Goal: Transaction & Acquisition: Book appointment/travel/reservation

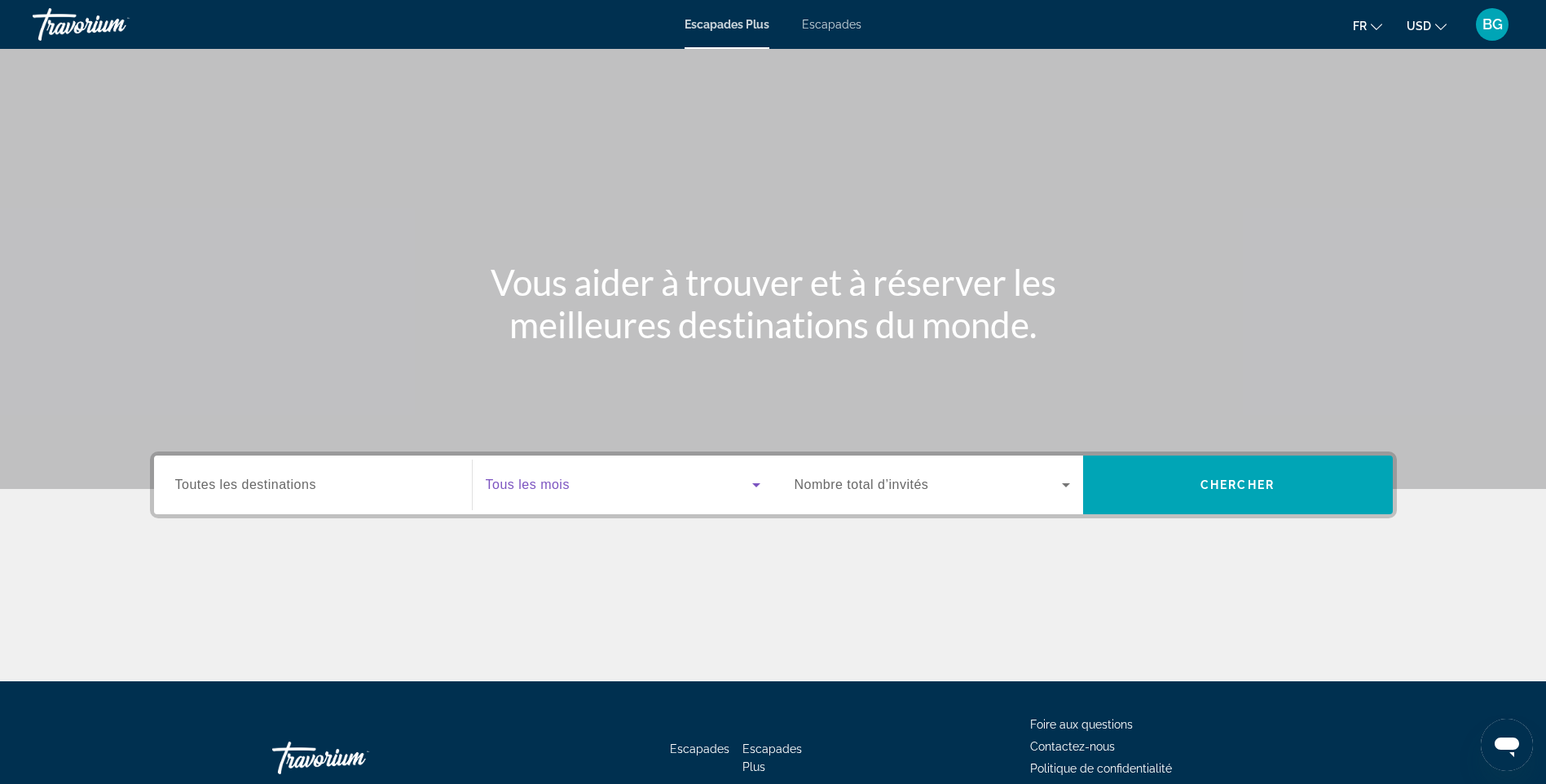
click at [754, 485] on icon "Widget de recherche" at bounding box center [756, 485] width 8 height 4
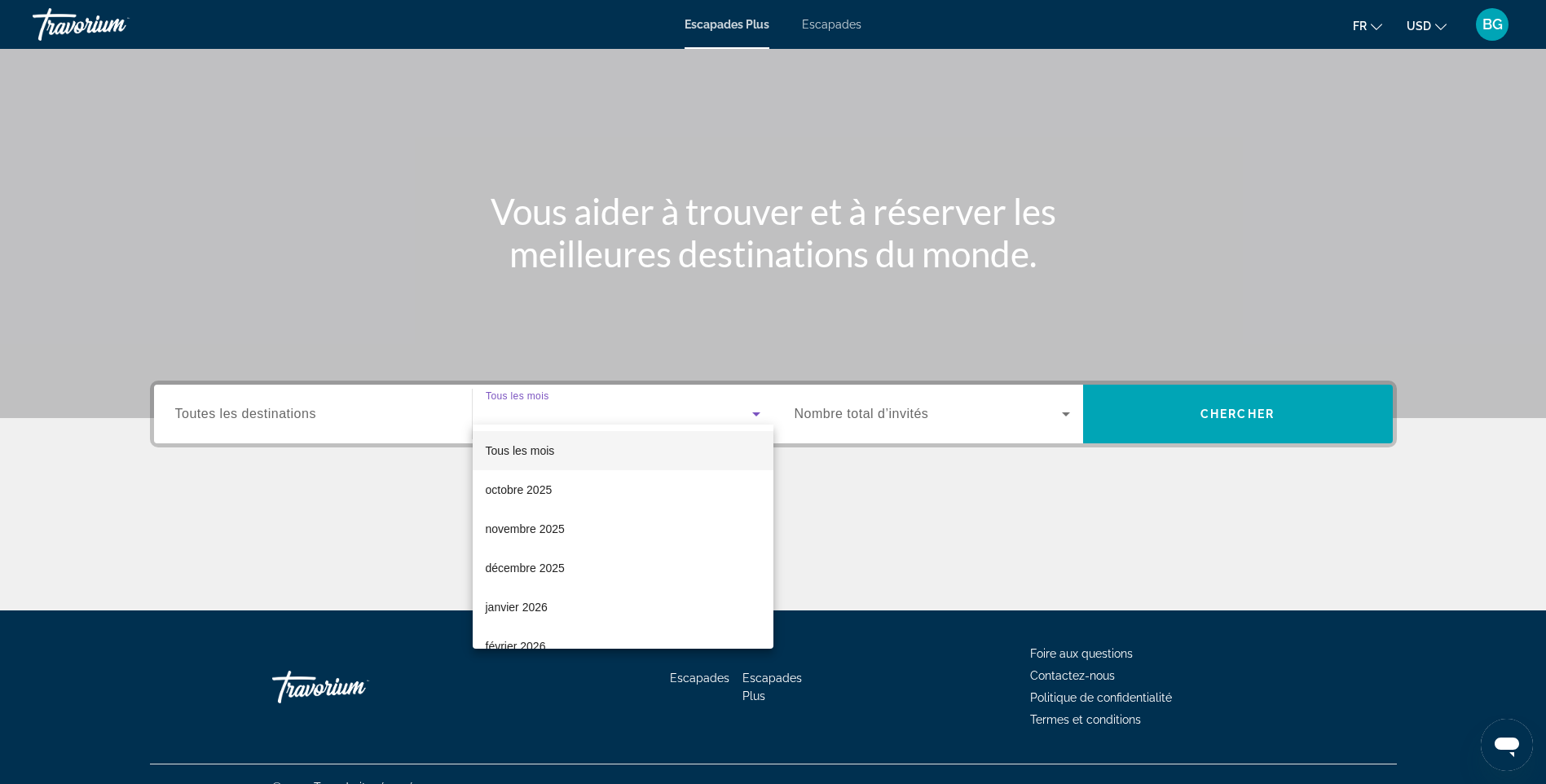
scroll to position [97, 0]
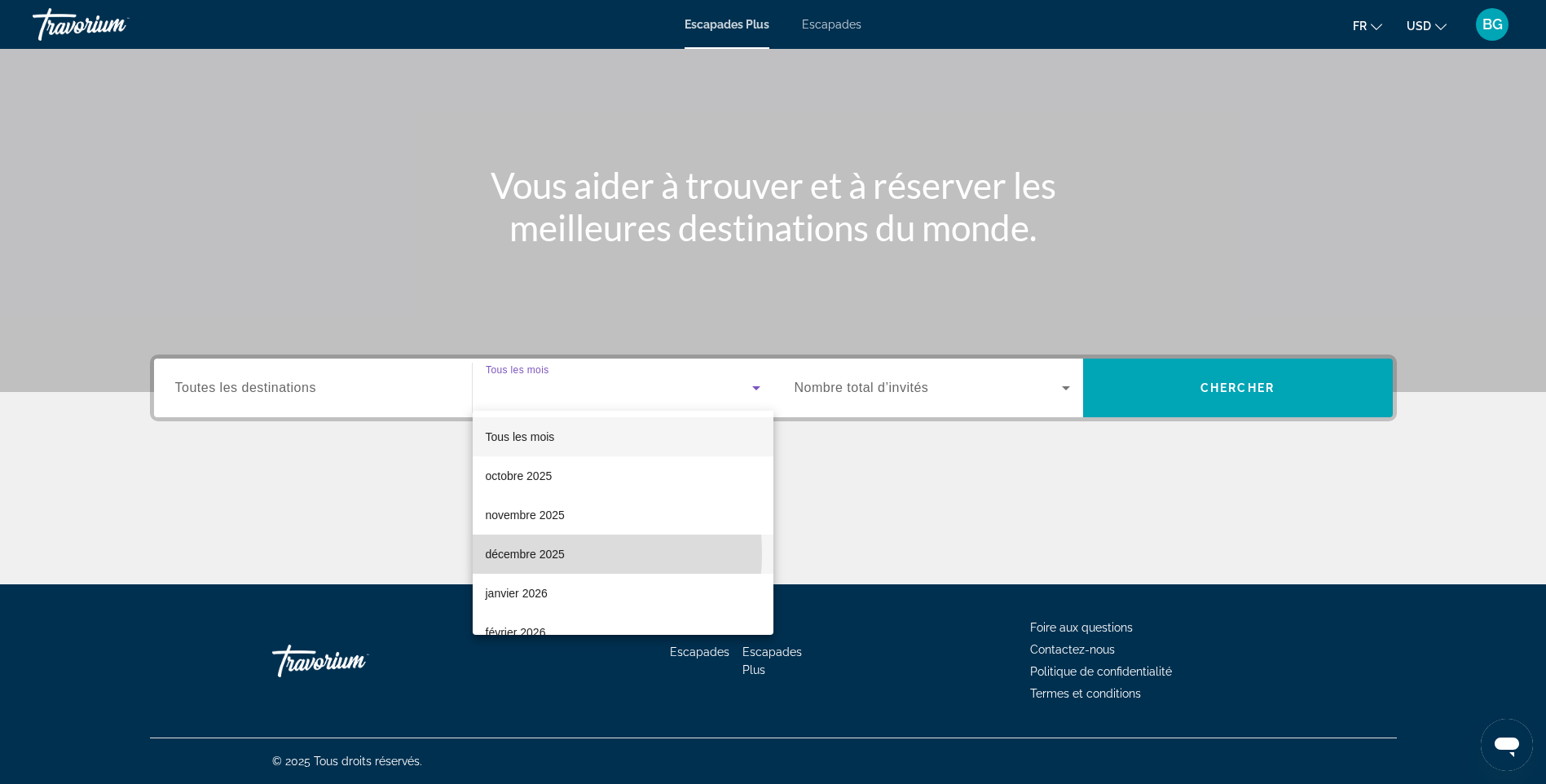
click at [535, 553] on font "décembre 2025" at bounding box center [525, 554] width 79 height 13
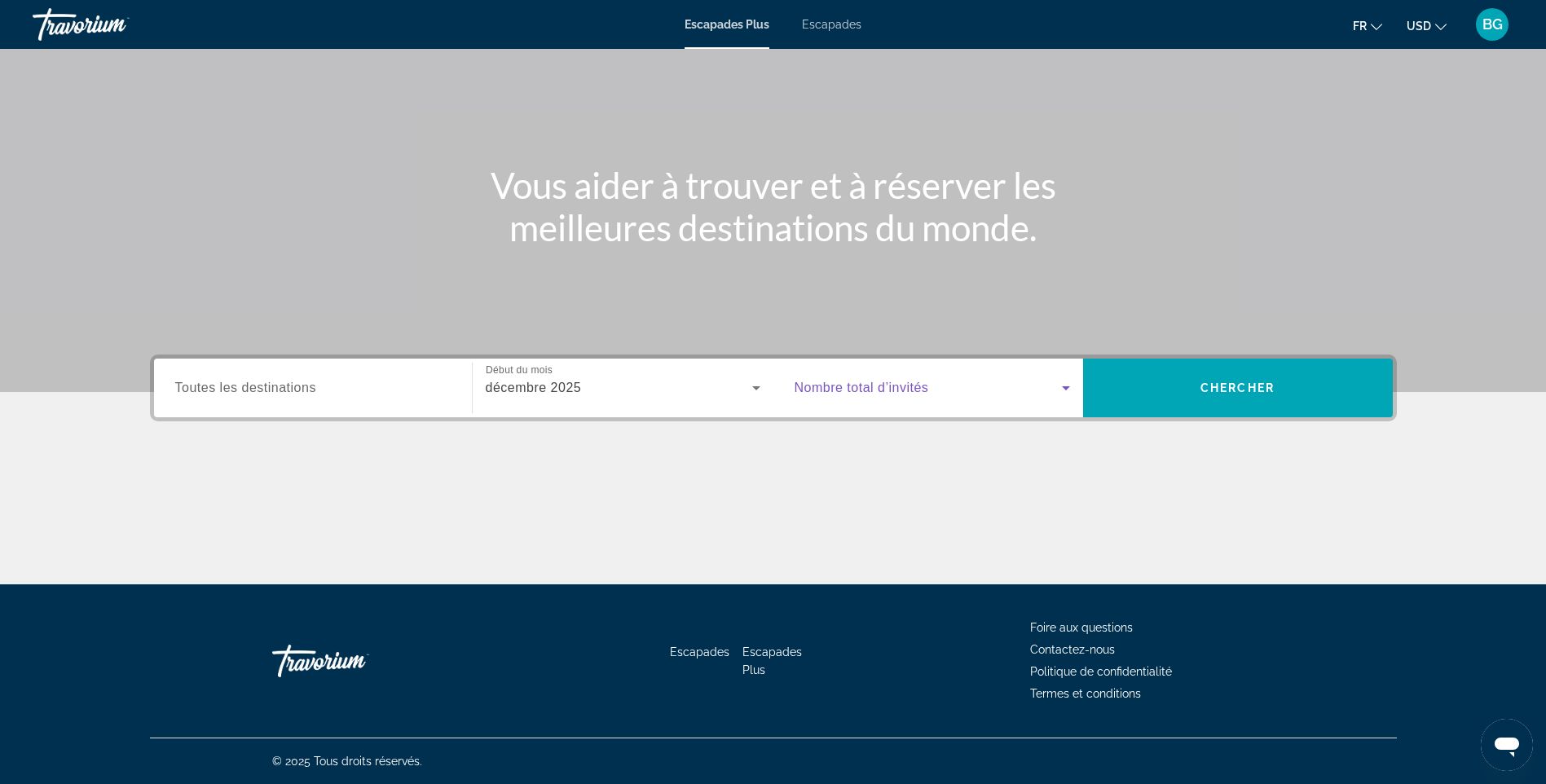
click at [1066, 387] on icon "Widget de recherche" at bounding box center [1066, 388] width 8 height 4
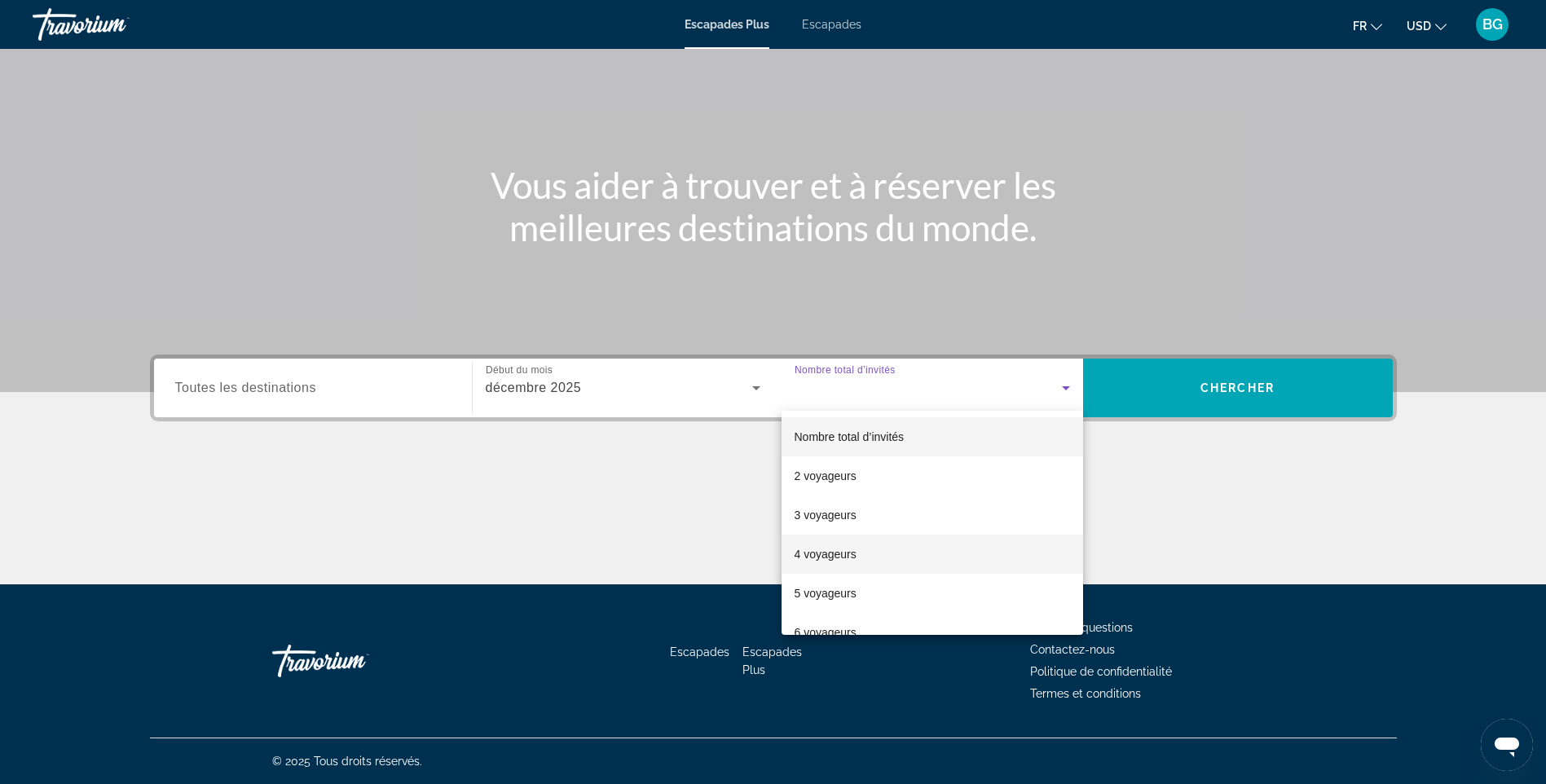
click at [820, 556] on font "4 voyageurs" at bounding box center [825, 554] width 62 height 13
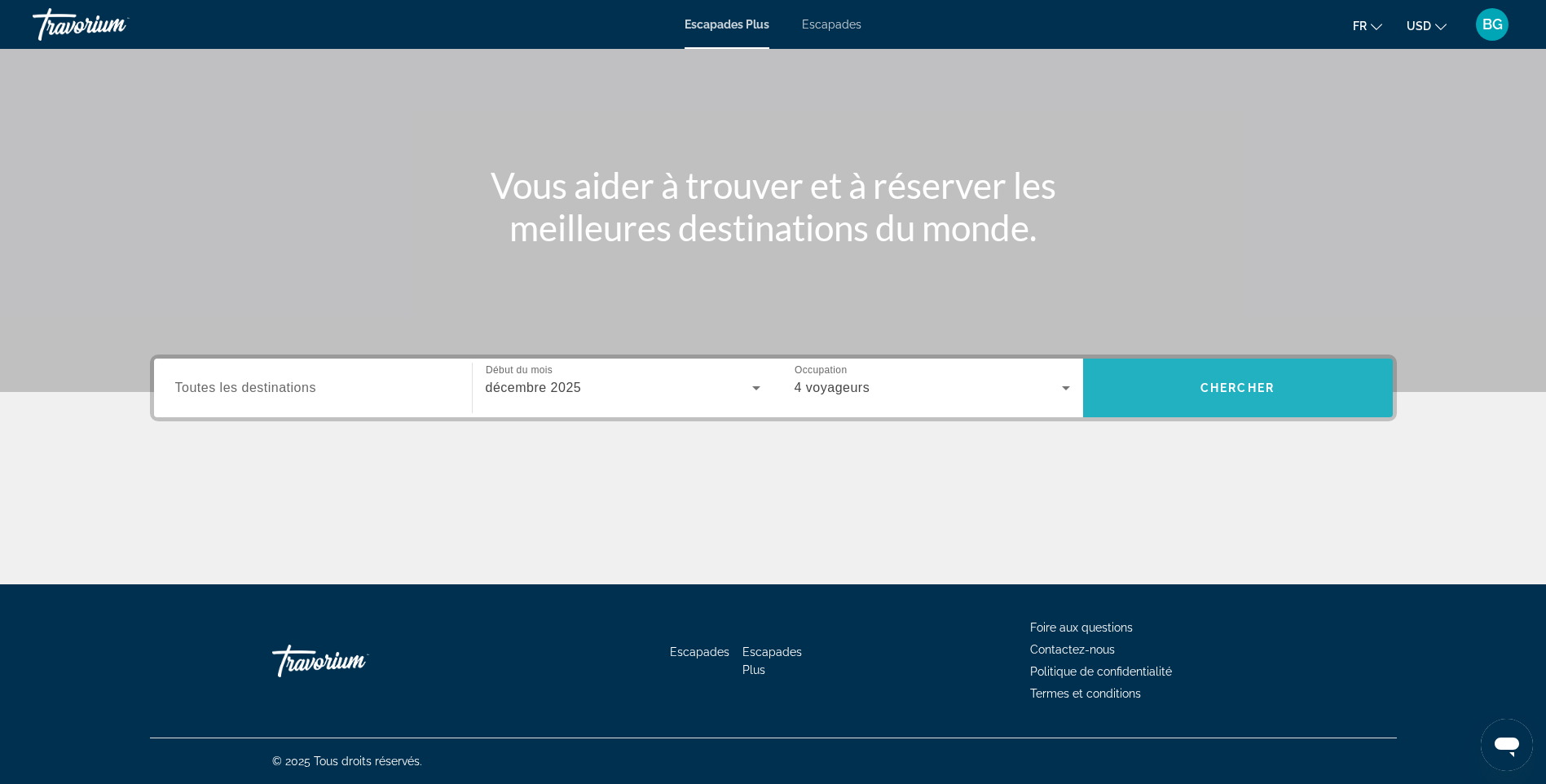
click at [1240, 388] on span "Chercher" at bounding box center [1237, 387] width 75 height 13
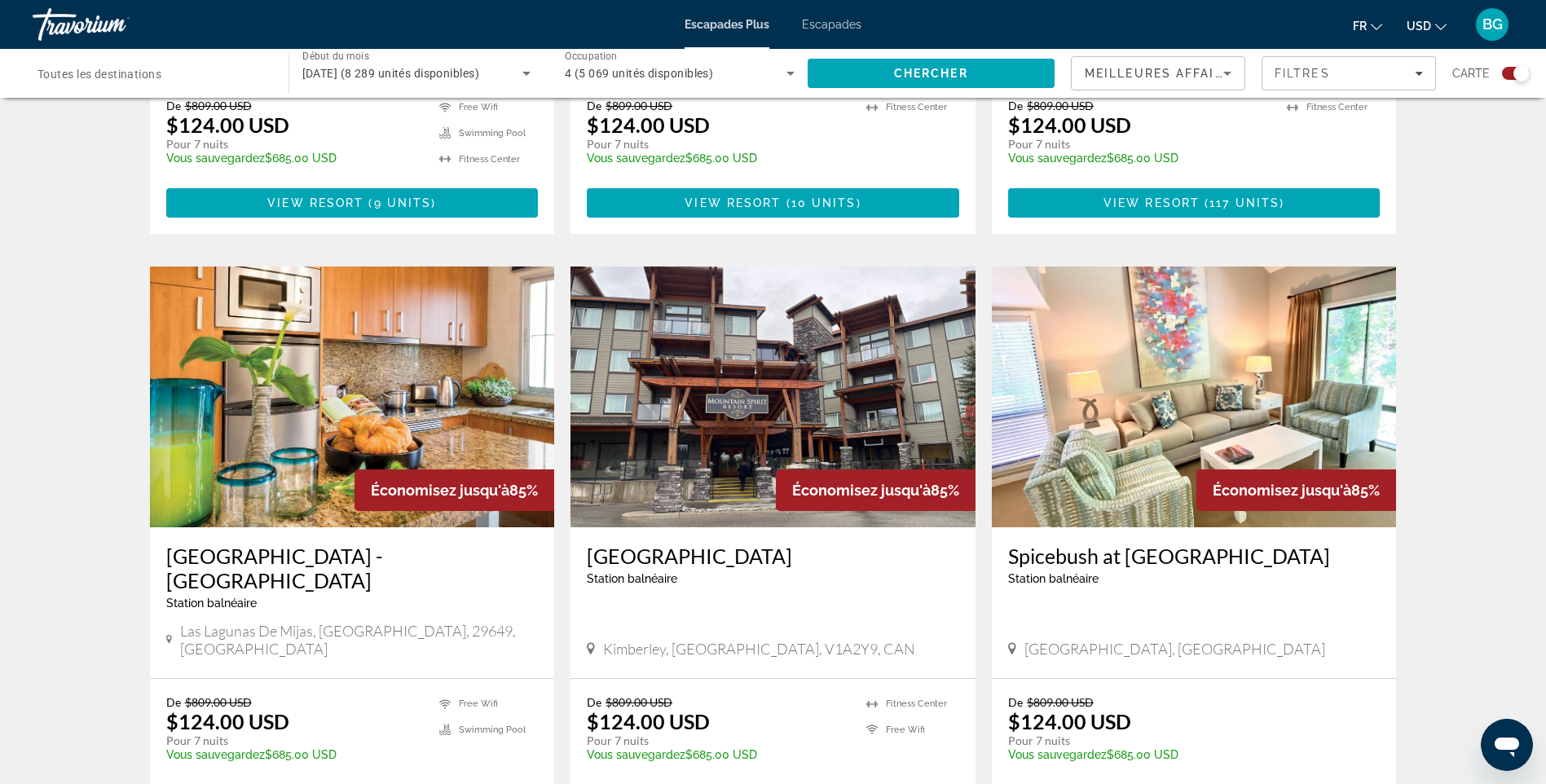
scroll to position [2118, 0]
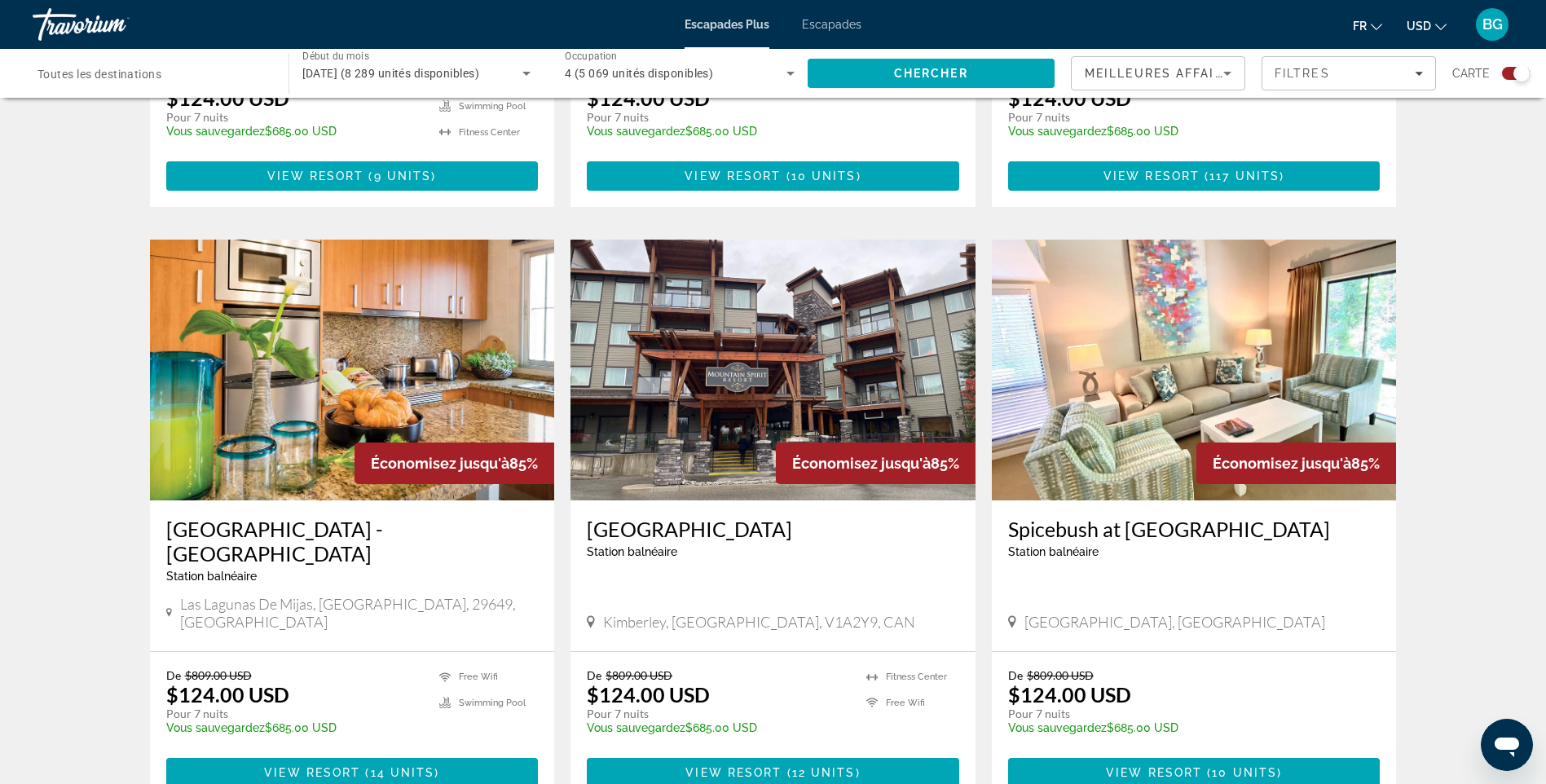
click at [402, 350] on img "Contenu principal" at bounding box center [352, 369] width 405 height 260
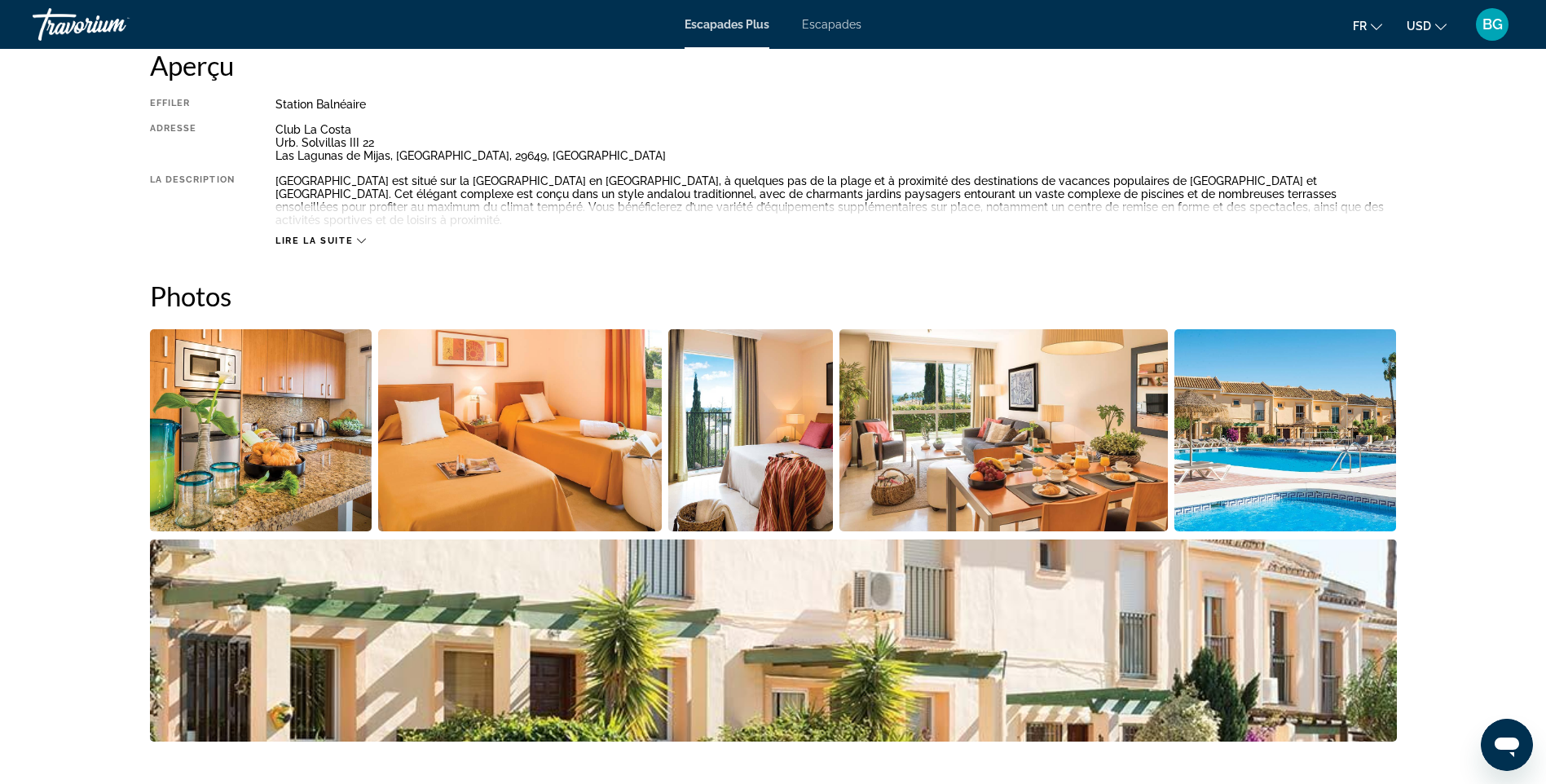
scroll to position [489, 0]
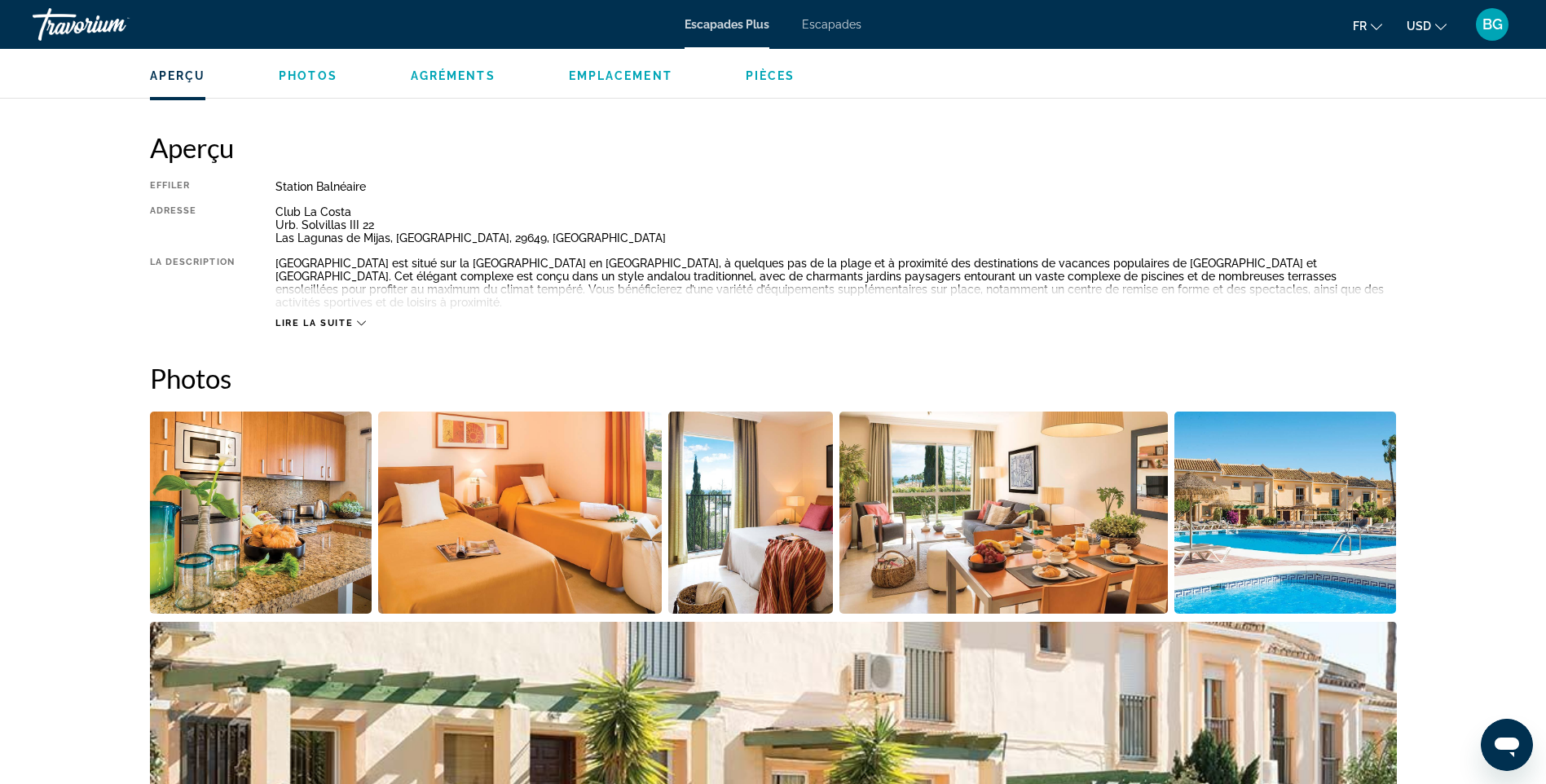
click at [368, 307] on div "Lire la suite" at bounding box center [836, 306] width 1121 height 45
click at [361, 318] on icon "Contenu principal" at bounding box center [362, 323] width 9 height 9
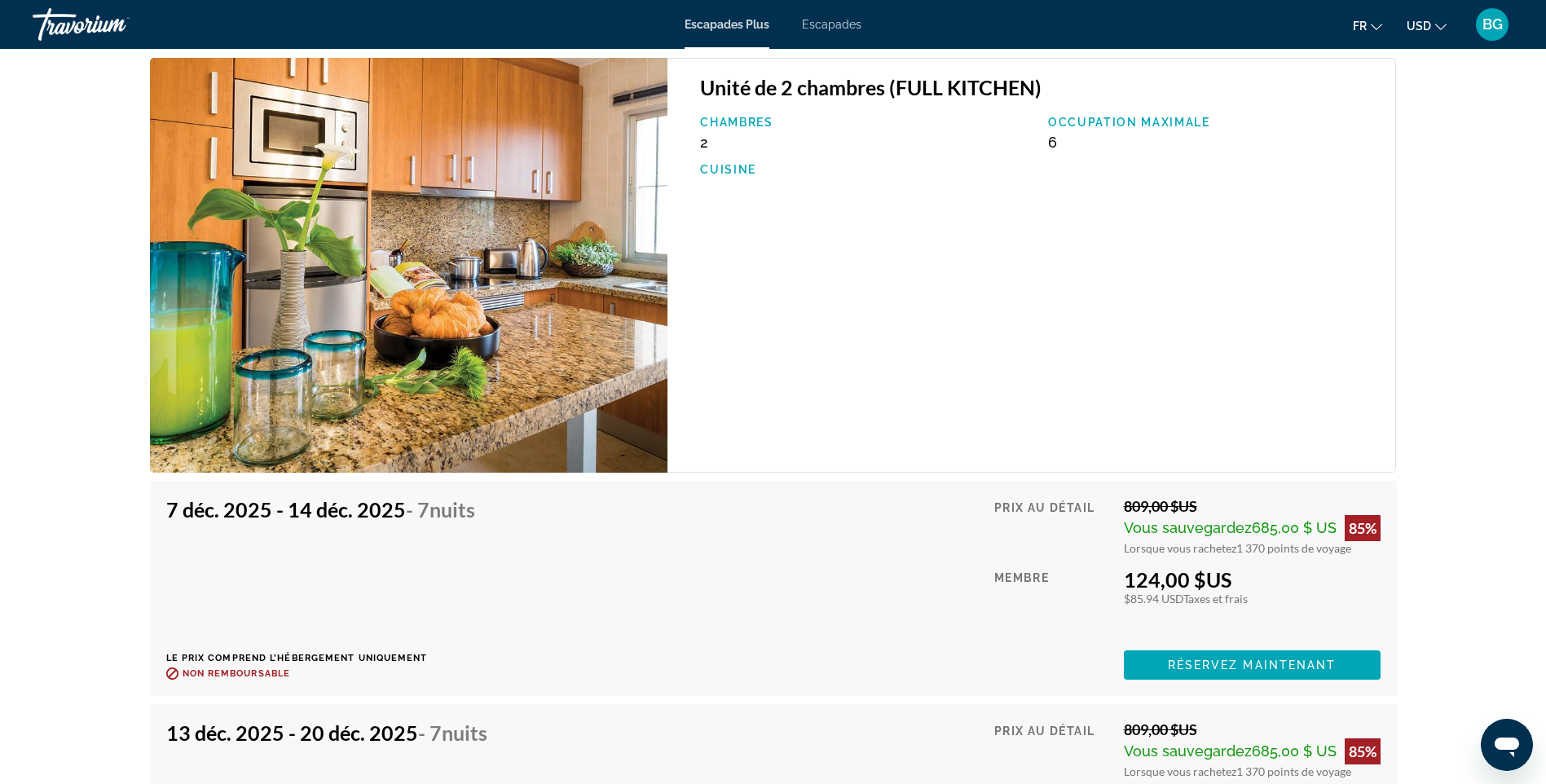
scroll to position [2802, 0]
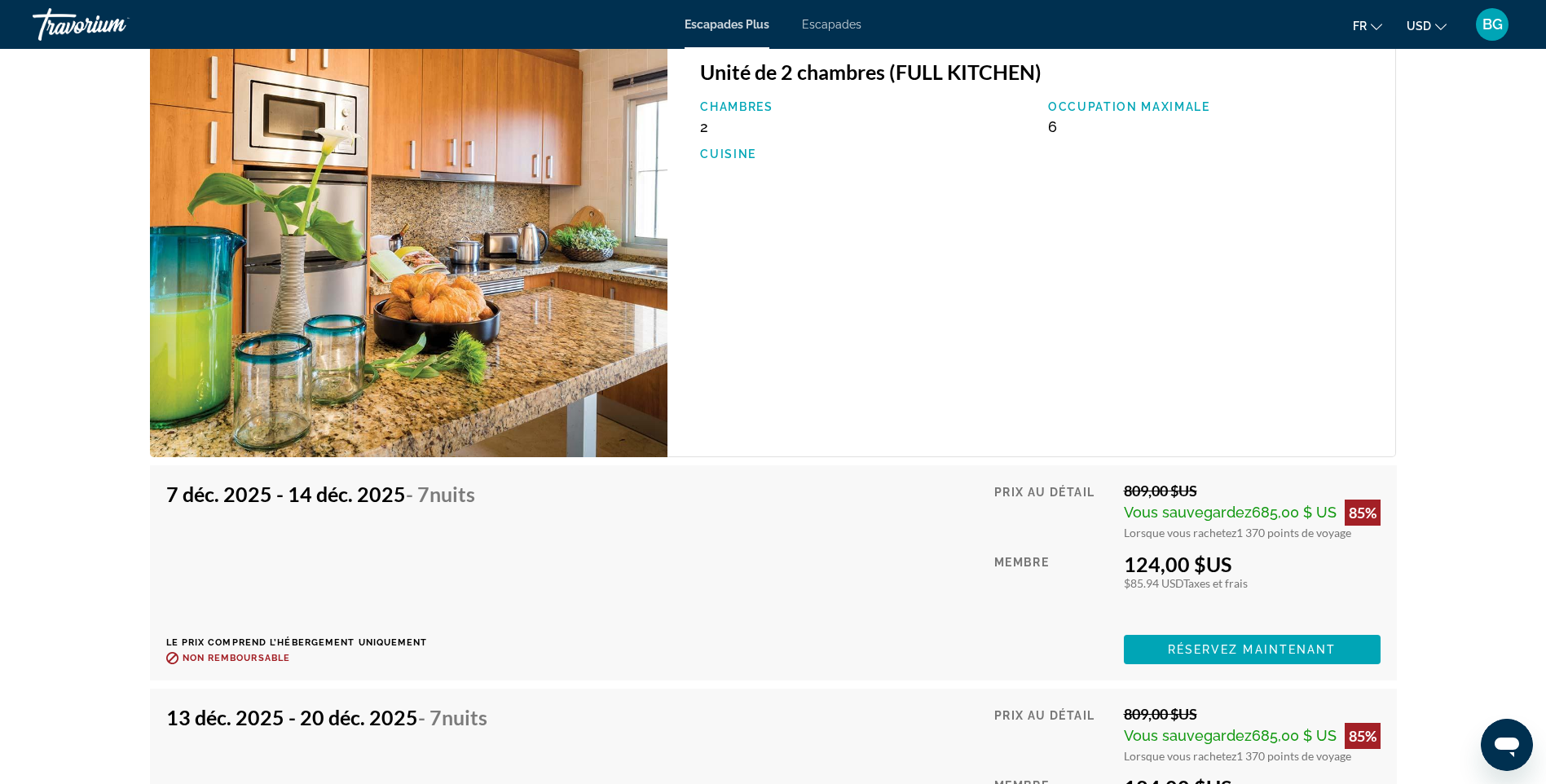
click at [386, 285] on img "Contenu principal" at bounding box center [409, 249] width 518 height 415
click at [511, 192] on img "Contenu principal" at bounding box center [409, 249] width 518 height 415
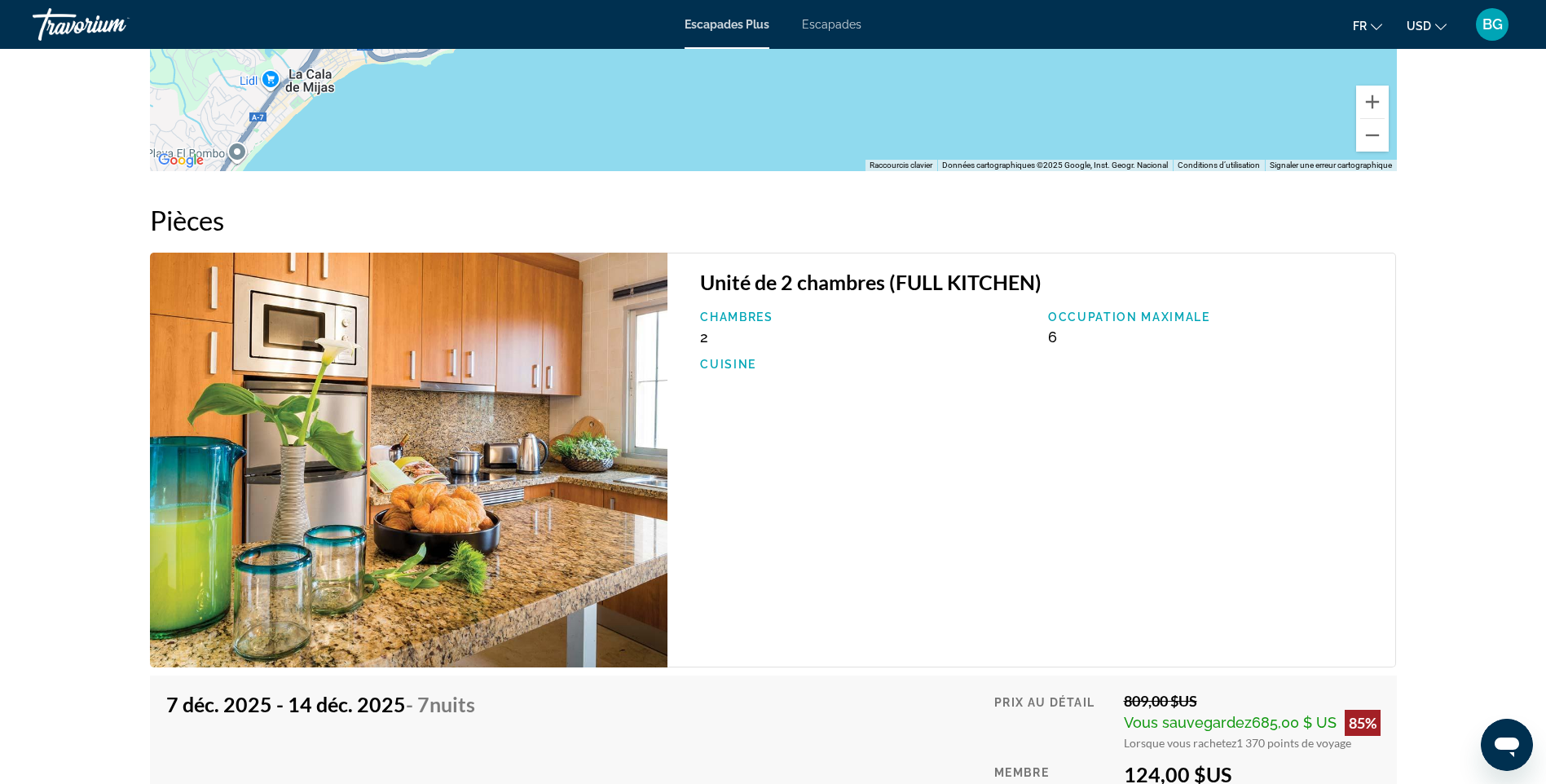
scroll to position [2557, 0]
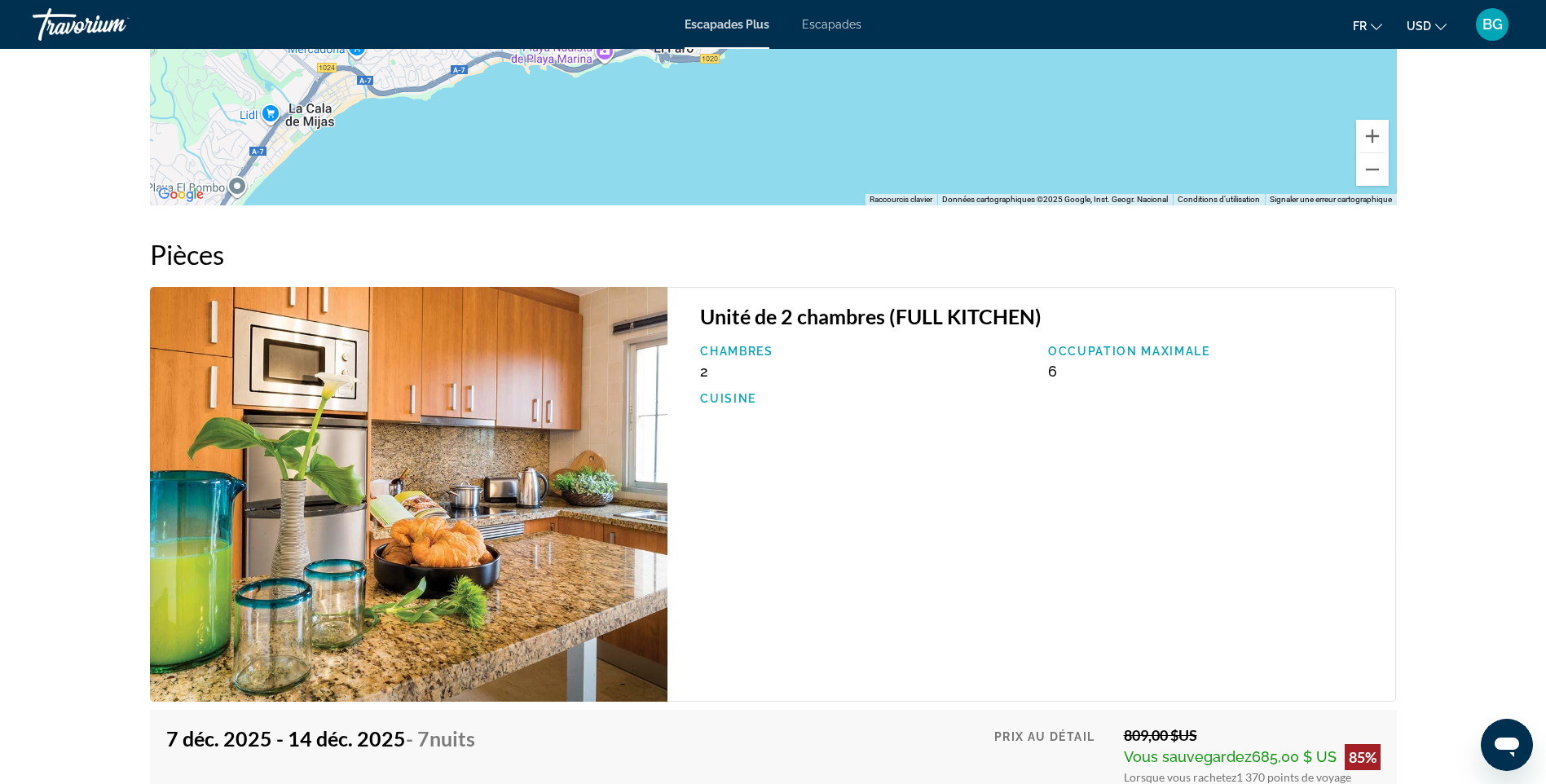
click at [625, 370] on img "Contenu principal" at bounding box center [409, 494] width 518 height 415
click at [588, 361] on img "Contenu principal" at bounding box center [409, 494] width 518 height 415
click at [888, 304] on h3 "Unité de 2 chambres (FULL KITCHEN)" at bounding box center [1040, 316] width 679 height 25
click at [331, 481] on img "Contenu principal" at bounding box center [409, 494] width 518 height 415
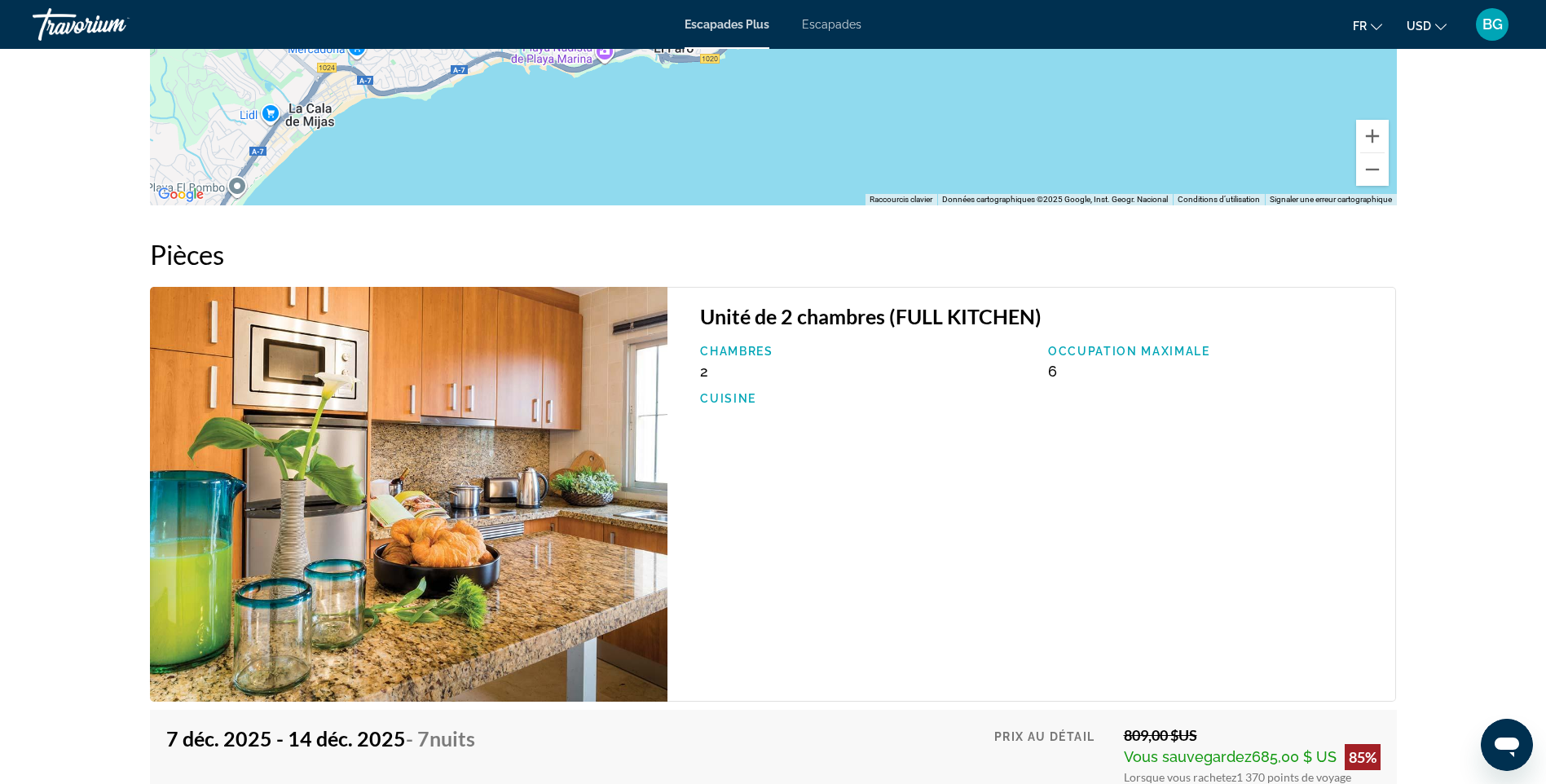
click at [636, 469] on img "Contenu principal" at bounding box center [409, 494] width 518 height 415
click at [652, 478] on img "Contenu principal" at bounding box center [409, 494] width 518 height 415
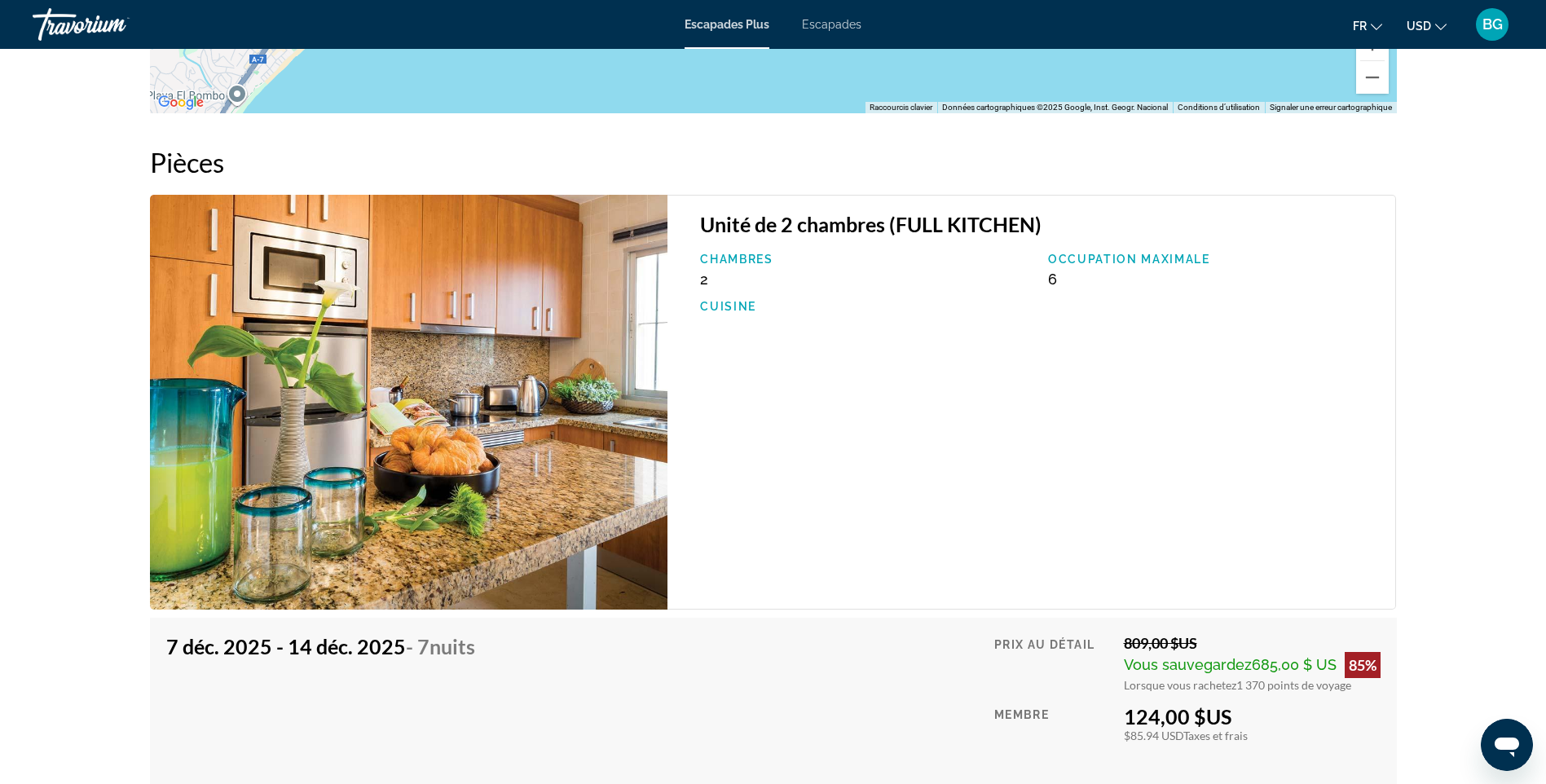
scroll to position [2639, 0]
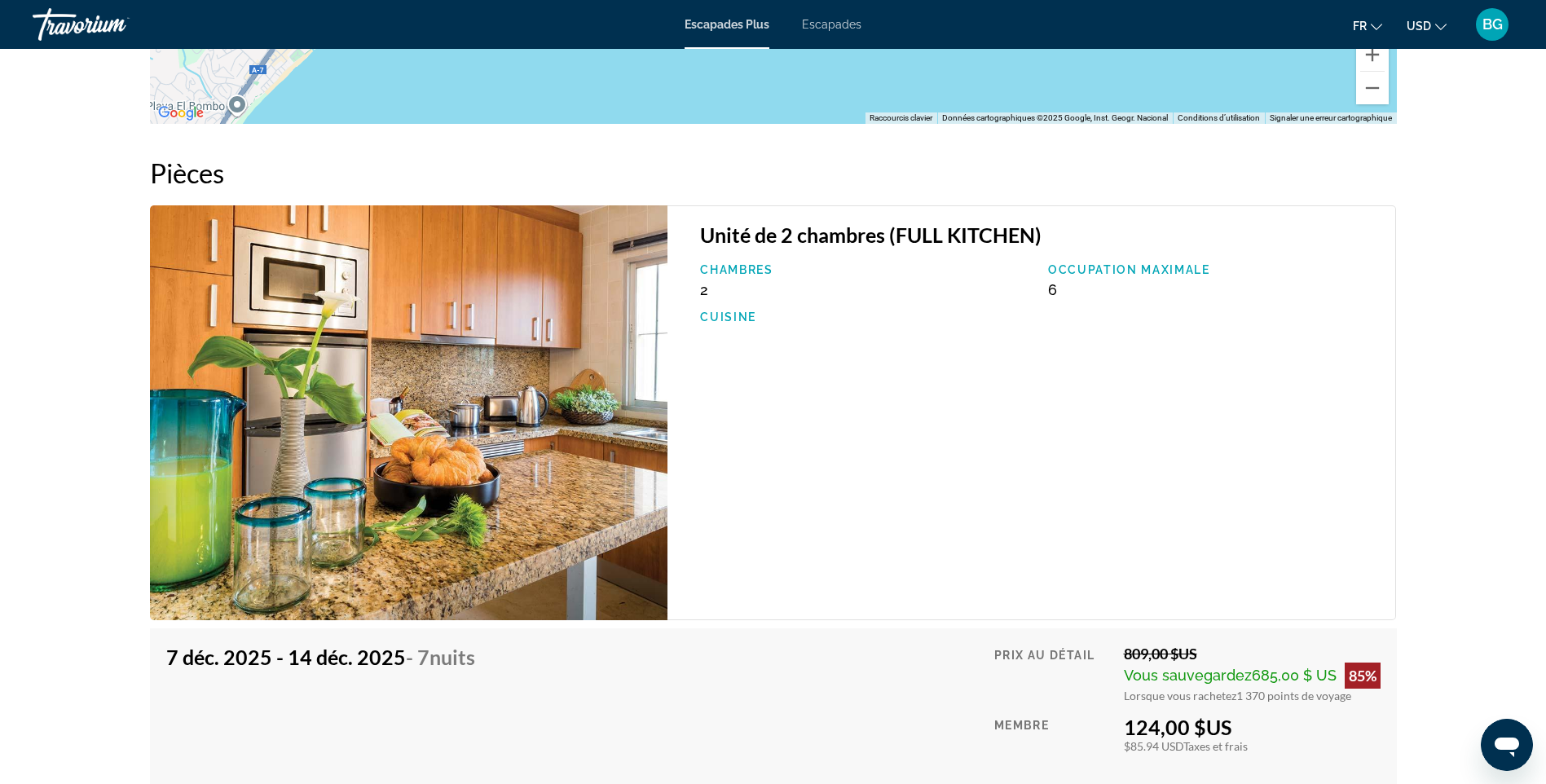
click at [461, 380] on img "Contenu principal" at bounding box center [409, 412] width 518 height 415
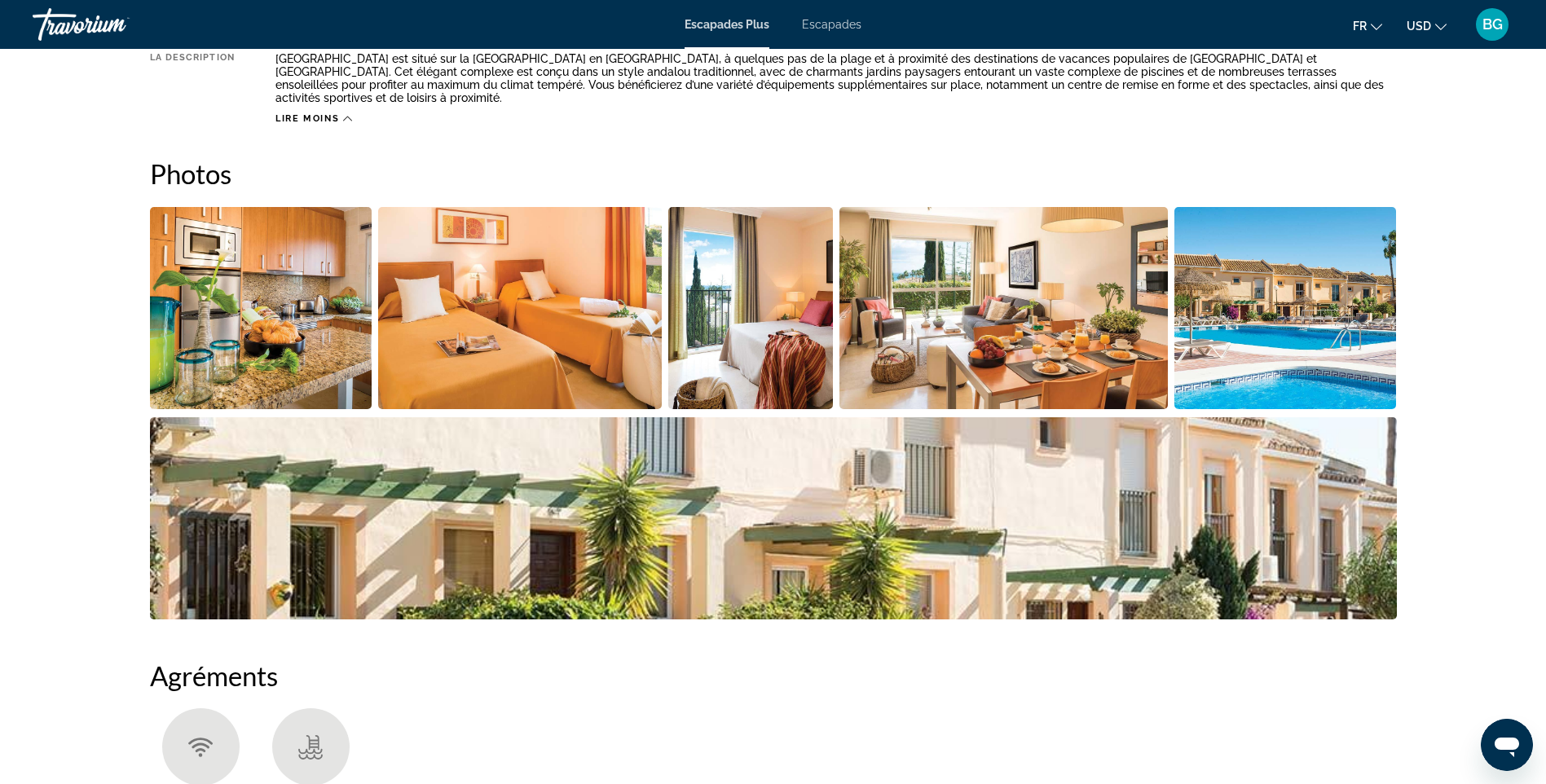
scroll to position [684, 0]
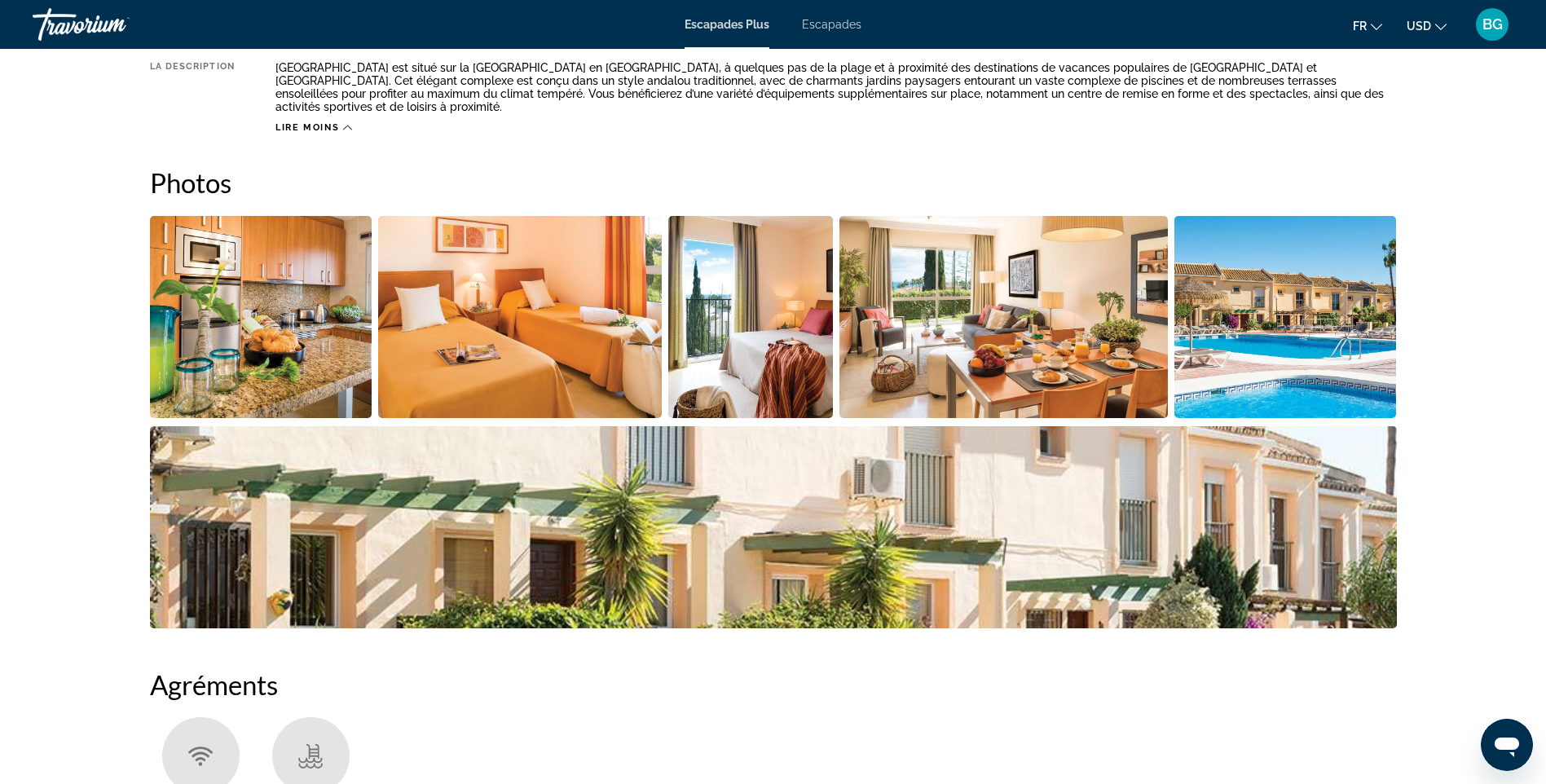
click at [338, 304] on img "Ouvrir le curseur d’image en plein écran" at bounding box center [261, 317] width 223 height 202
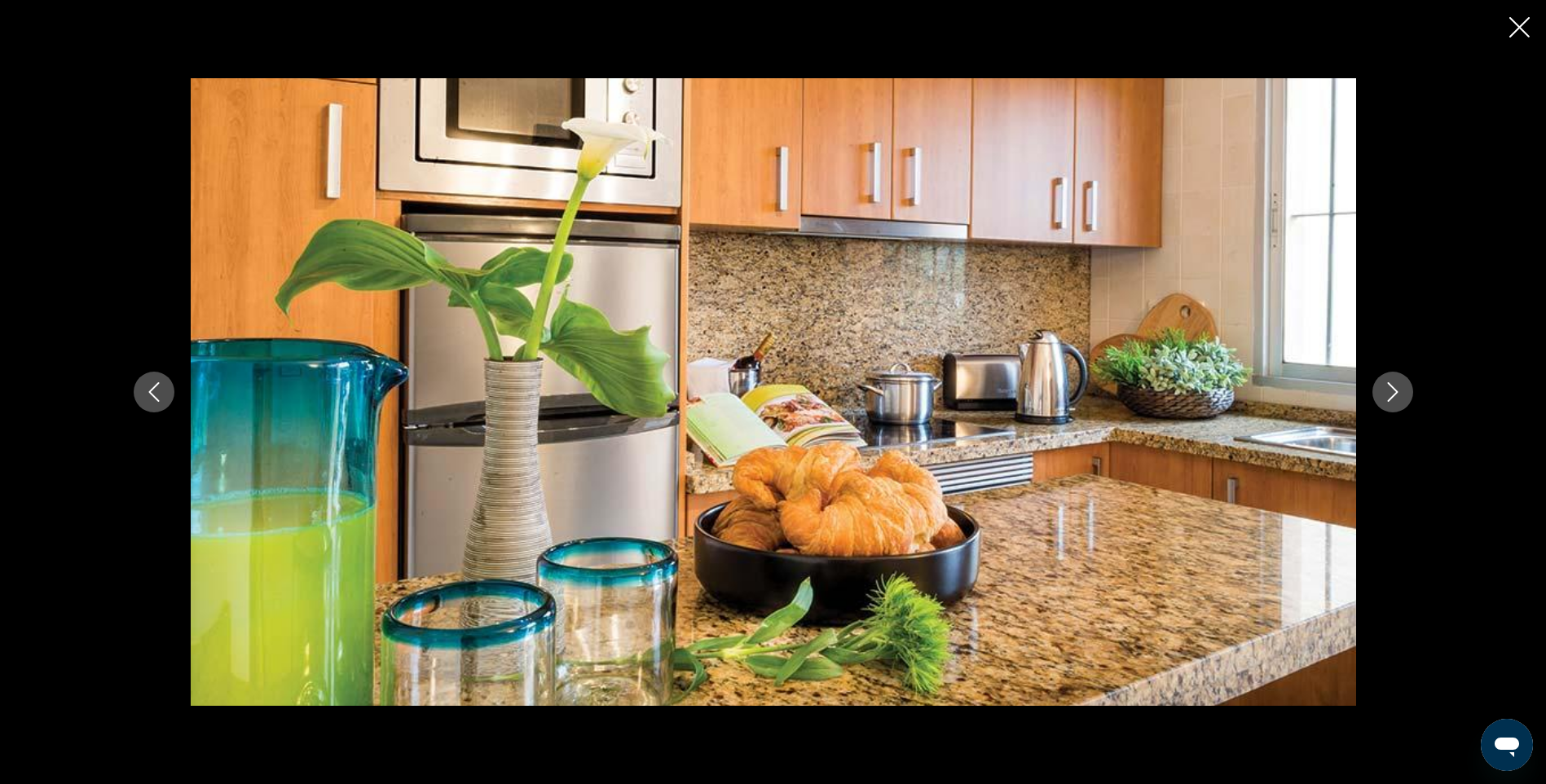
click at [1396, 389] on icon "Image suivante" at bounding box center [1392, 391] width 19 height 19
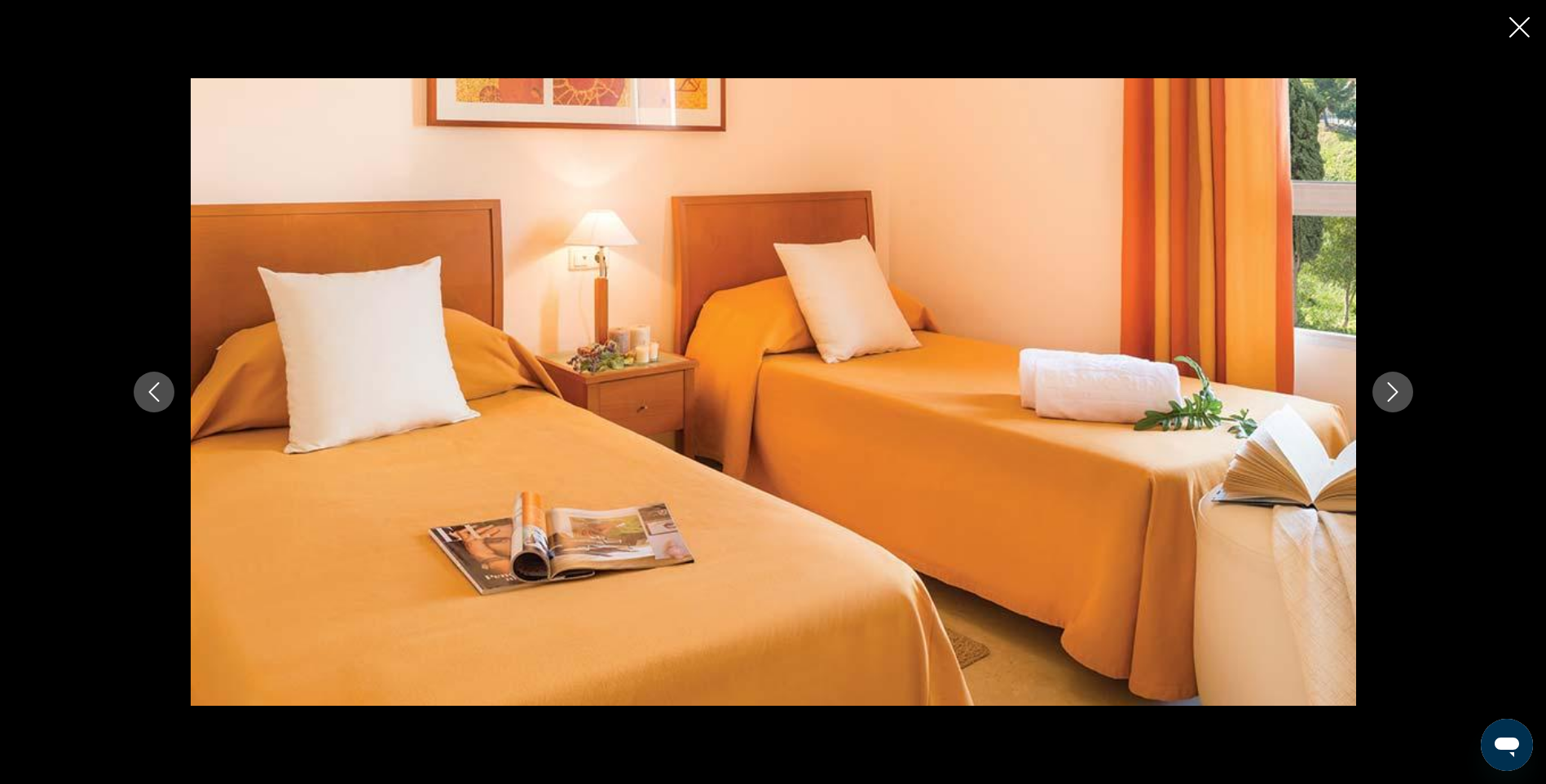
click at [1396, 389] on icon "Image suivante" at bounding box center [1392, 391] width 19 height 19
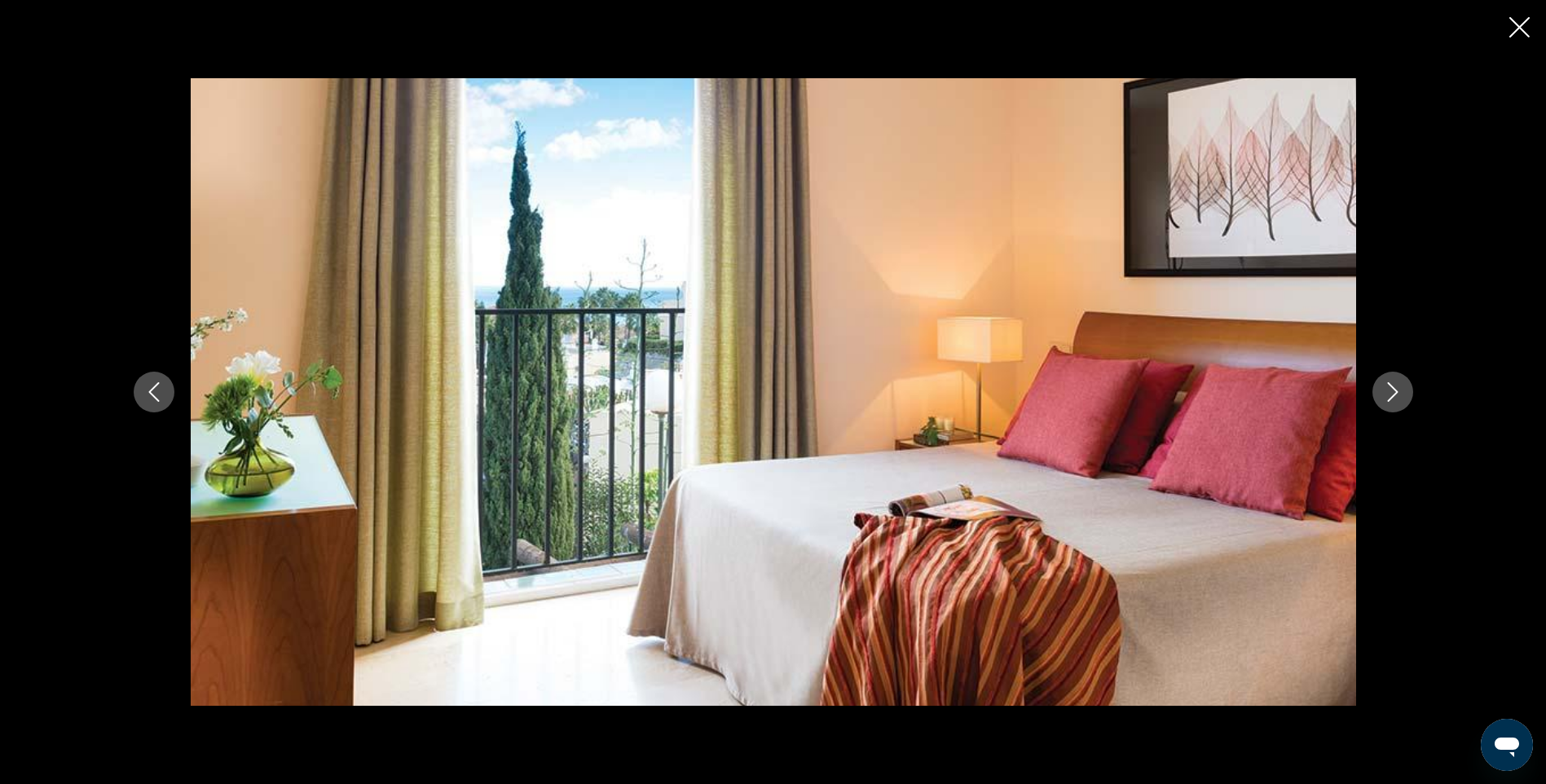
click at [1396, 389] on icon "Image suivante" at bounding box center [1392, 391] width 19 height 19
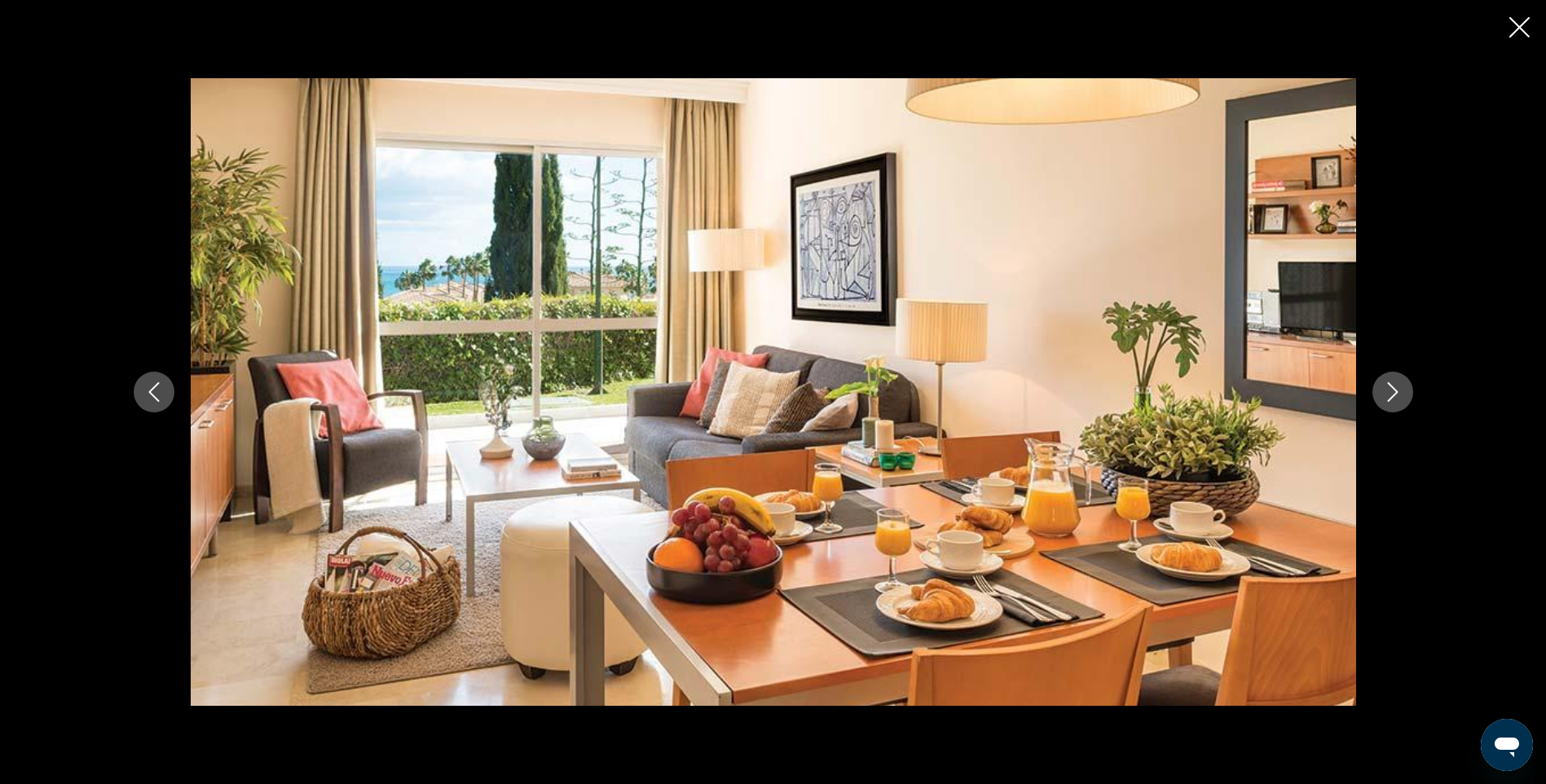
click at [1396, 389] on icon "Image suivante" at bounding box center [1392, 391] width 19 height 19
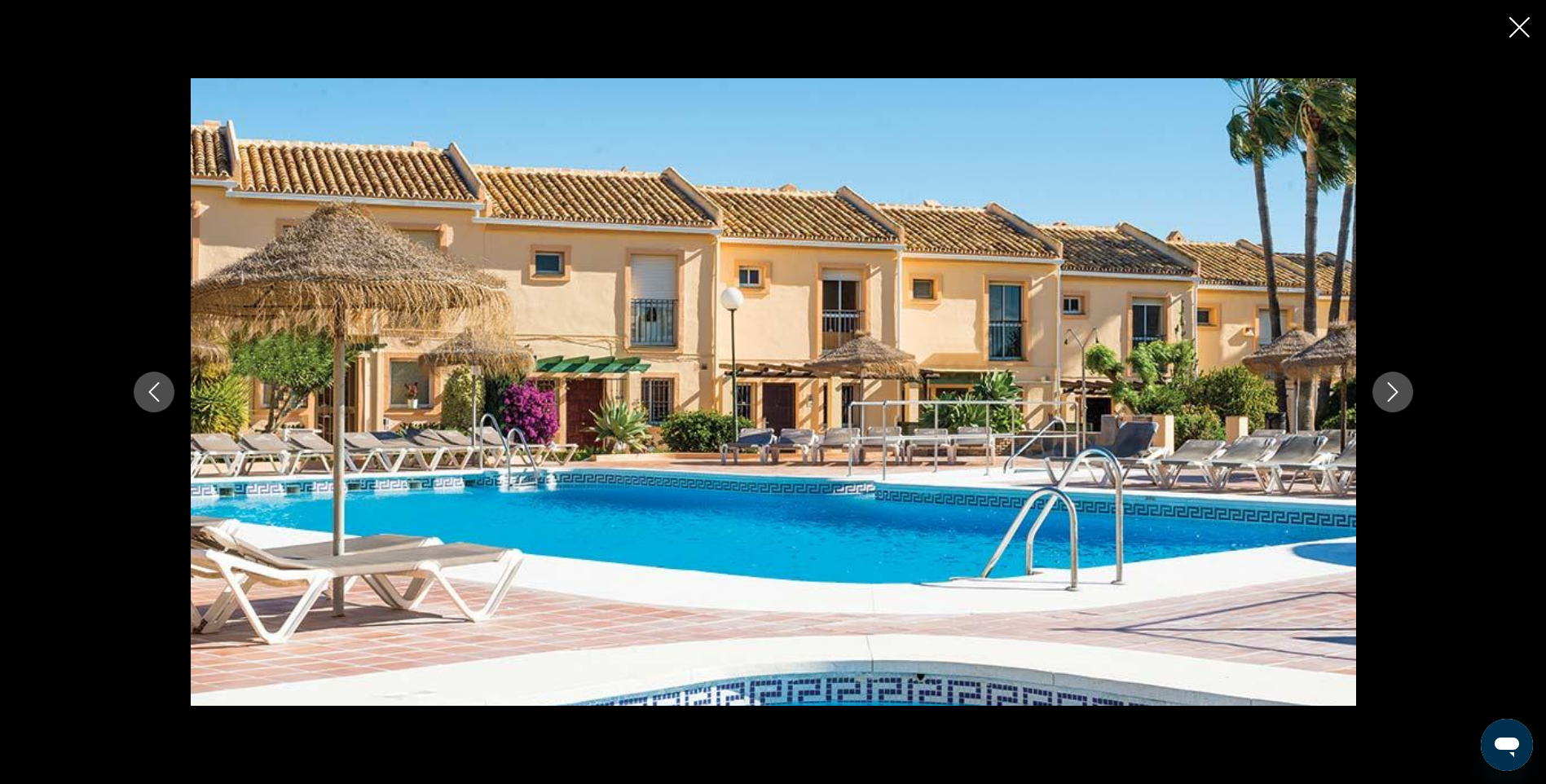
click at [1396, 389] on icon "Image suivante" at bounding box center [1392, 391] width 19 height 19
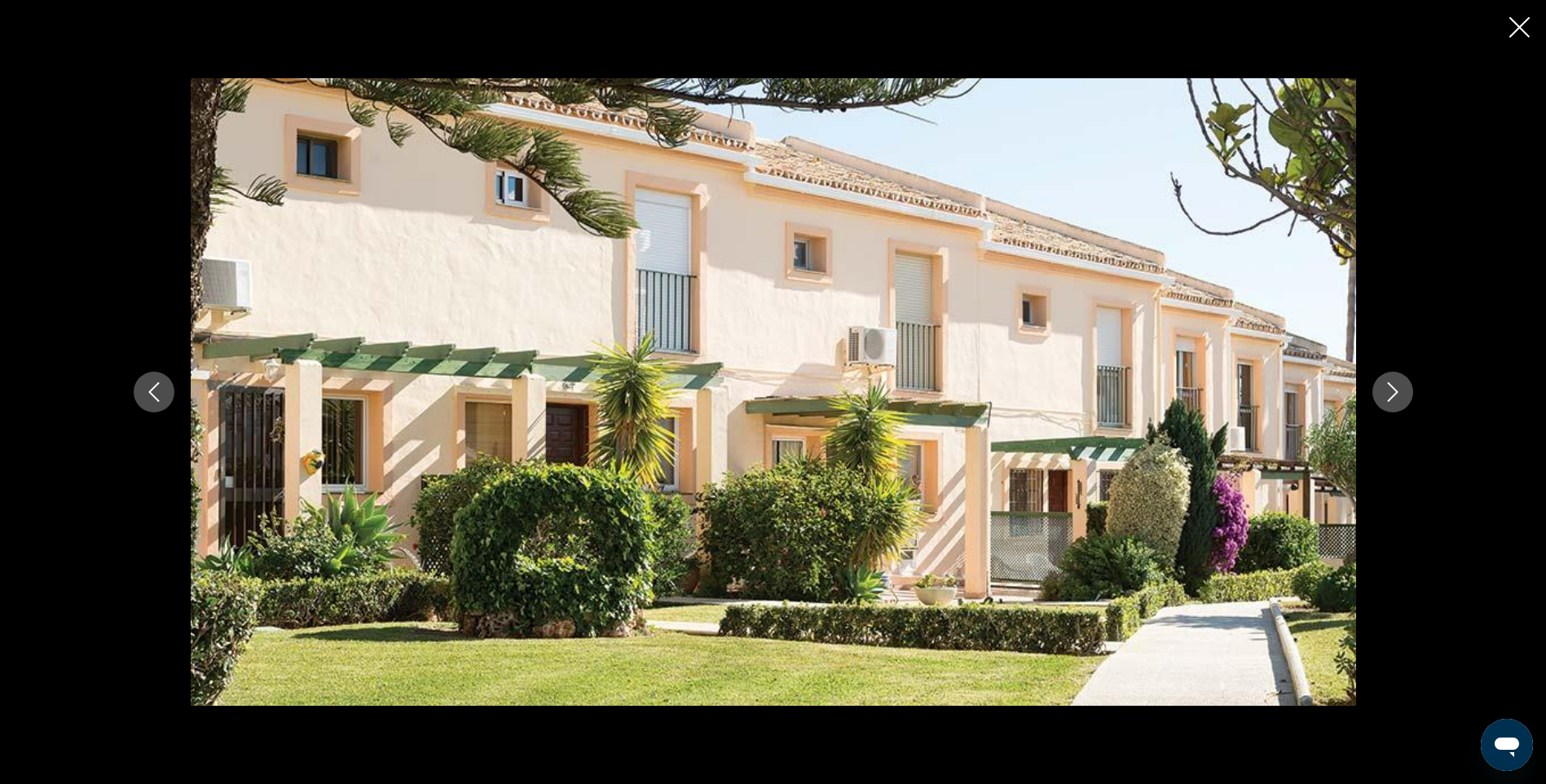
click at [1396, 389] on icon "Image suivante" at bounding box center [1392, 391] width 19 height 19
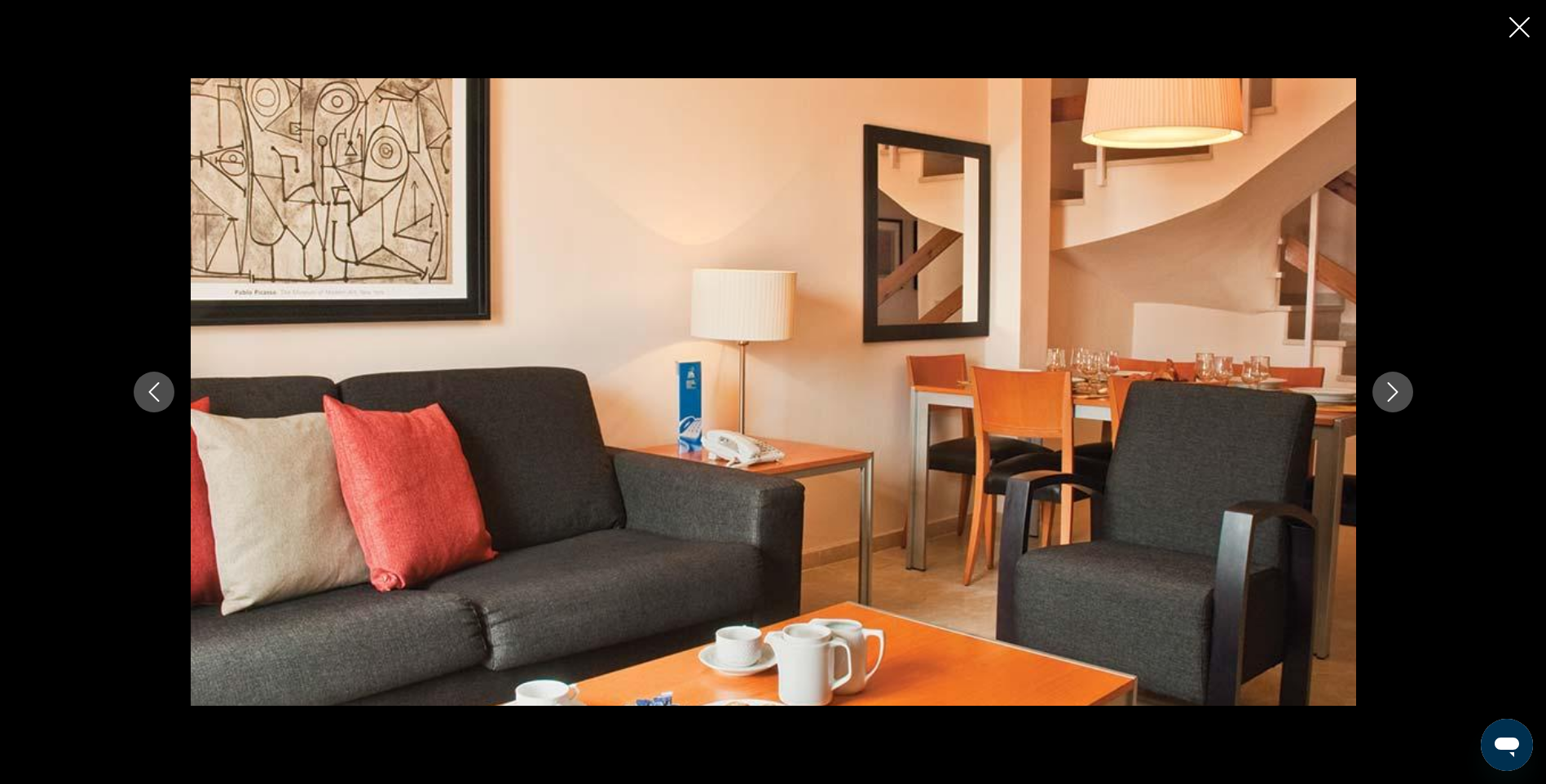
click at [1396, 389] on icon "Image suivante" at bounding box center [1392, 391] width 19 height 19
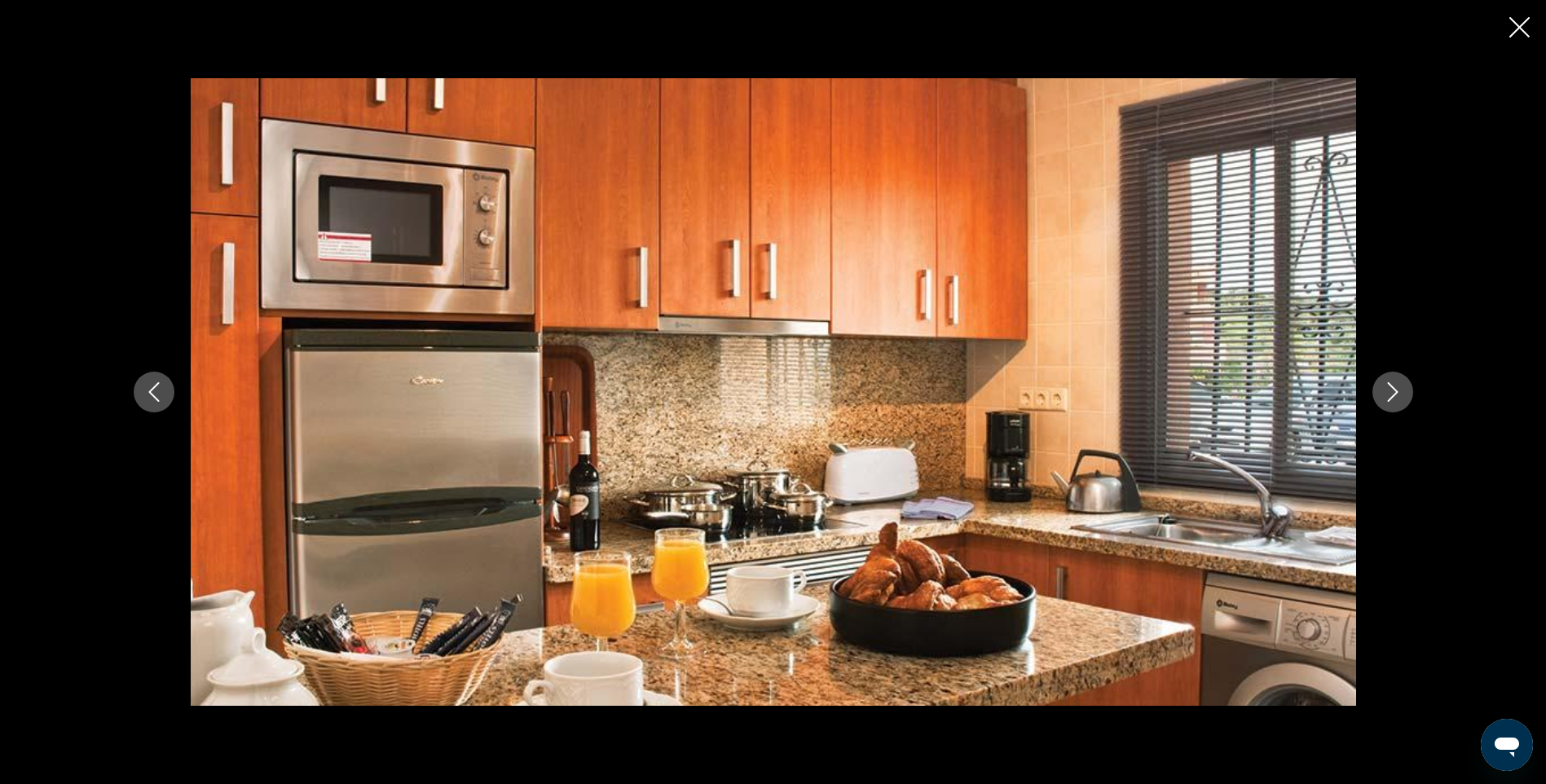
click at [1396, 389] on icon "Image suivante" at bounding box center [1392, 391] width 19 height 19
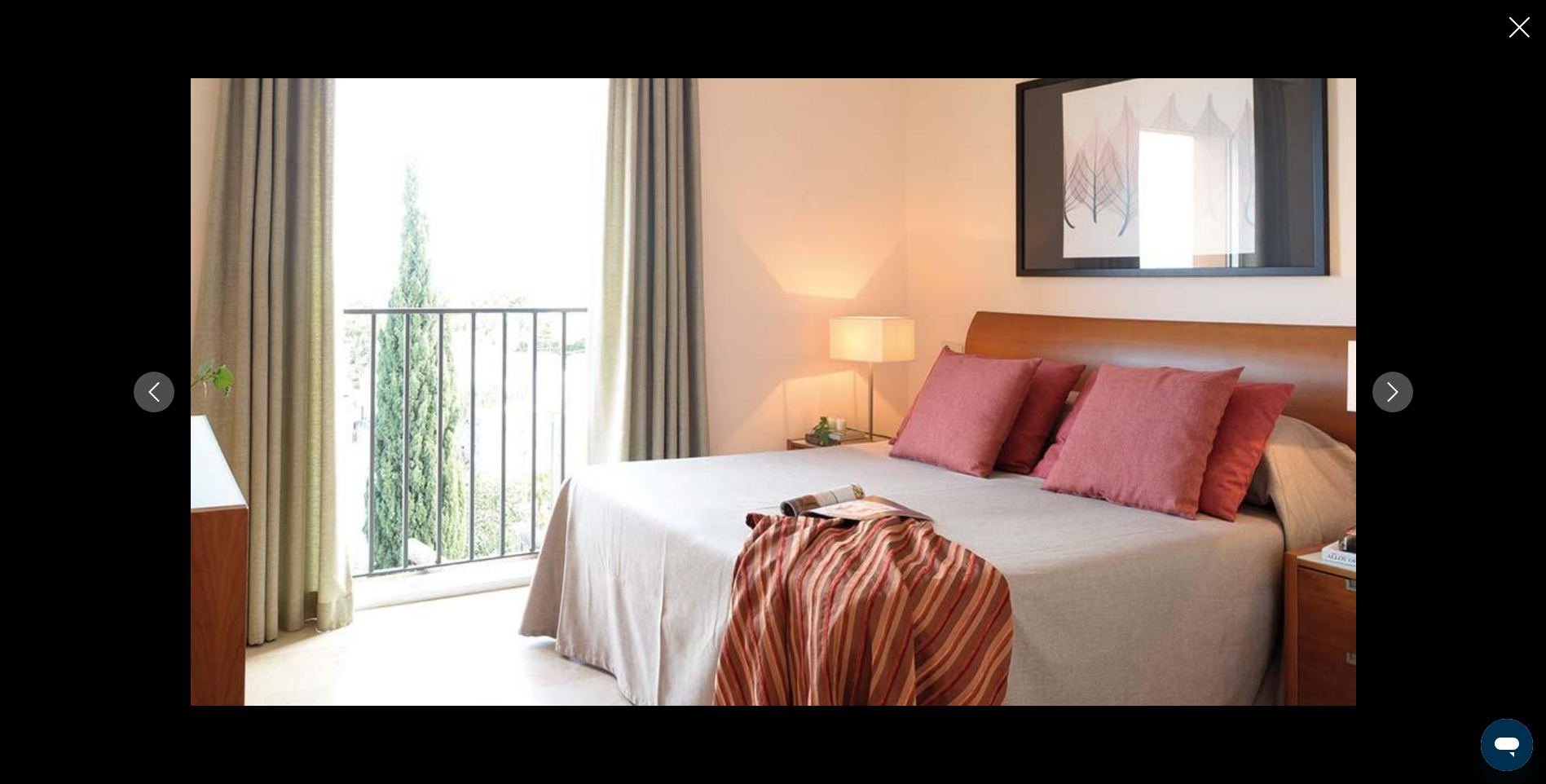
click at [1396, 389] on icon "Image suivante" at bounding box center [1392, 391] width 19 height 19
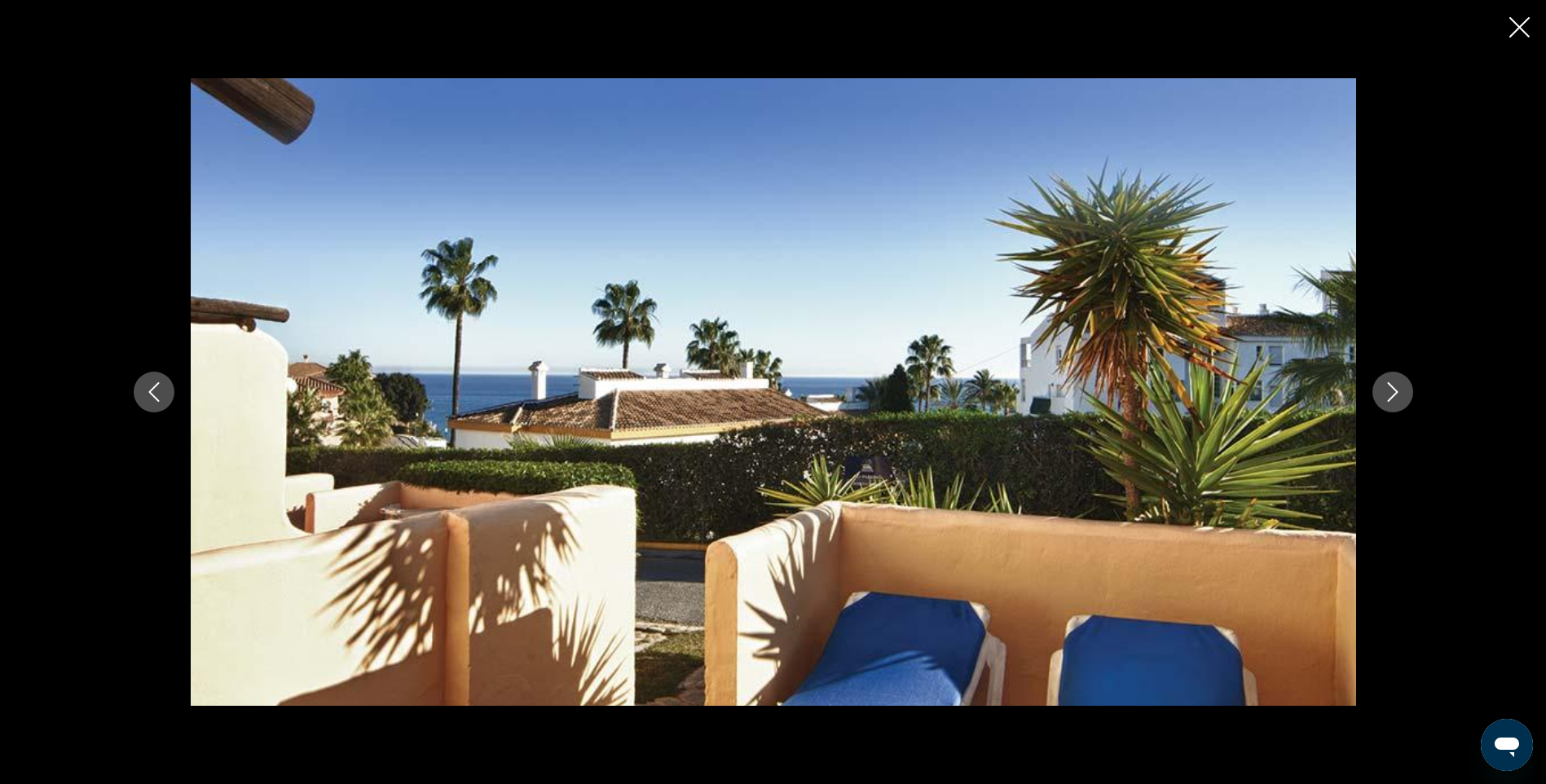
click at [1396, 389] on icon "Image suivante" at bounding box center [1392, 391] width 19 height 19
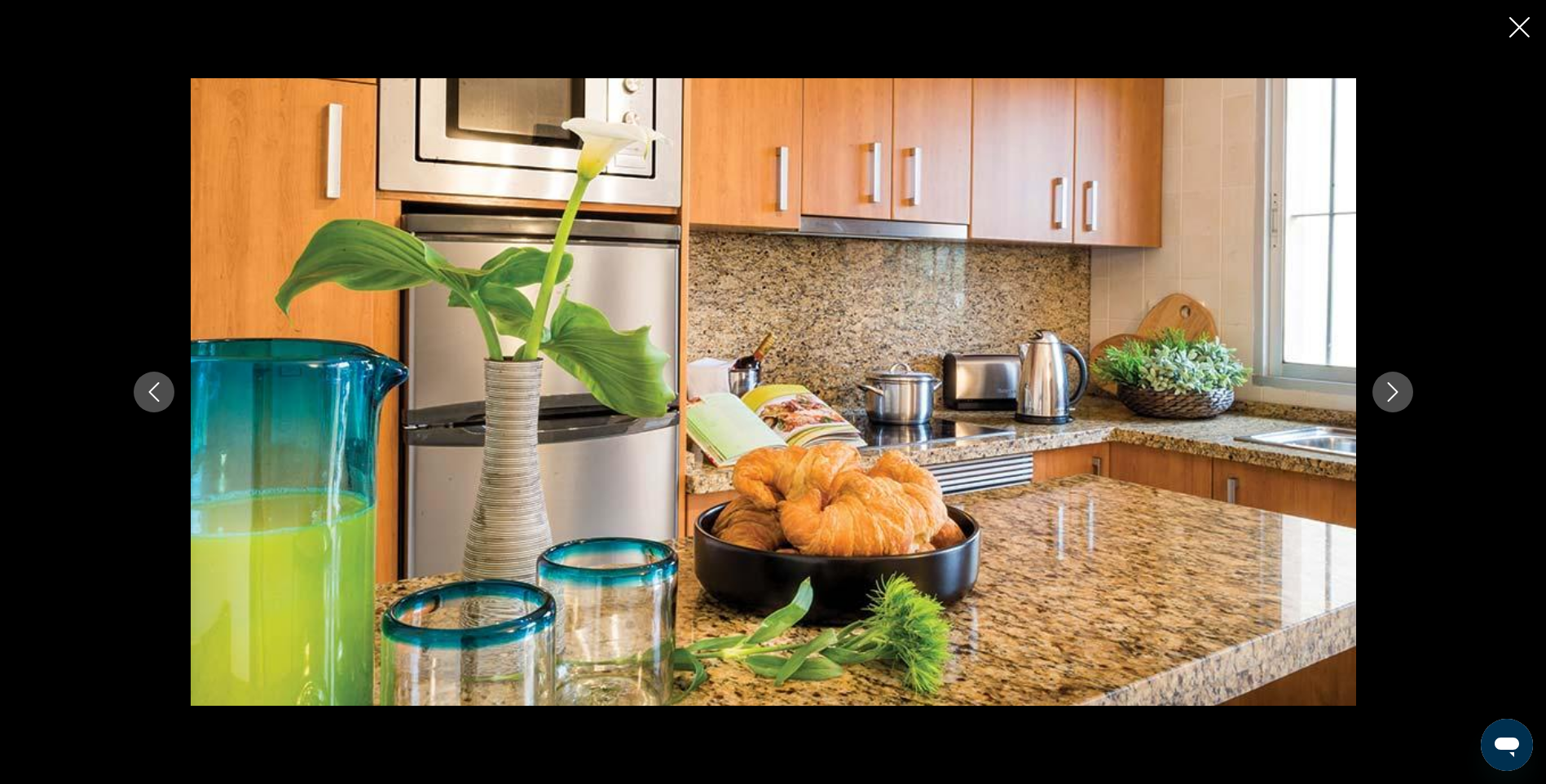
click at [1396, 389] on icon "Image suivante" at bounding box center [1392, 391] width 19 height 19
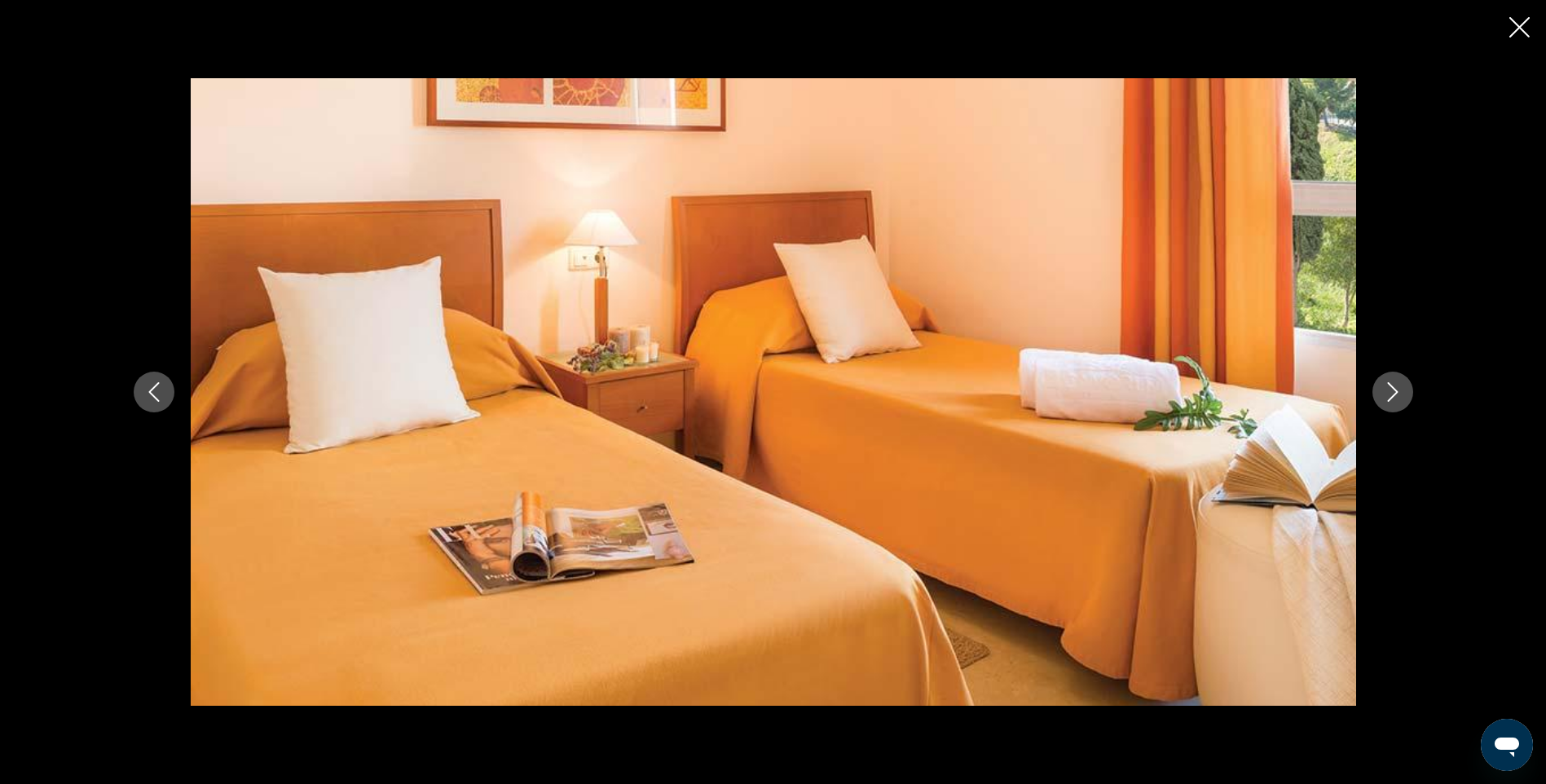
click at [1520, 23] on icon "Fermer le diaporama" at bounding box center [1519, 28] width 20 height 20
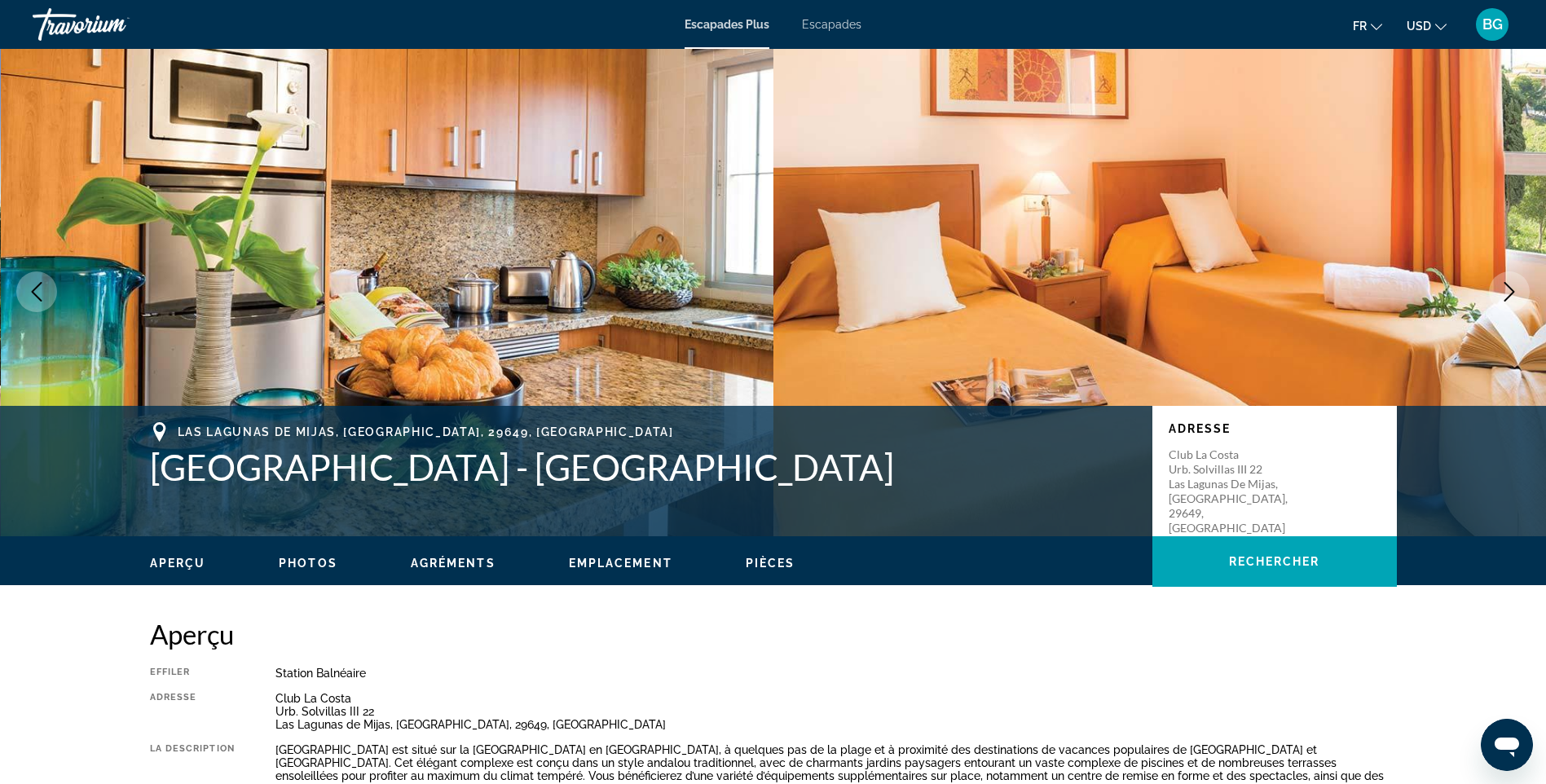
scroll to position [0, 0]
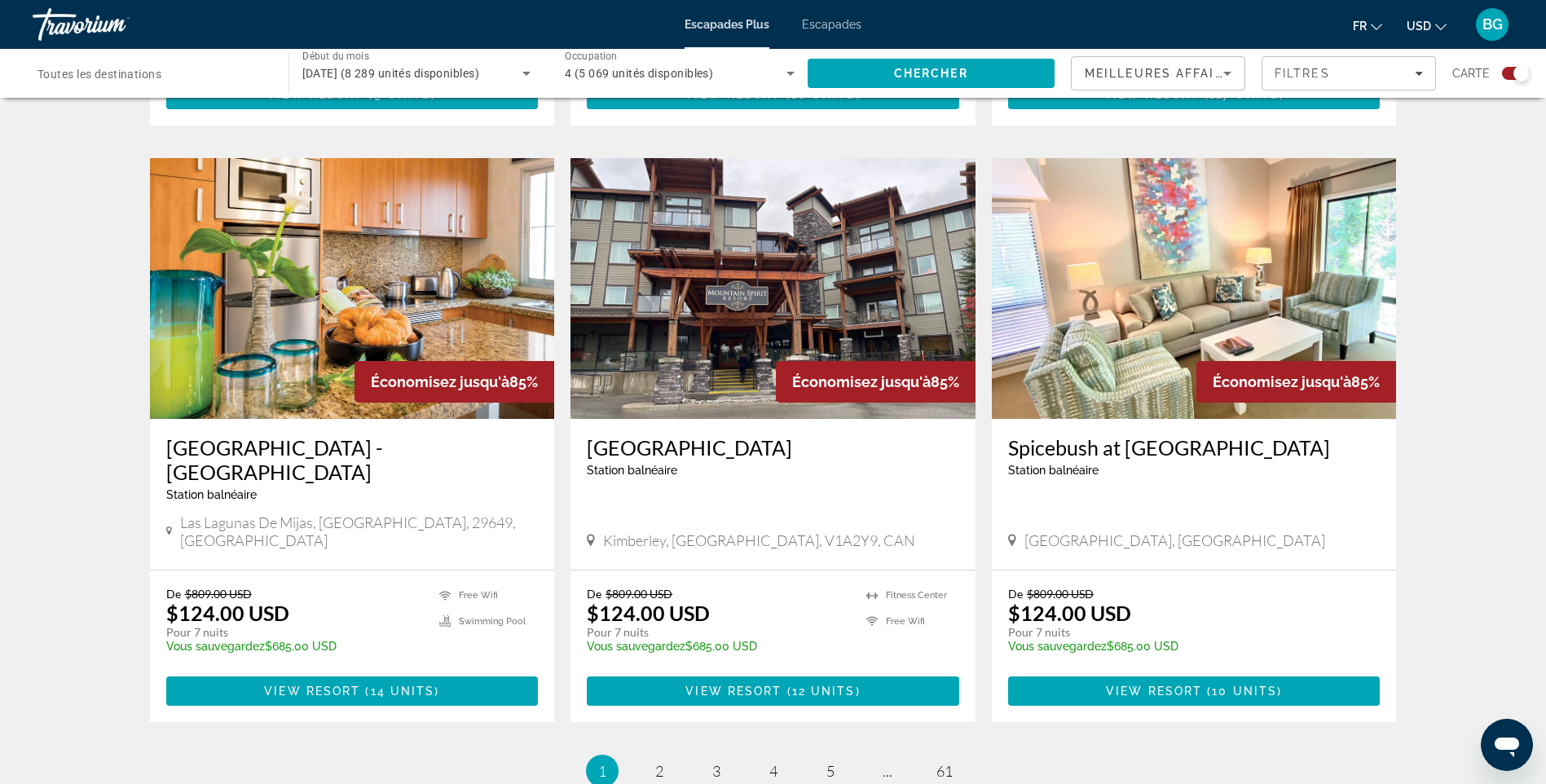
scroll to position [2281, 0]
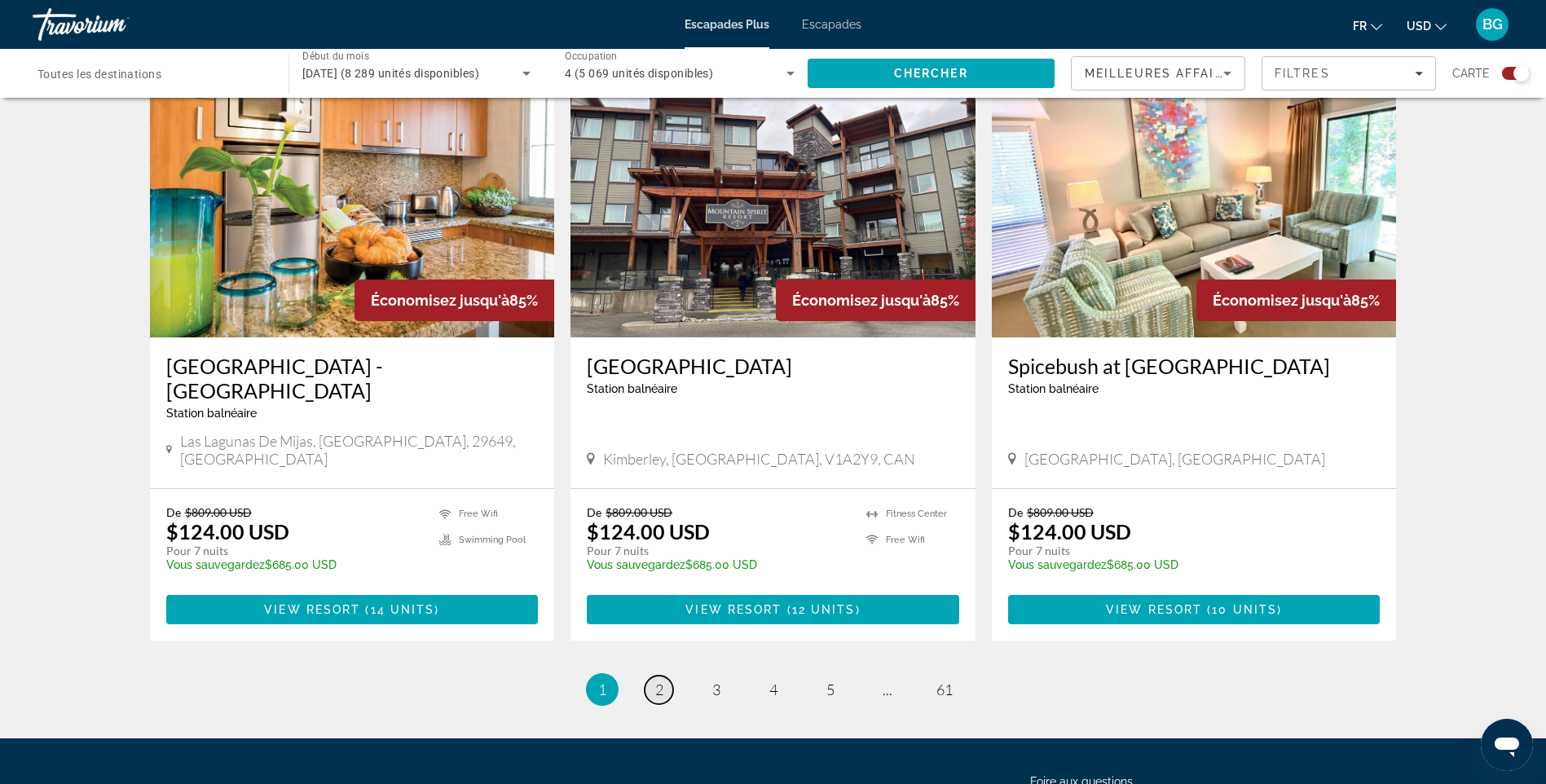
click at [656, 680] on span "2" at bounding box center [659, 688] width 8 height 17
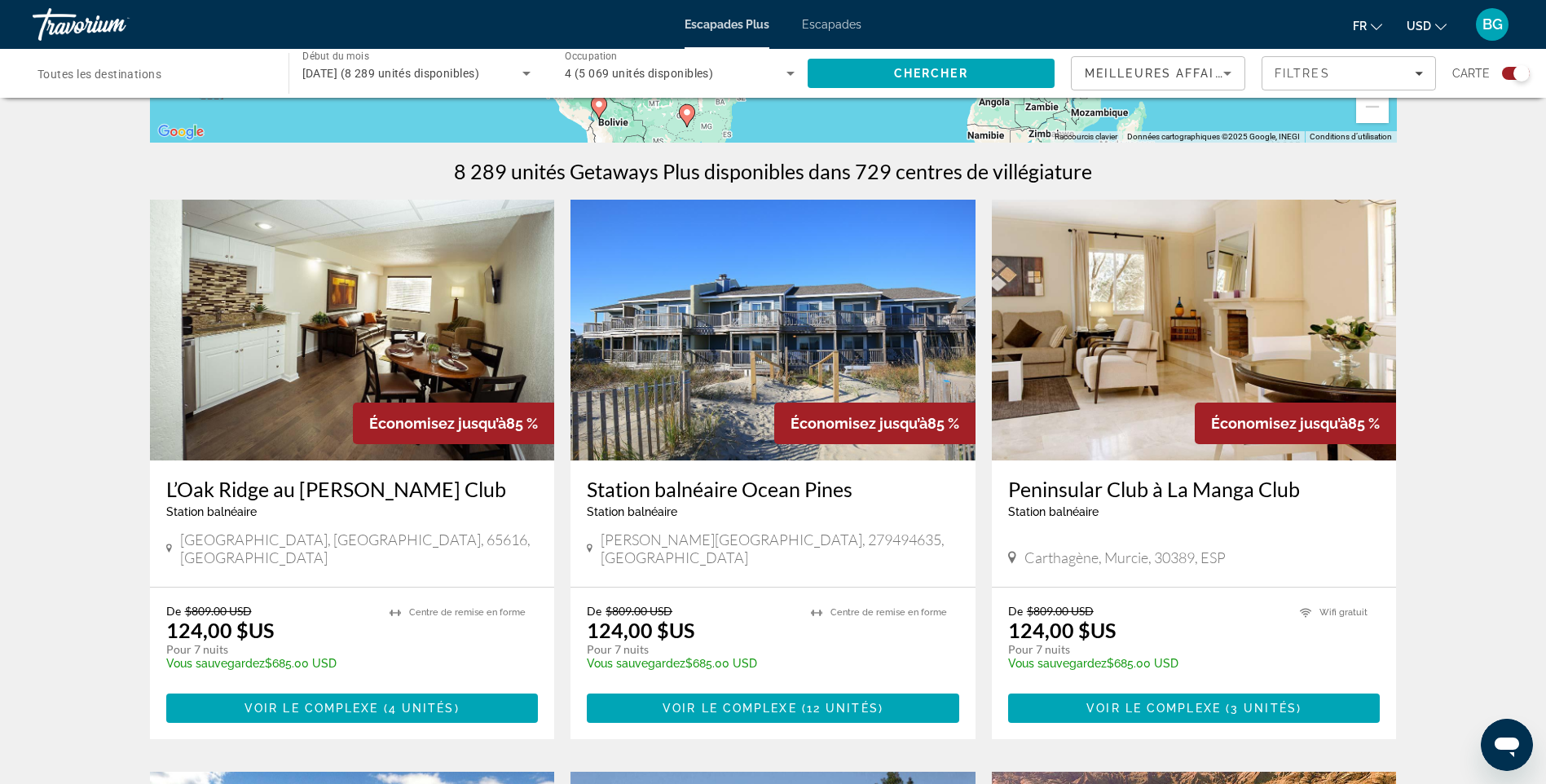
scroll to position [489, 0]
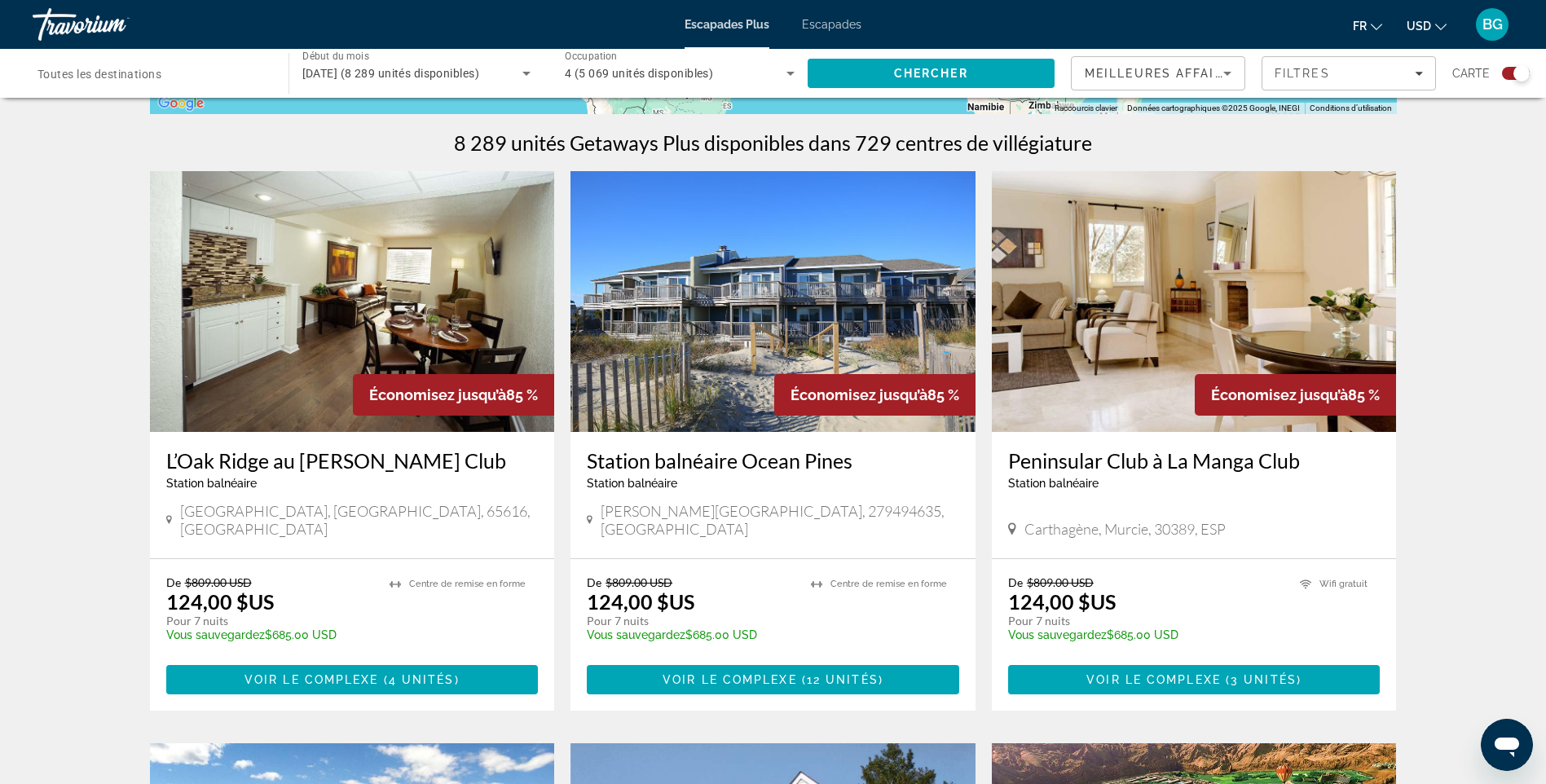
click at [1229, 336] on img "Contenu principal" at bounding box center [1194, 301] width 405 height 260
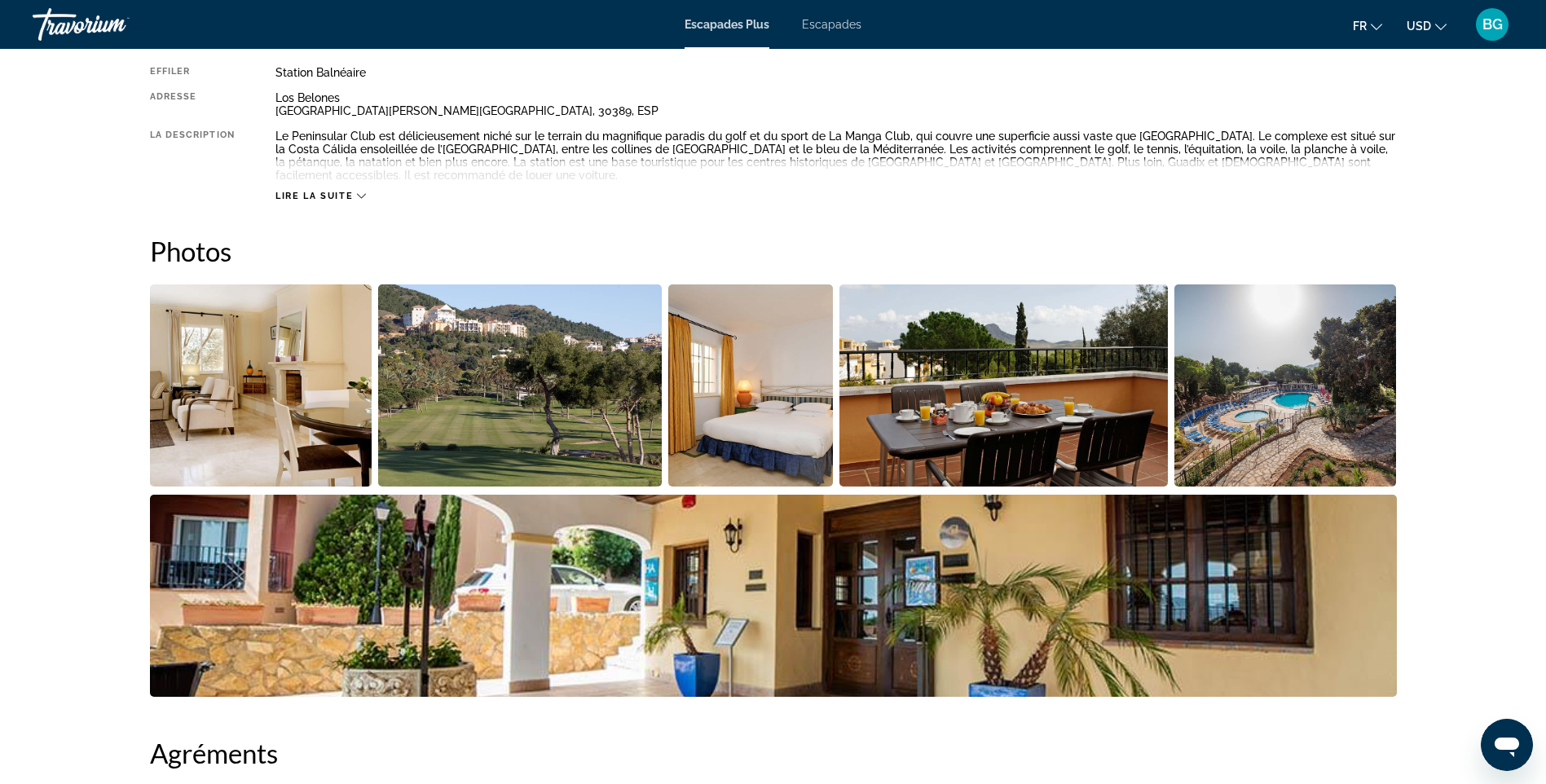
scroll to position [651, 0]
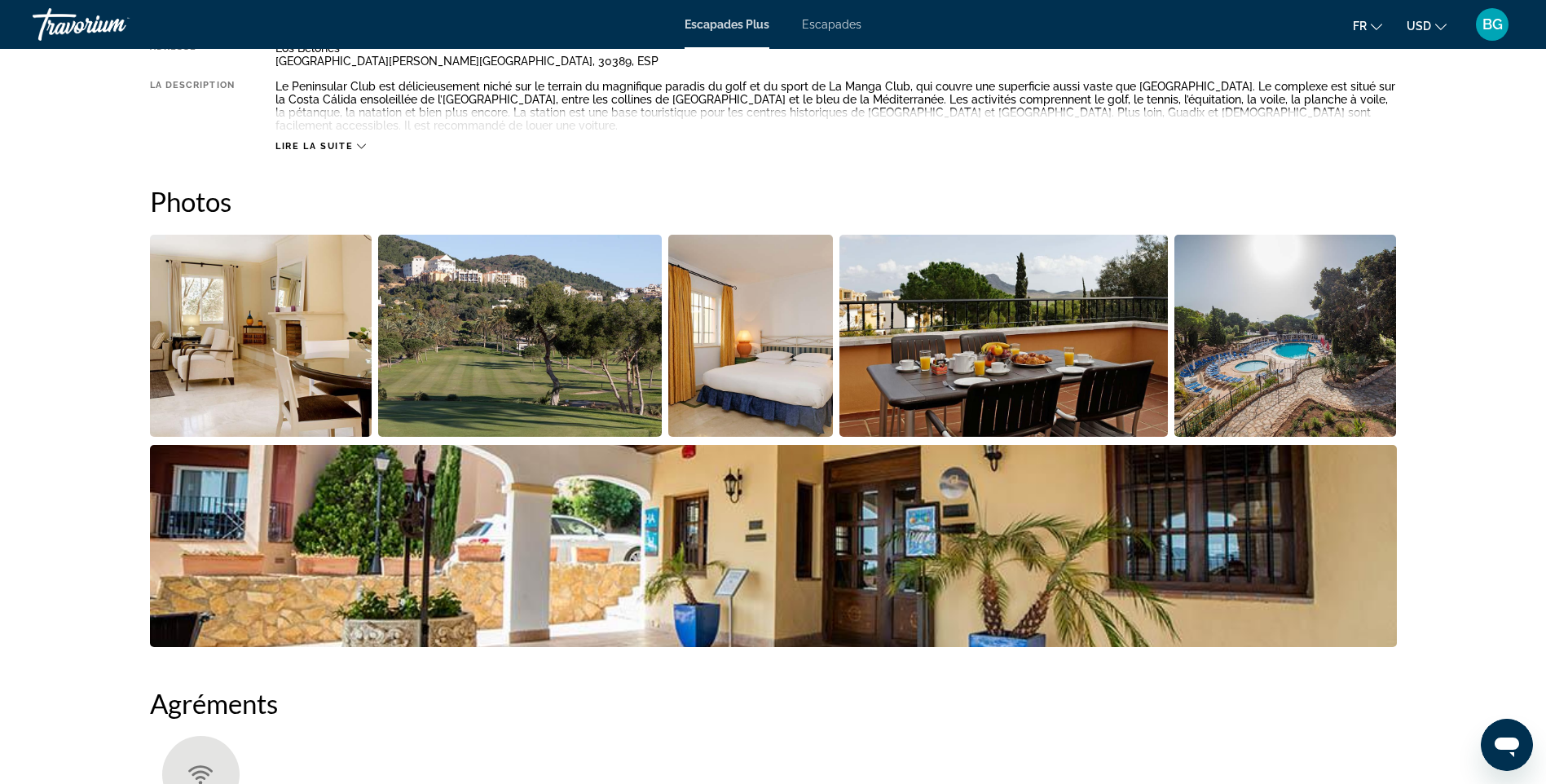
click at [263, 311] on img "Ouvrir le curseur d’image en plein écran" at bounding box center [261, 336] width 223 height 202
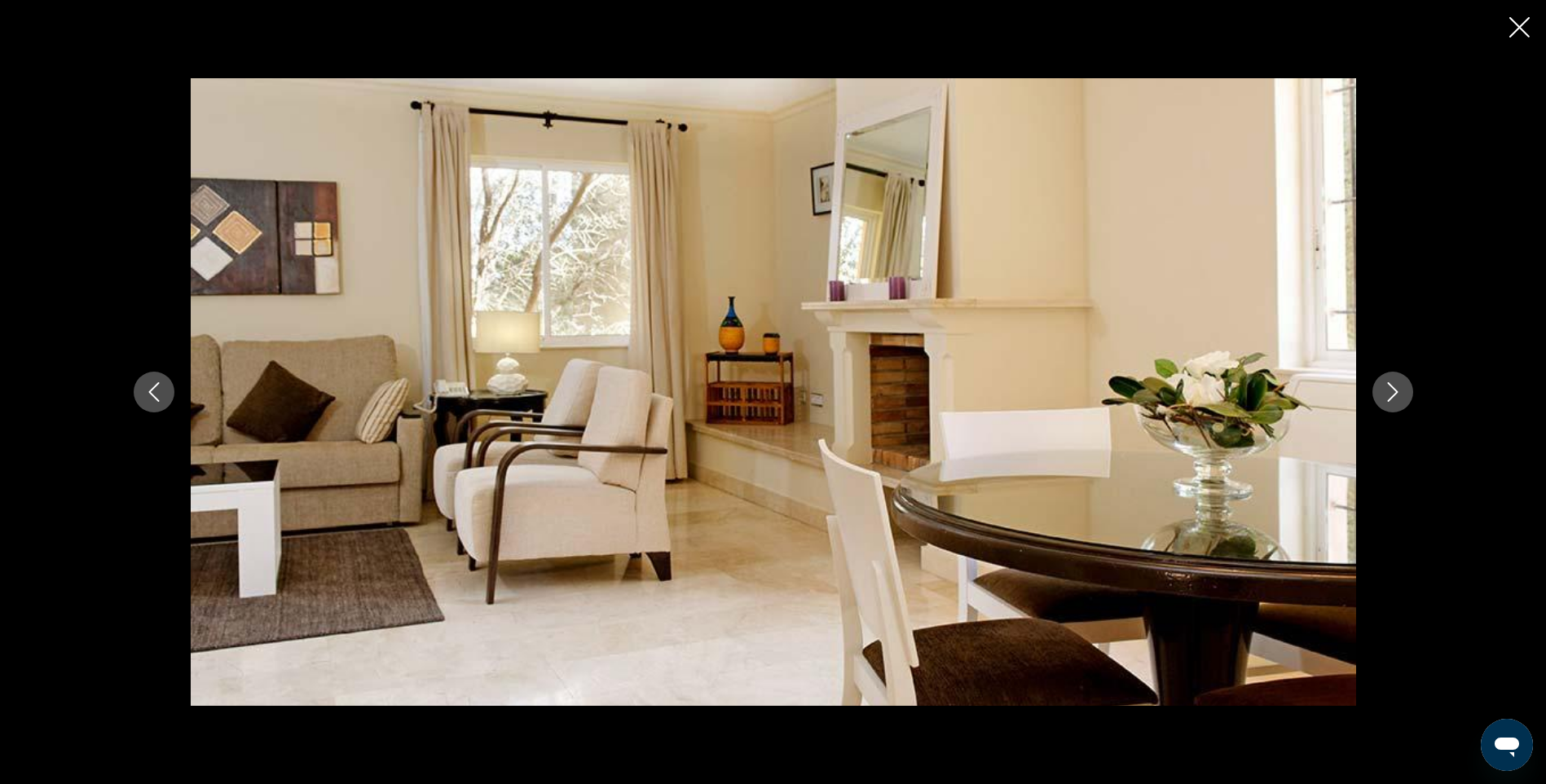
click at [1395, 386] on icon "Image suivante" at bounding box center [1392, 391] width 19 height 19
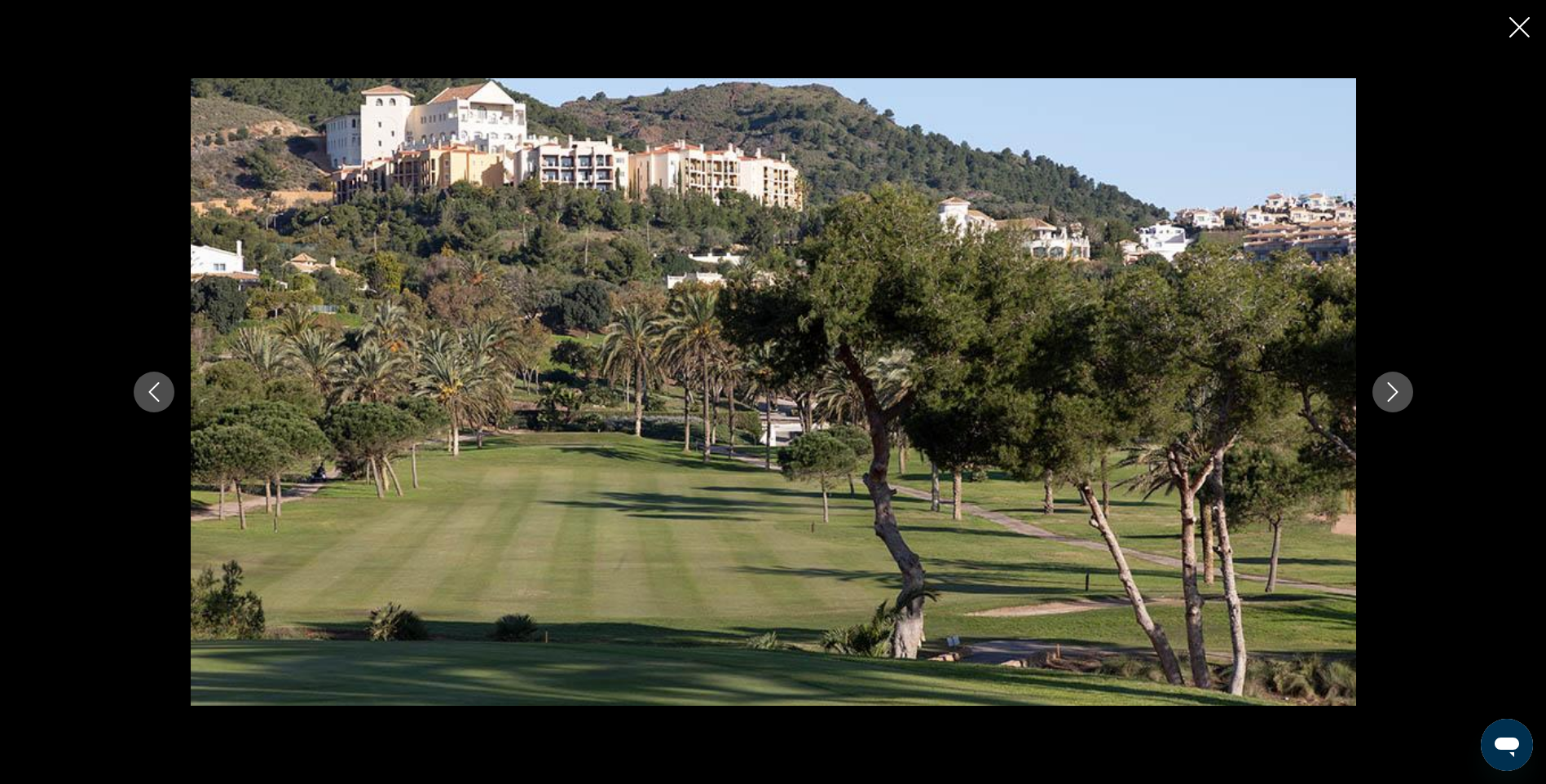
click at [1395, 386] on icon "Image suivante" at bounding box center [1392, 391] width 19 height 19
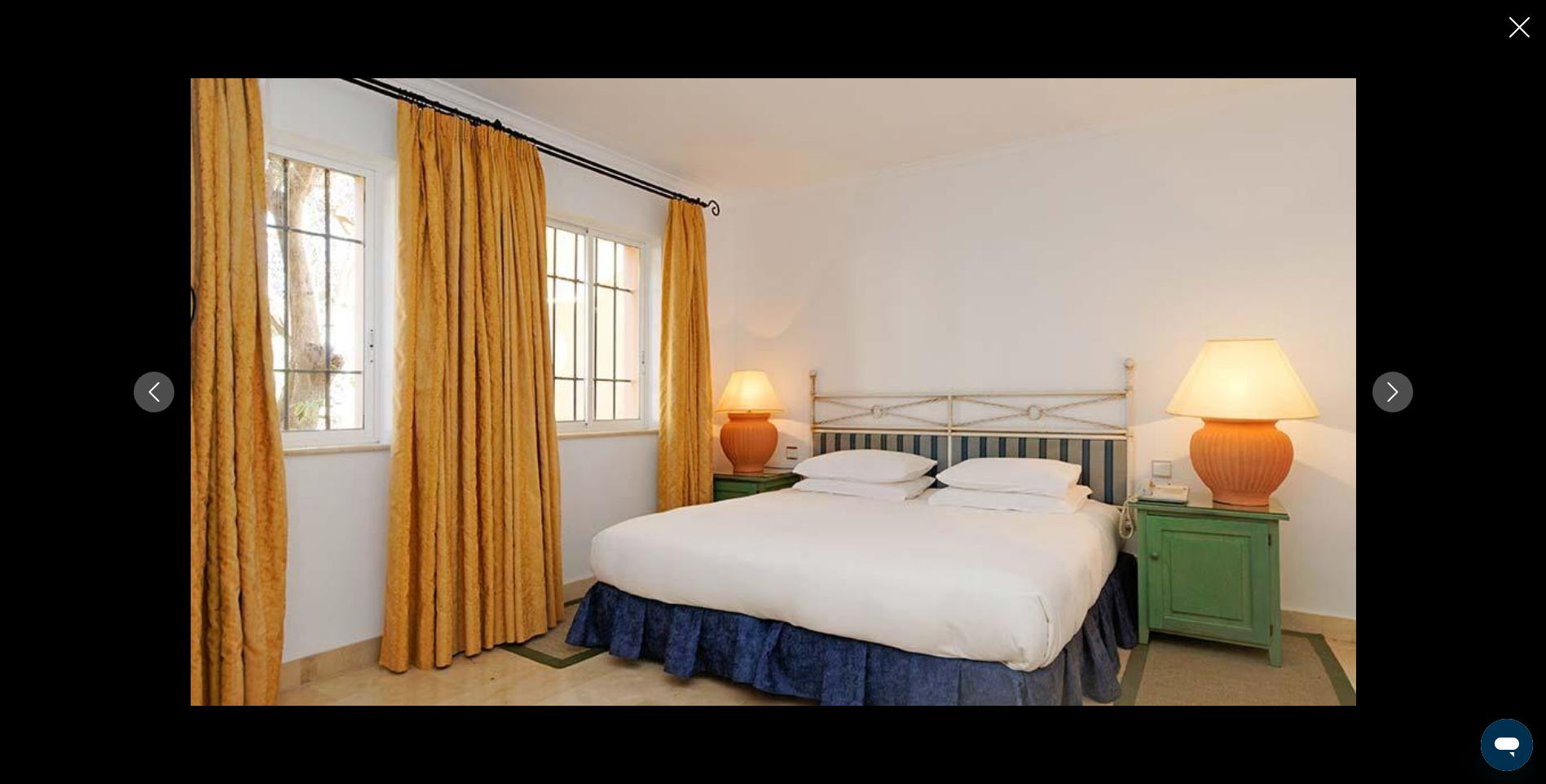
click at [1395, 386] on icon "Image suivante" at bounding box center [1392, 391] width 19 height 19
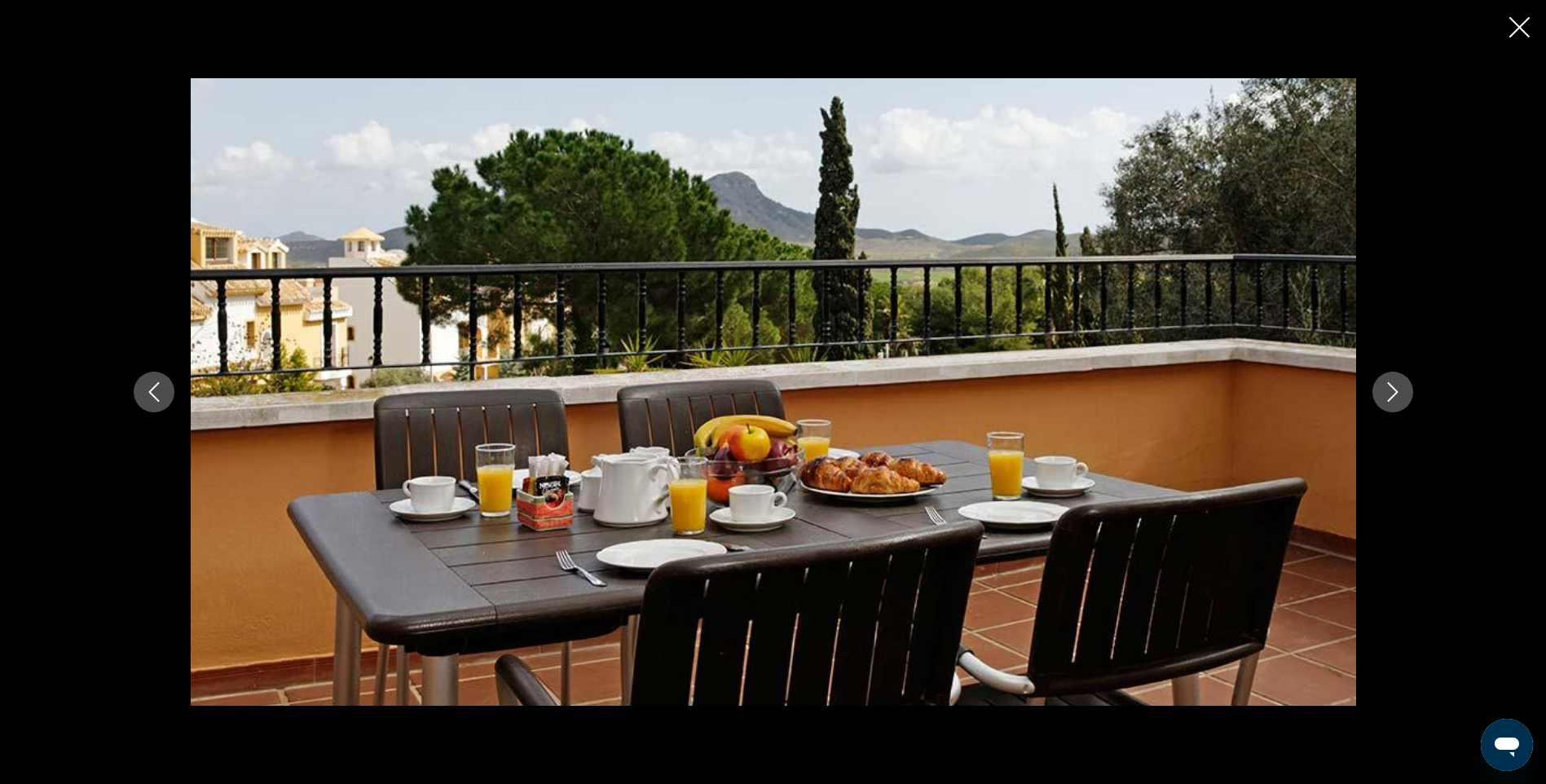
click at [1395, 386] on icon "Image suivante" at bounding box center [1392, 391] width 19 height 19
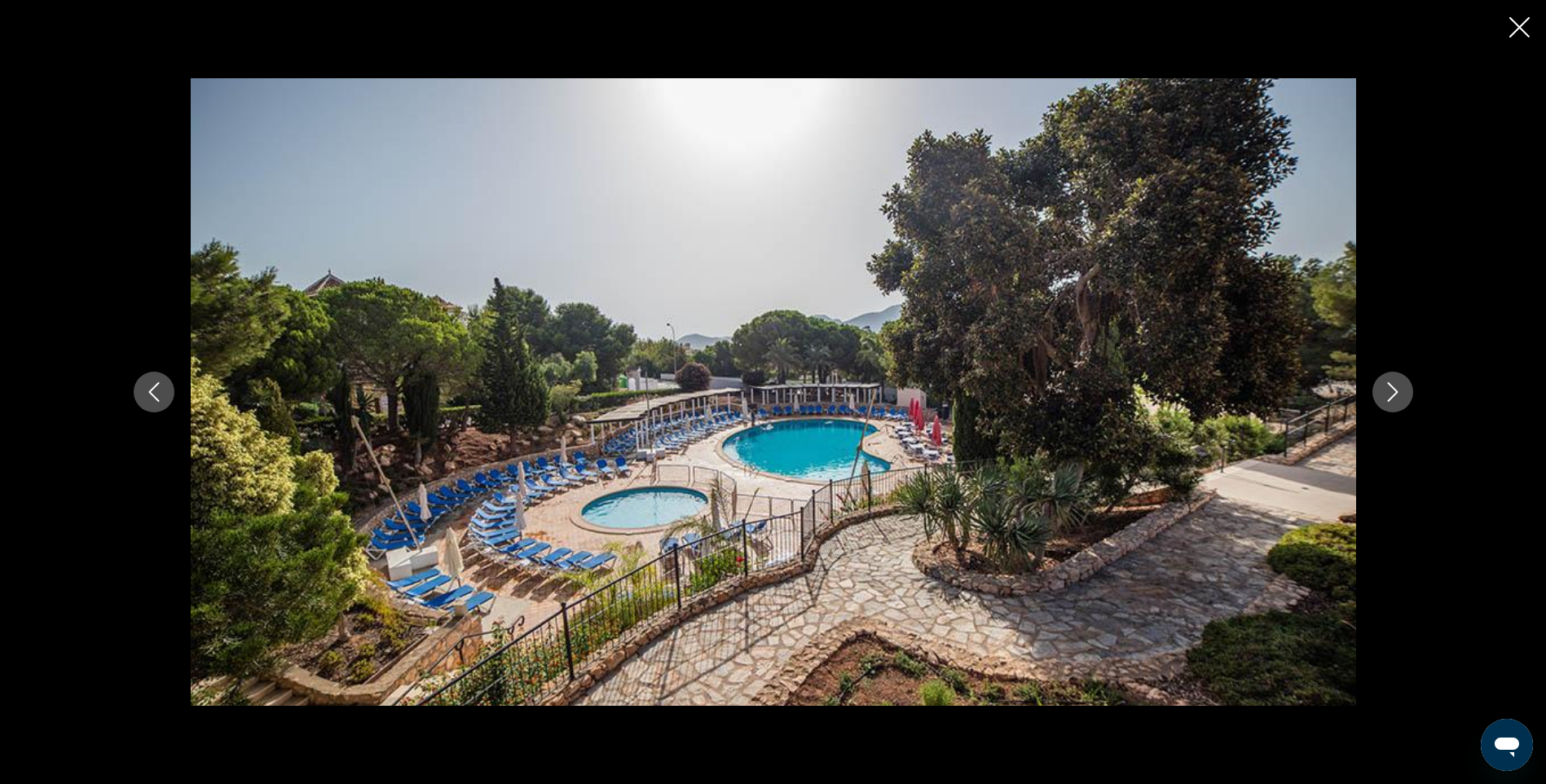
click at [1395, 386] on icon "Image suivante" at bounding box center [1392, 391] width 19 height 19
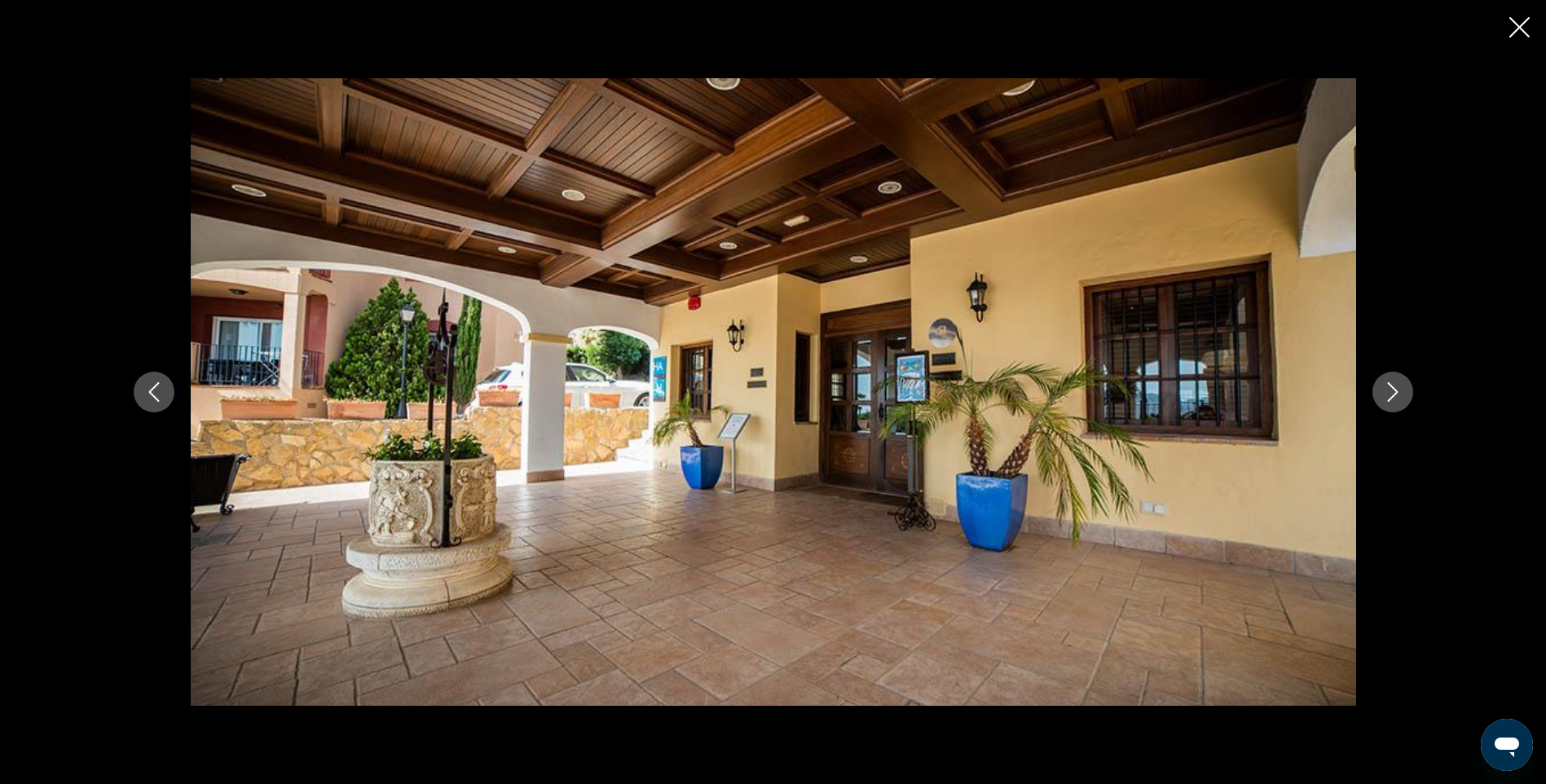
click at [1395, 386] on icon "Image suivante" at bounding box center [1392, 391] width 19 height 19
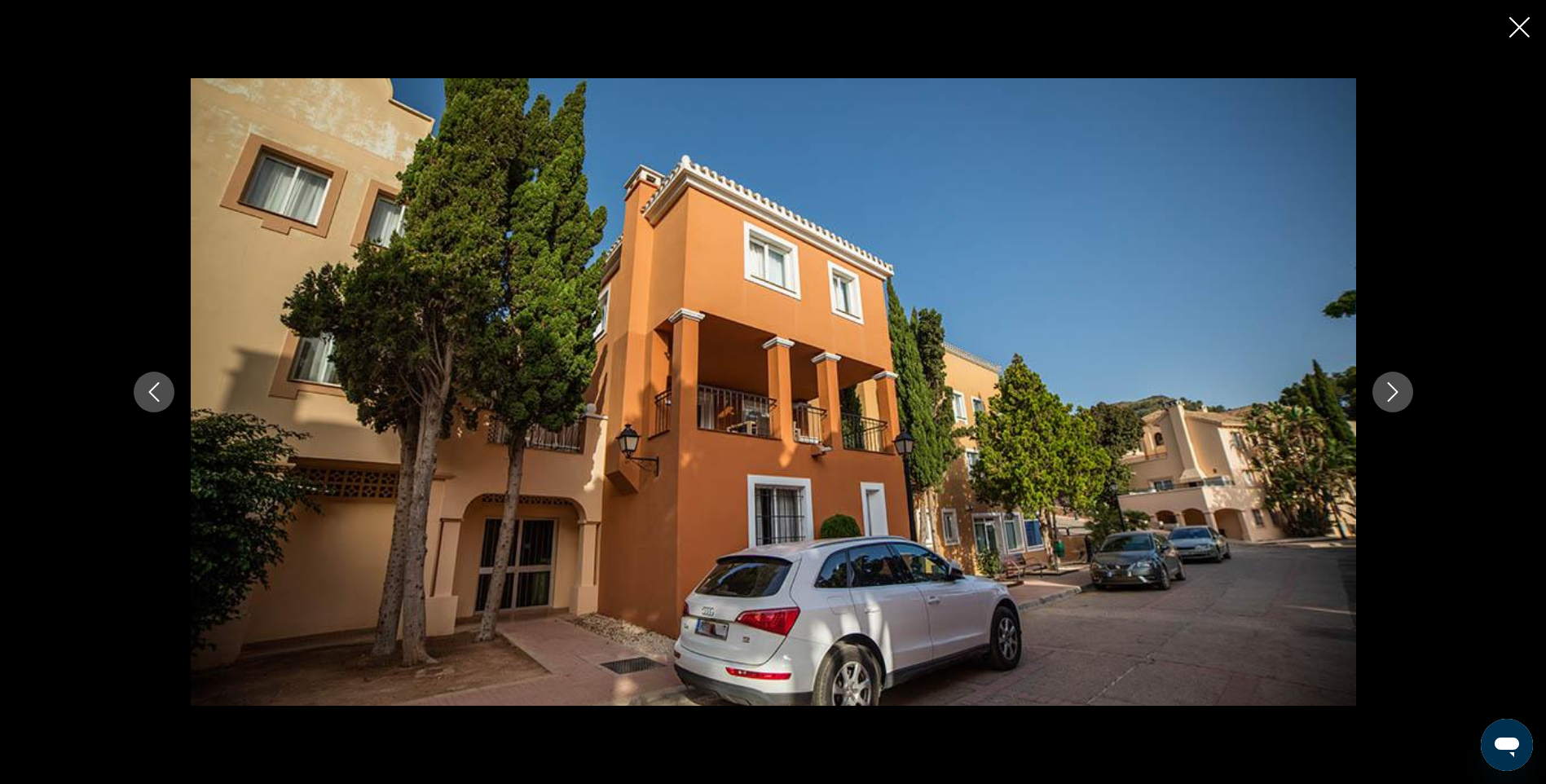
click at [1395, 386] on icon "Image suivante" at bounding box center [1392, 391] width 19 height 19
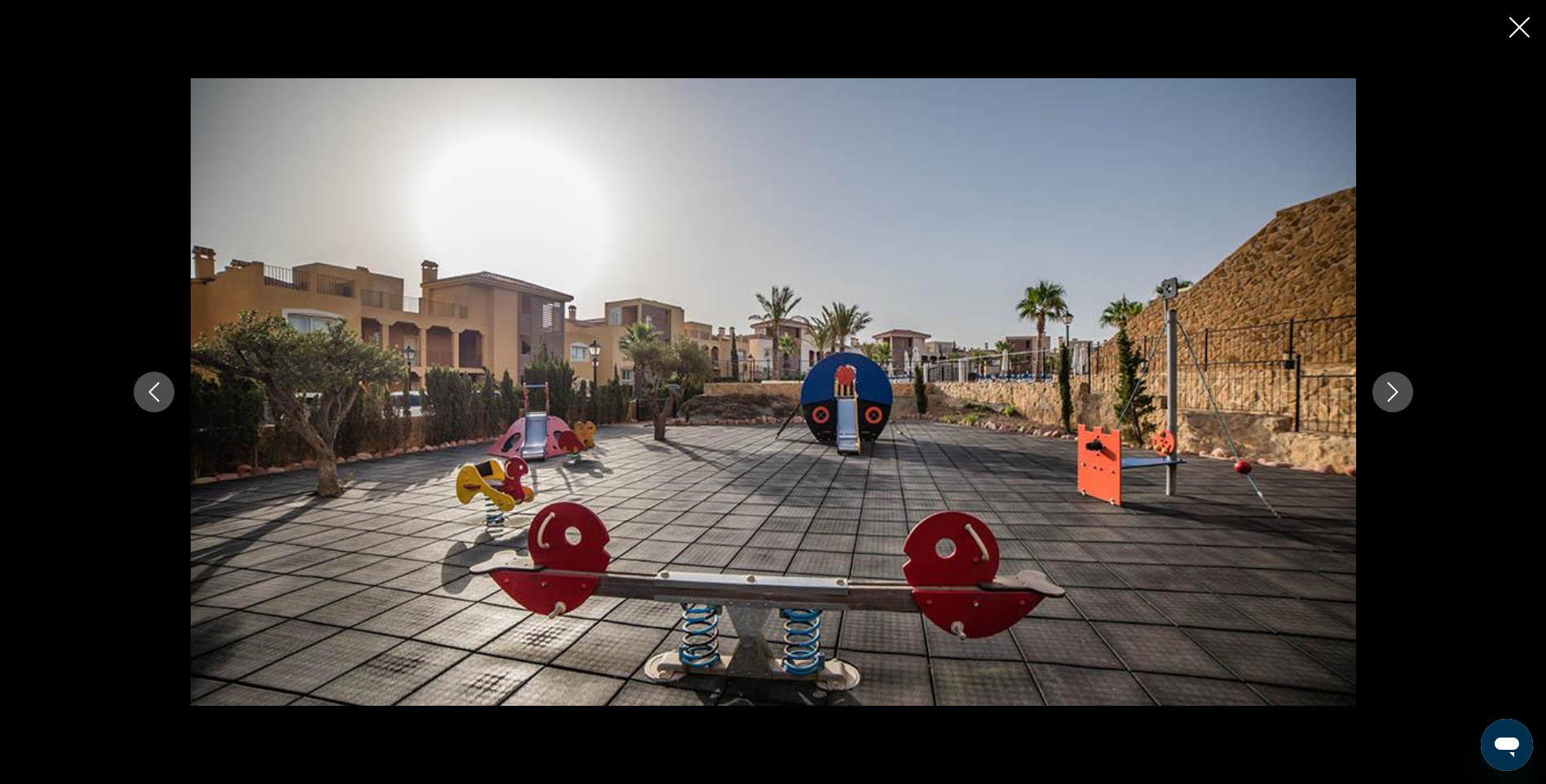
click at [1395, 386] on icon "Image suivante" at bounding box center [1392, 391] width 19 height 19
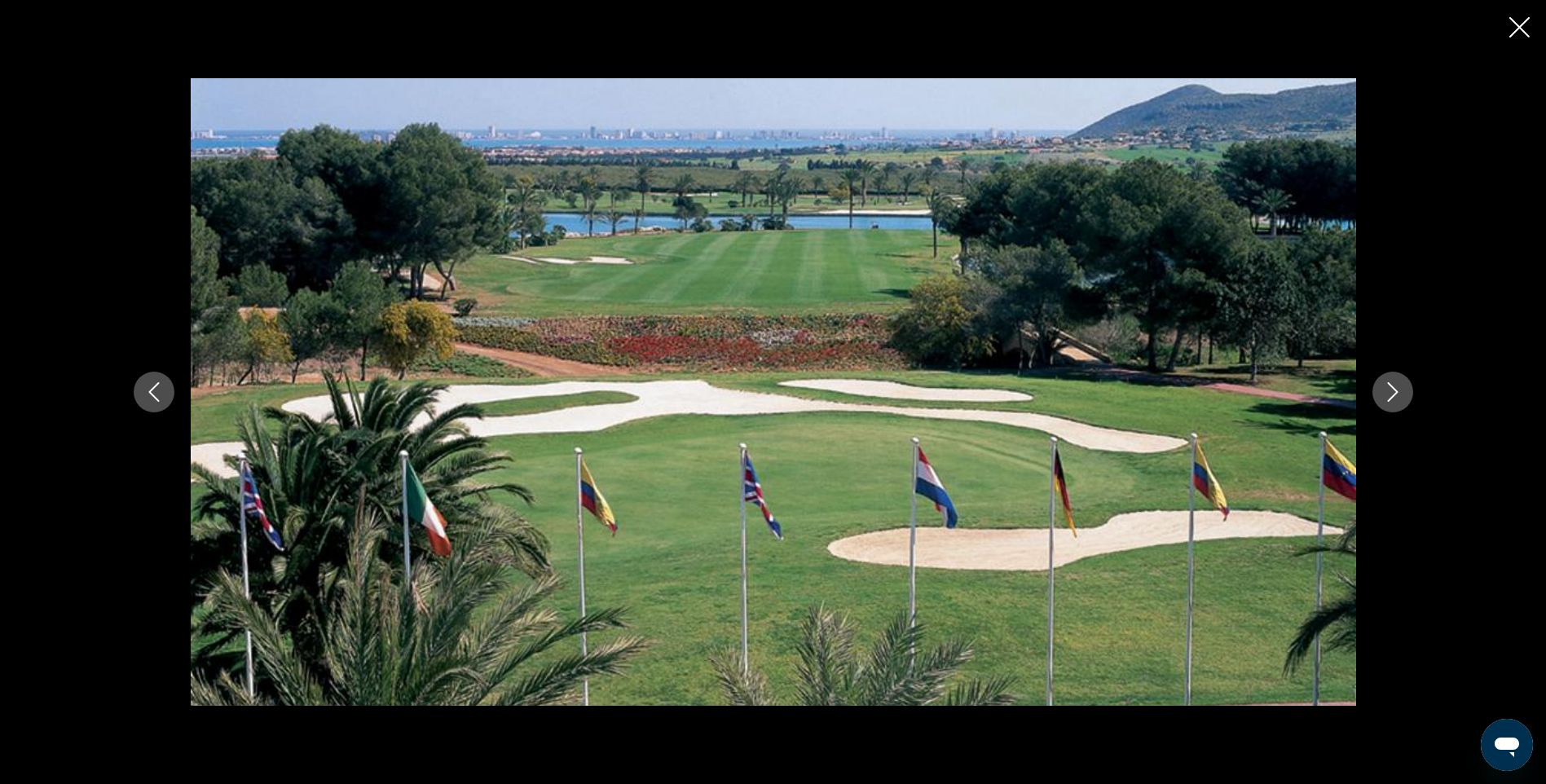
click at [1395, 386] on icon "Image suivante" at bounding box center [1392, 391] width 19 height 19
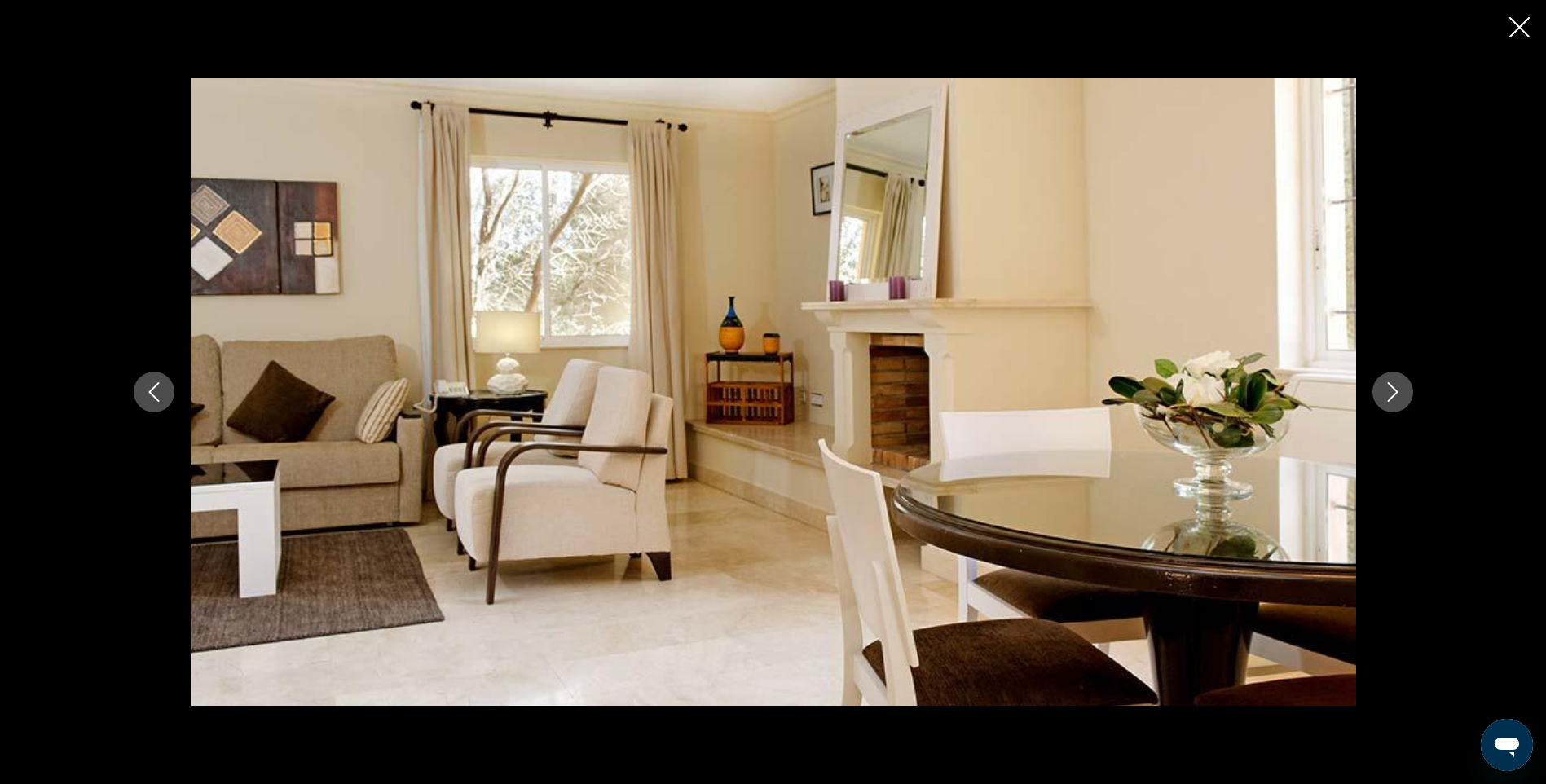
click at [1395, 386] on icon "Image suivante" at bounding box center [1392, 391] width 19 height 19
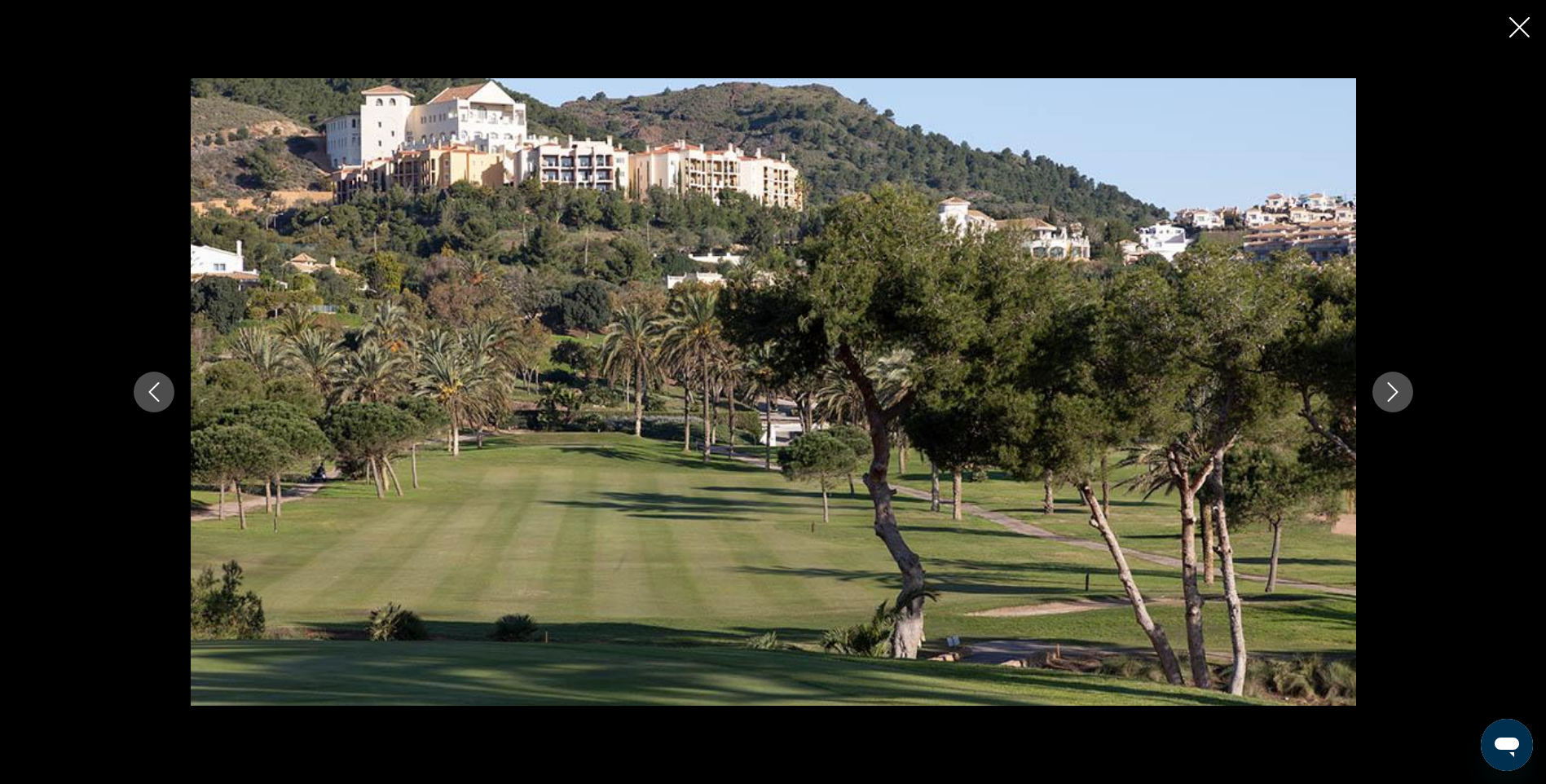
click at [1395, 386] on icon "Image suivante" at bounding box center [1392, 391] width 19 height 19
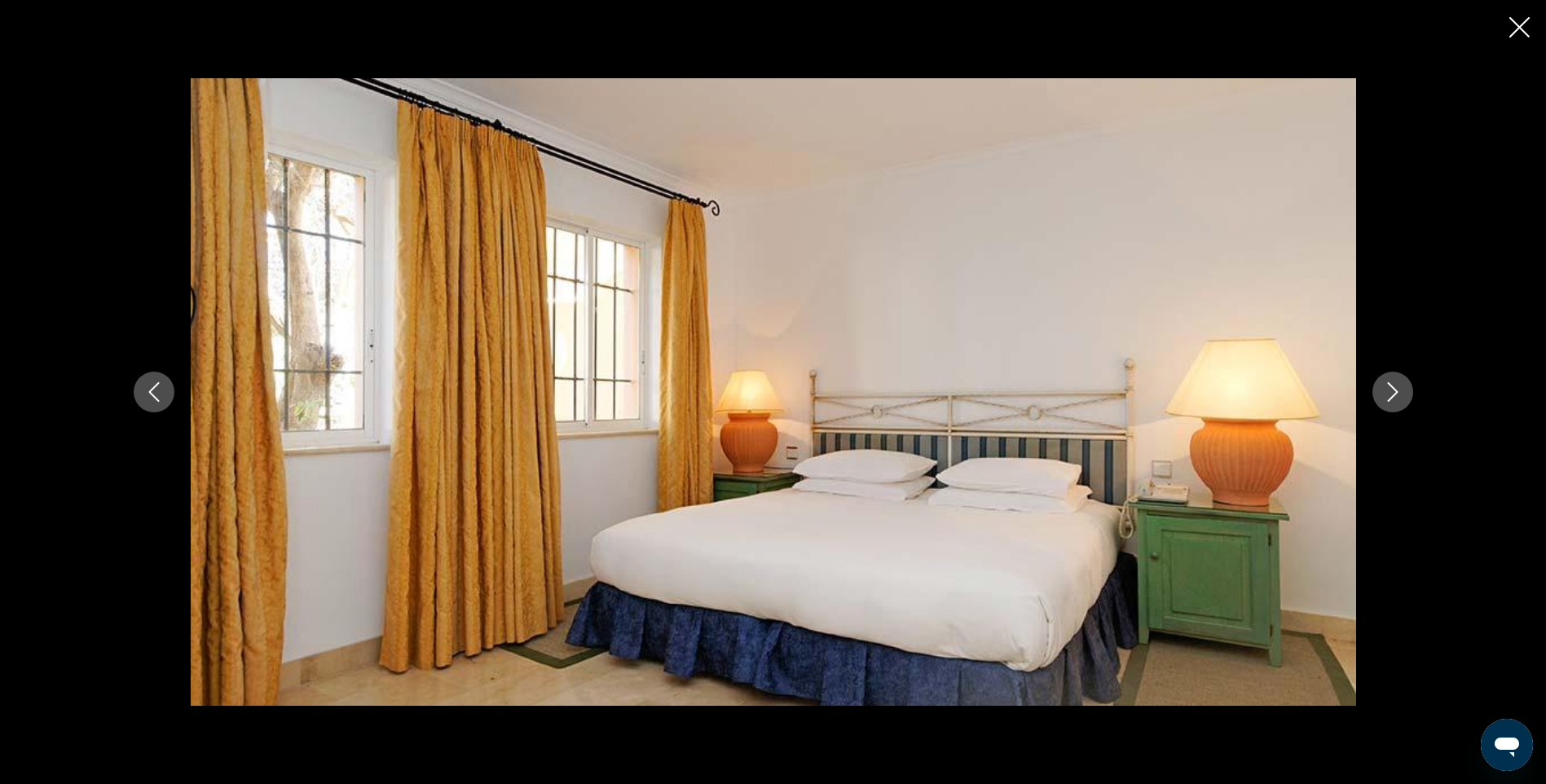
click at [1395, 386] on icon "Image suivante" at bounding box center [1392, 391] width 19 height 19
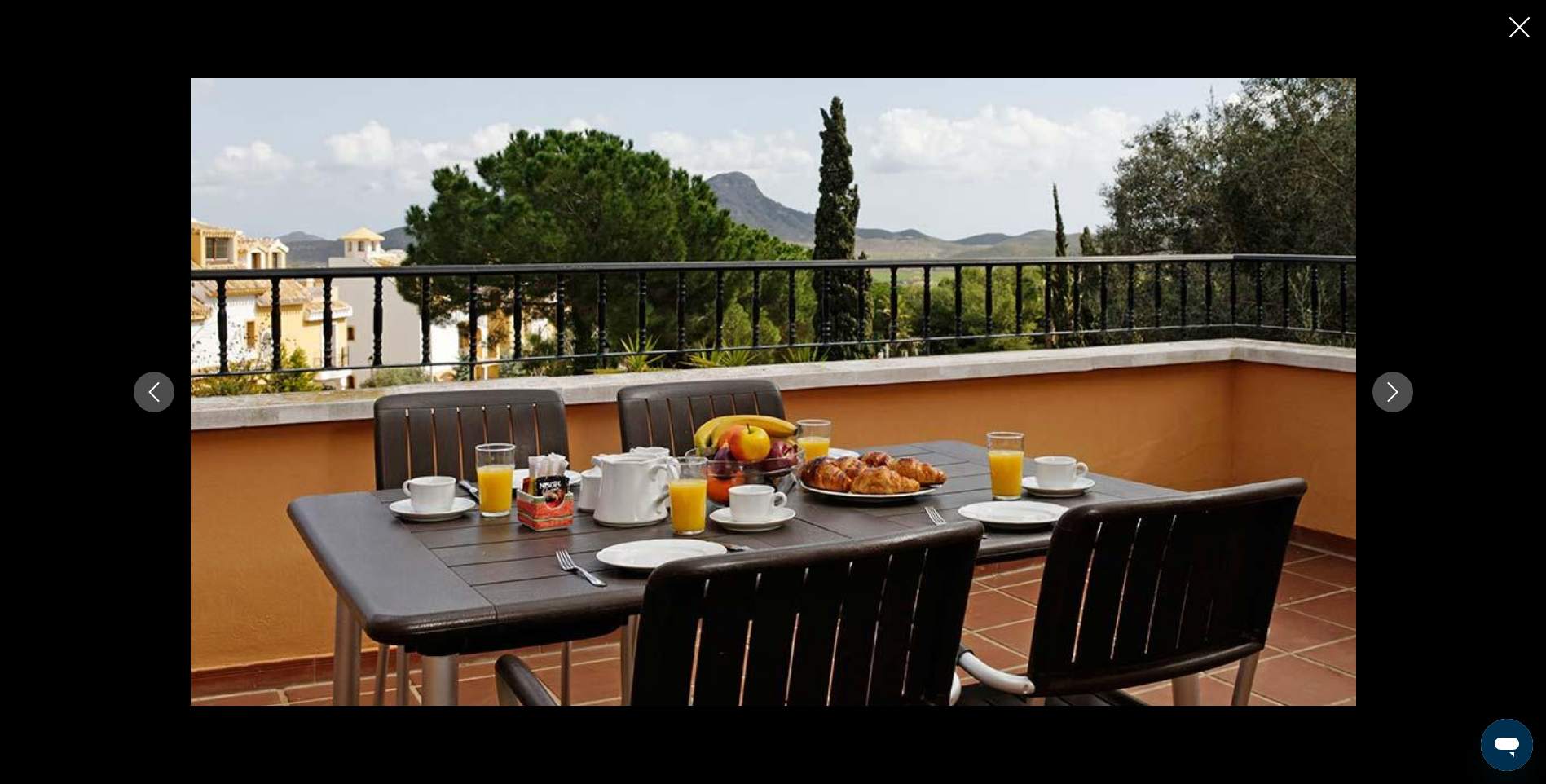
click at [1395, 386] on icon "Image suivante" at bounding box center [1392, 391] width 19 height 19
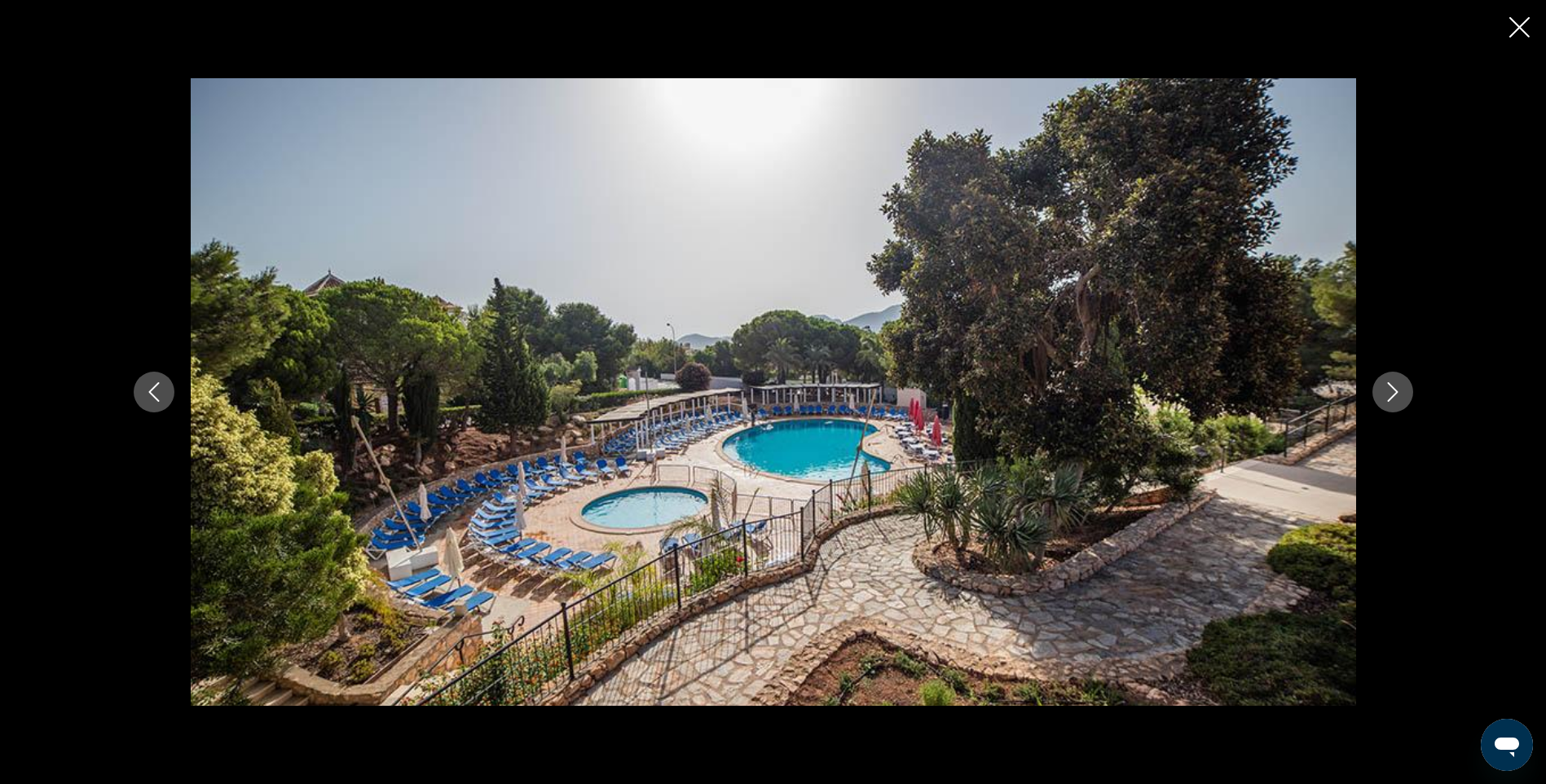
click at [1395, 386] on icon "Image suivante" at bounding box center [1392, 391] width 19 height 19
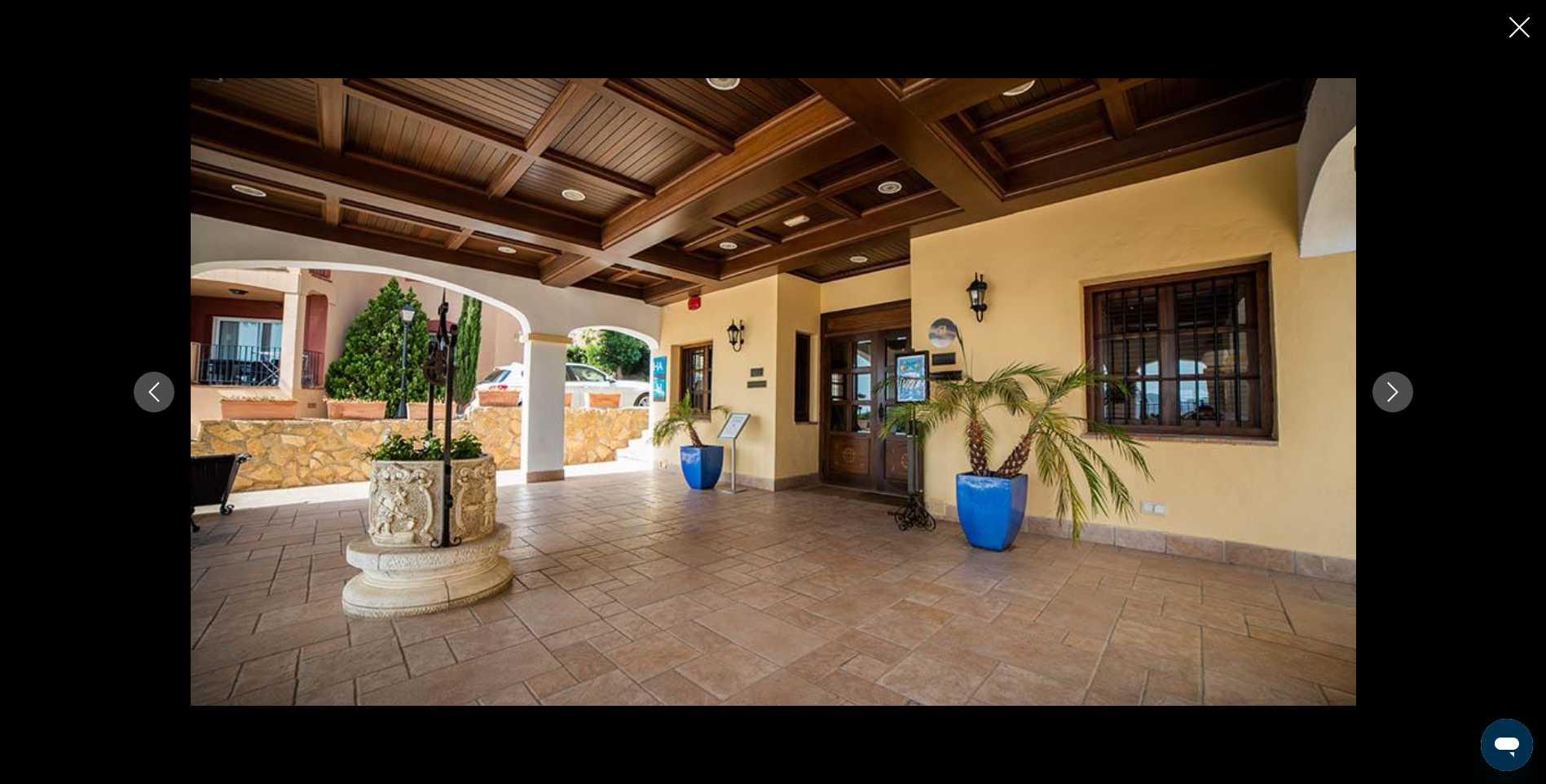
click at [1516, 25] on icon "Fermer le diaporama" at bounding box center [1519, 28] width 20 height 20
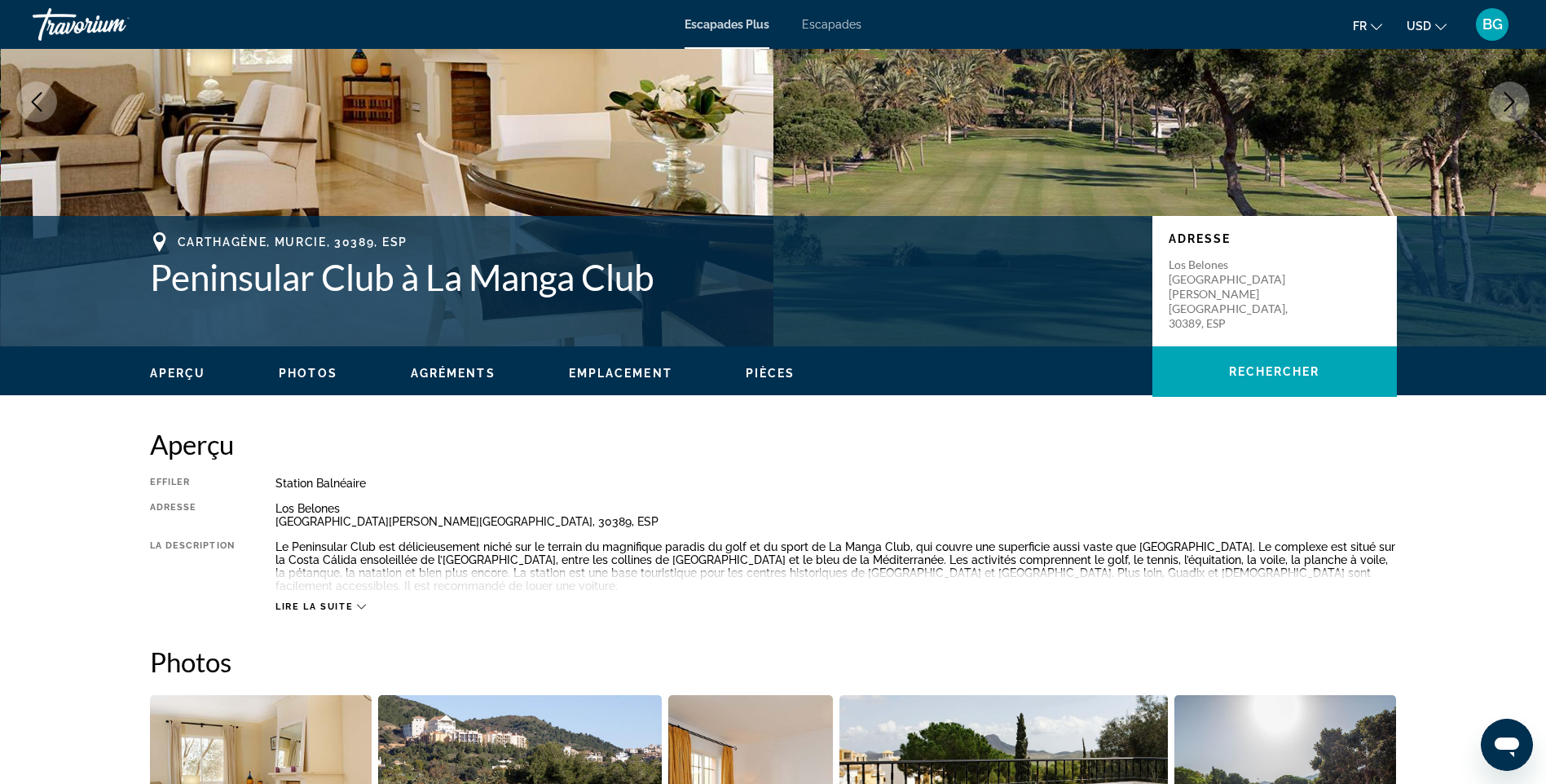
scroll to position [163, 0]
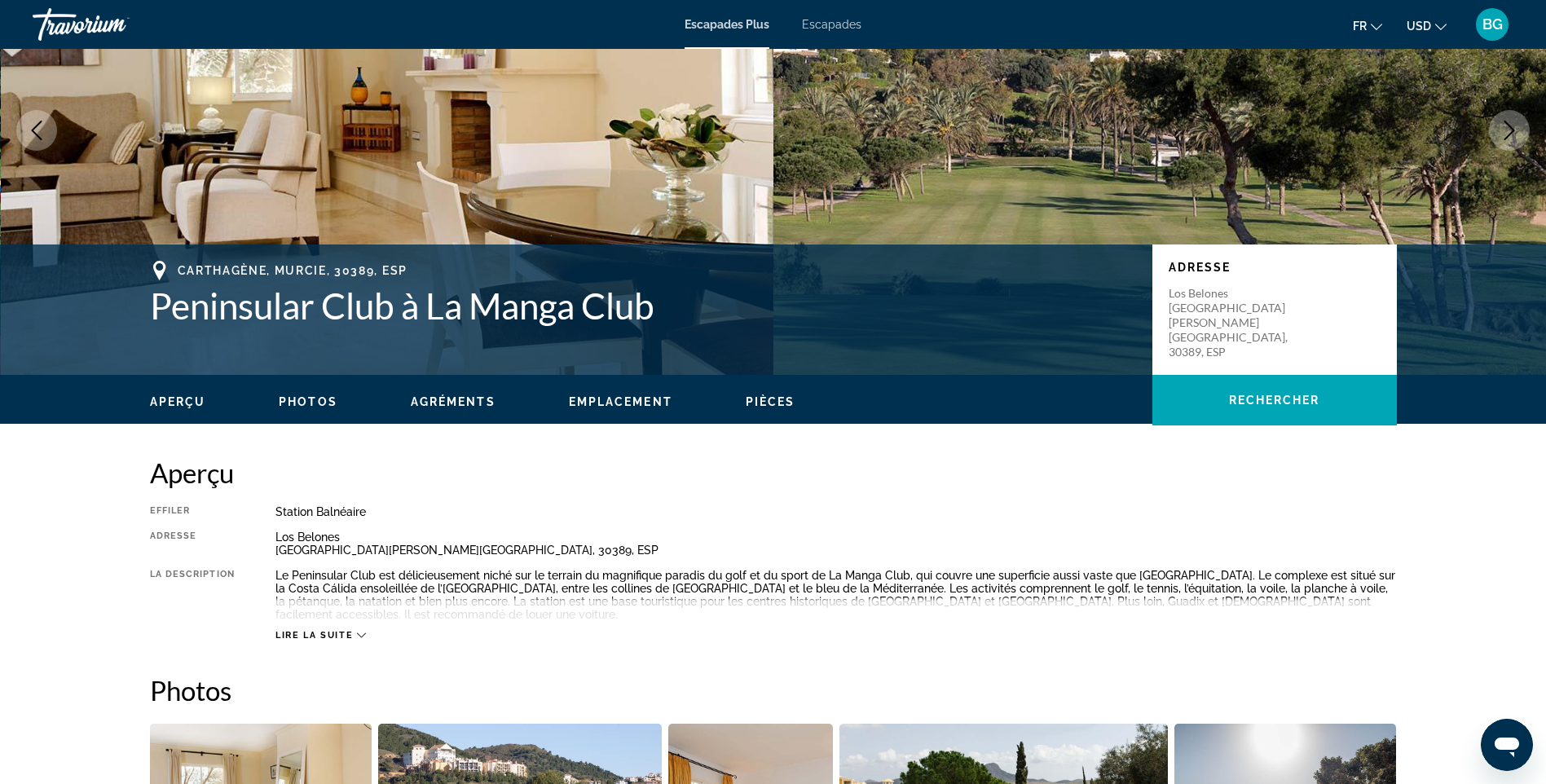
click at [359, 633] on icon "Contenu principal" at bounding box center [362, 635] width 9 height 5
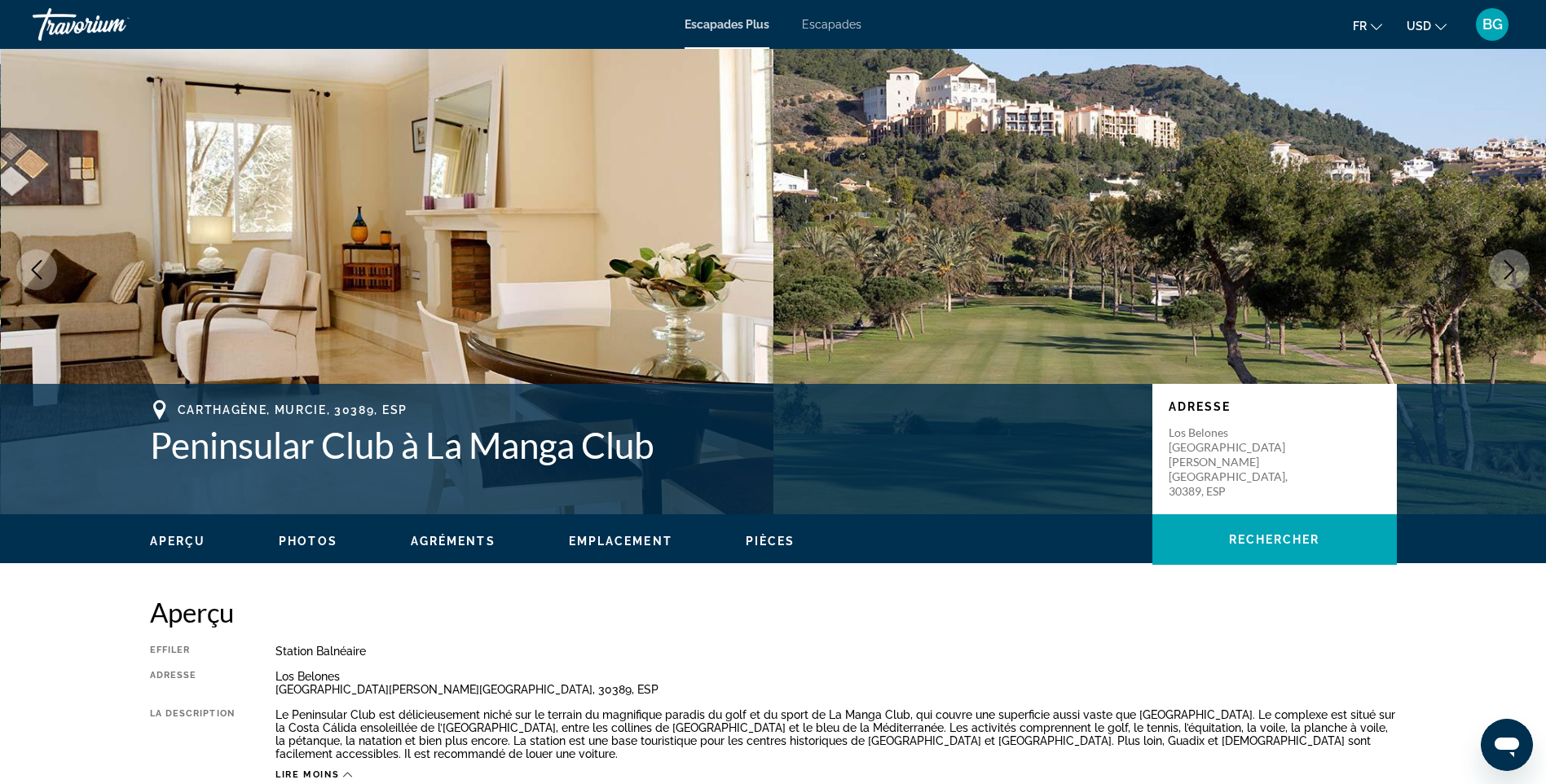
scroll to position [0, 0]
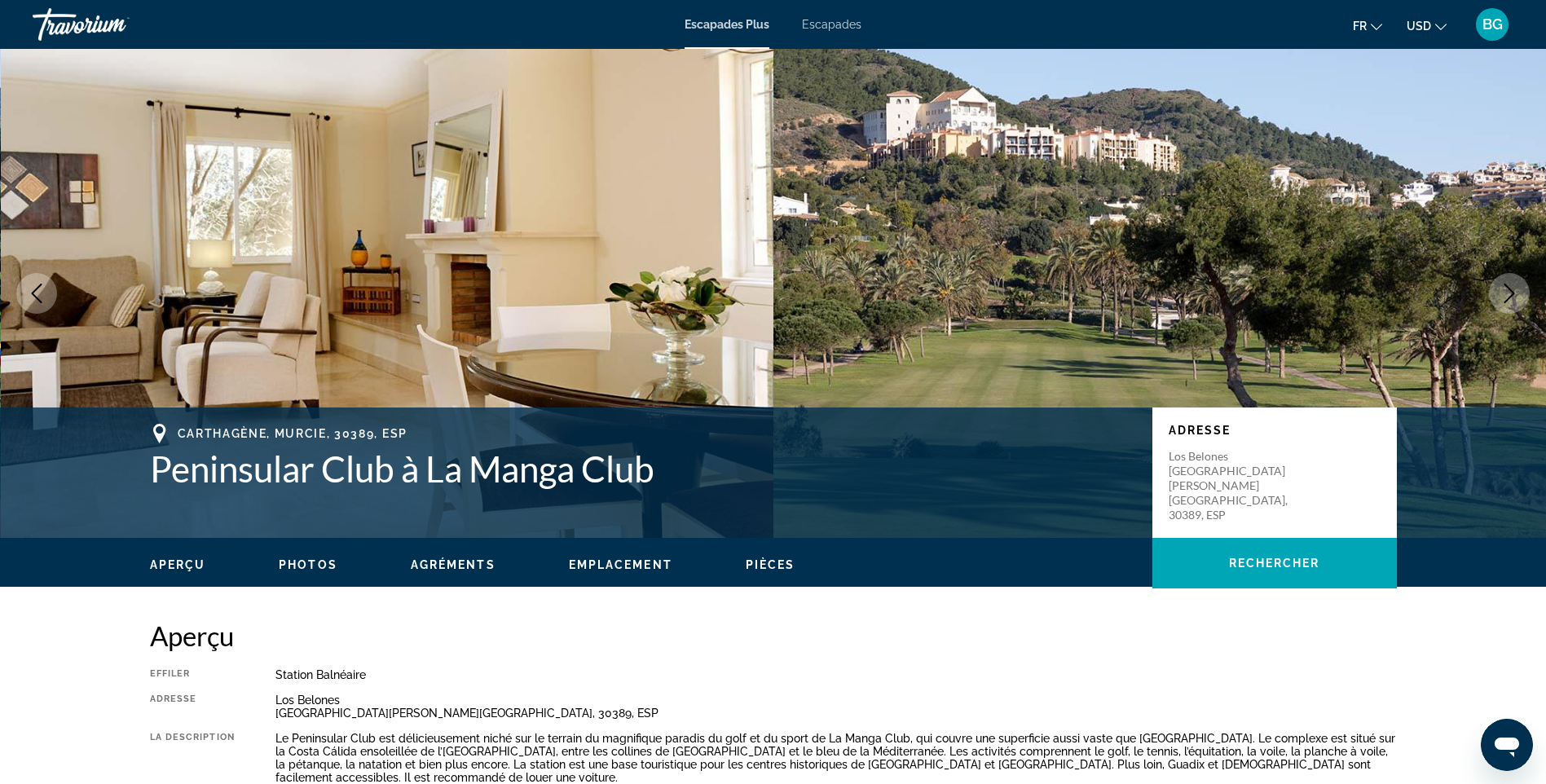
click at [772, 565] on span "Pièces" at bounding box center [770, 565] width 50 height 13
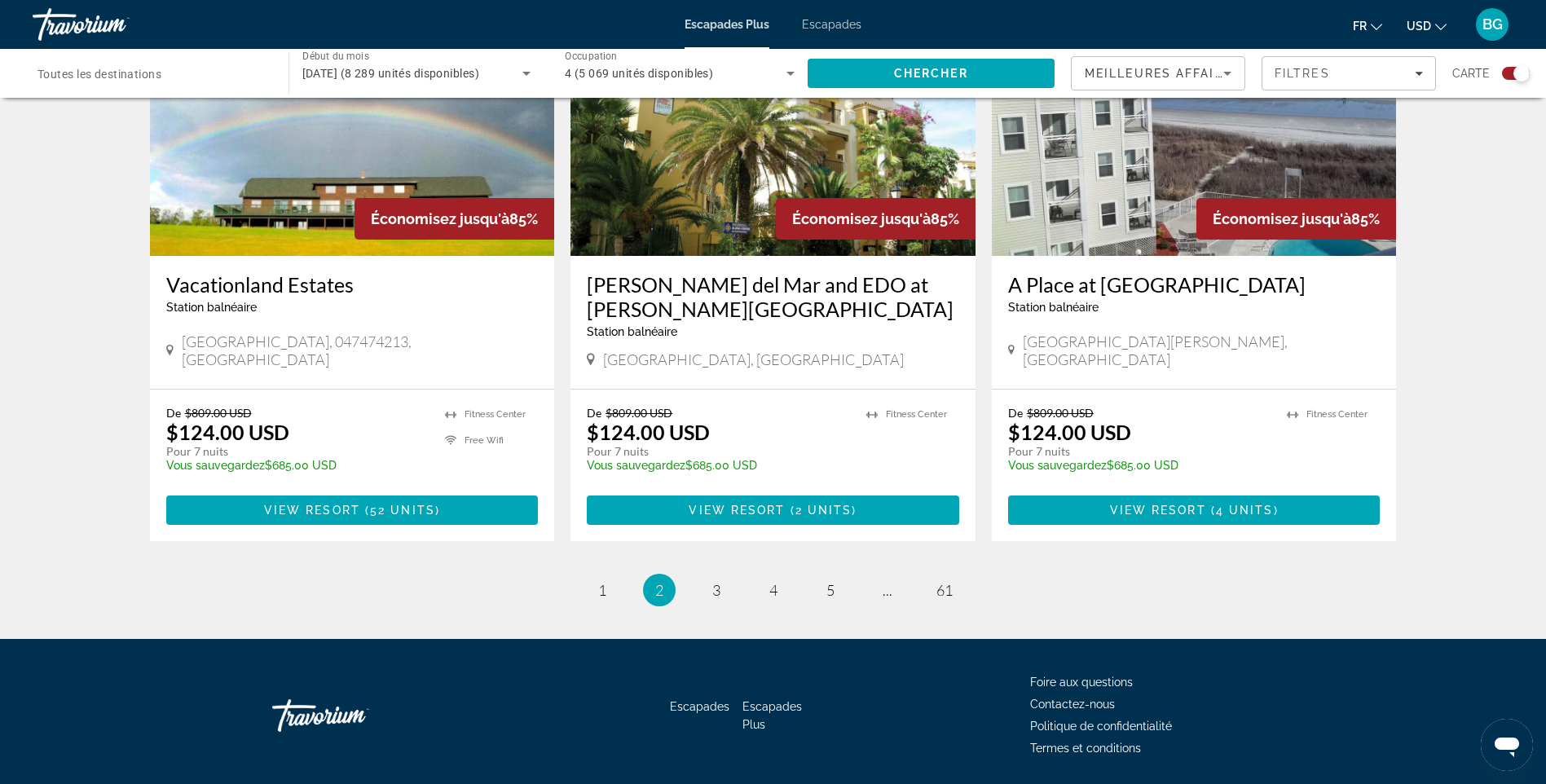
scroll to position [2430, 0]
click at [721, 575] on link "page 3" at bounding box center [715, 589] width 29 height 29
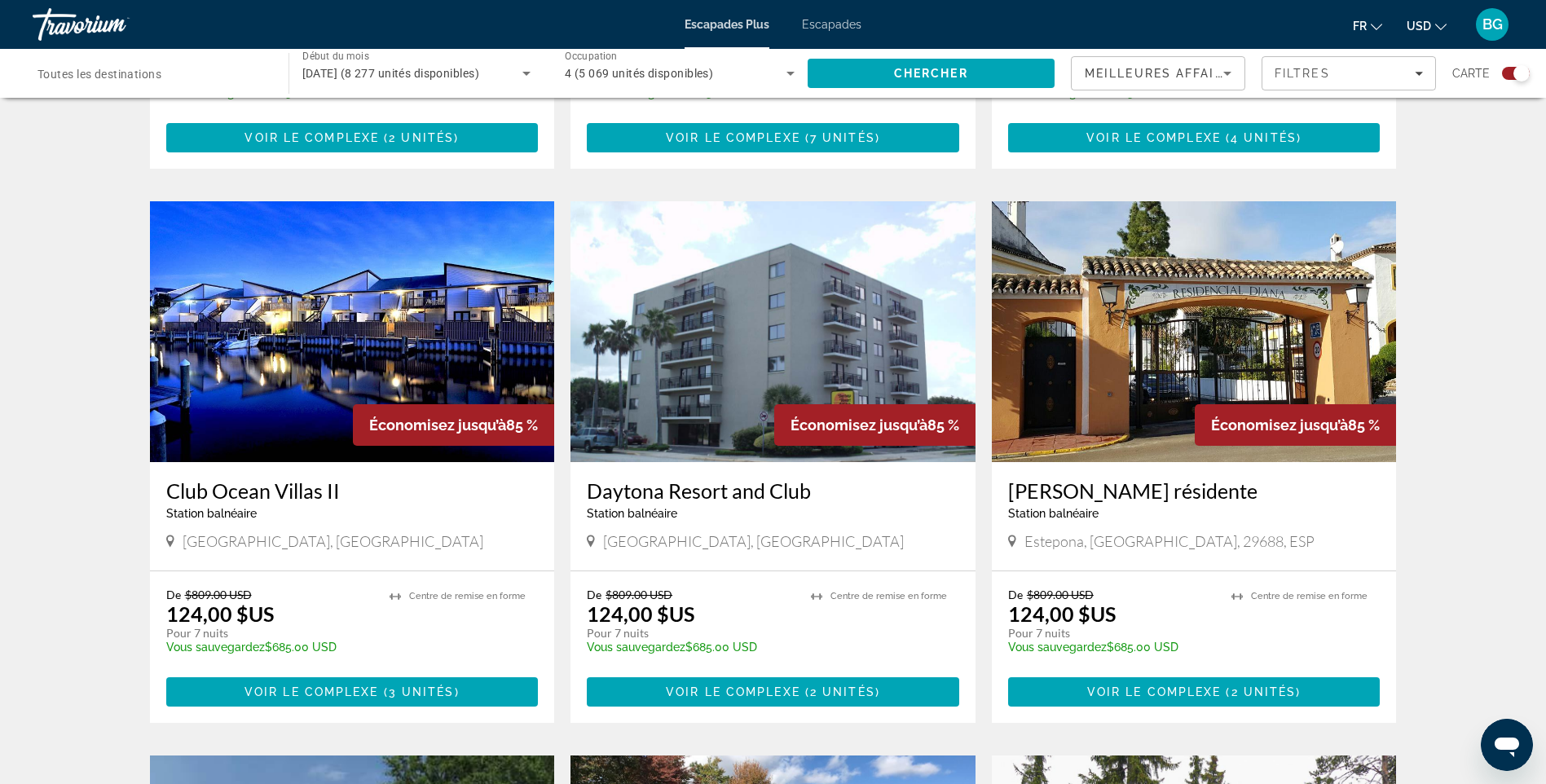
scroll to position [1059, 0]
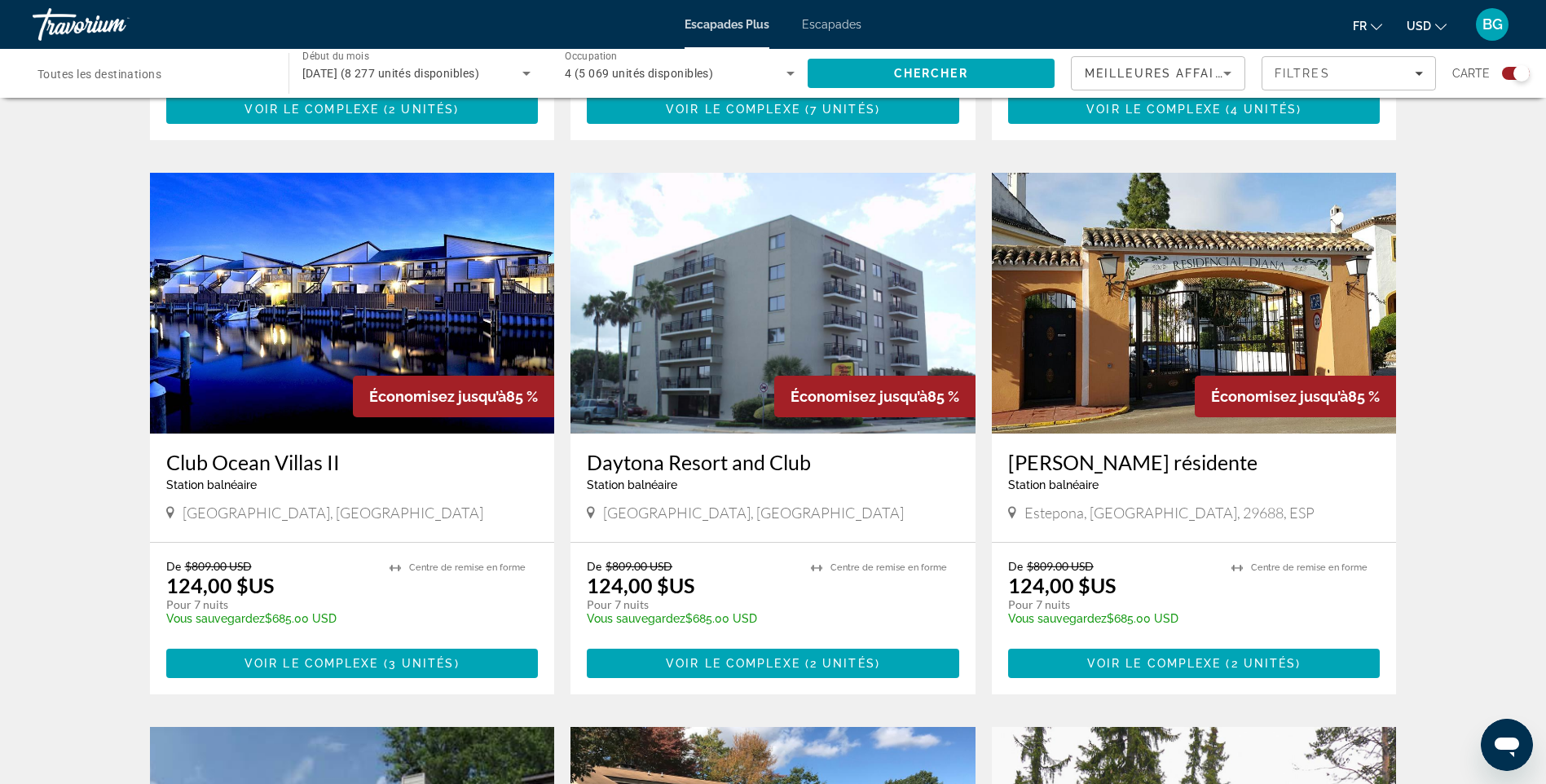
click at [1270, 317] on img "Contenu principal" at bounding box center [1194, 303] width 405 height 260
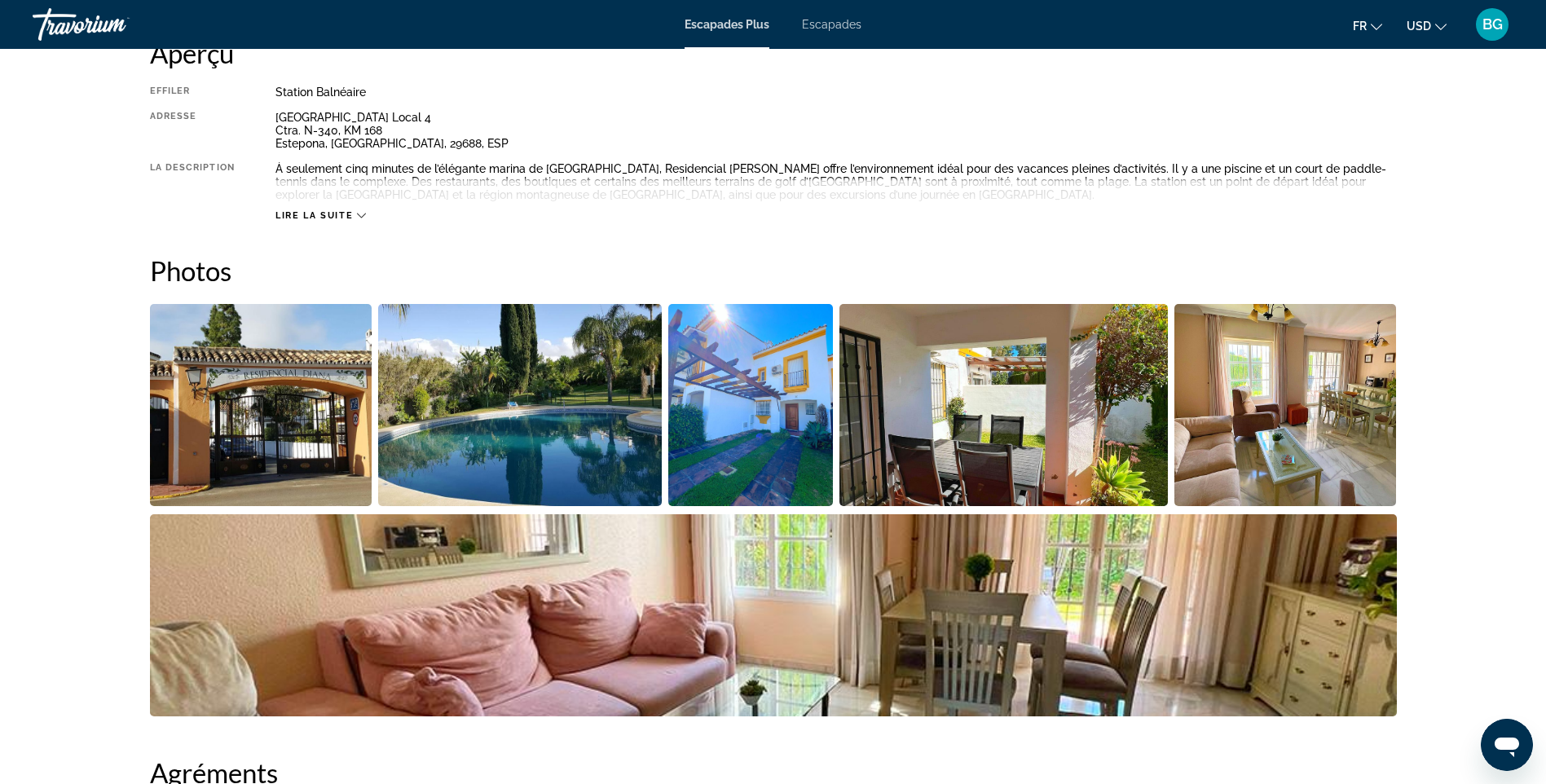
scroll to position [651, 0]
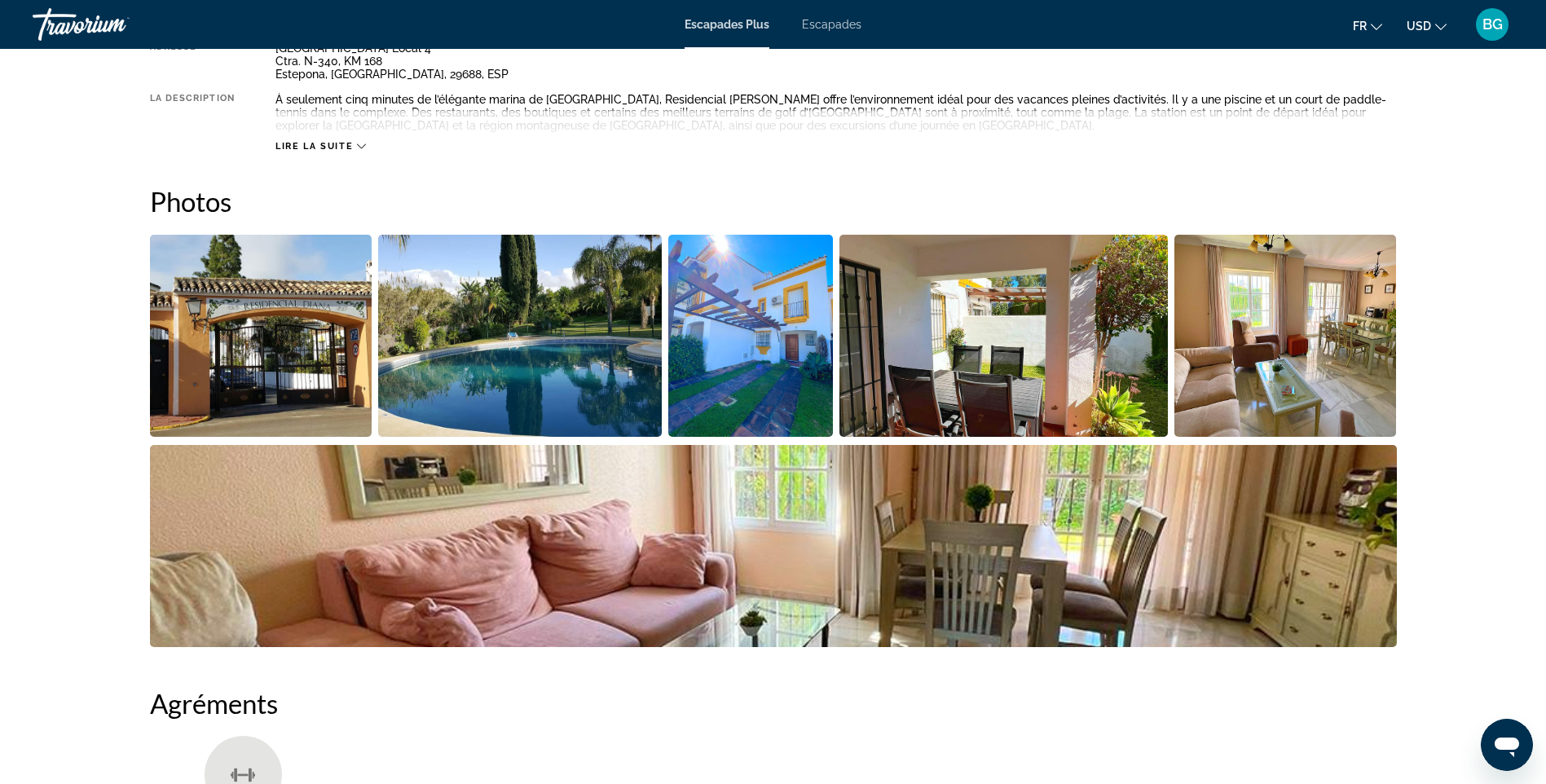
click at [296, 371] on img "Ouvrir le curseur d’image en plein écran" at bounding box center [261, 336] width 223 height 202
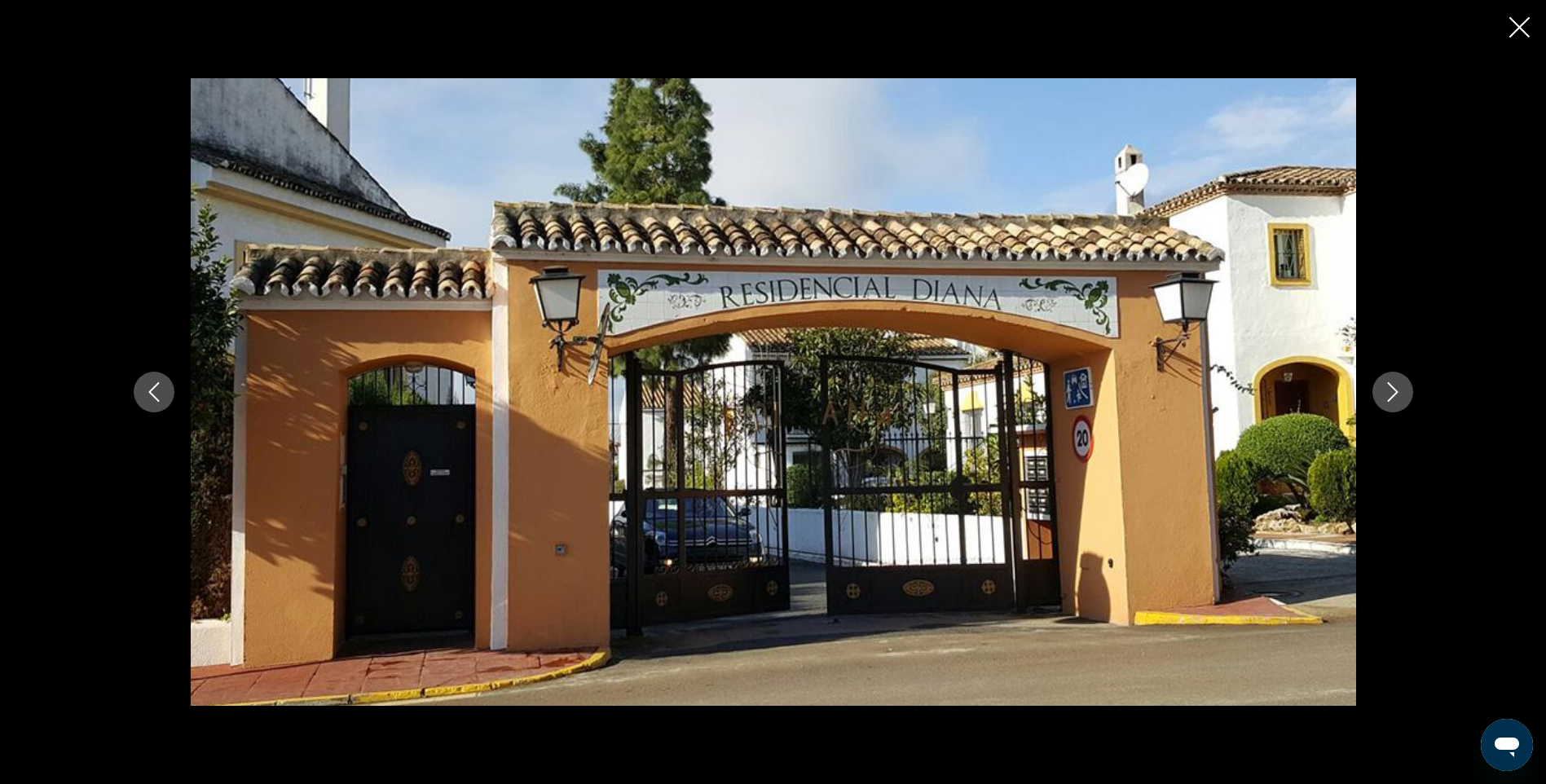
click at [1390, 388] on icon "Image suivante" at bounding box center [1392, 391] width 19 height 19
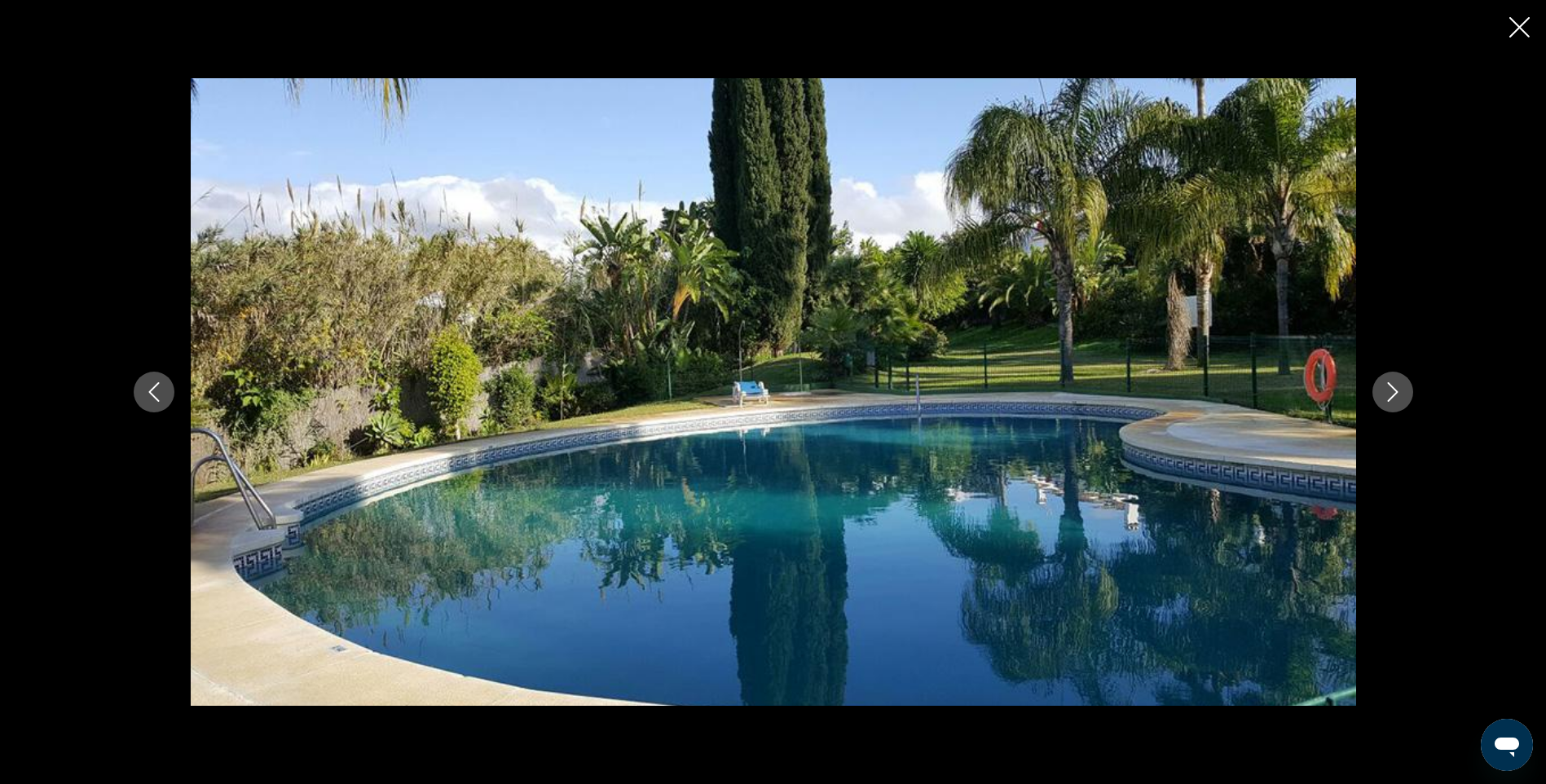
click at [1390, 388] on icon "Image suivante" at bounding box center [1392, 391] width 19 height 19
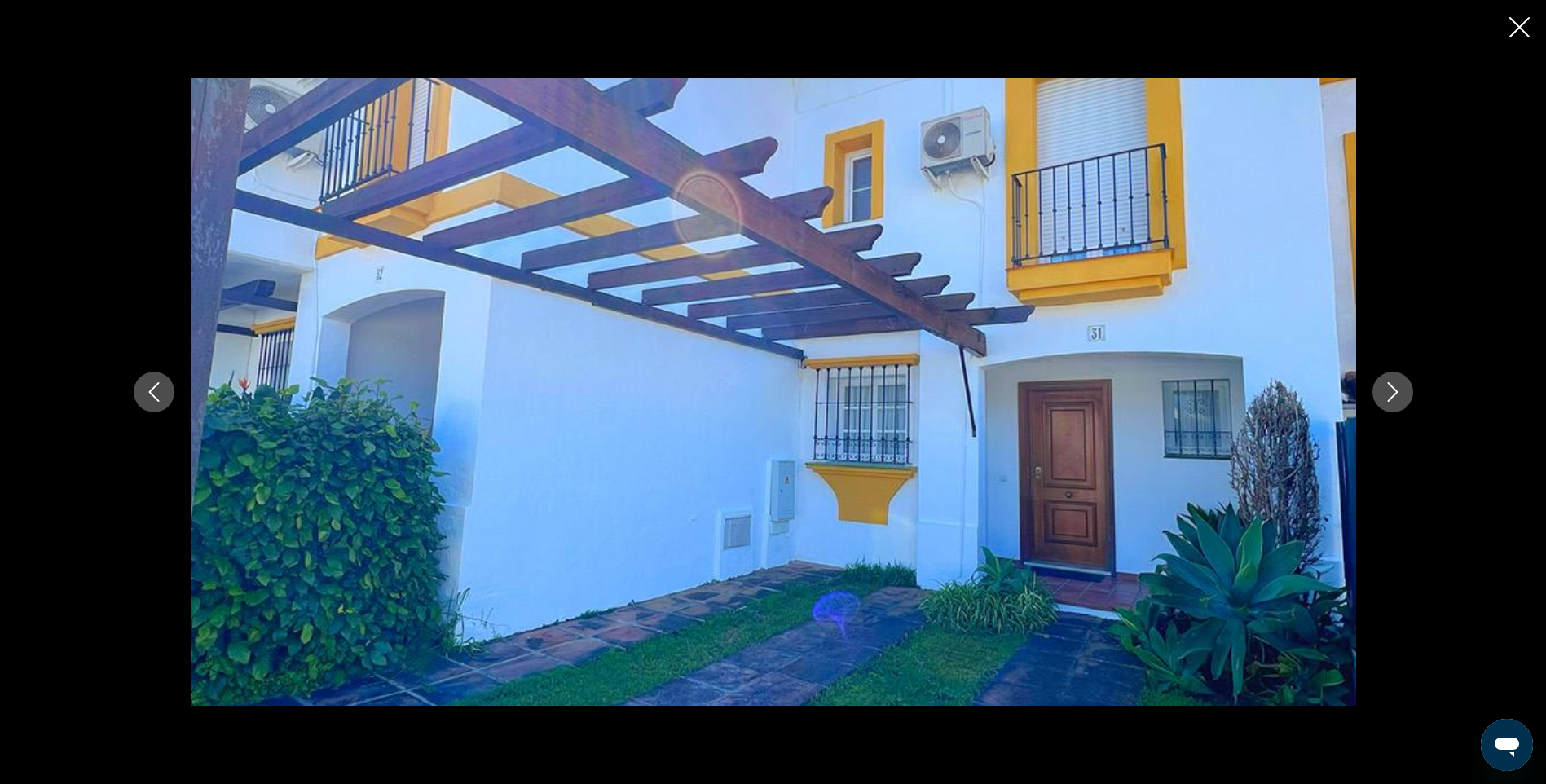
click at [1390, 388] on icon "Image suivante" at bounding box center [1392, 391] width 19 height 19
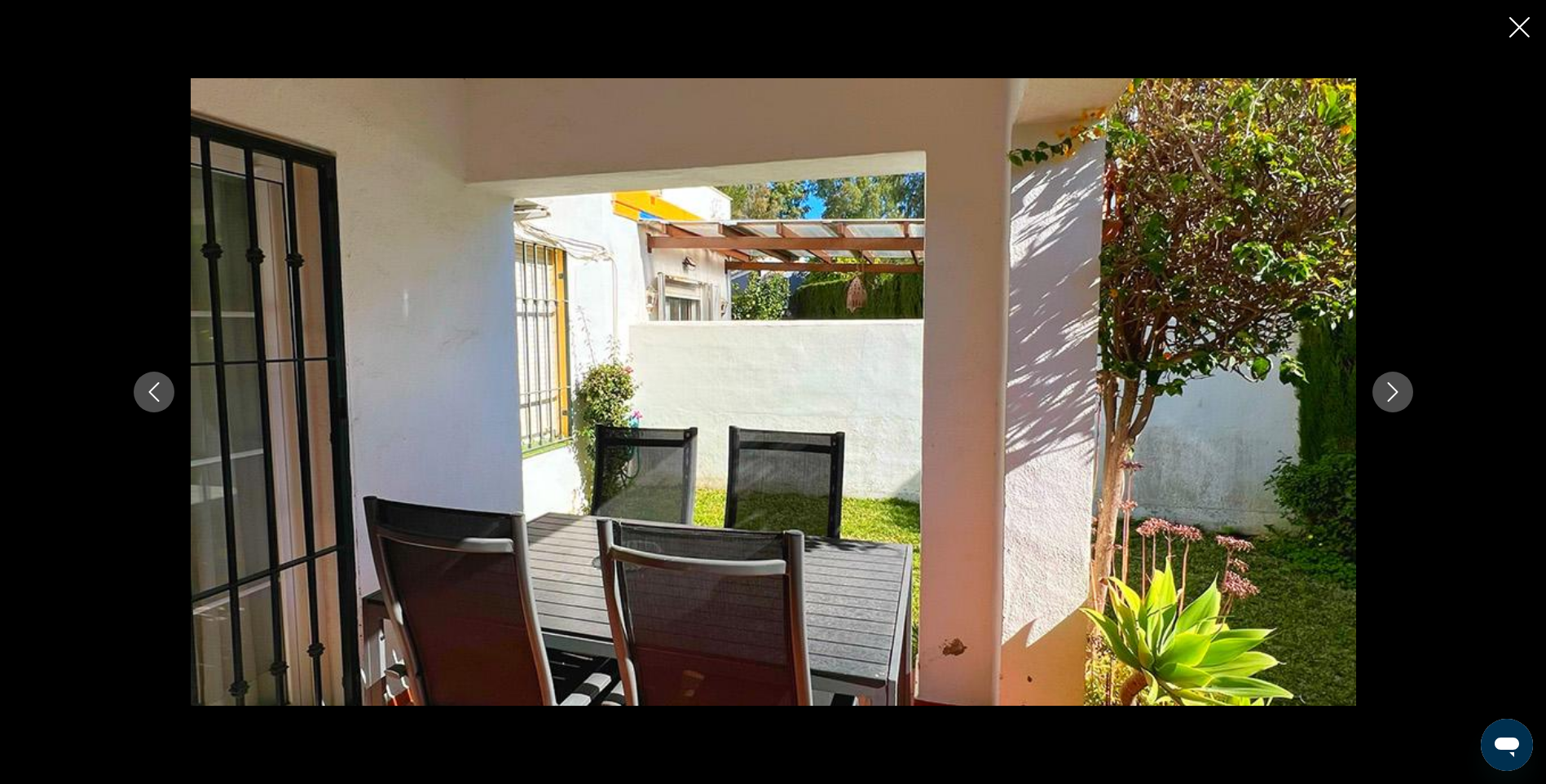
click at [1390, 388] on icon "Image suivante" at bounding box center [1392, 391] width 19 height 19
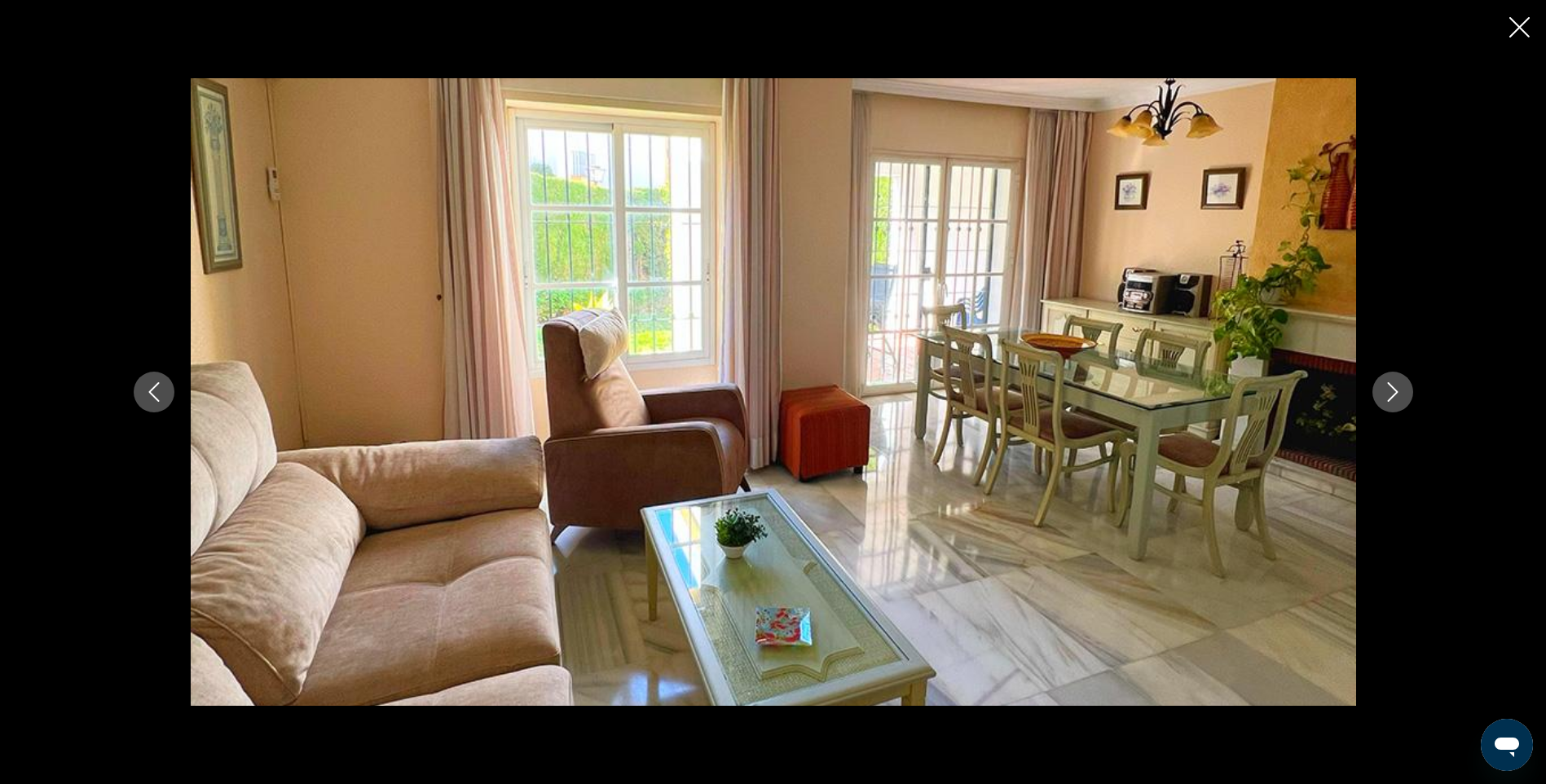
click at [1390, 386] on icon "Image suivante" at bounding box center [1392, 391] width 11 height 19
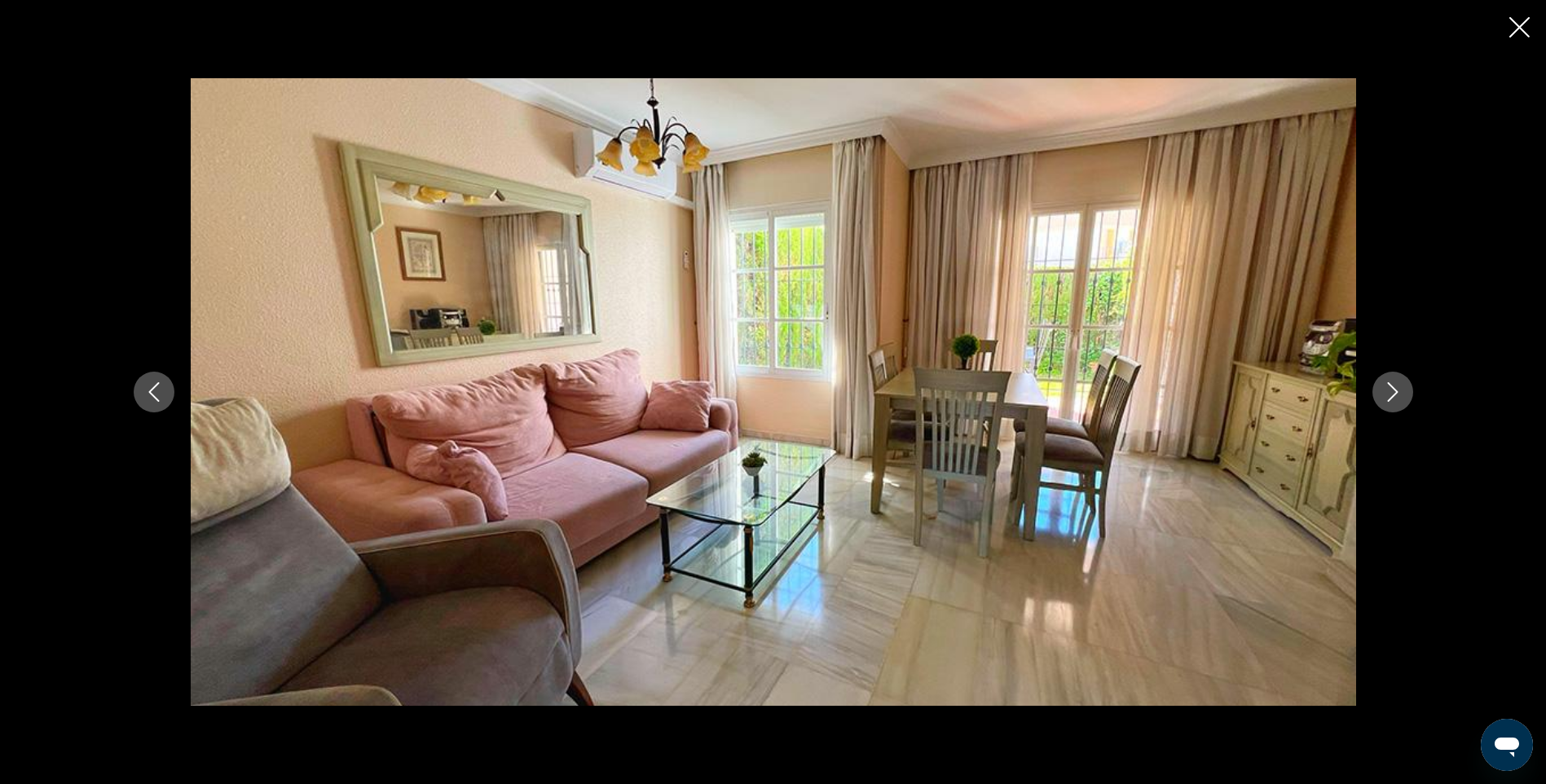
click at [1390, 386] on icon "Image suivante" at bounding box center [1392, 391] width 11 height 19
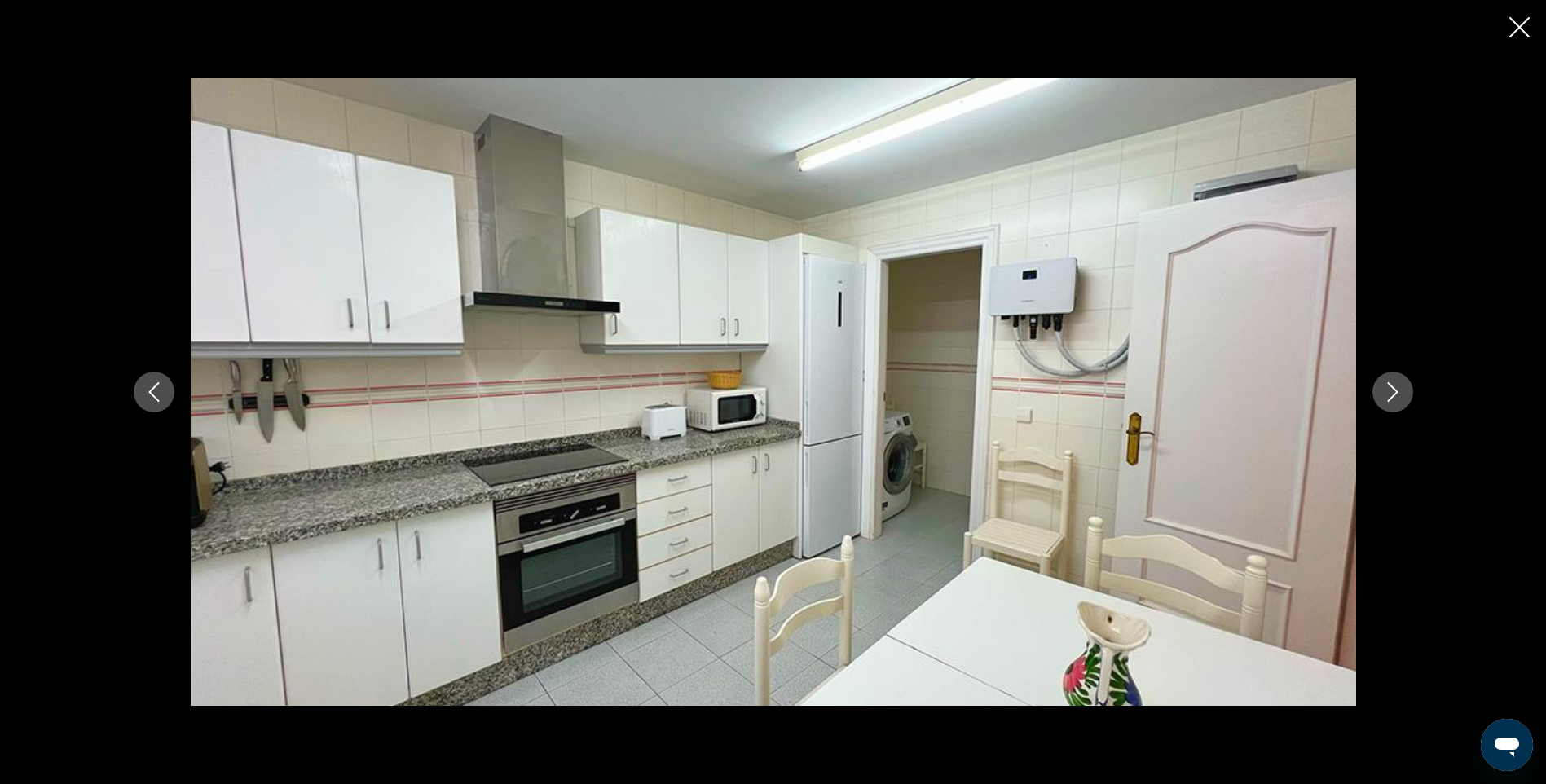
click at [1390, 386] on icon "Image suivante" at bounding box center [1392, 391] width 11 height 19
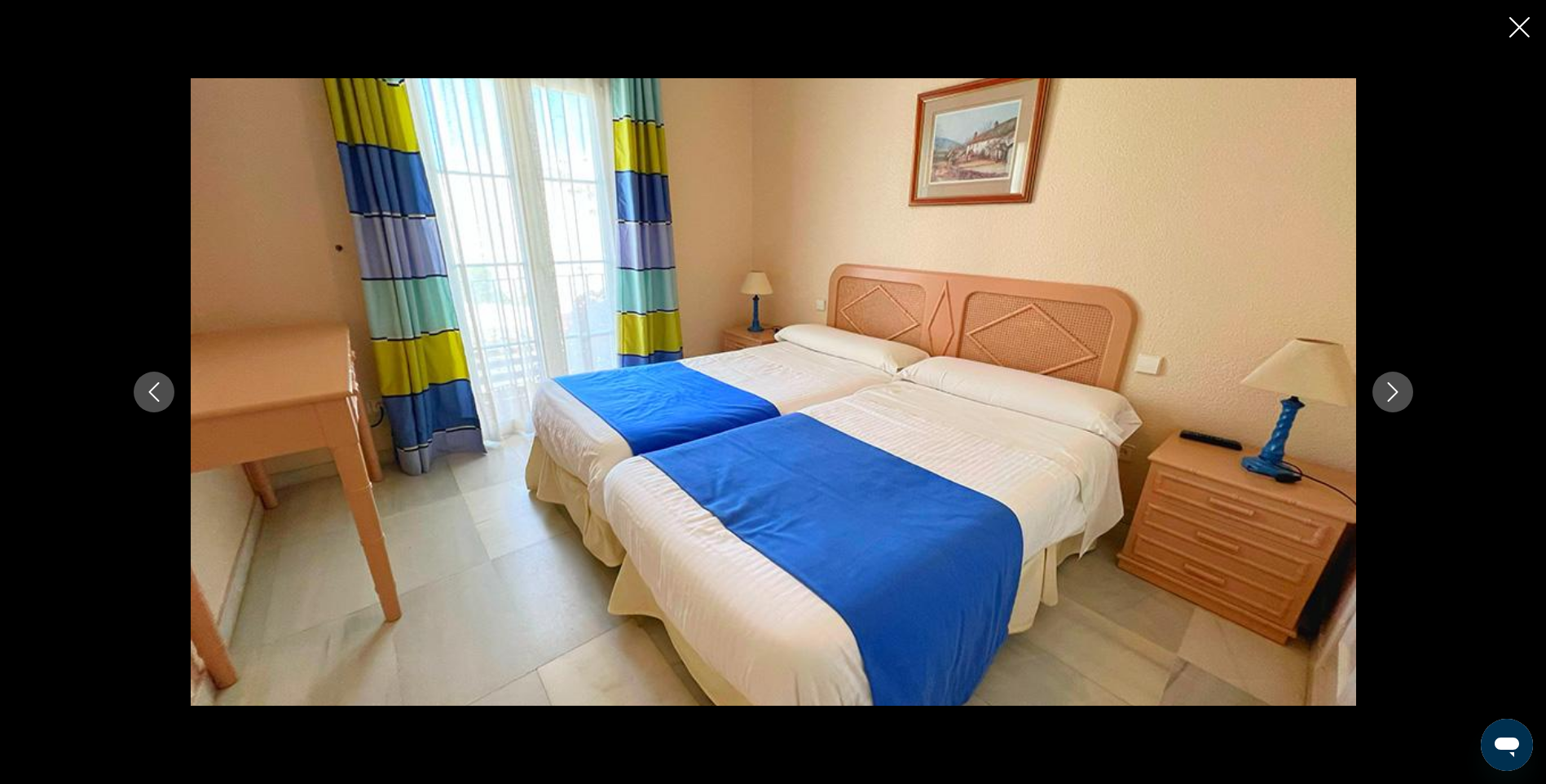
click at [1390, 386] on icon "Image suivante" at bounding box center [1392, 391] width 11 height 19
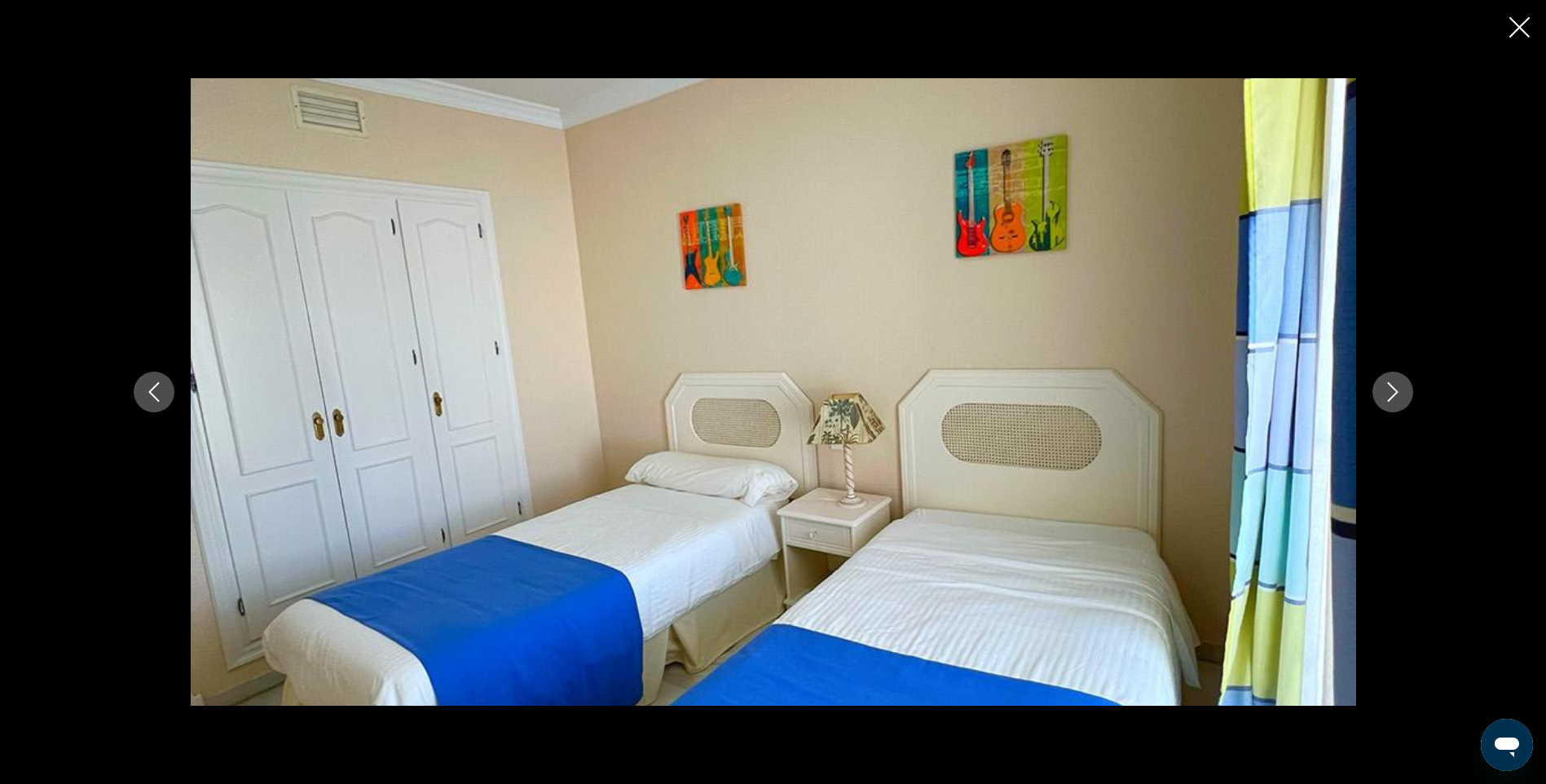
click at [1390, 386] on icon "Image suivante" at bounding box center [1392, 391] width 11 height 19
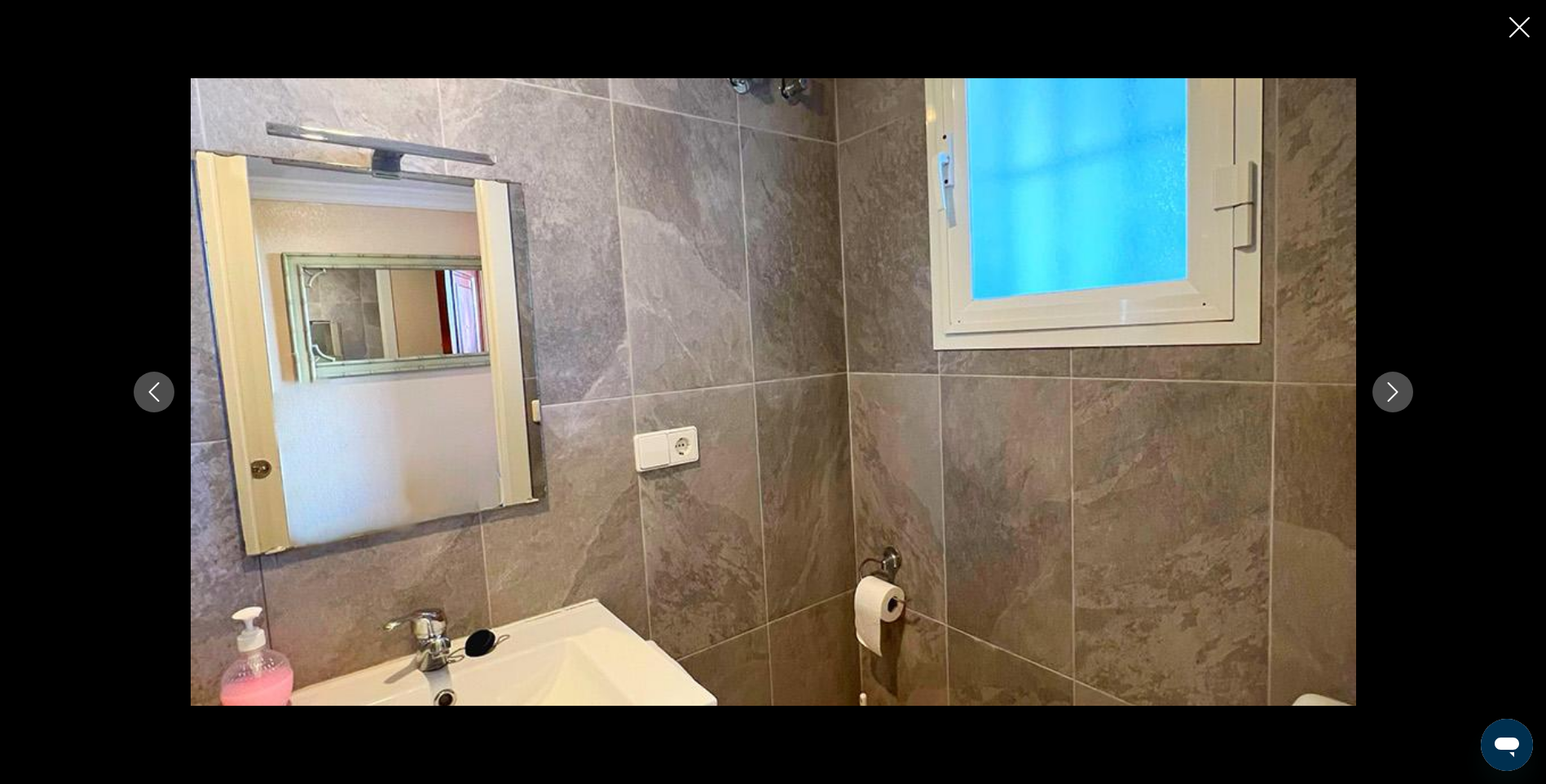
click at [1390, 386] on icon "Image suivante" at bounding box center [1392, 391] width 11 height 19
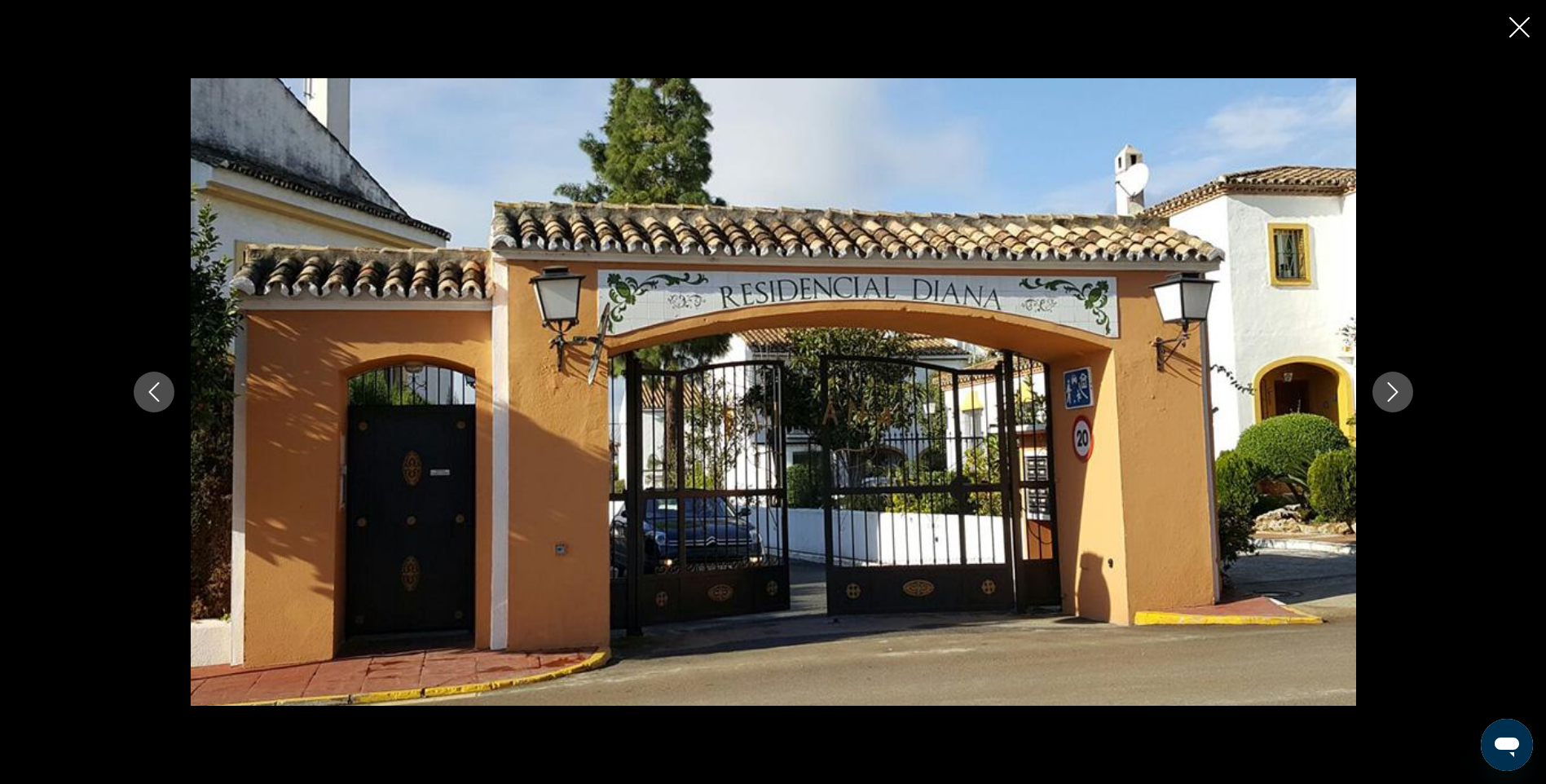
click at [1520, 26] on icon "Fermer le diaporama" at bounding box center [1519, 28] width 20 height 20
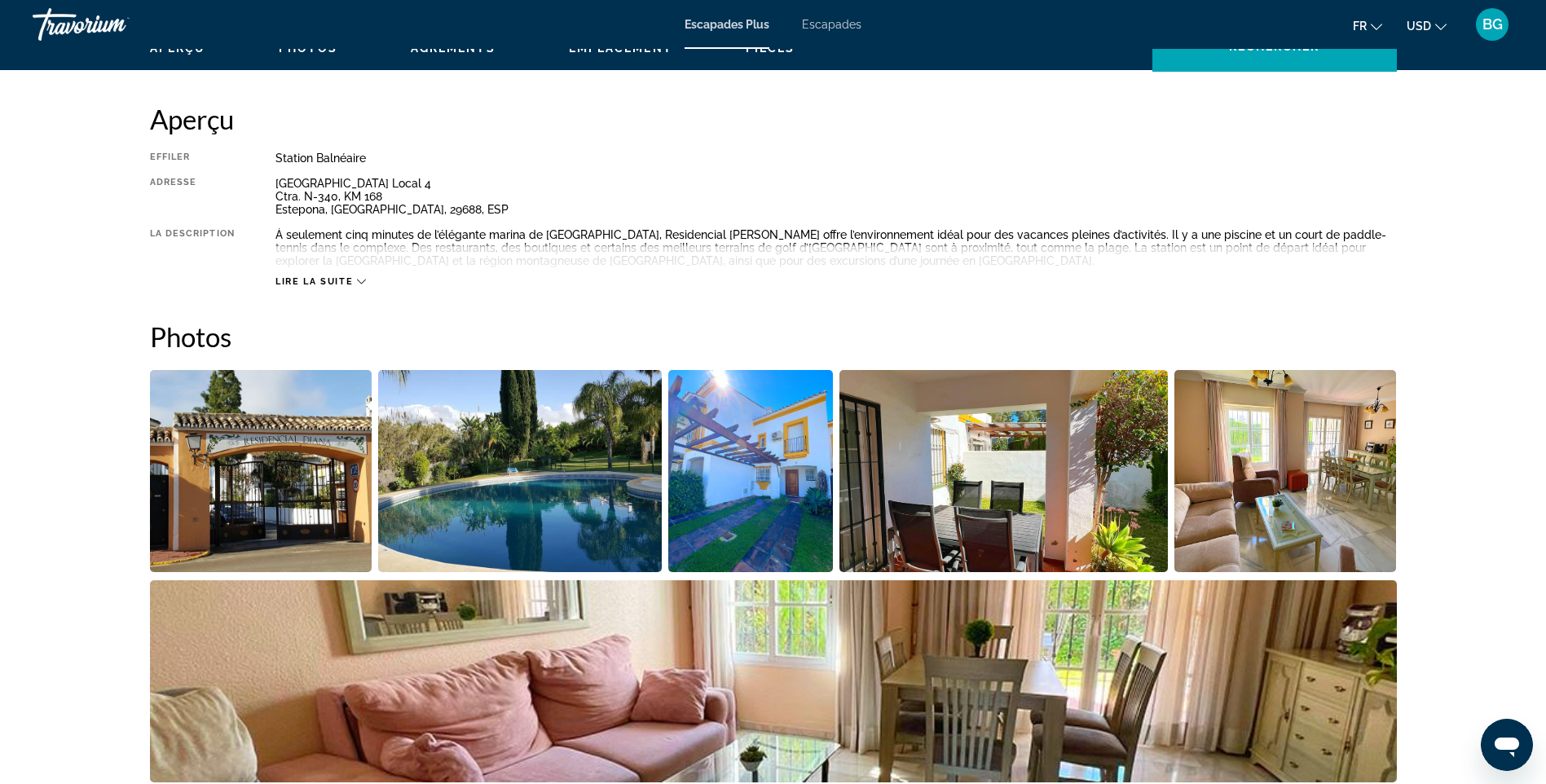
scroll to position [466, 0]
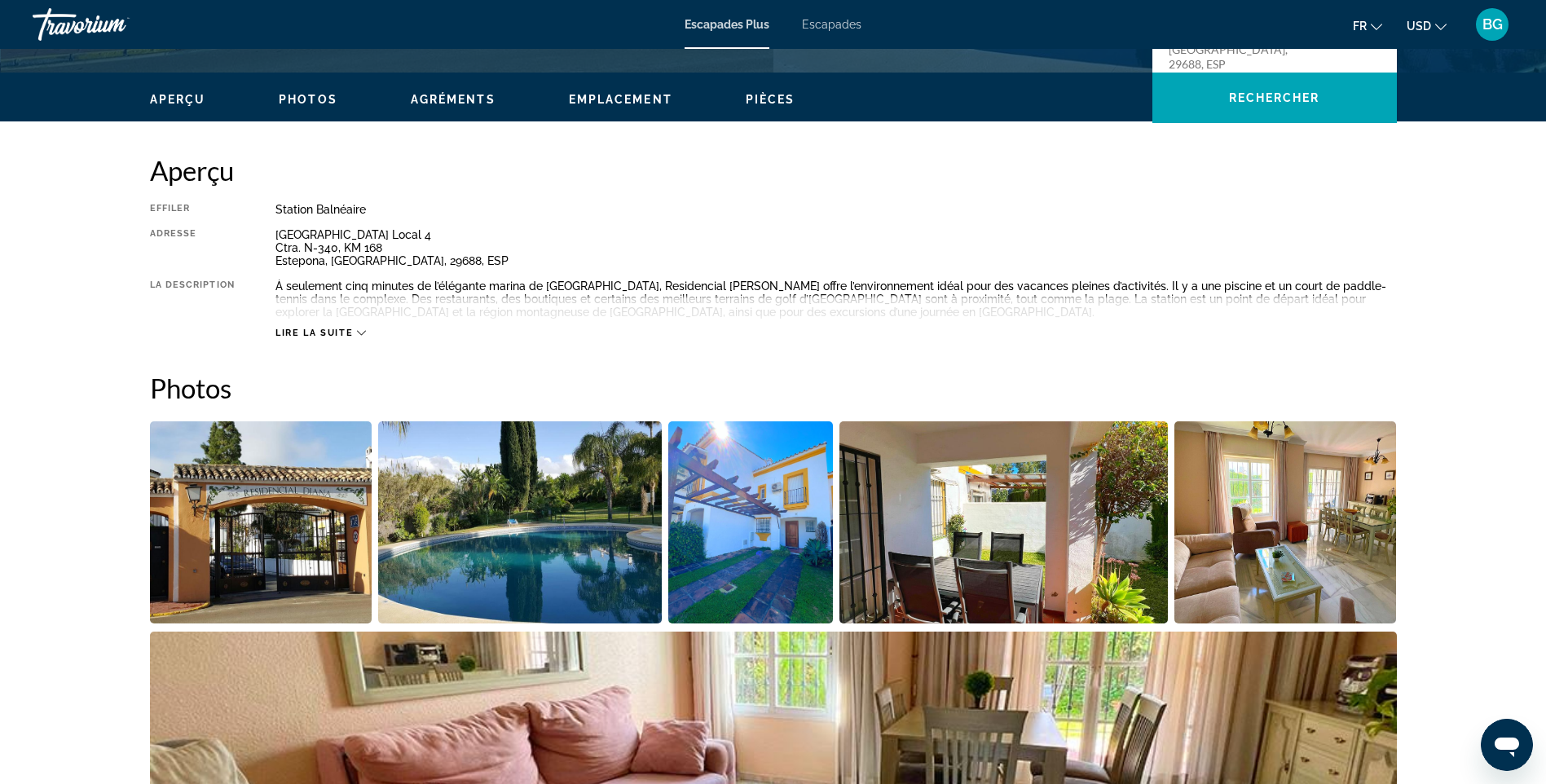
click at [359, 329] on icon "Contenu principal" at bounding box center [362, 333] width 9 height 9
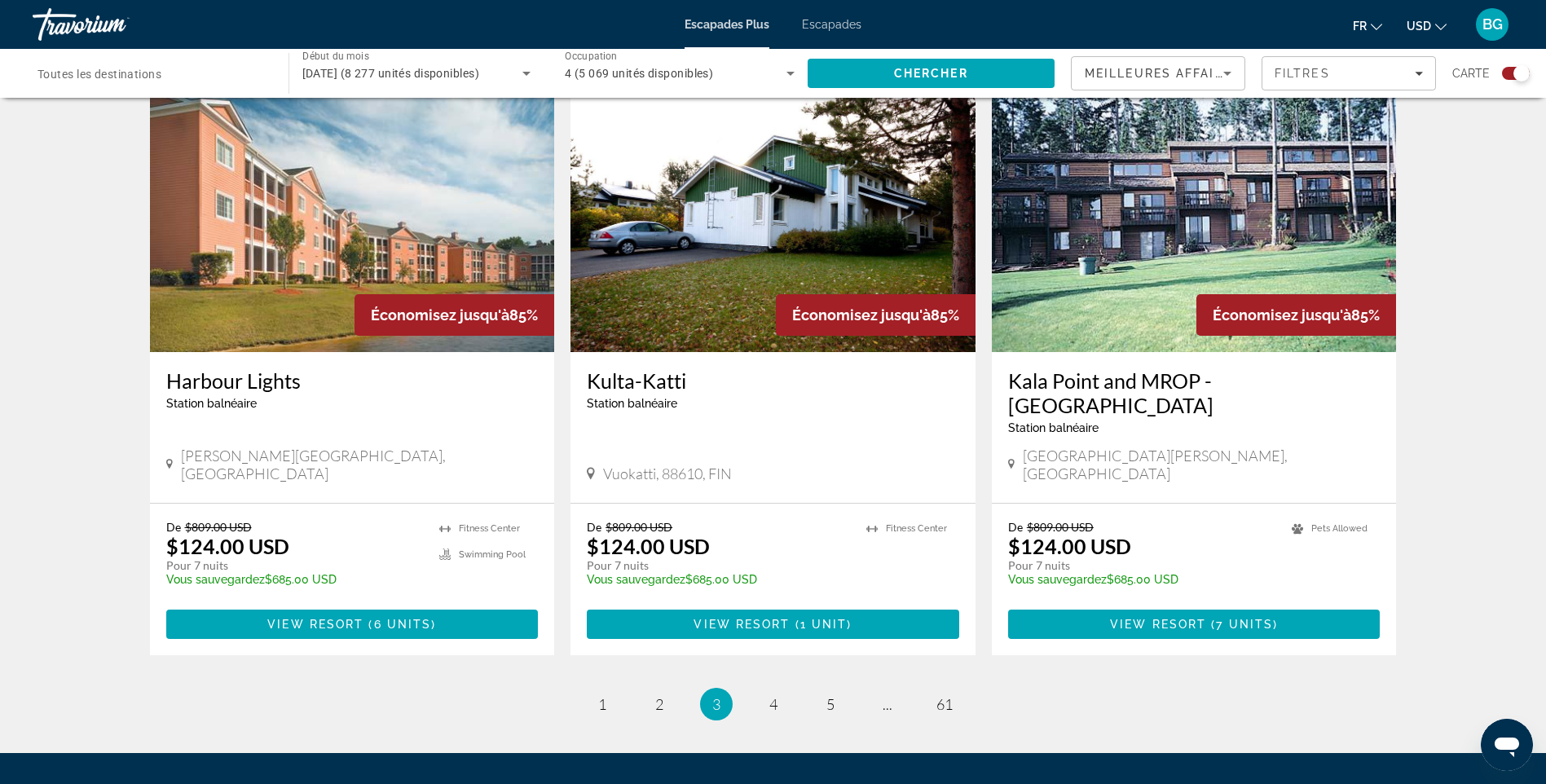
scroll to position [2358, 0]
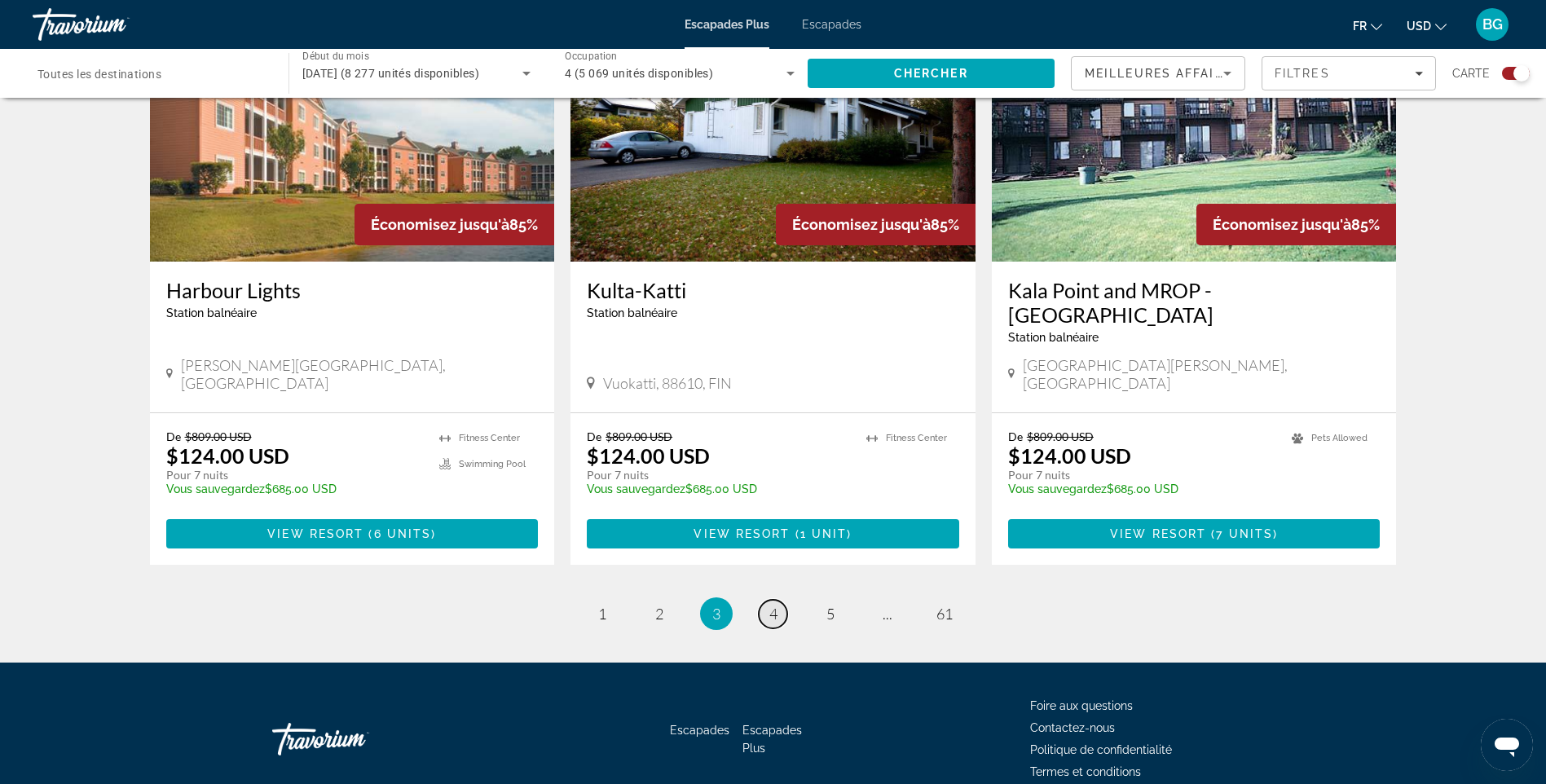
click at [773, 605] on span "4" at bounding box center [773, 613] width 8 height 17
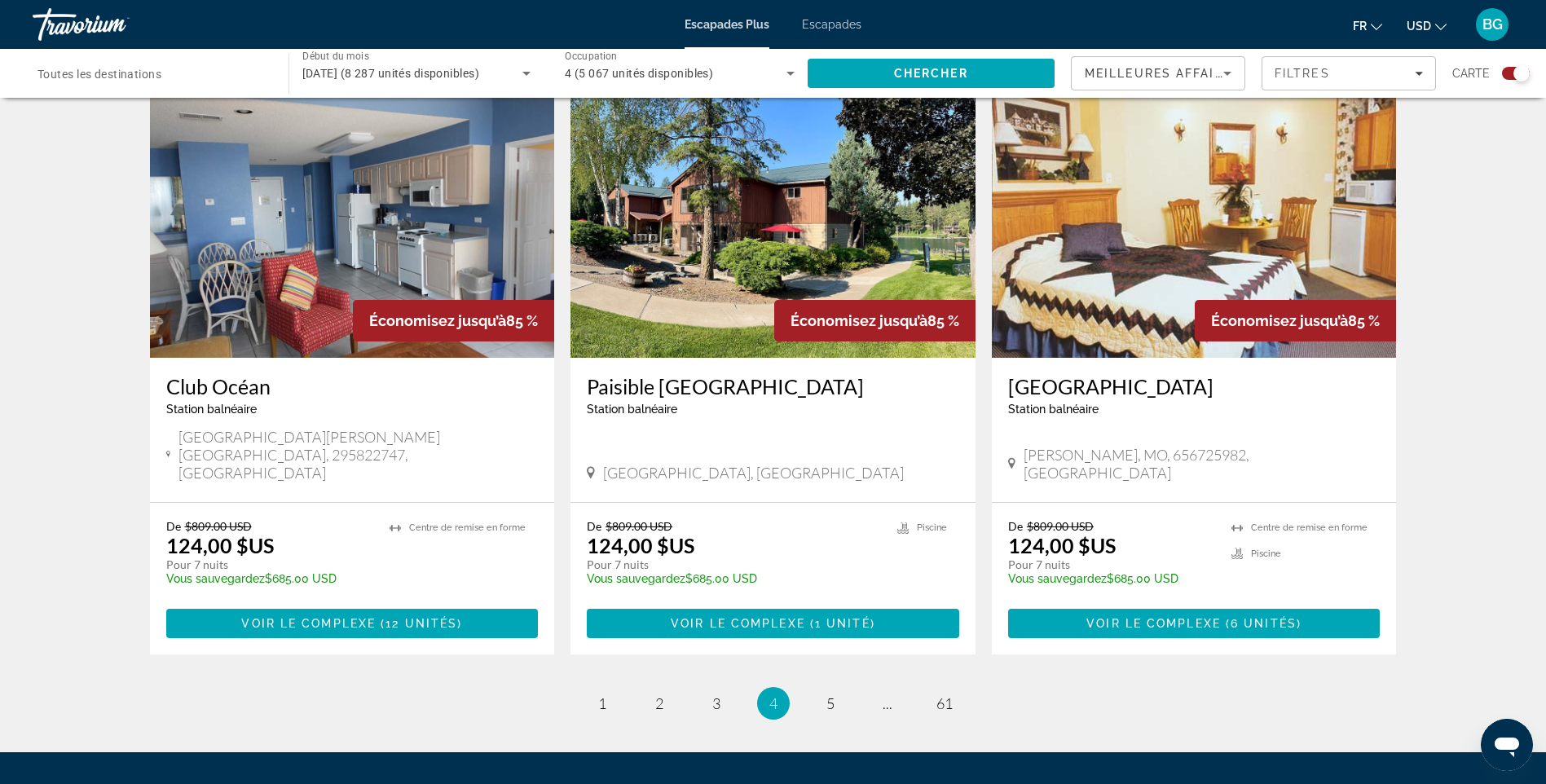
scroll to position [2442, 0]
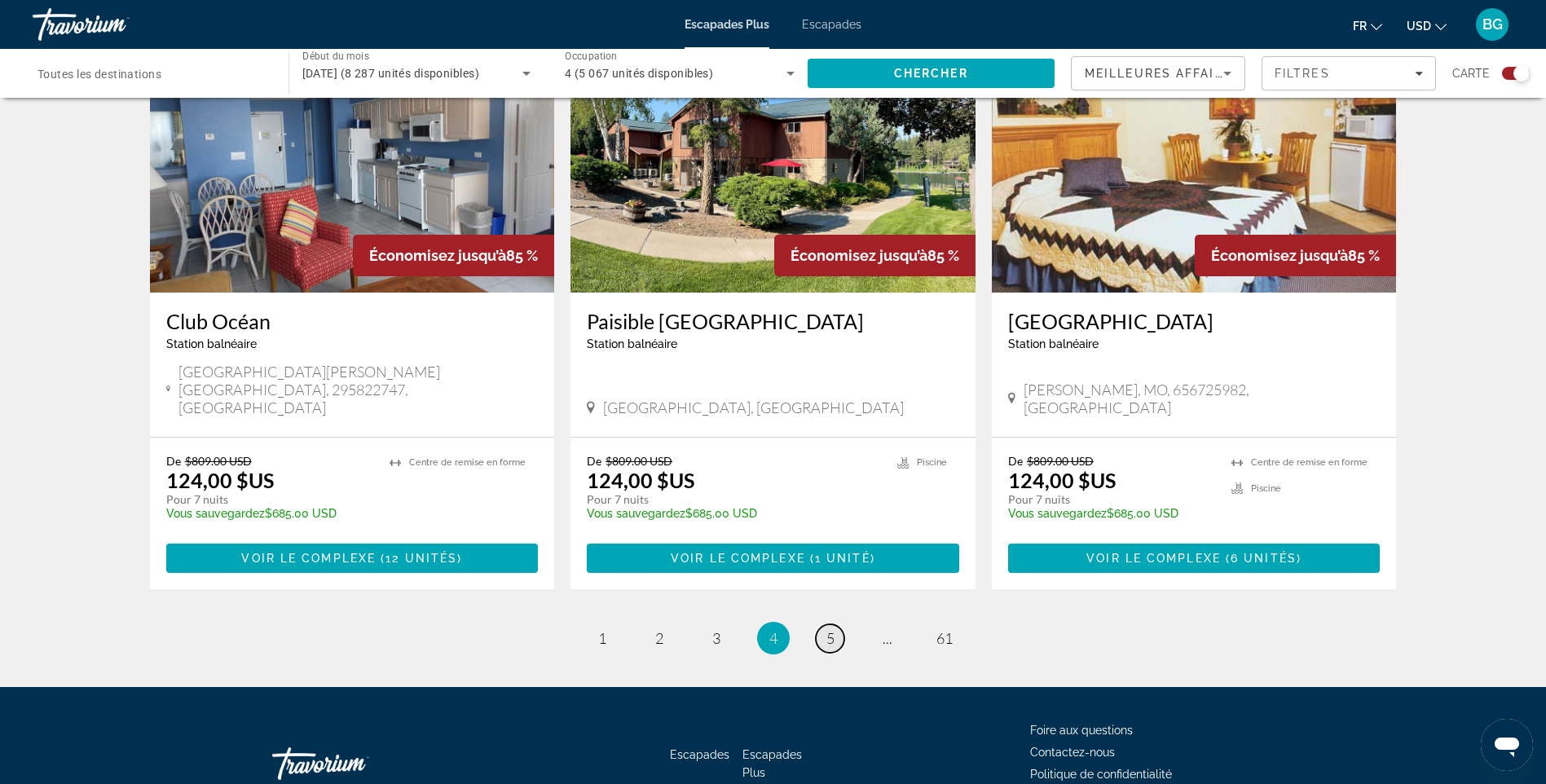
click at [834, 629] on span "5" at bounding box center [830, 638] width 8 height 17
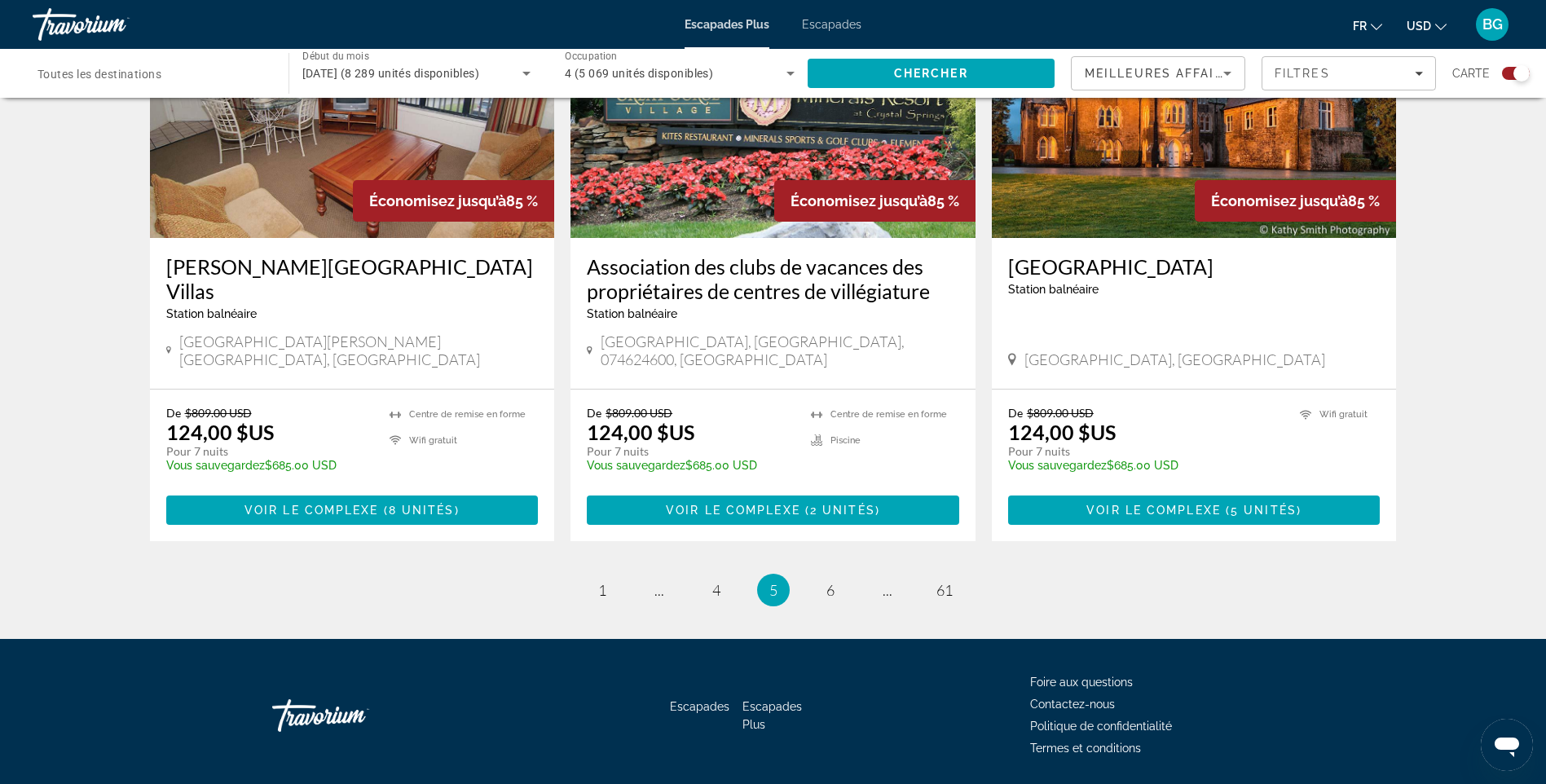
scroll to position [2381, 0]
click at [830, 580] on span "6" at bounding box center [830, 588] width 8 height 17
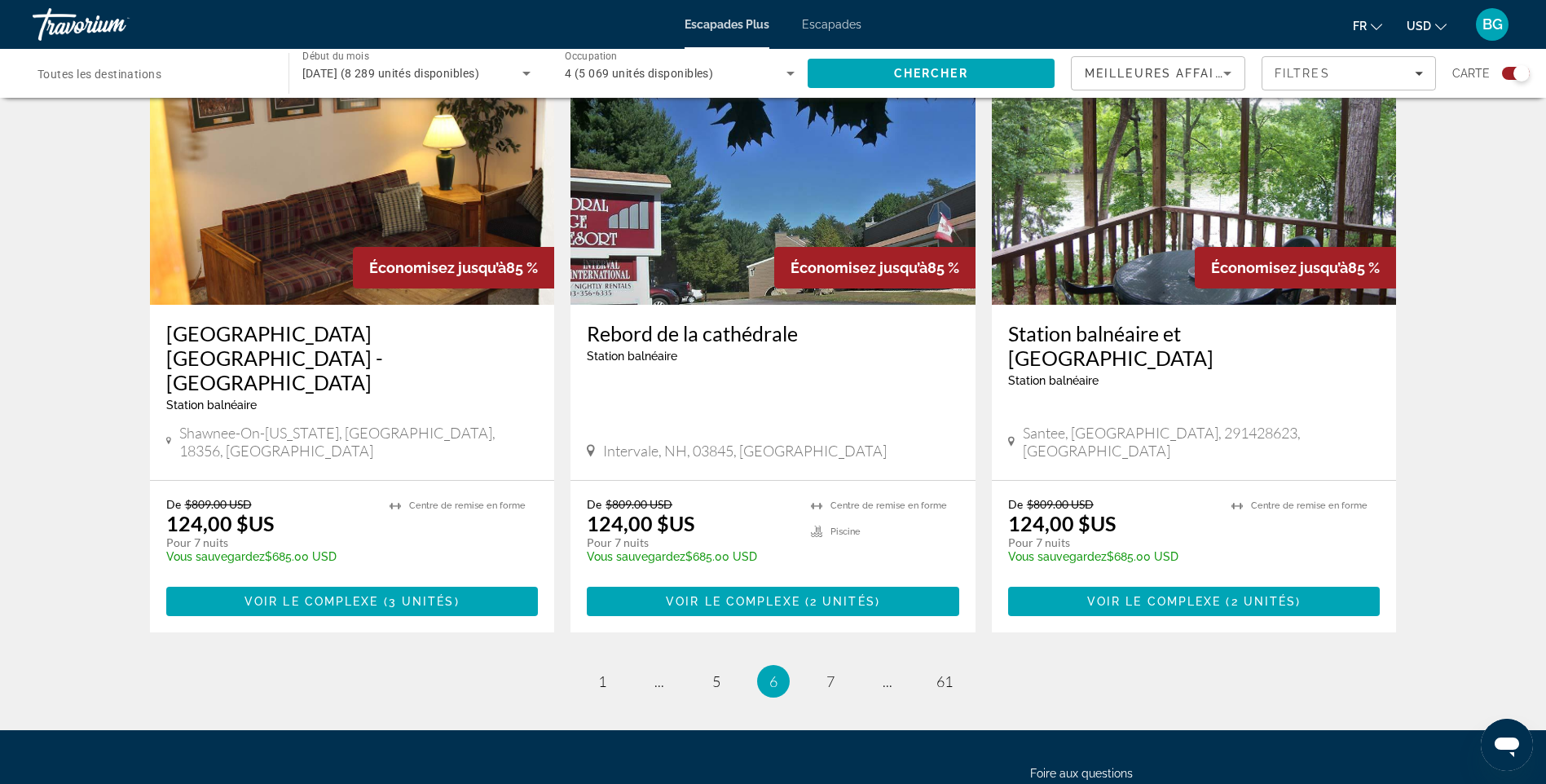
scroll to position [2417, 0]
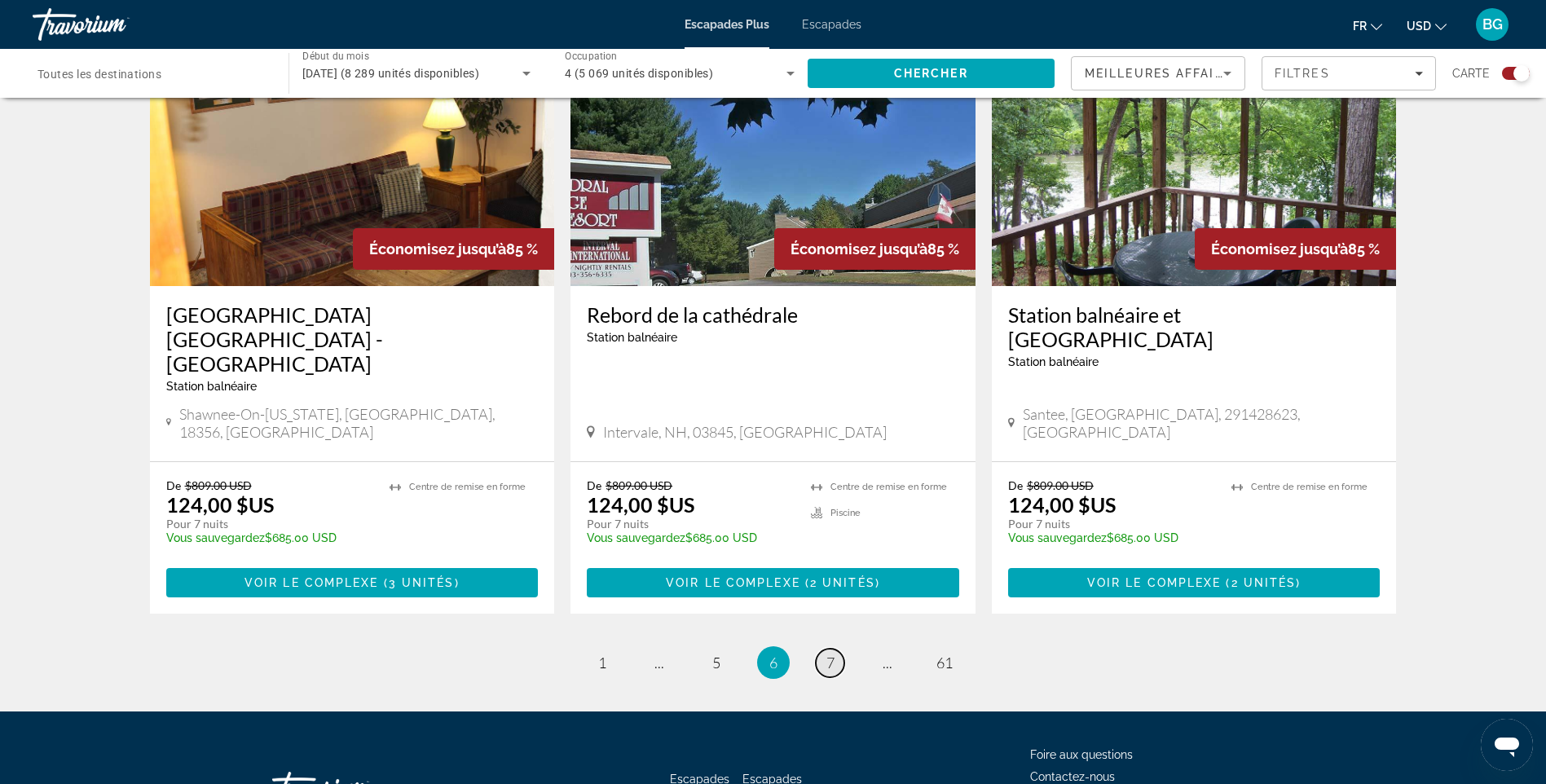
click at [828, 653] on span "7" at bounding box center [830, 662] width 8 height 17
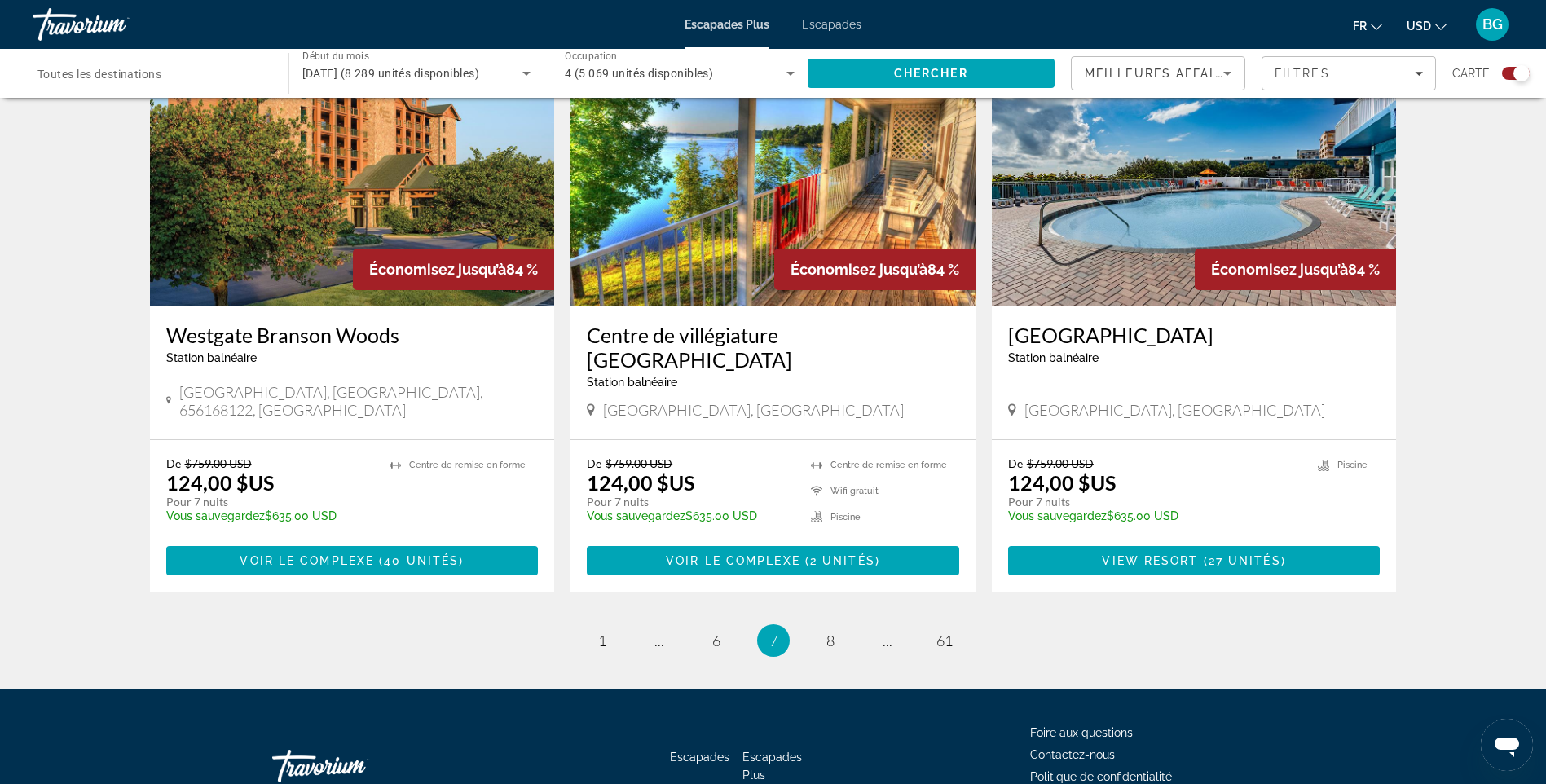
scroll to position [2400, 0]
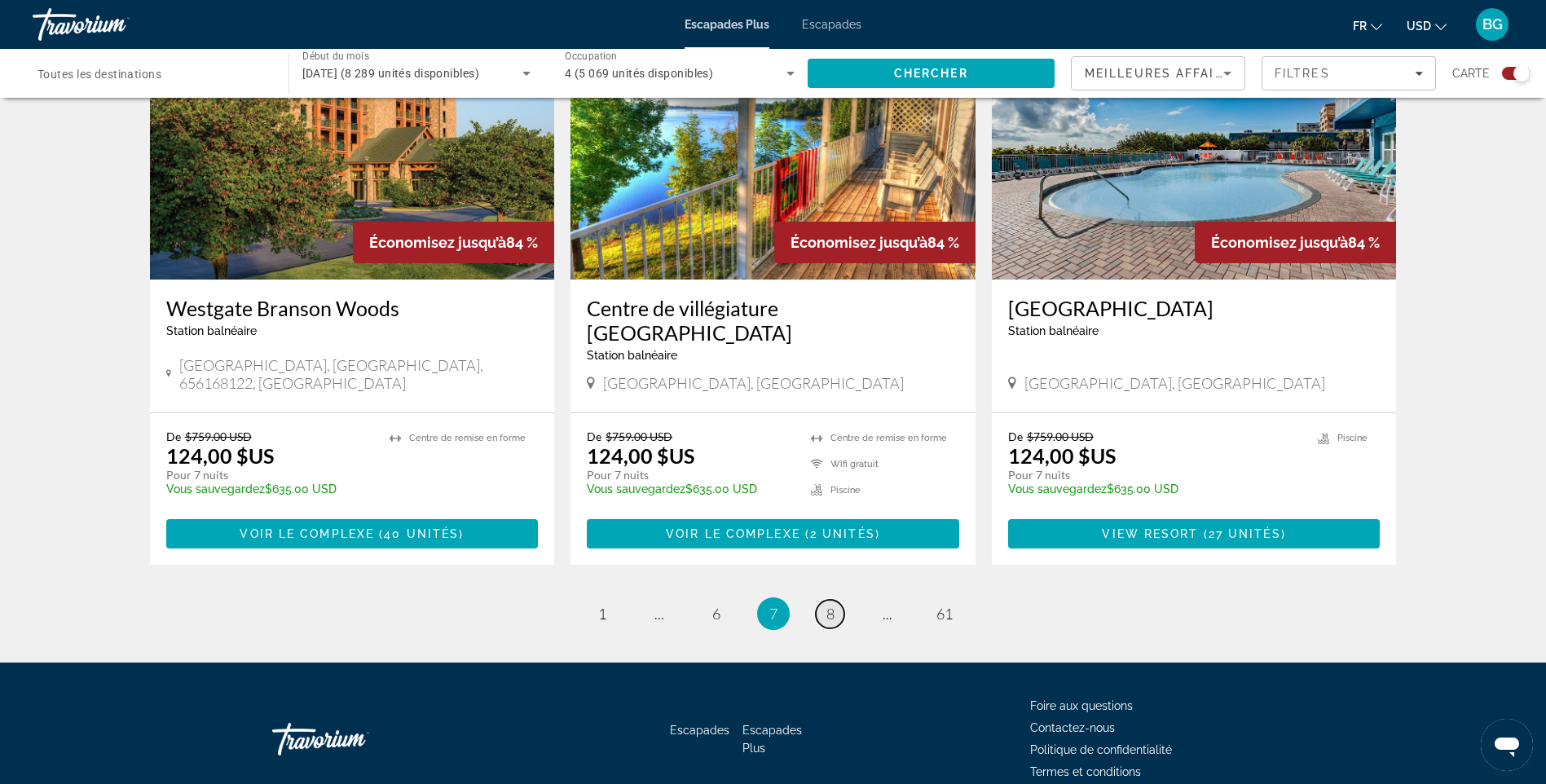
click at [835, 600] on link "page 8" at bounding box center [829, 614] width 29 height 29
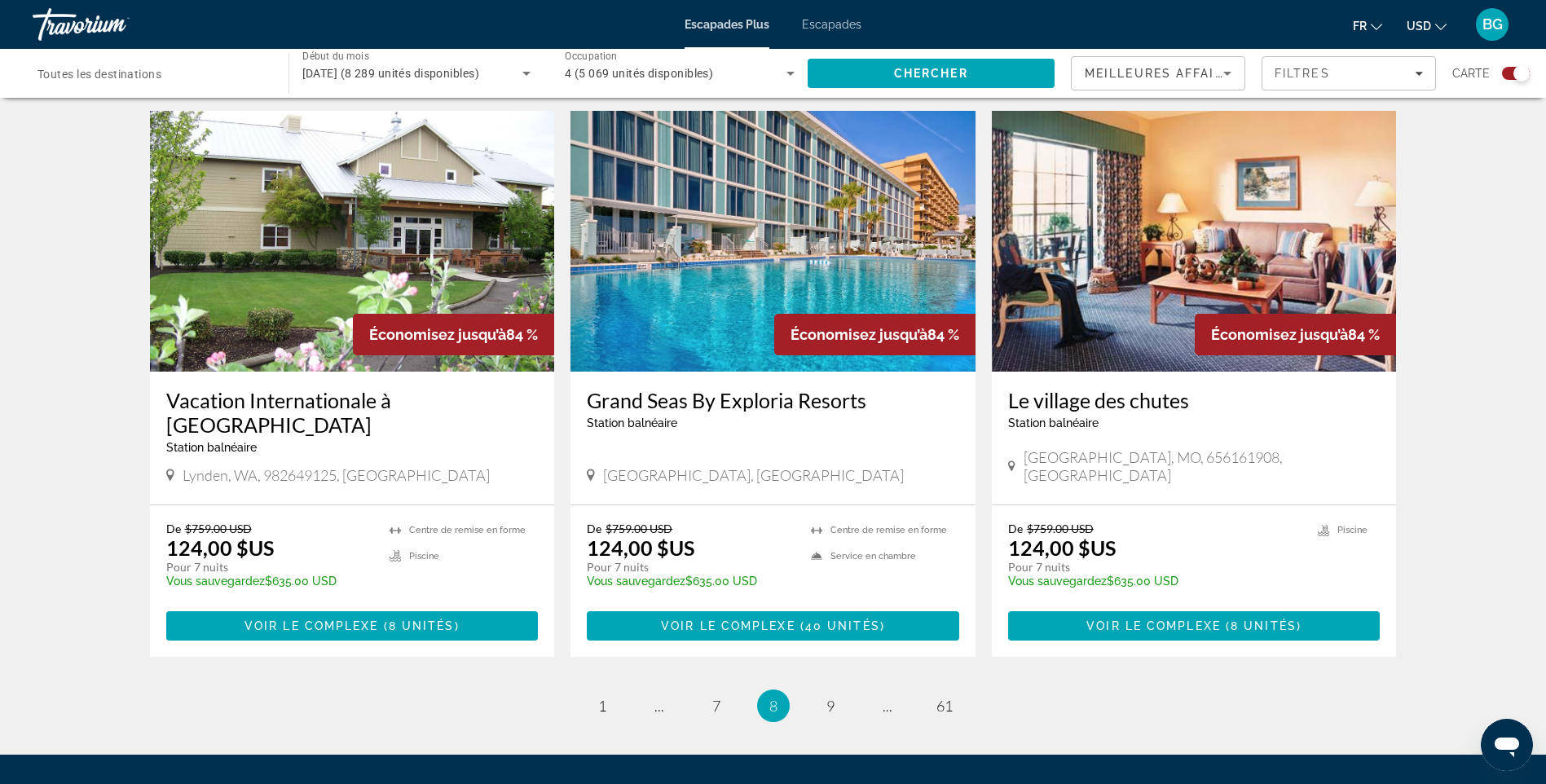
scroll to position [2281, 0]
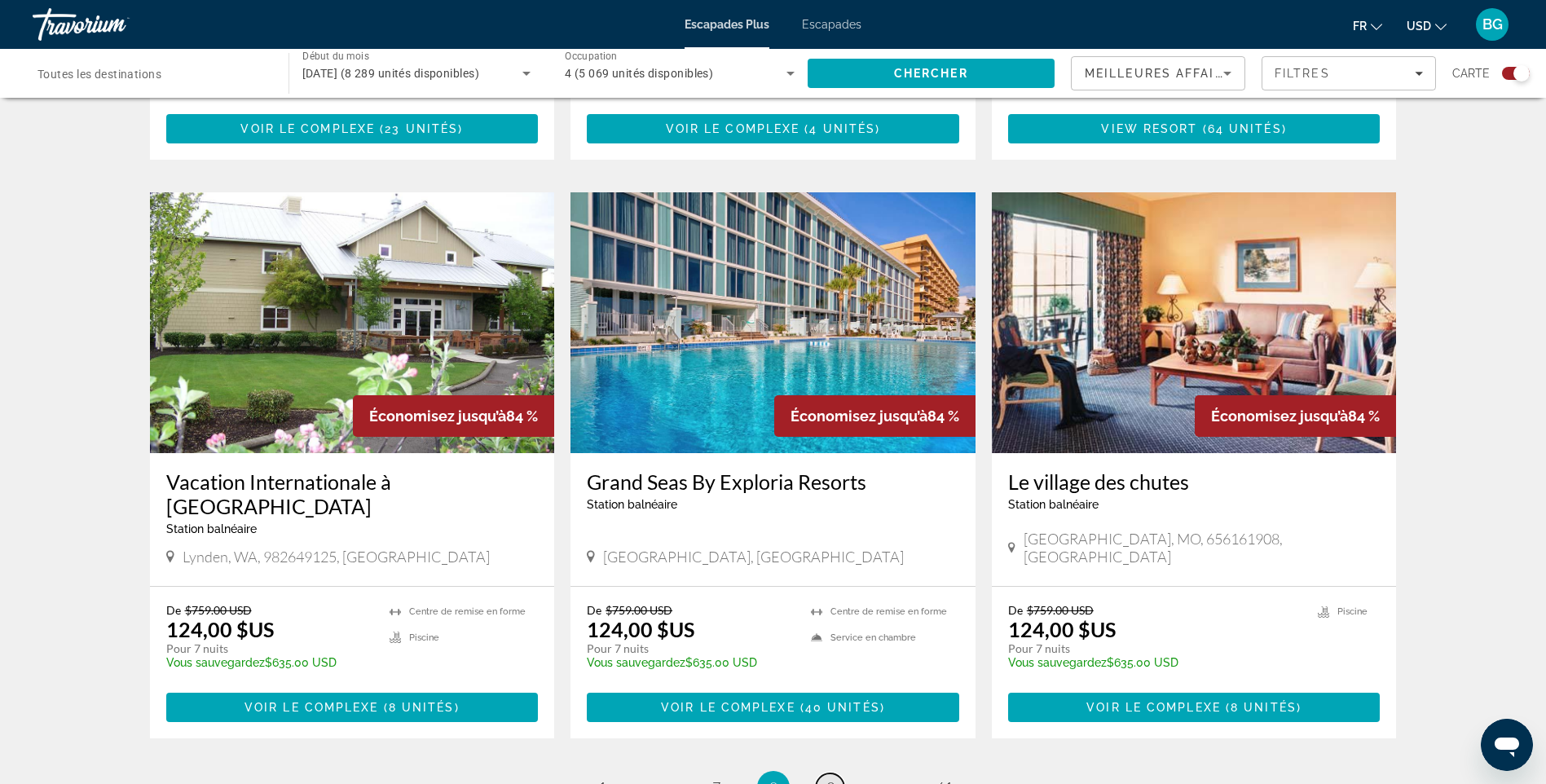
click at [831, 778] on span "9" at bounding box center [830, 787] width 8 height 17
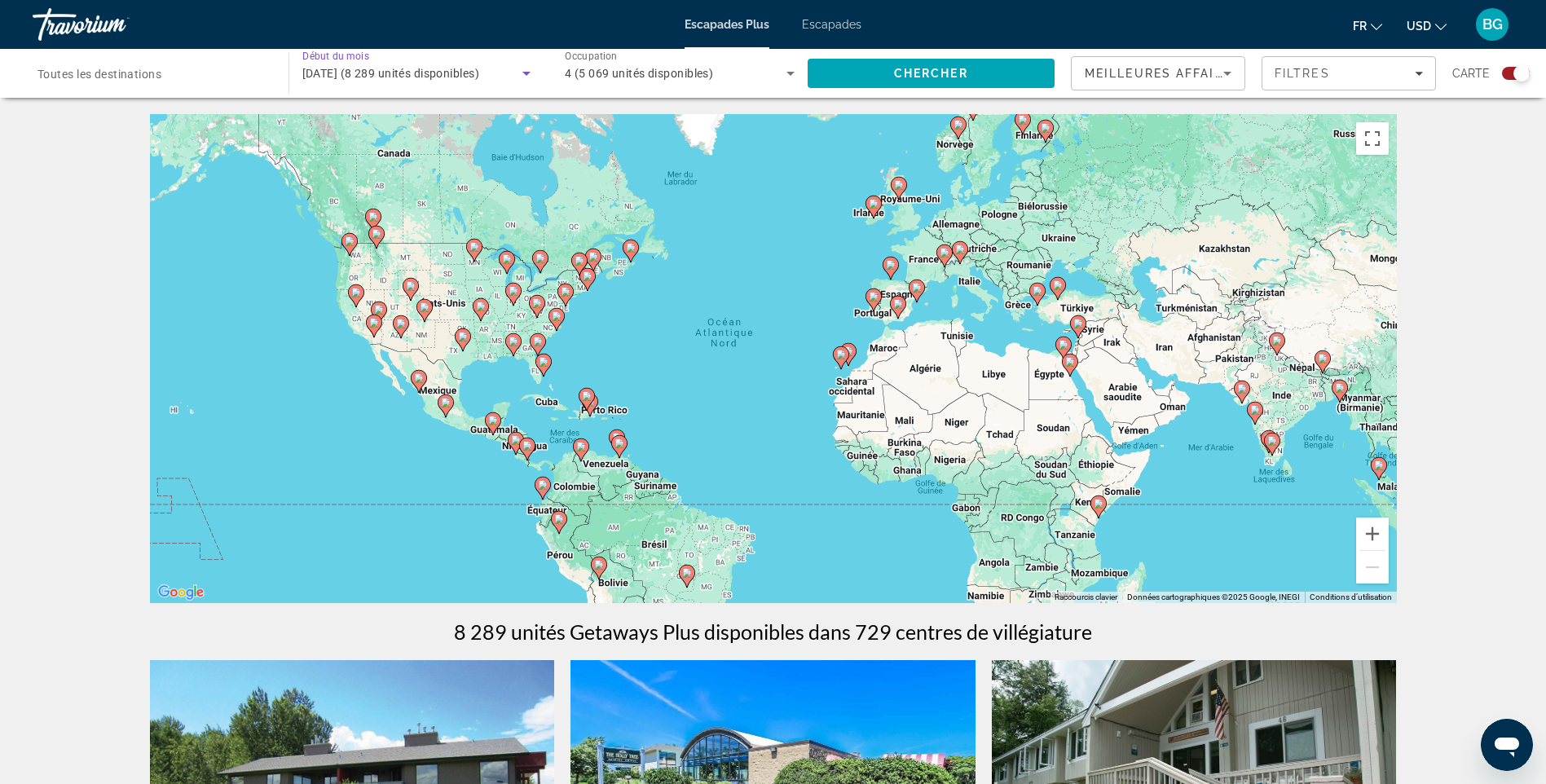
click at [525, 73] on icon "Widget de recherche" at bounding box center [526, 74] width 8 height 4
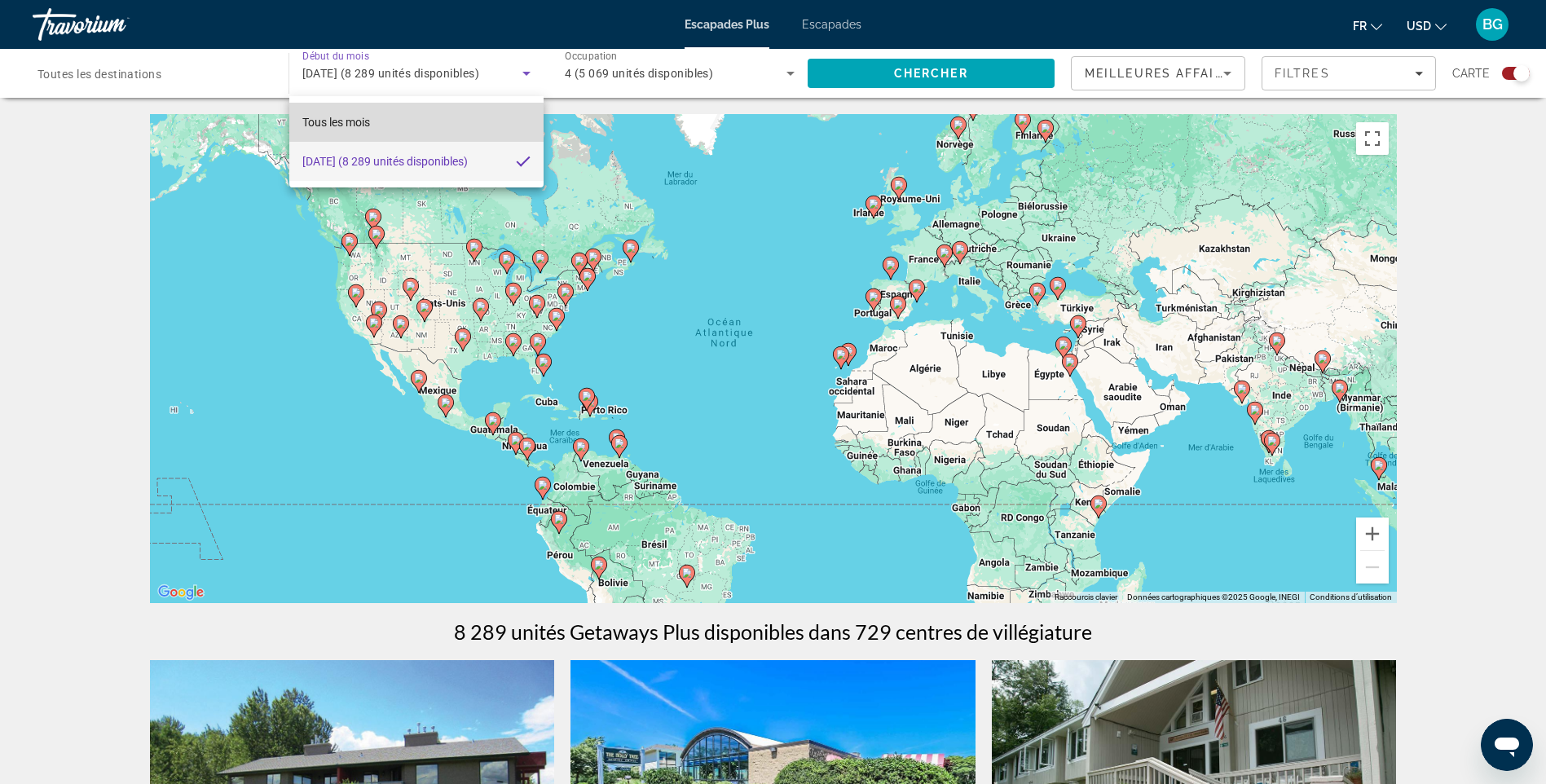
click at [359, 119] on span "Tous les mois" at bounding box center [336, 122] width 67 height 13
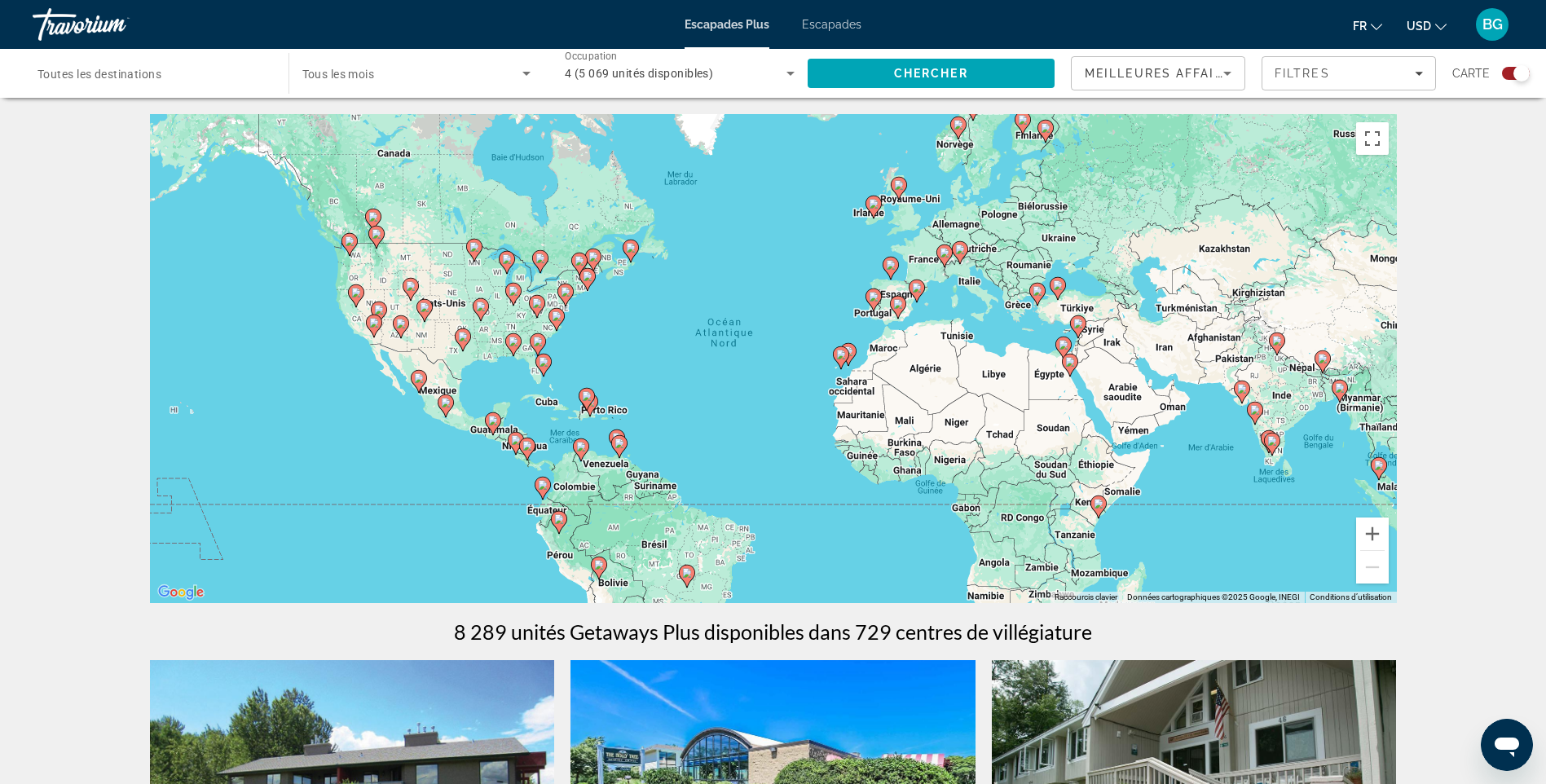
click at [872, 294] on image "Contenu principal" at bounding box center [873, 296] width 10 height 10
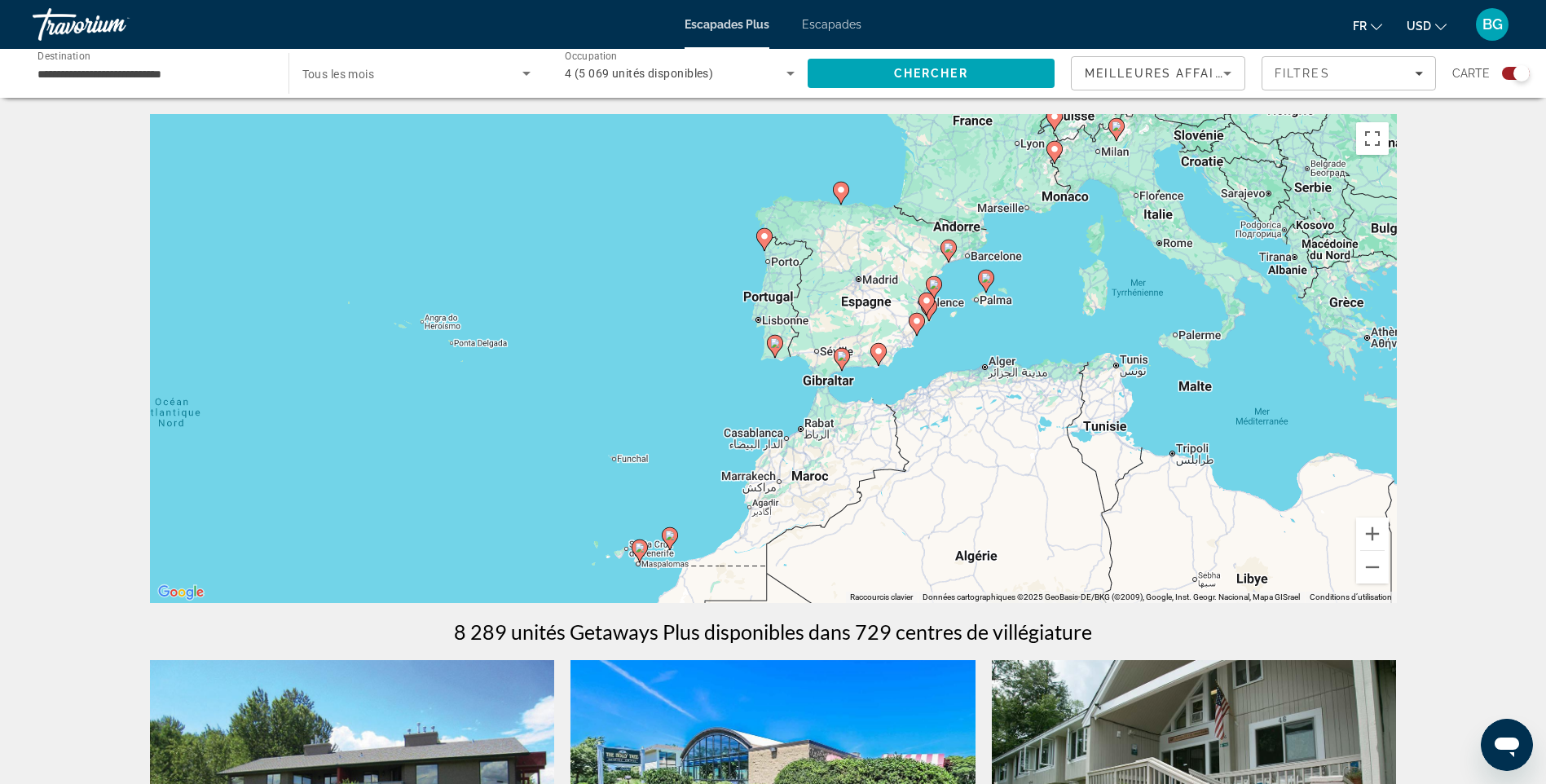
click at [842, 355] on image "Contenu principal" at bounding box center [841, 356] width 10 height 10
type input "**********"
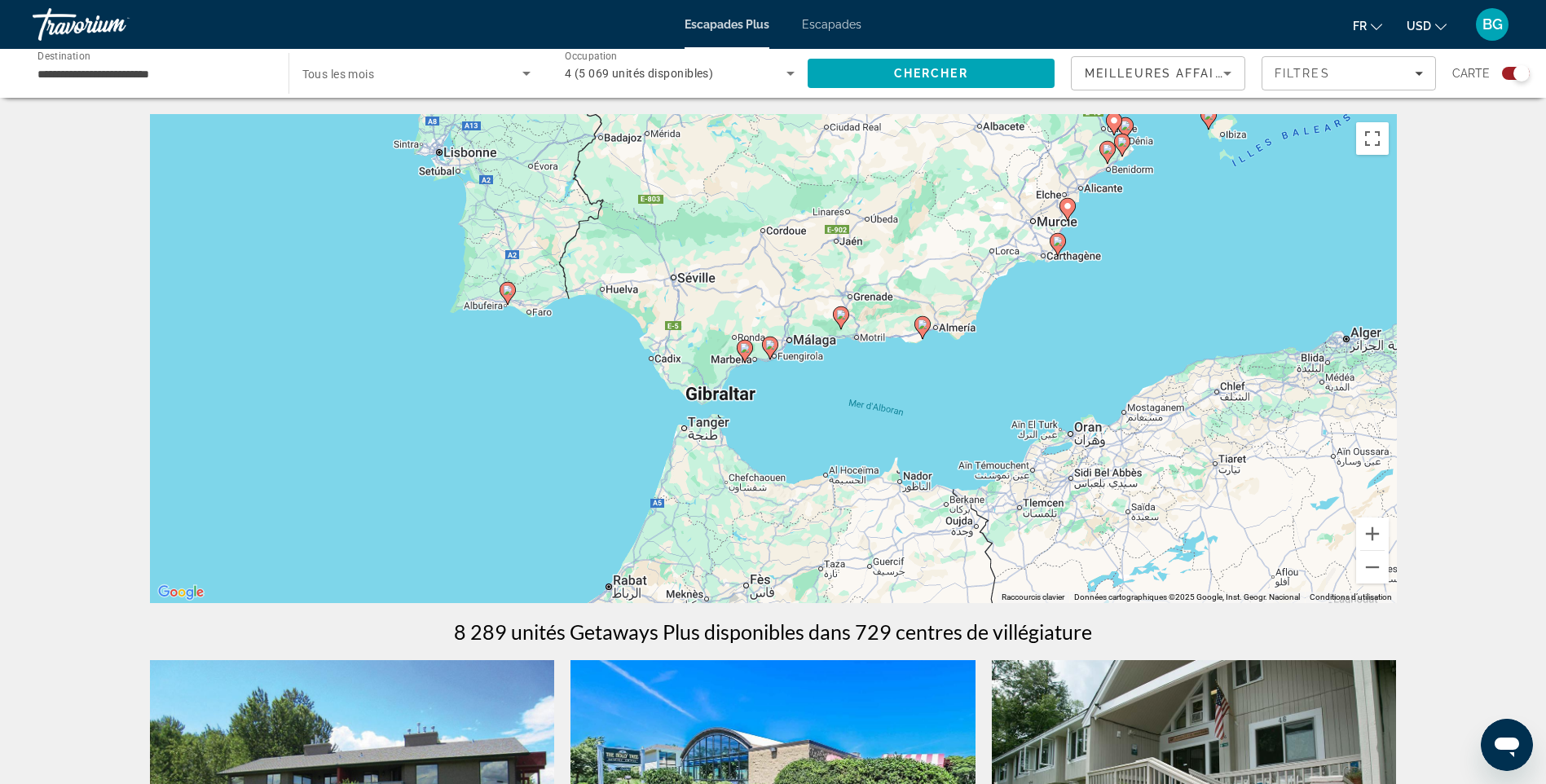
click at [744, 345] on image "Contenu principal" at bounding box center [744, 348] width 10 height 10
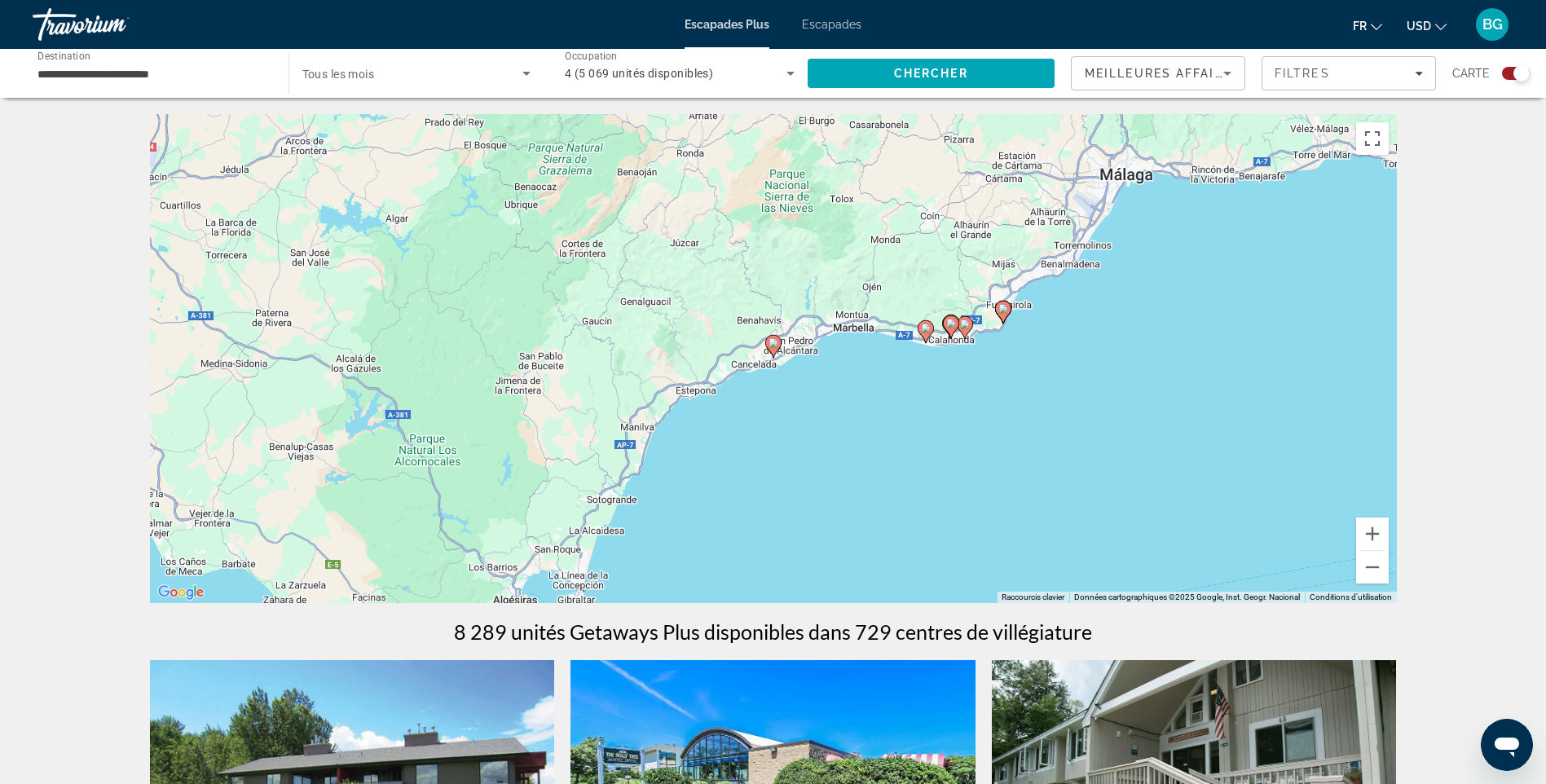
click at [771, 341] on image "Contenu principal" at bounding box center [773, 342] width 10 height 10
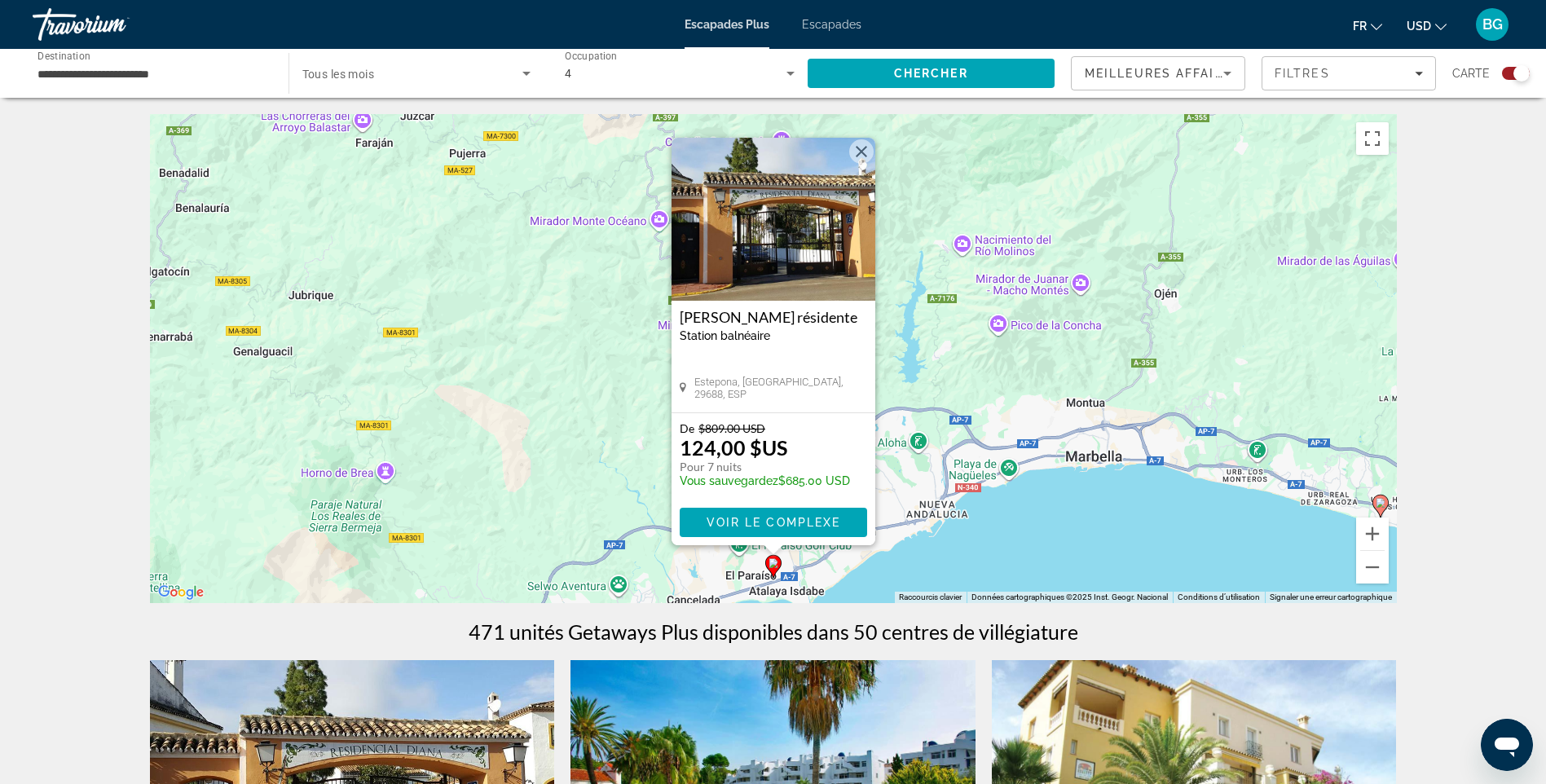
click at [859, 152] on button "Fermer" at bounding box center [861, 151] width 25 height 25
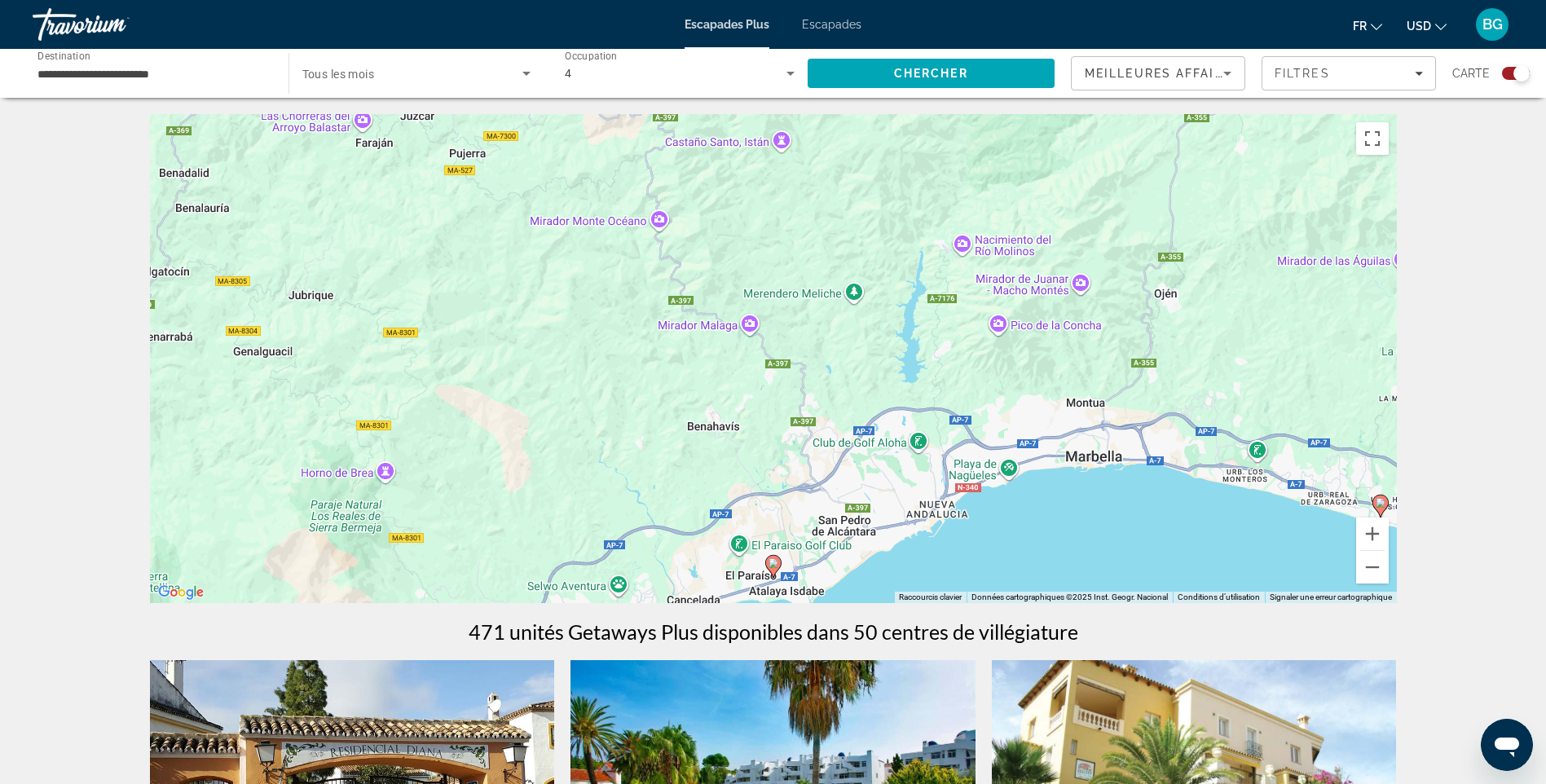
click at [1378, 502] on image "Contenu principal" at bounding box center [1380, 502] width 10 height 10
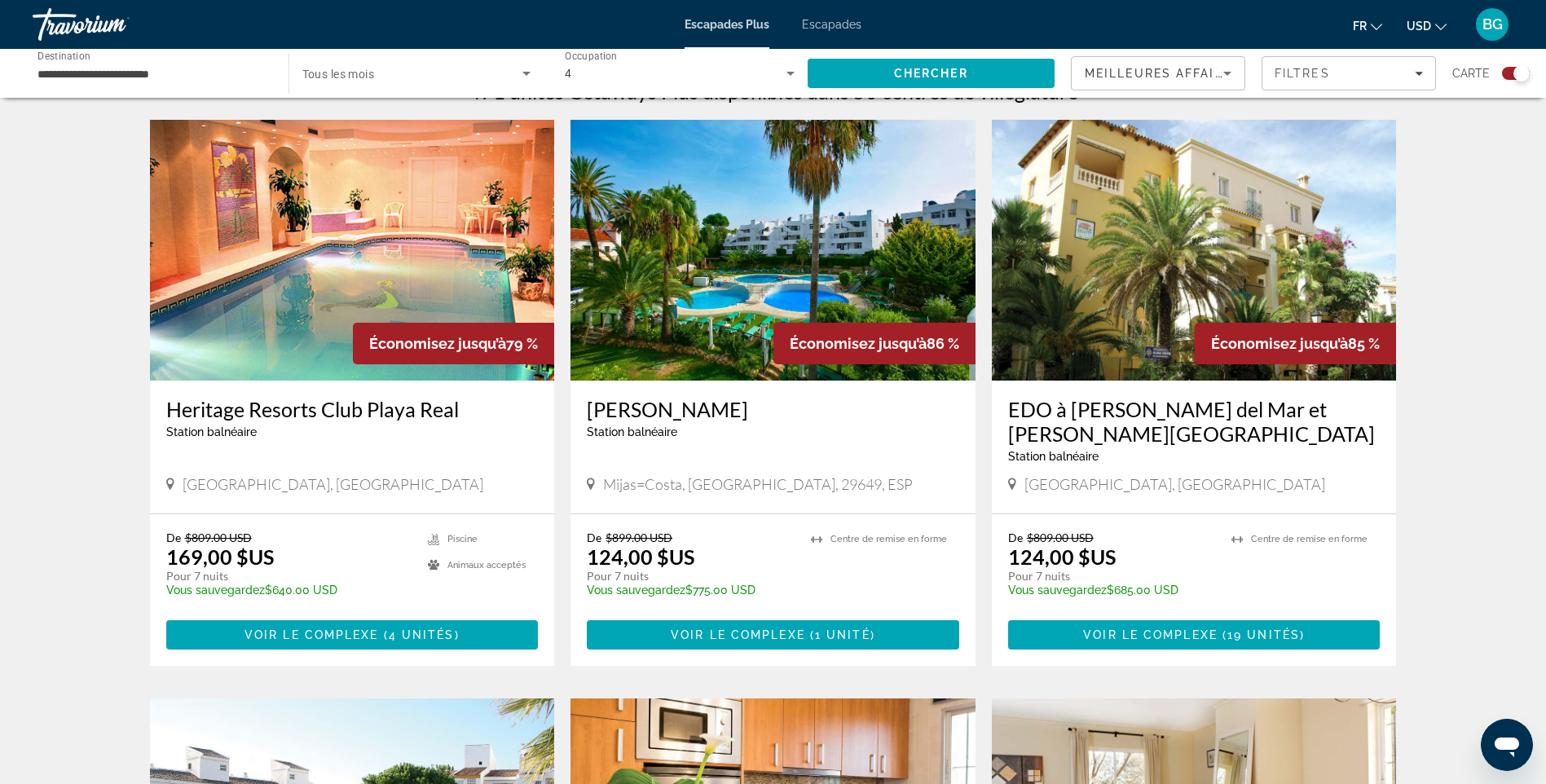
scroll to position [408, 0]
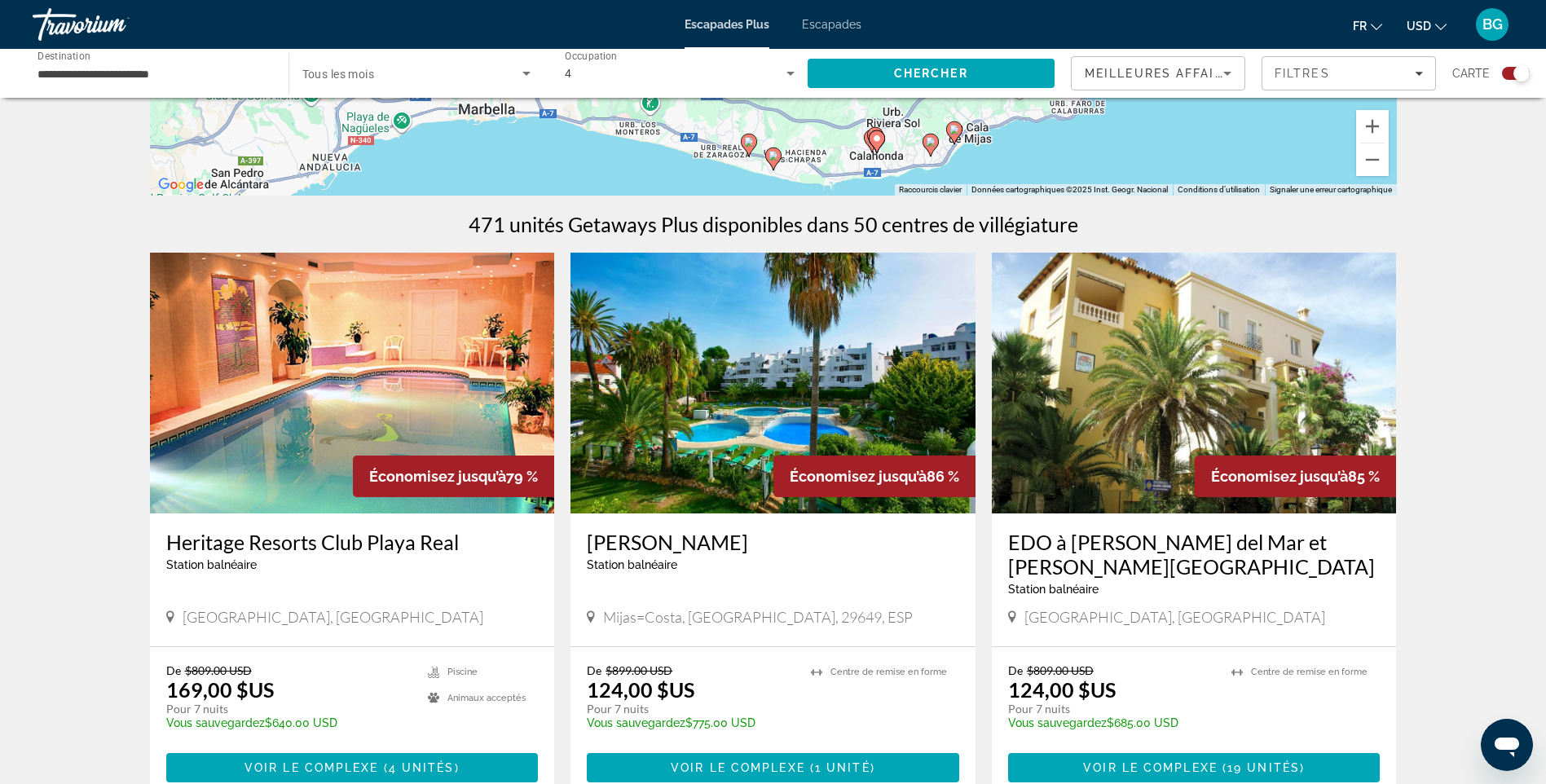
click at [382, 391] on img "Contenu principal" at bounding box center [352, 382] width 405 height 260
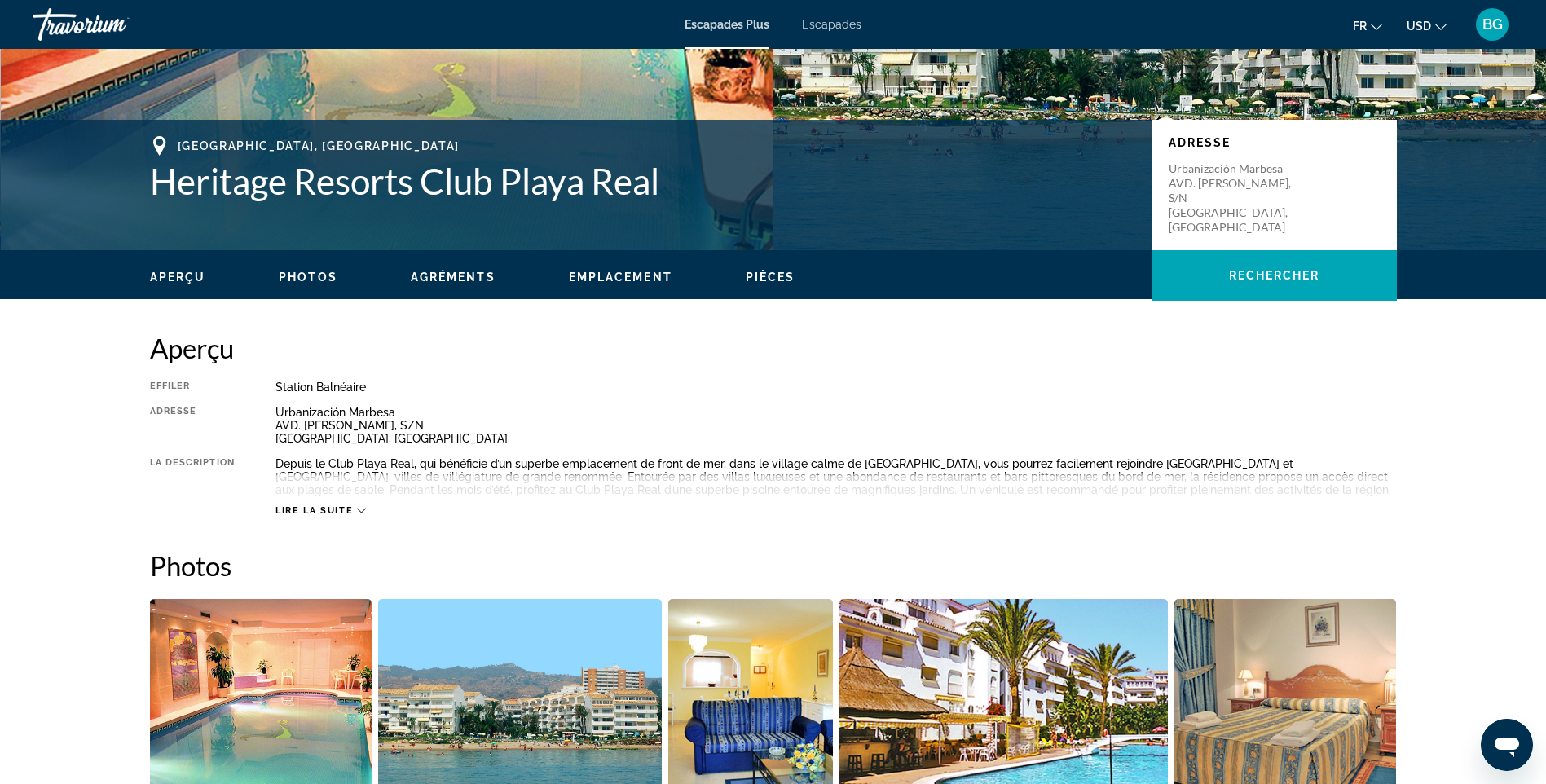
scroll to position [326, 0]
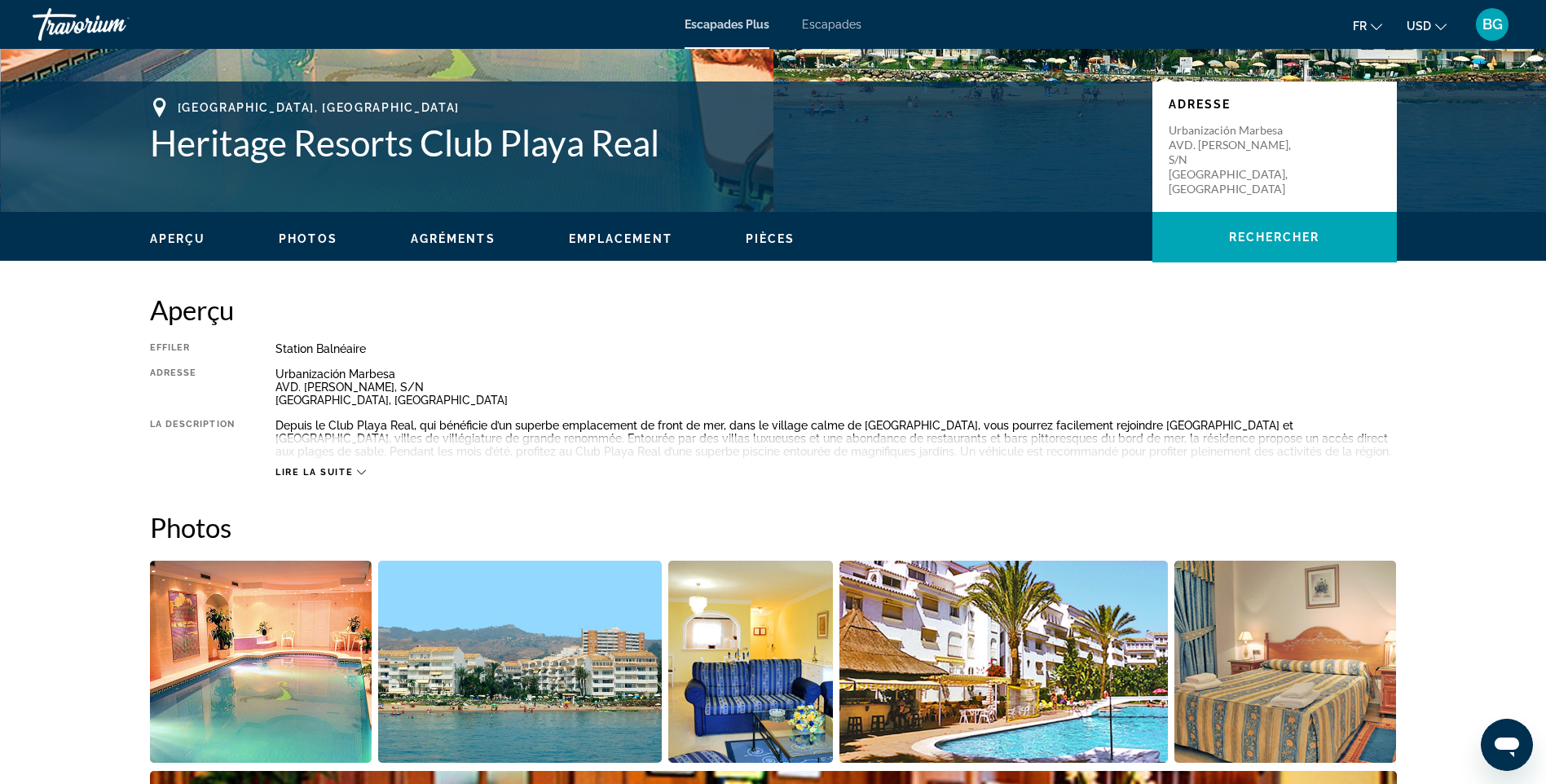
click at [363, 470] on icon "Contenu principal" at bounding box center [362, 472] width 9 height 9
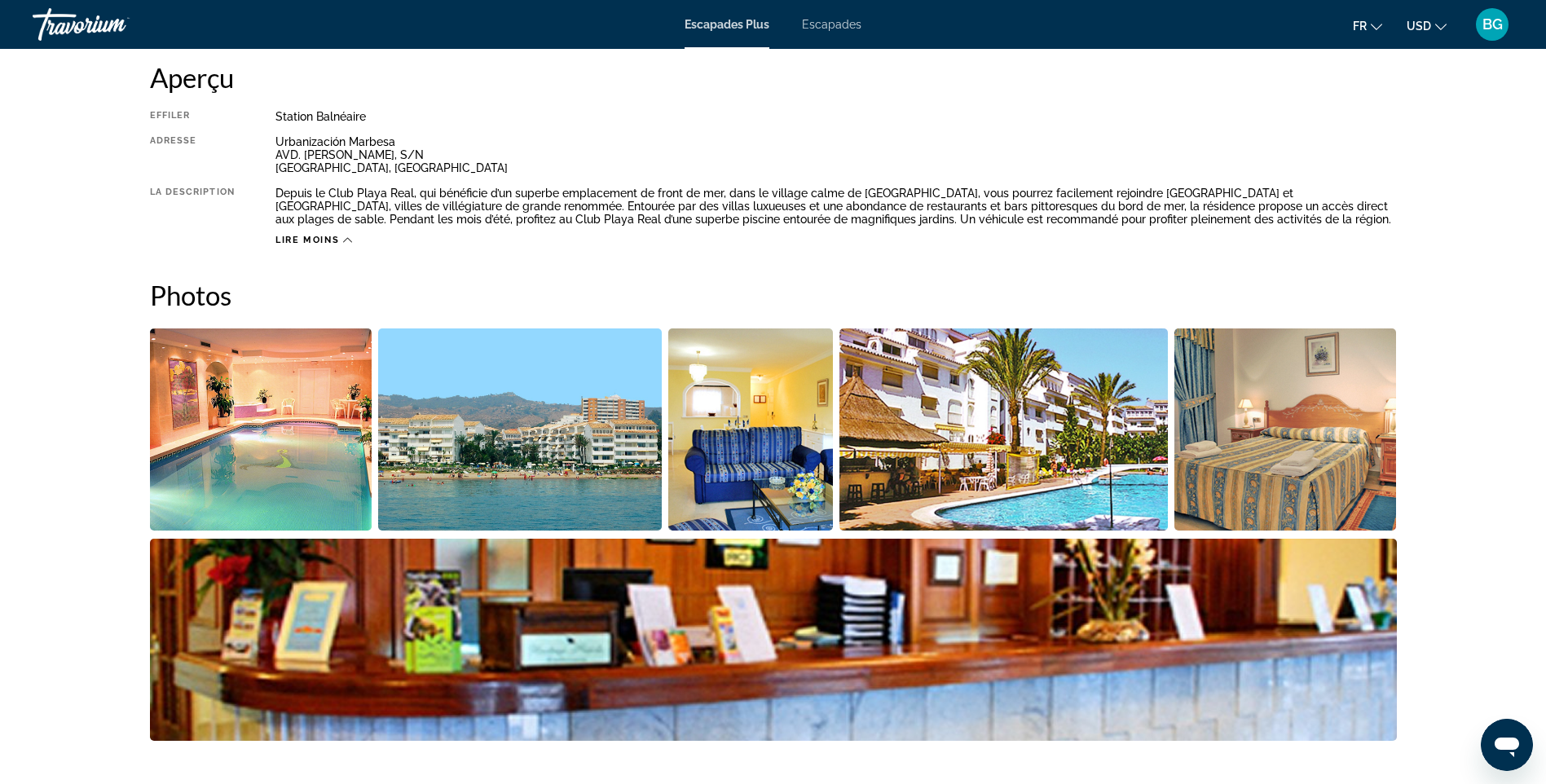
scroll to position [571, 0]
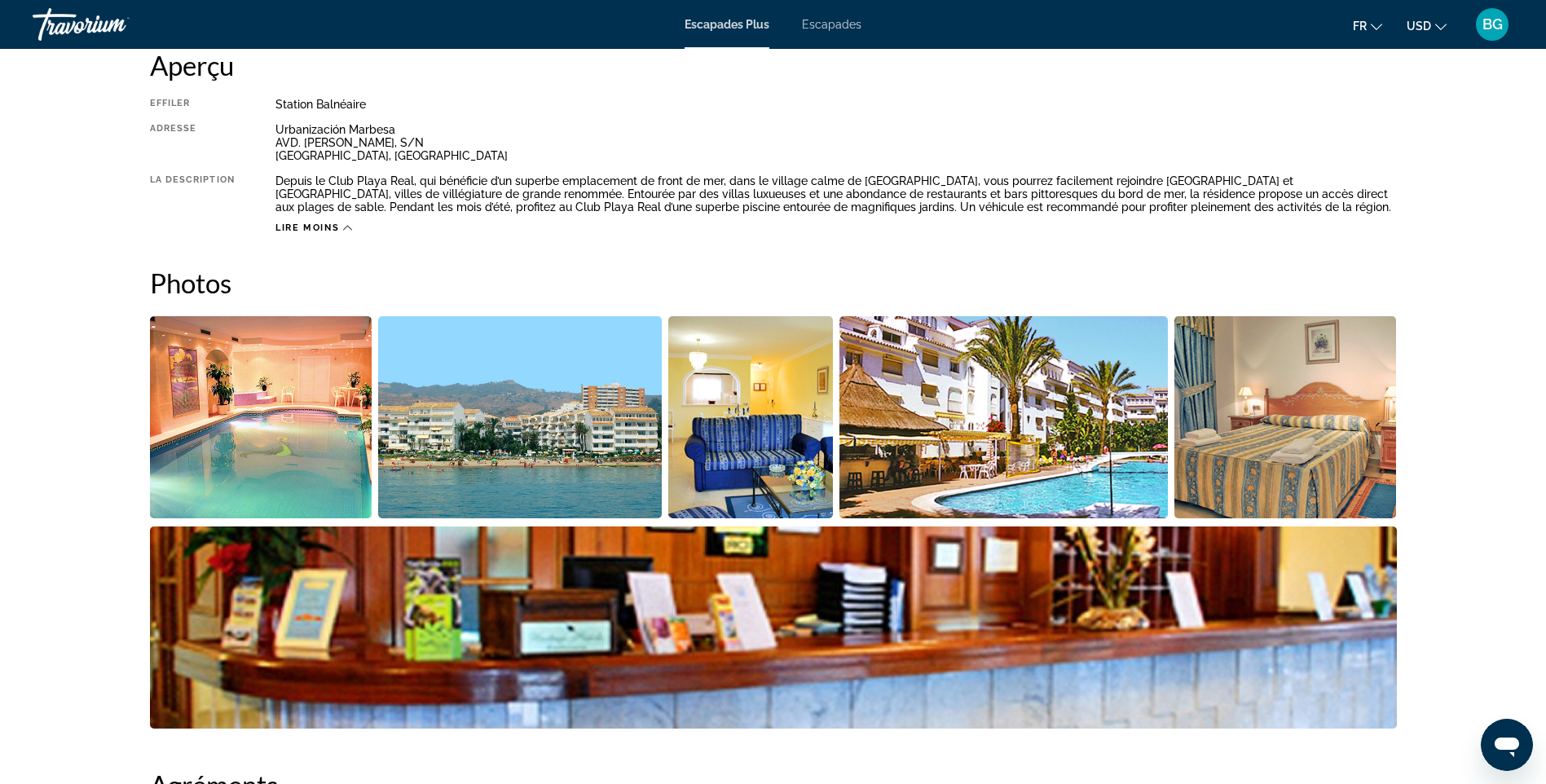
click at [345, 415] on img "Ouvrir le curseur d’image en plein écran" at bounding box center [261, 418] width 223 height 202
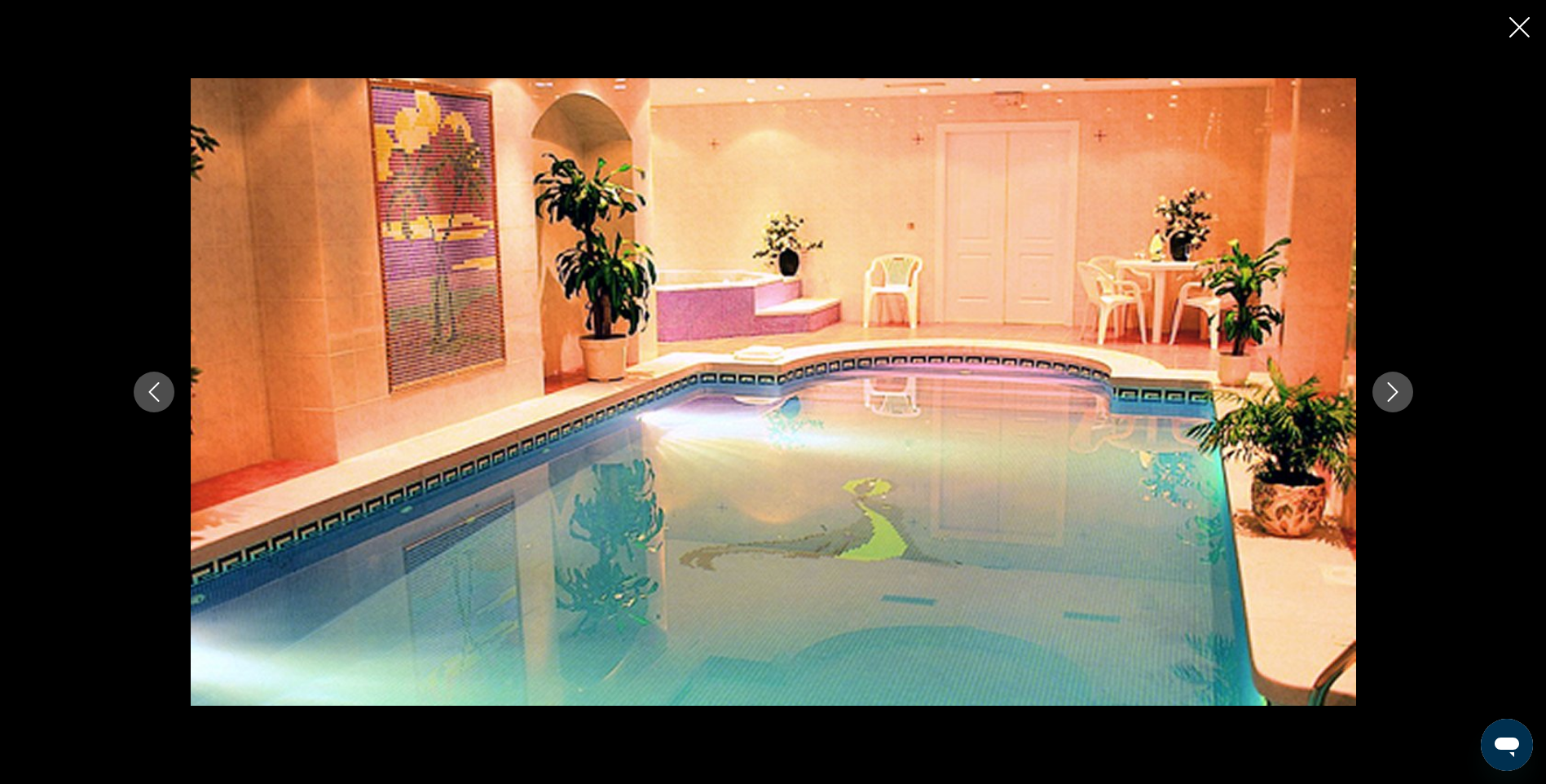
click at [1398, 385] on icon "Image suivante" at bounding box center [1392, 391] width 19 height 19
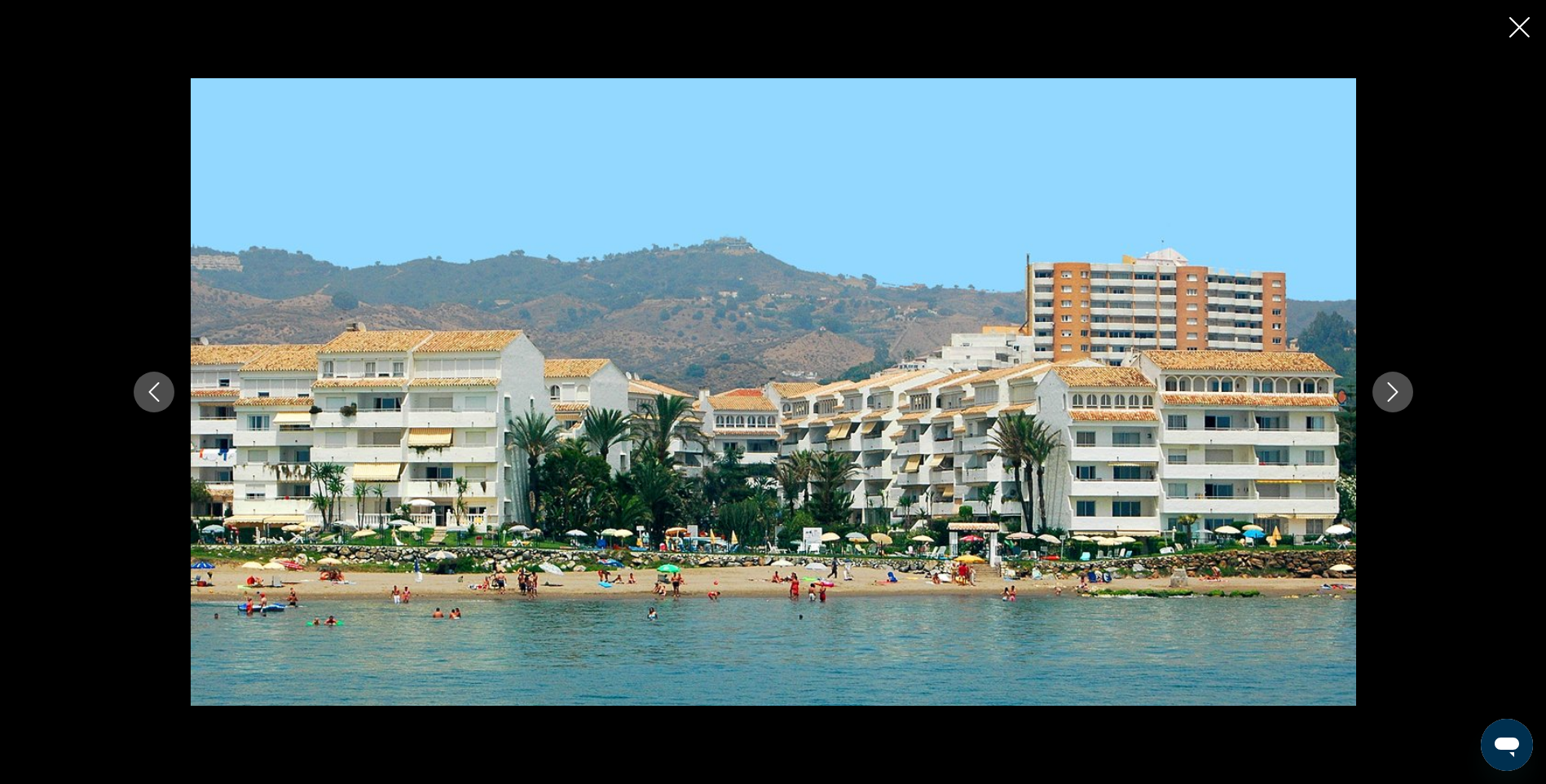
click at [1398, 385] on icon "Image suivante" at bounding box center [1392, 391] width 19 height 19
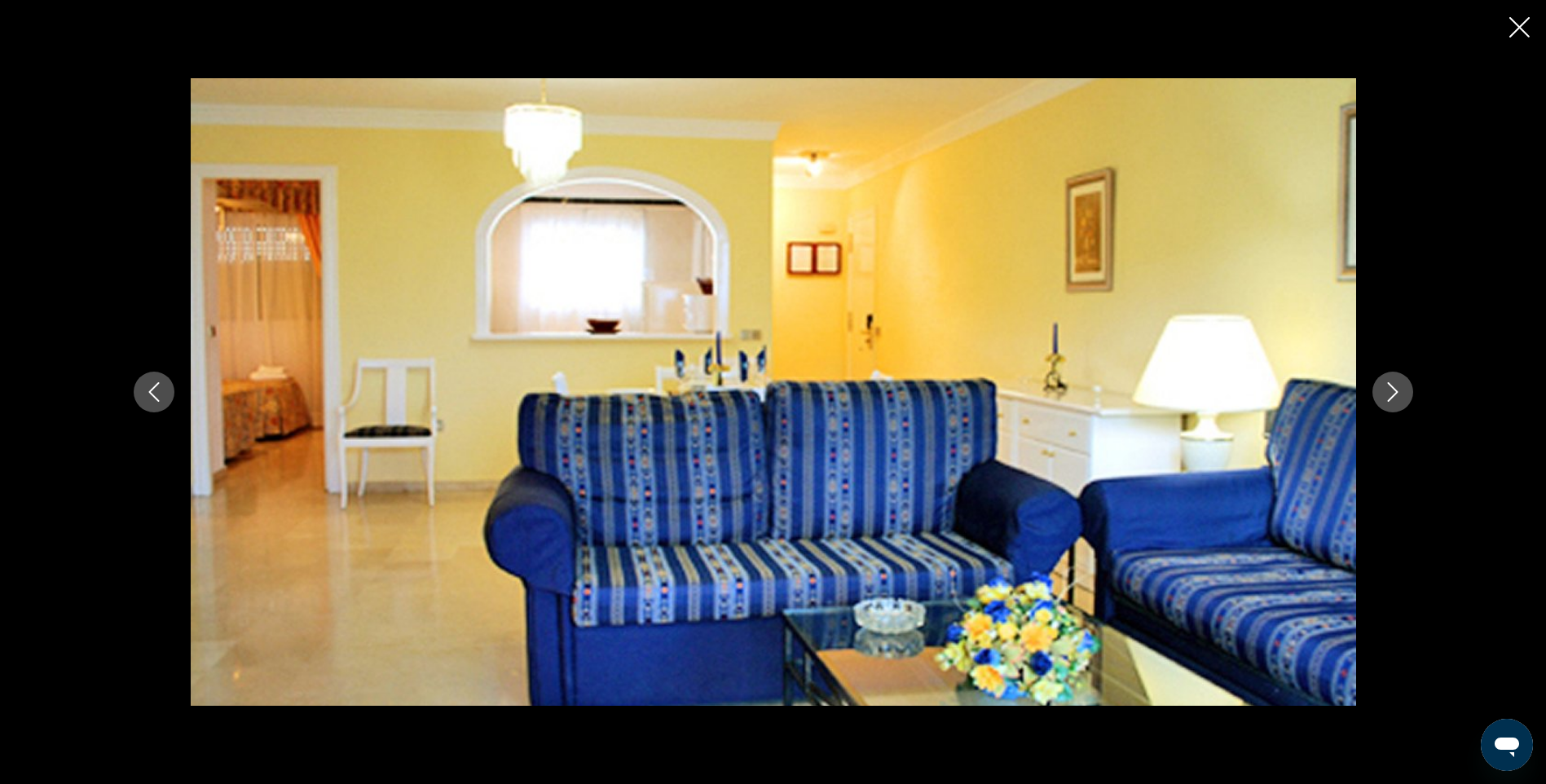
click at [1398, 385] on icon "Image suivante" at bounding box center [1392, 391] width 19 height 19
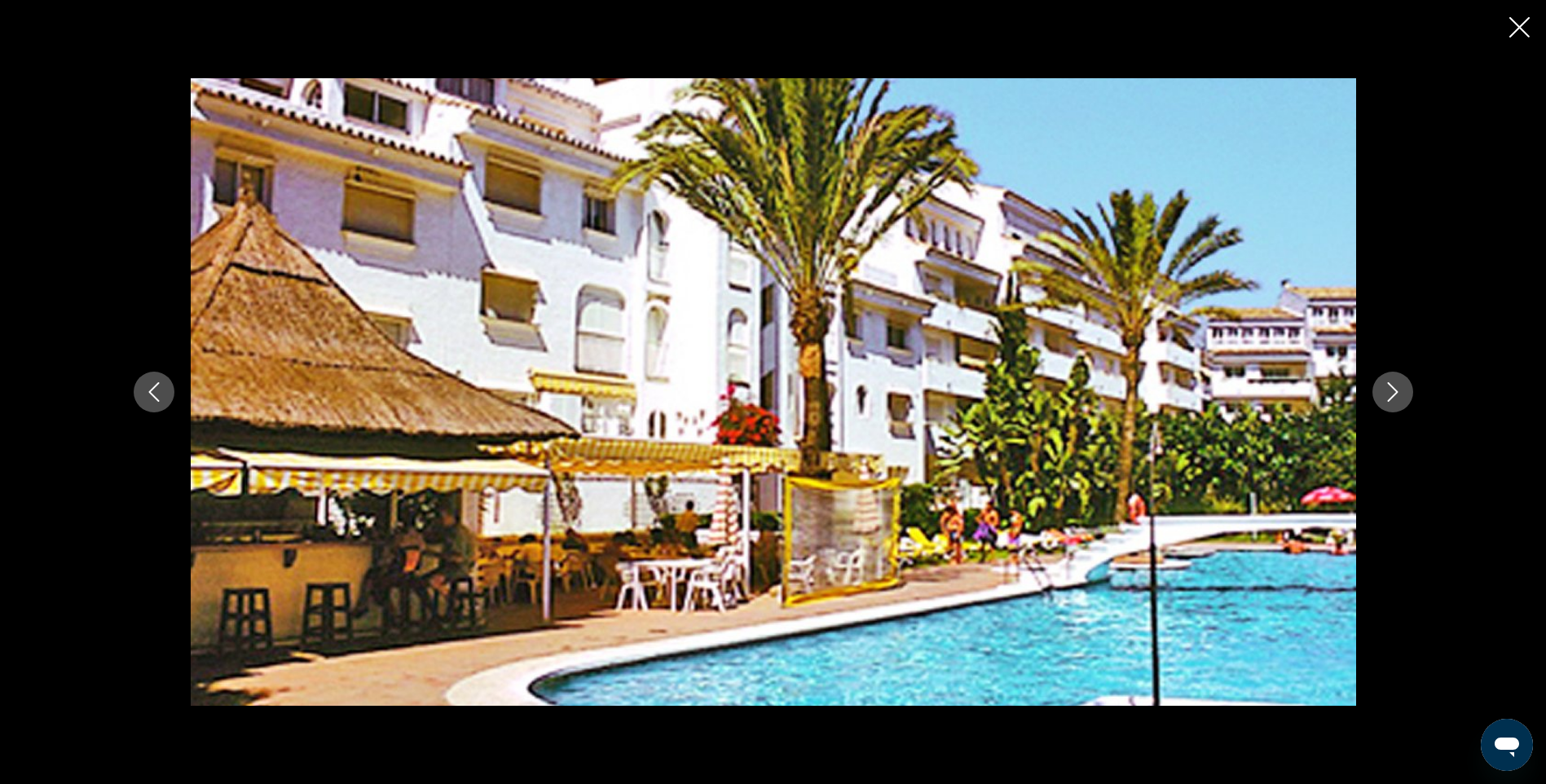
click at [1398, 385] on icon "Image suivante" at bounding box center [1392, 391] width 19 height 19
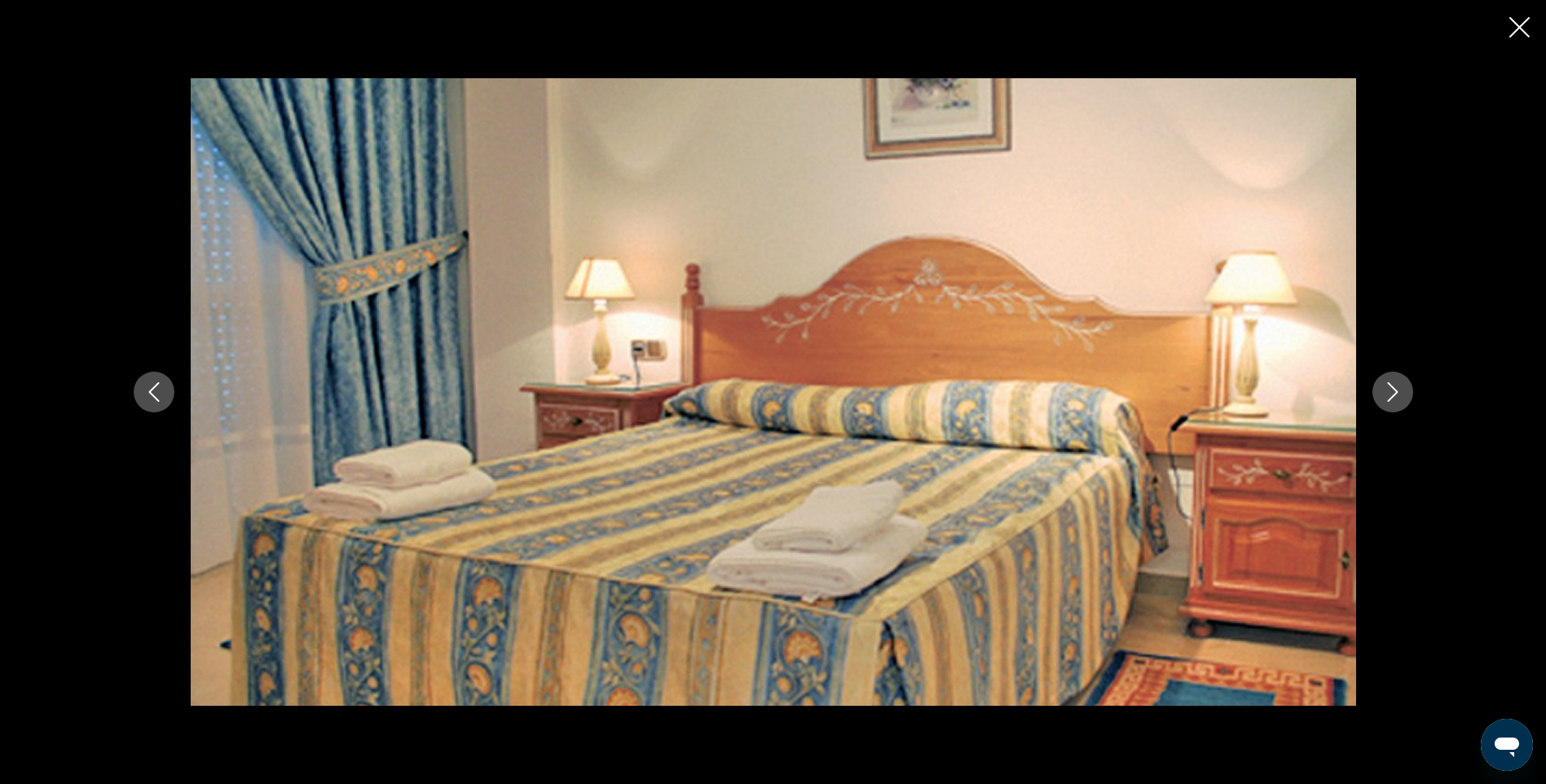
click at [1398, 385] on icon "Image suivante" at bounding box center [1392, 391] width 19 height 19
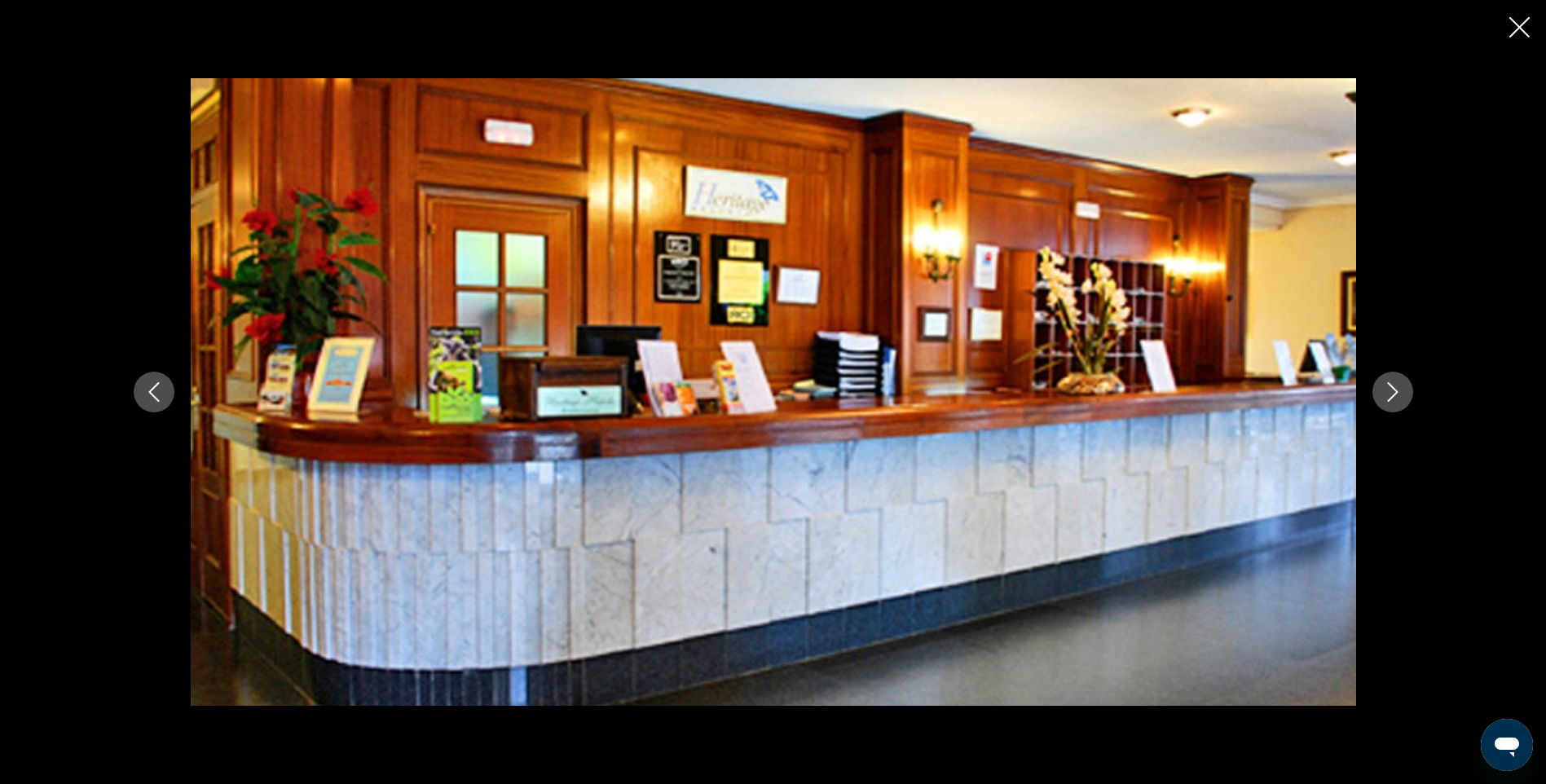
click at [1398, 385] on icon "Image suivante" at bounding box center [1392, 391] width 19 height 19
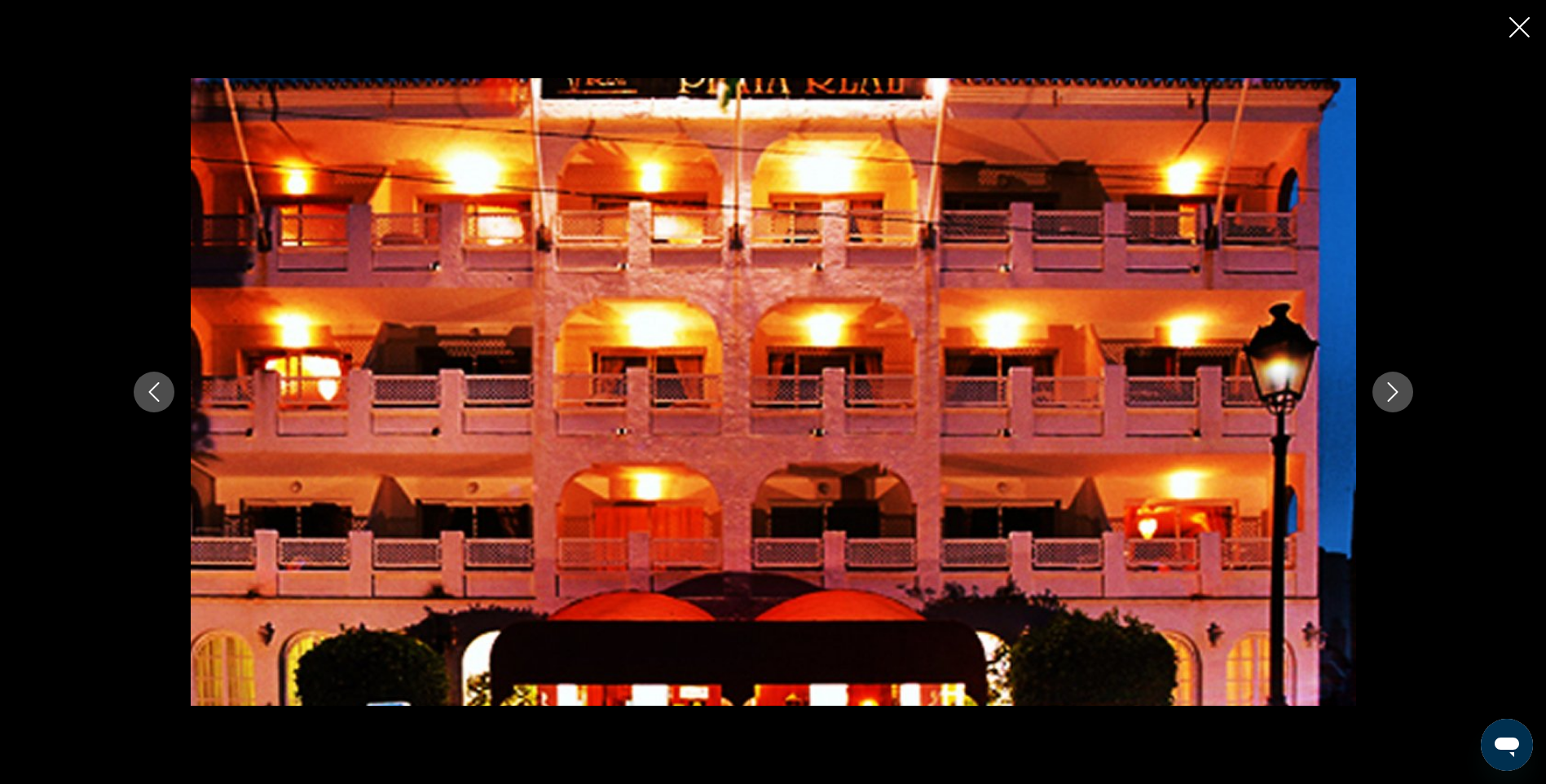
click at [1398, 385] on icon "Image suivante" at bounding box center [1392, 391] width 19 height 19
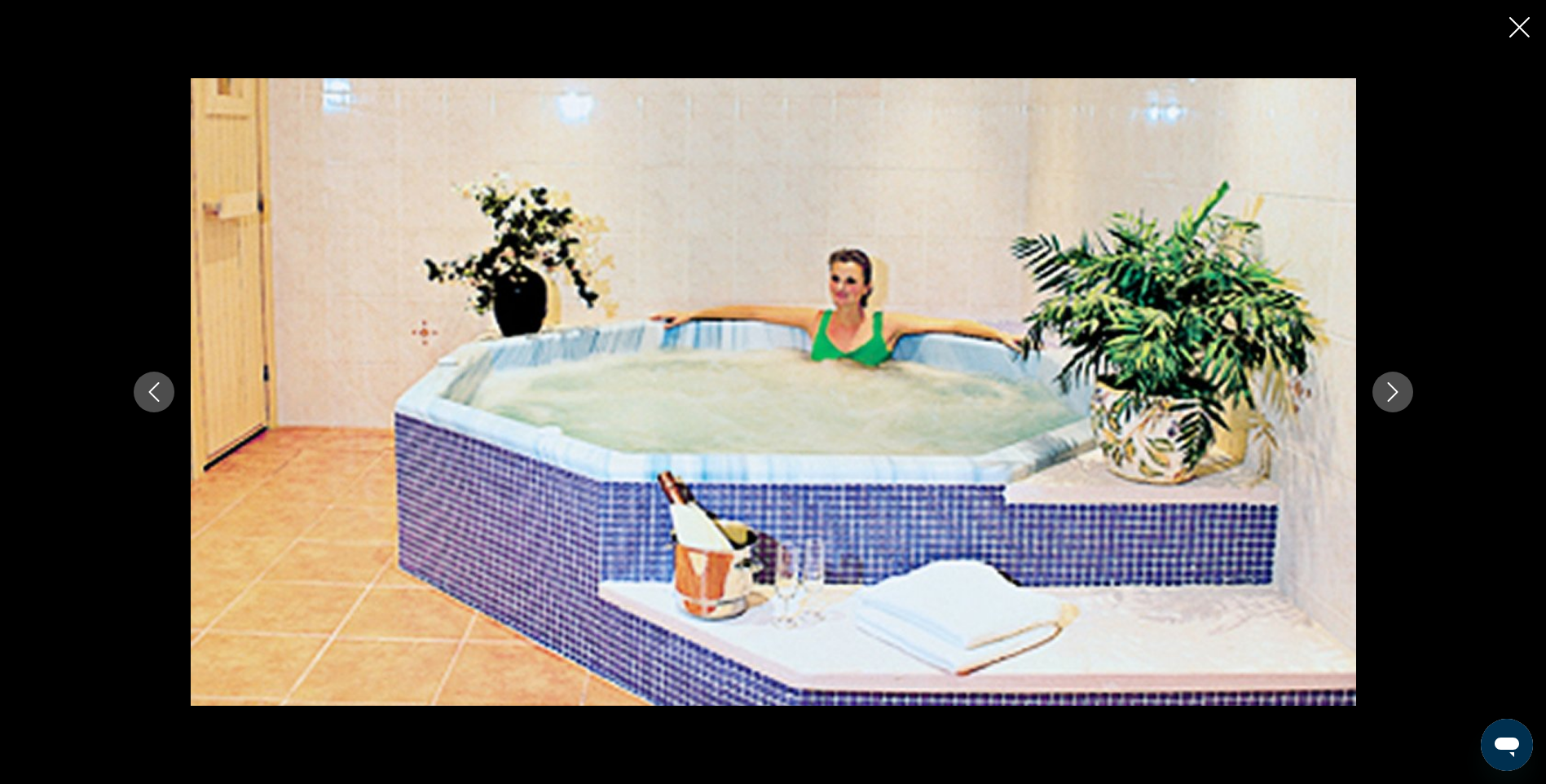
click at [1398, 385] on icon "Image suivante" at bounding box center [1392, 391] width 19 height 19
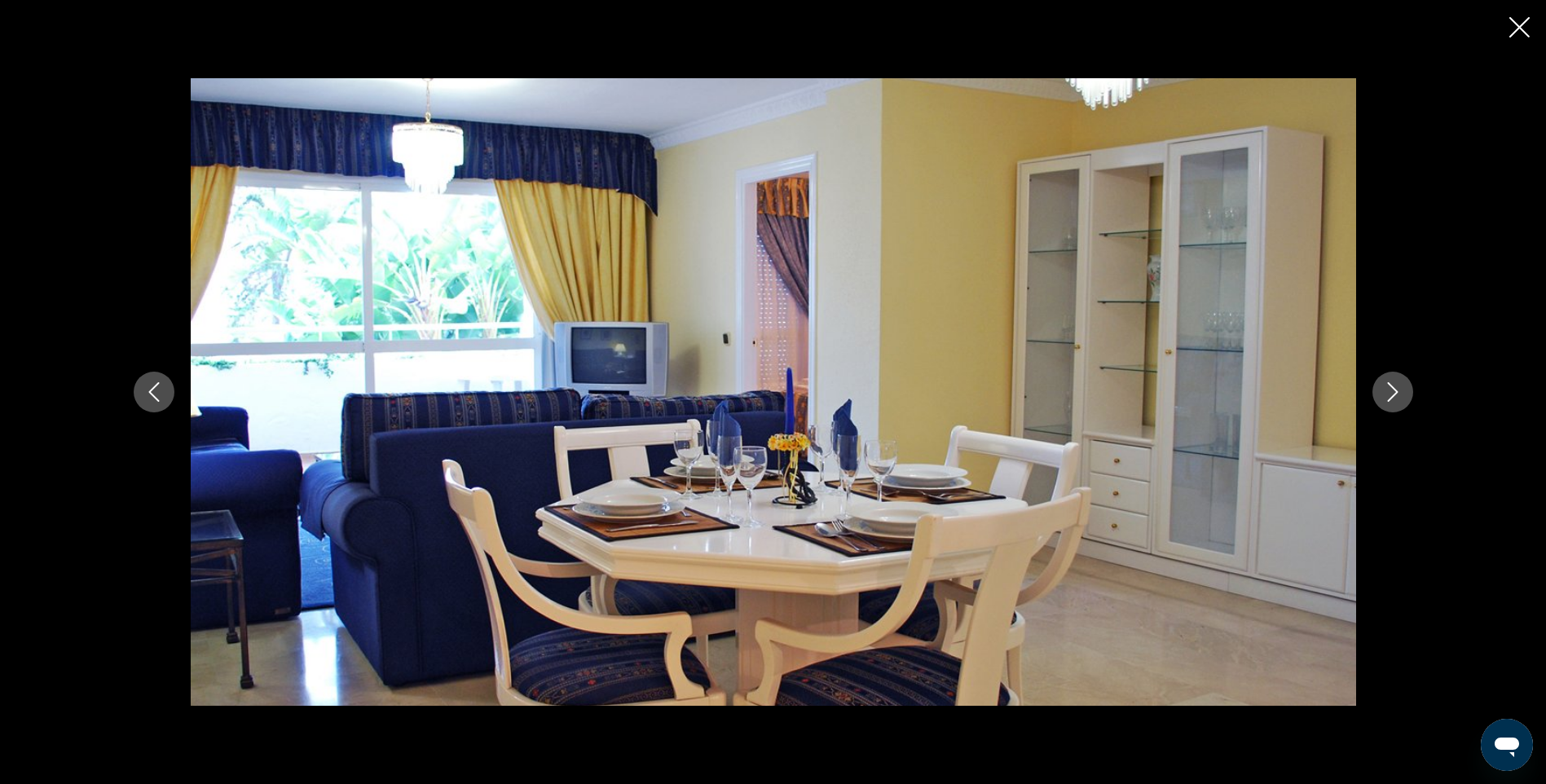
click at [1398, 385] on icon "Image suivante" at bounding box center [1392, 391] width 19 height 19
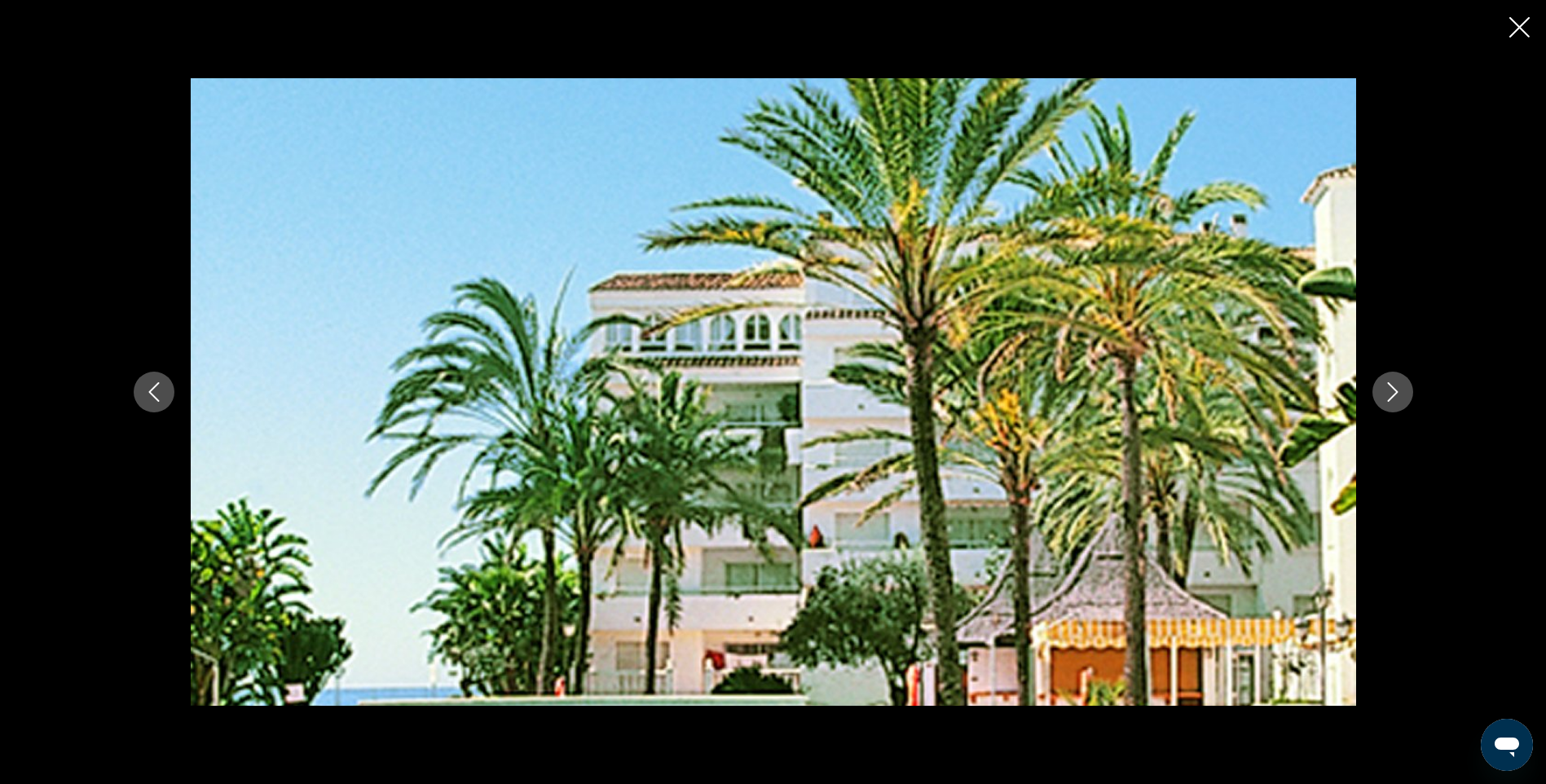
click at [1398, 385] on icon "Image suivante" at bounding box center [1392, 391] width 19 height 19
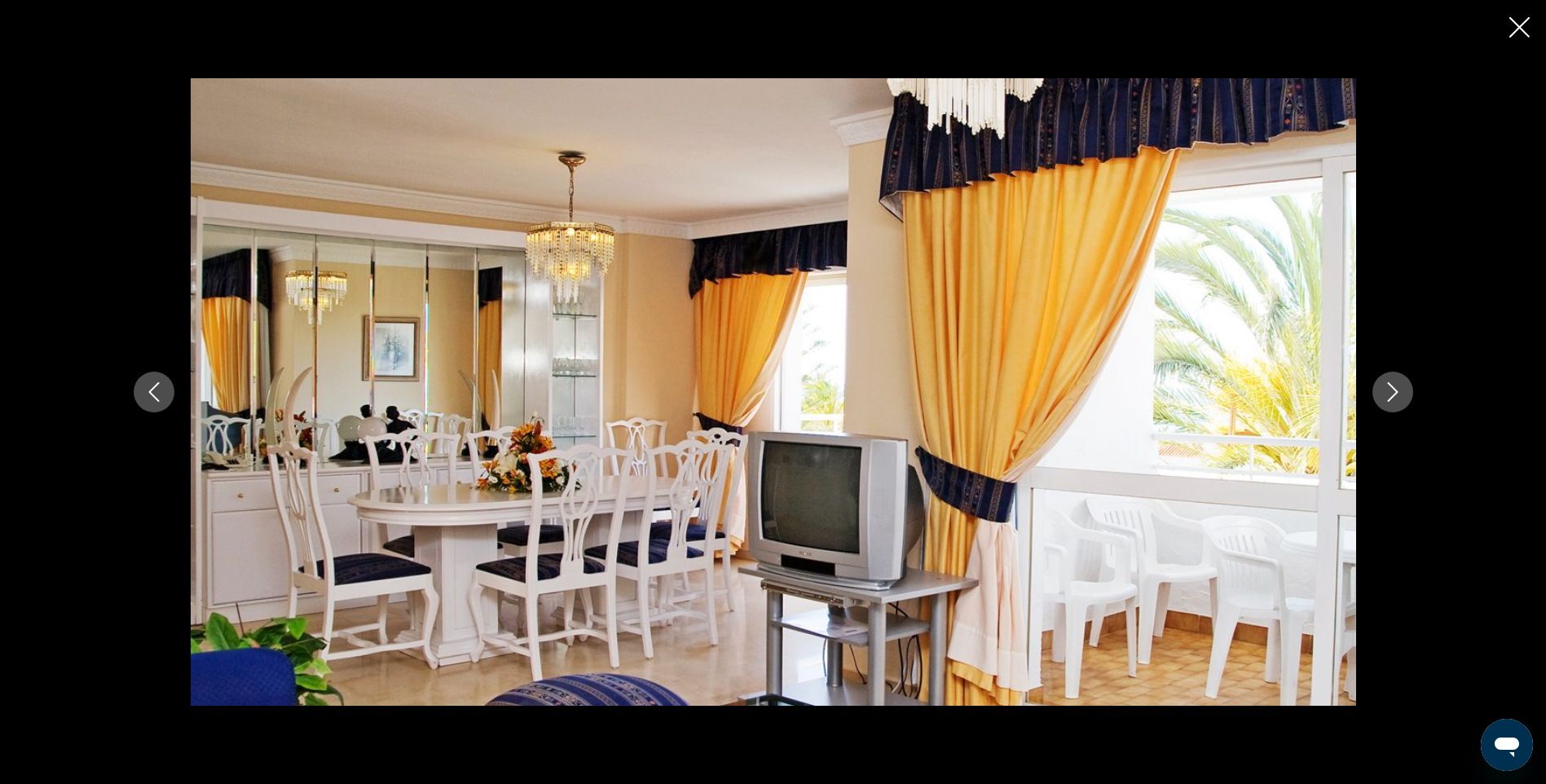
click at [1398, 385] on icon "Image suivante" at bounding box center [1392, 391] width 19 height 19
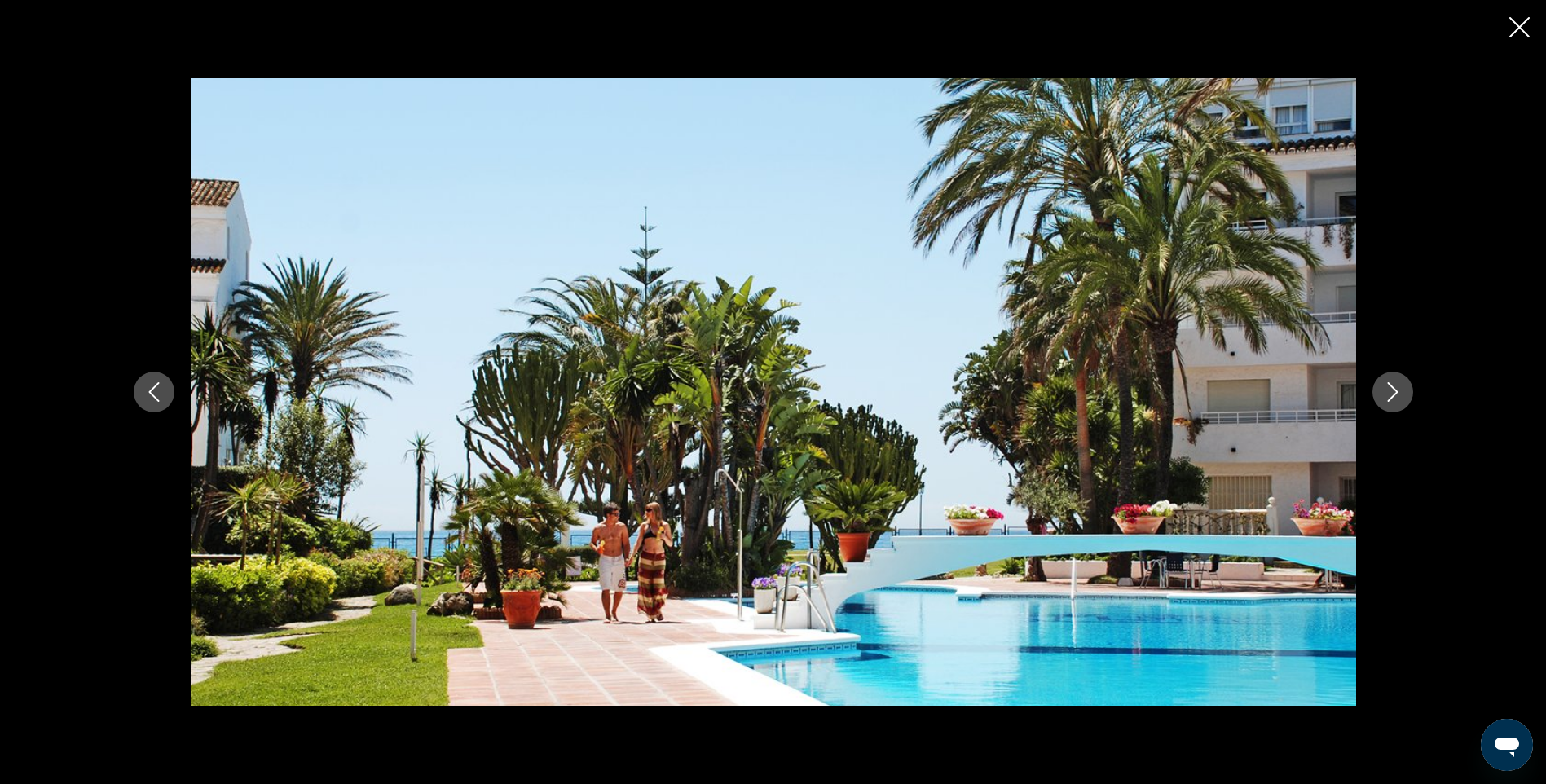
click at [1398, 385] on icon "Image suivante" at bounding box center [1392, 391] width 19 height 19
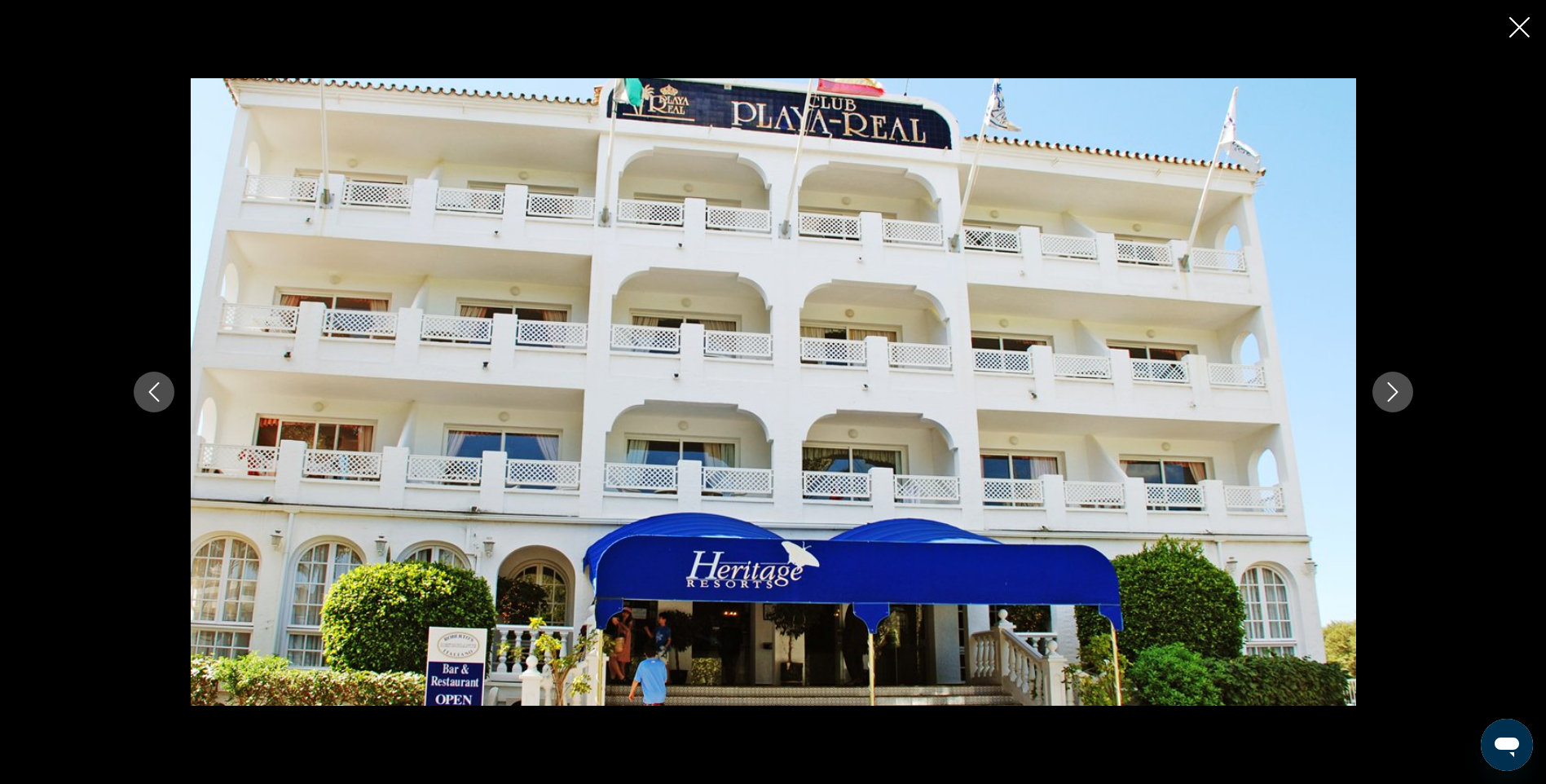
click at [1398, 385] on icon "Image suivante" at bounding box center [1392, 391] width 19 height 19
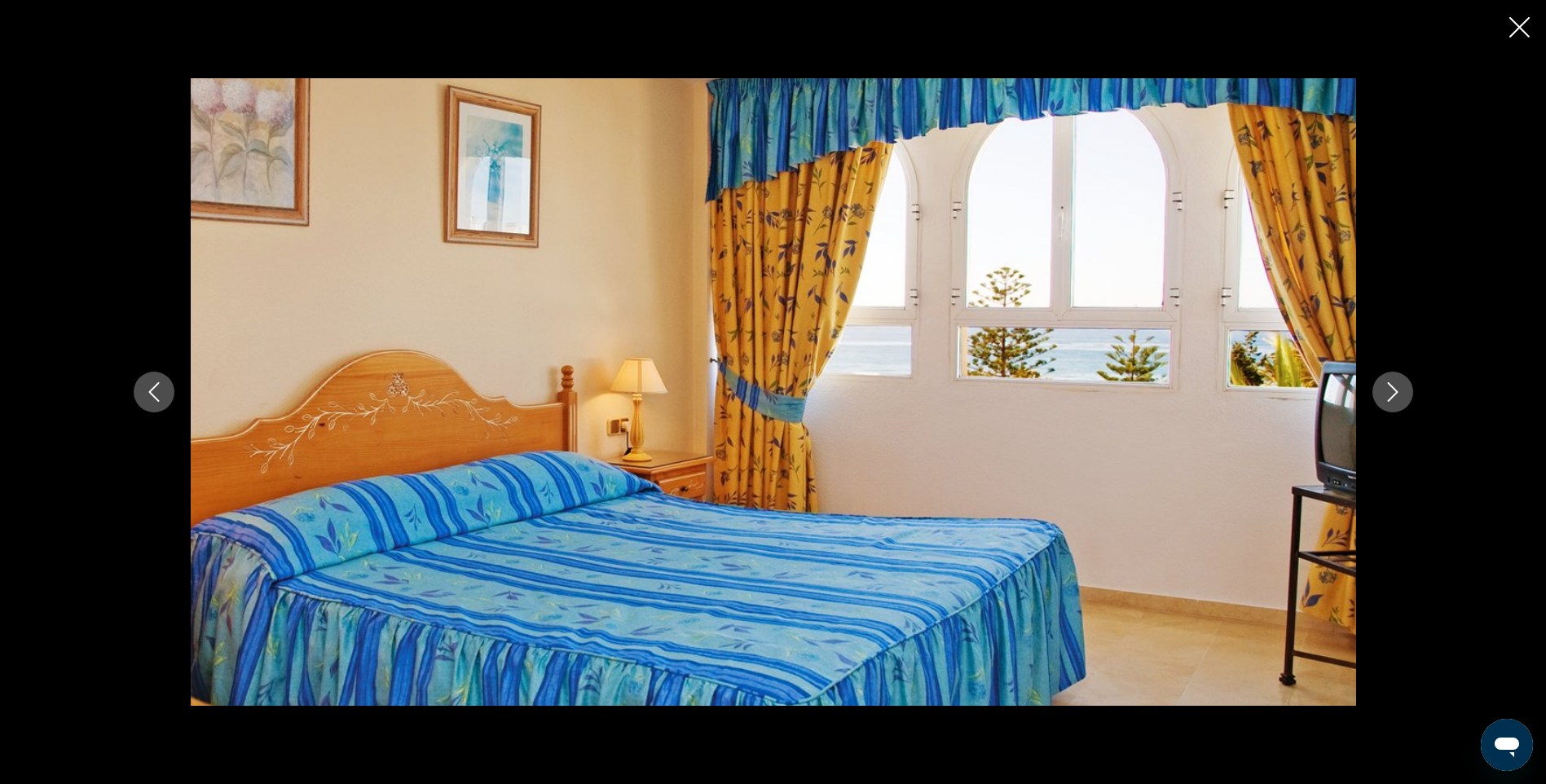
click at [1398, 385] on icon "Image suivante" at bounding box center [1392, 391] width 19 height 19
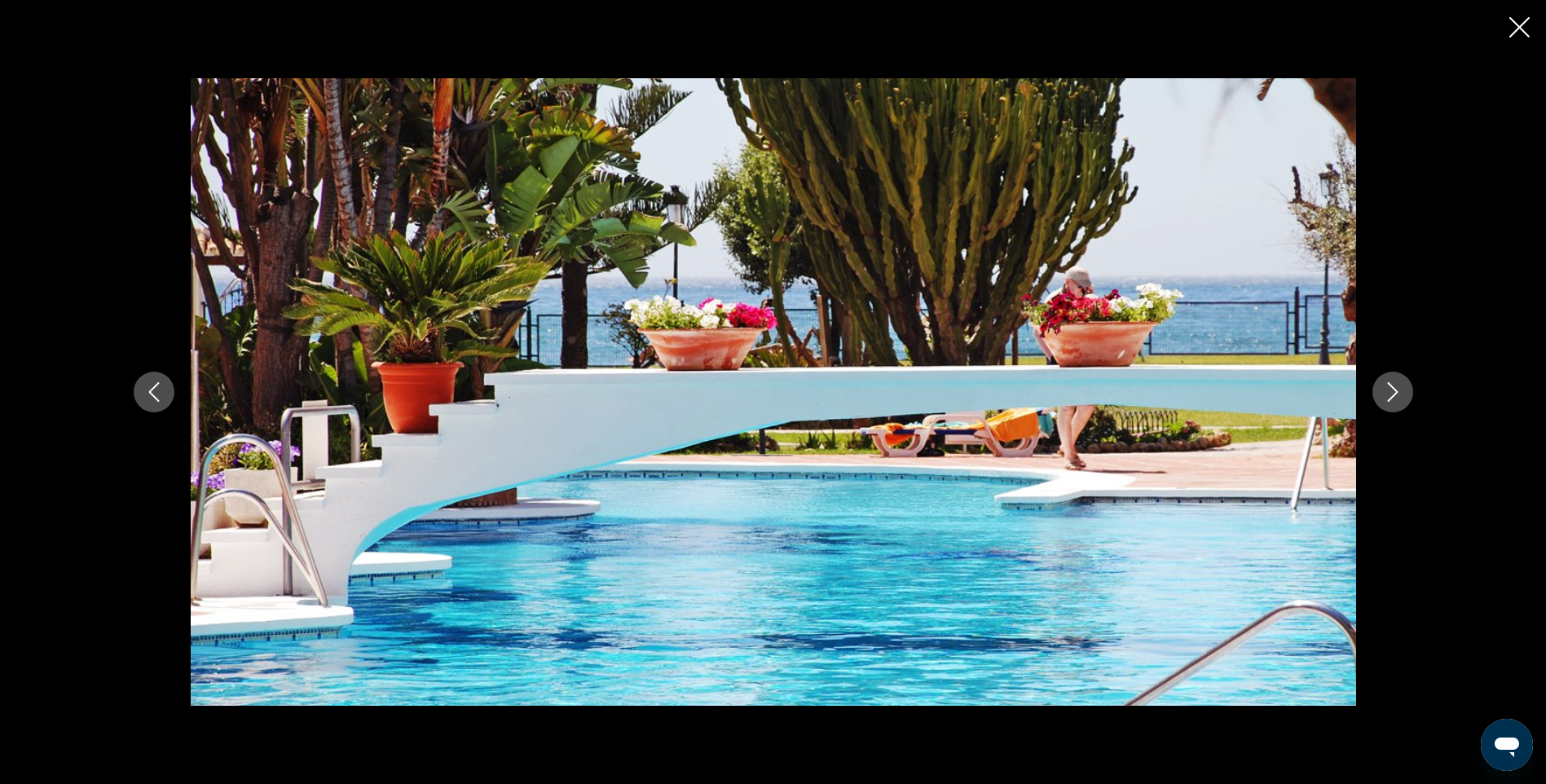
click at [1398, 385] on icon "Image suivante" at bounding box center [1392, 391] width 19 height 19
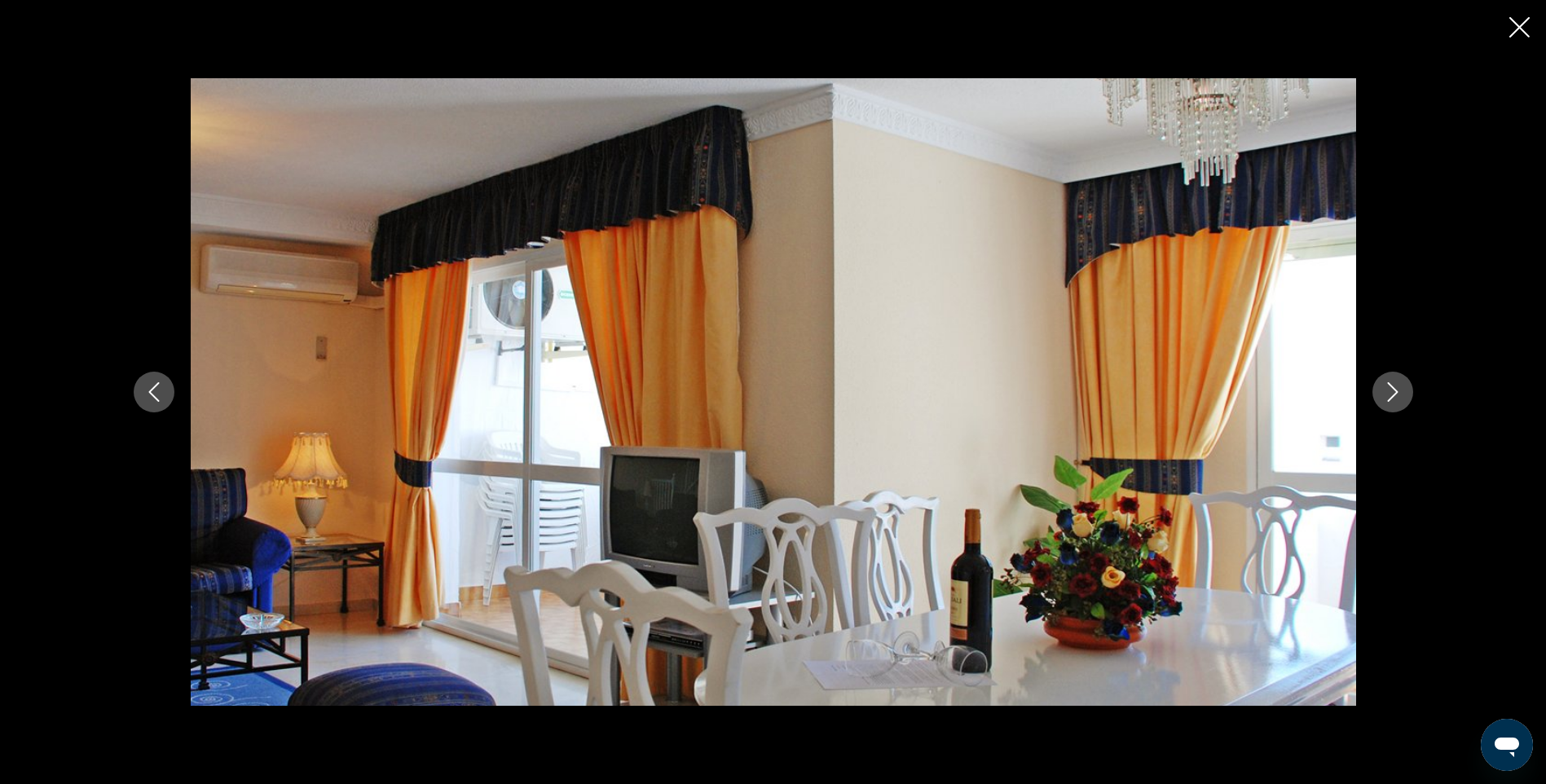
click at [1398, 385] on icon "Image suivante" at bounding box center [1392, 391] width 19 height 19
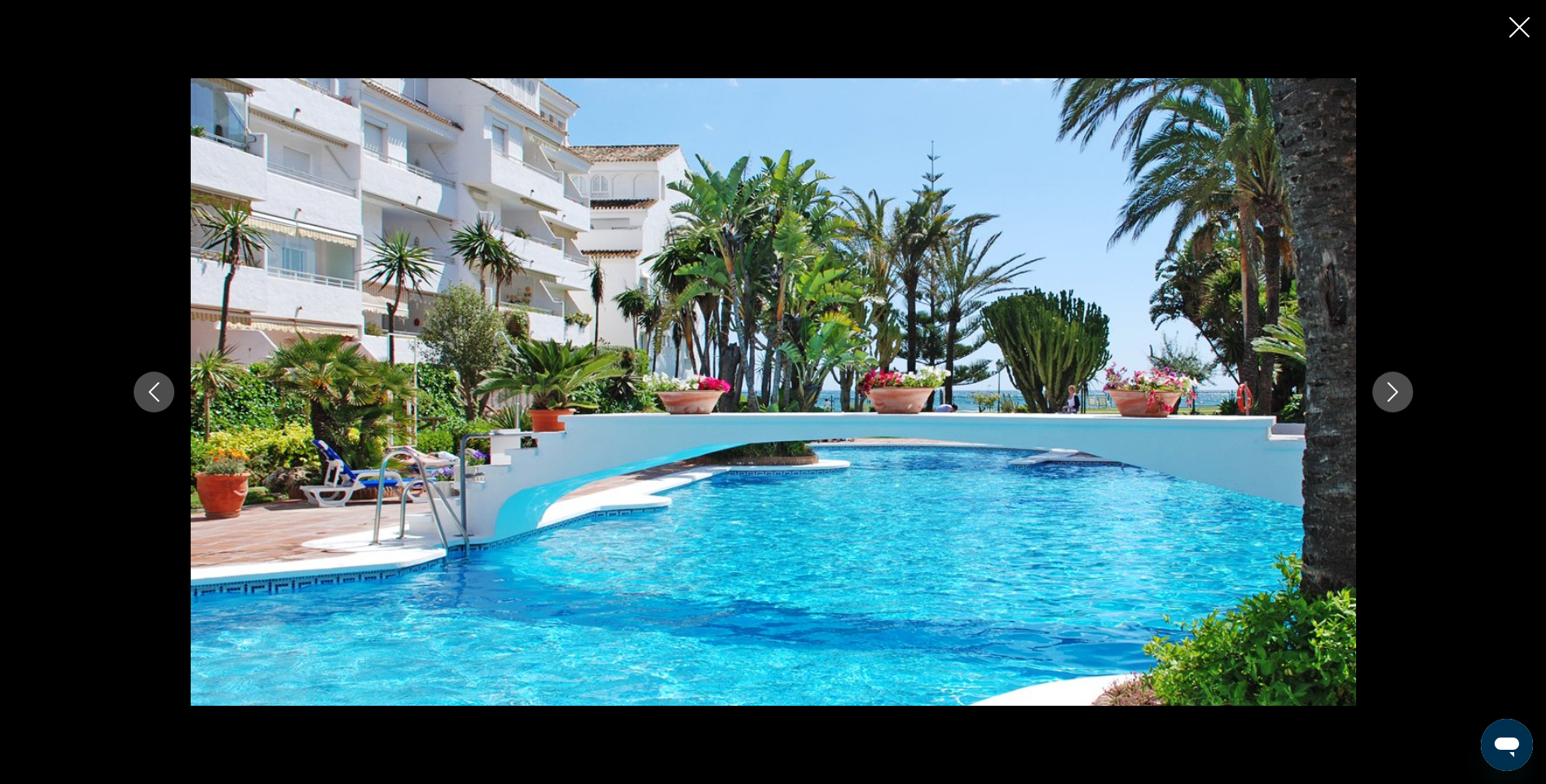
click at [1519, 26] on icon "Fermer le diaporama" at bounding box center [1519, 28] width 20 height 20
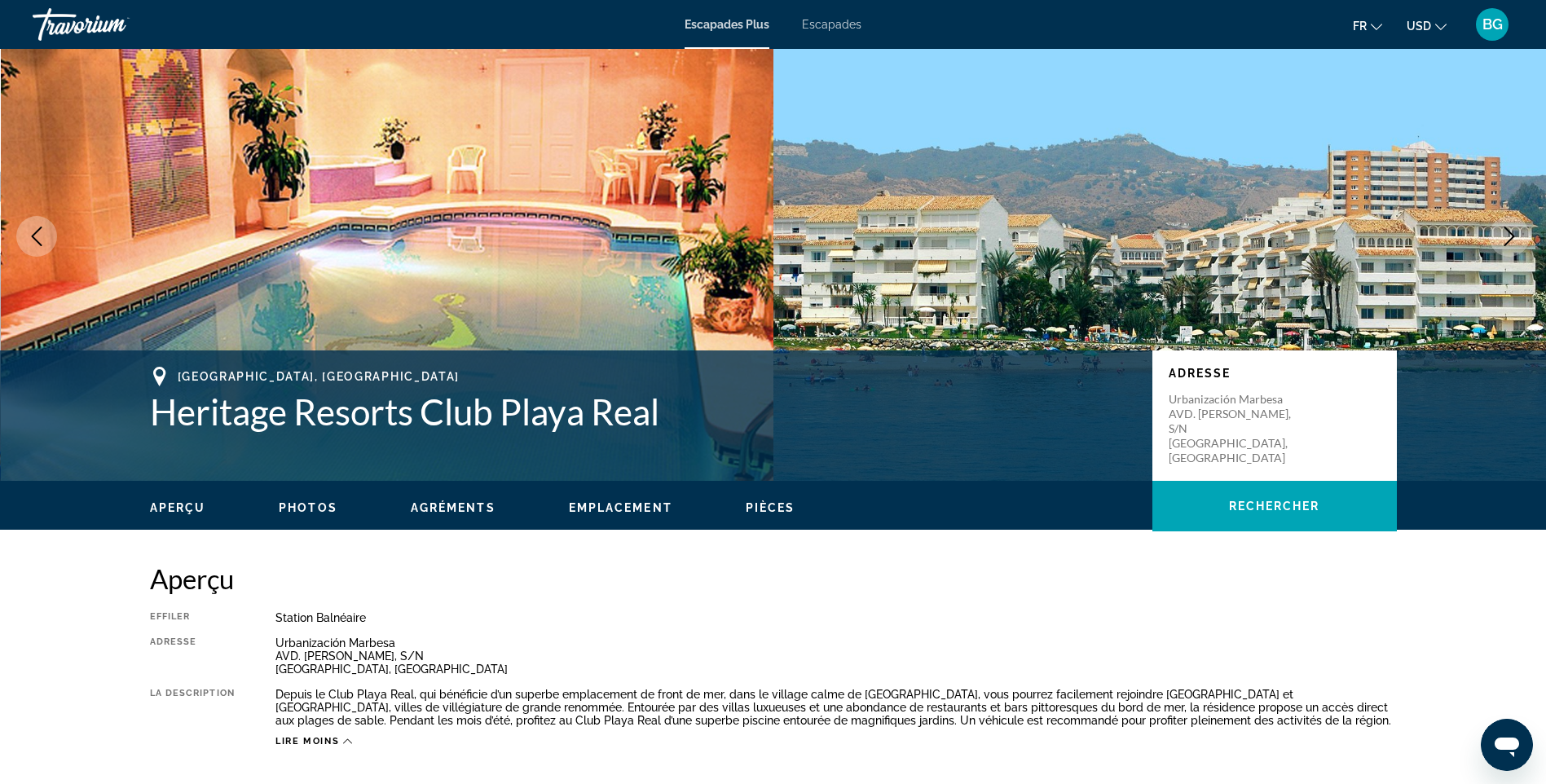
scroll to position [0, 0]
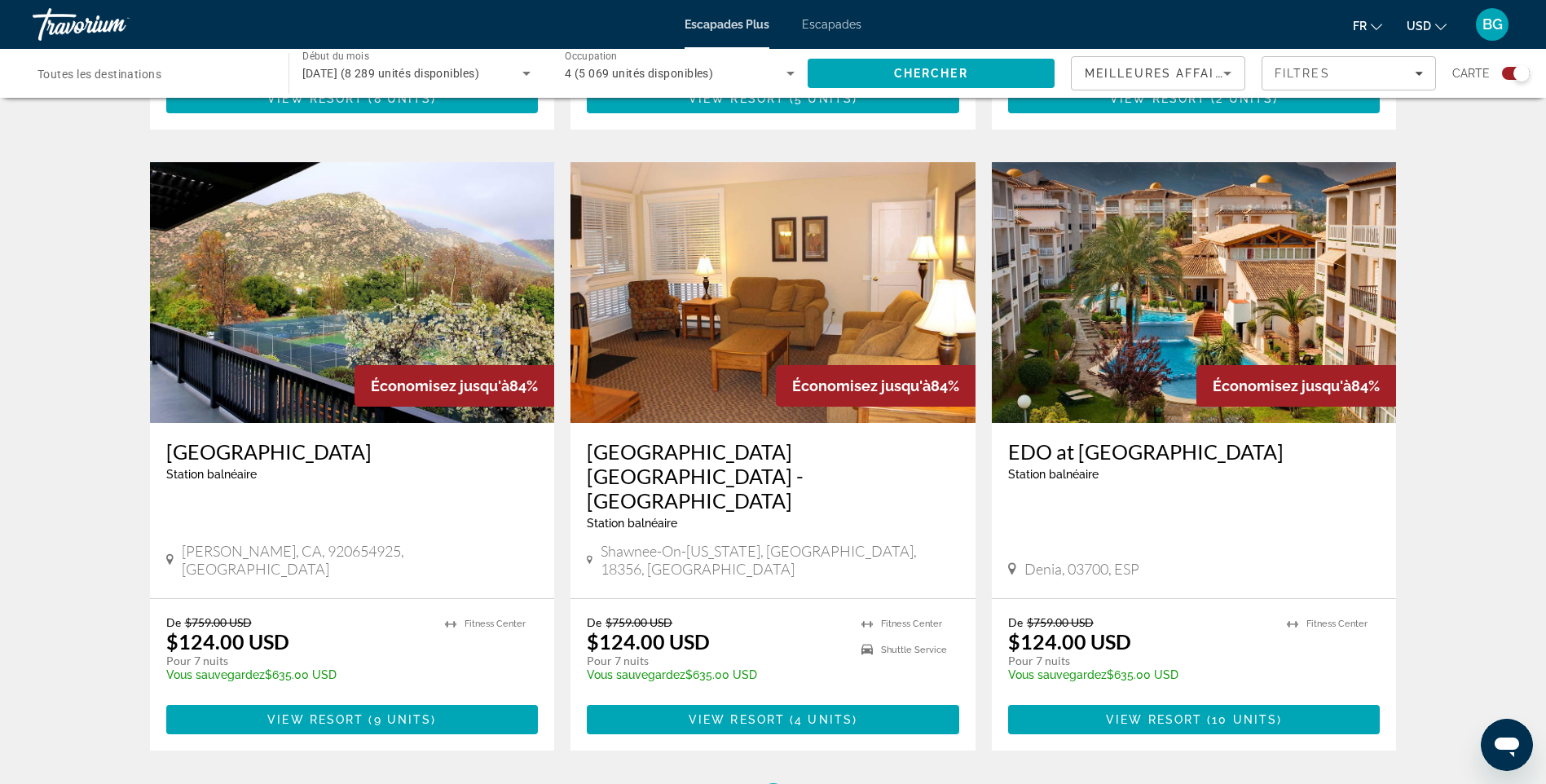
scroll to position [2162, 0]
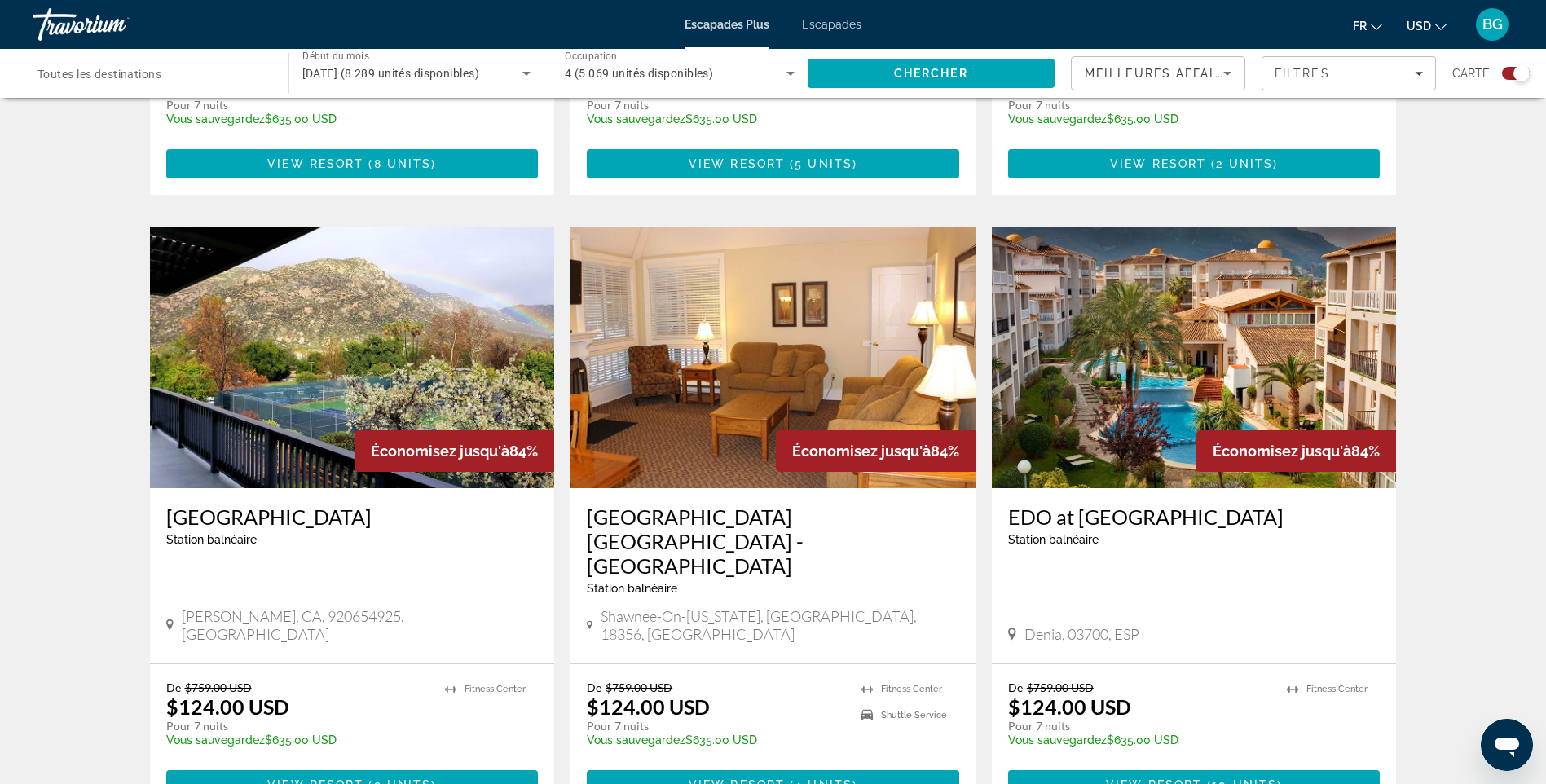
click at [1228, 74] on icon "Trier par" at bounding box center [1227, 74] width 8 height 4
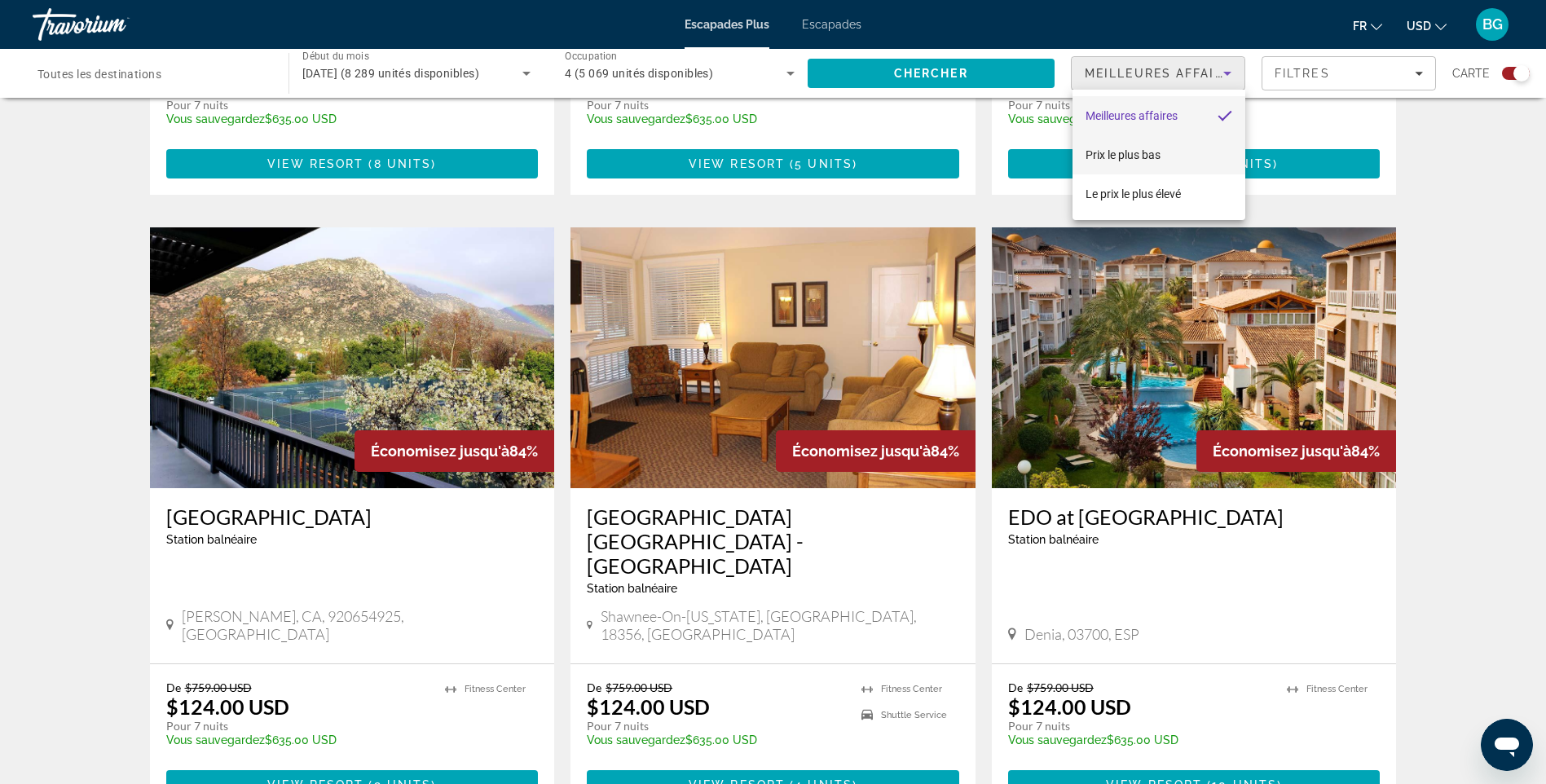
click at [1118, 157] on span "Prix le plus bas" at bounding box center [1122, 155] width 75 height 13
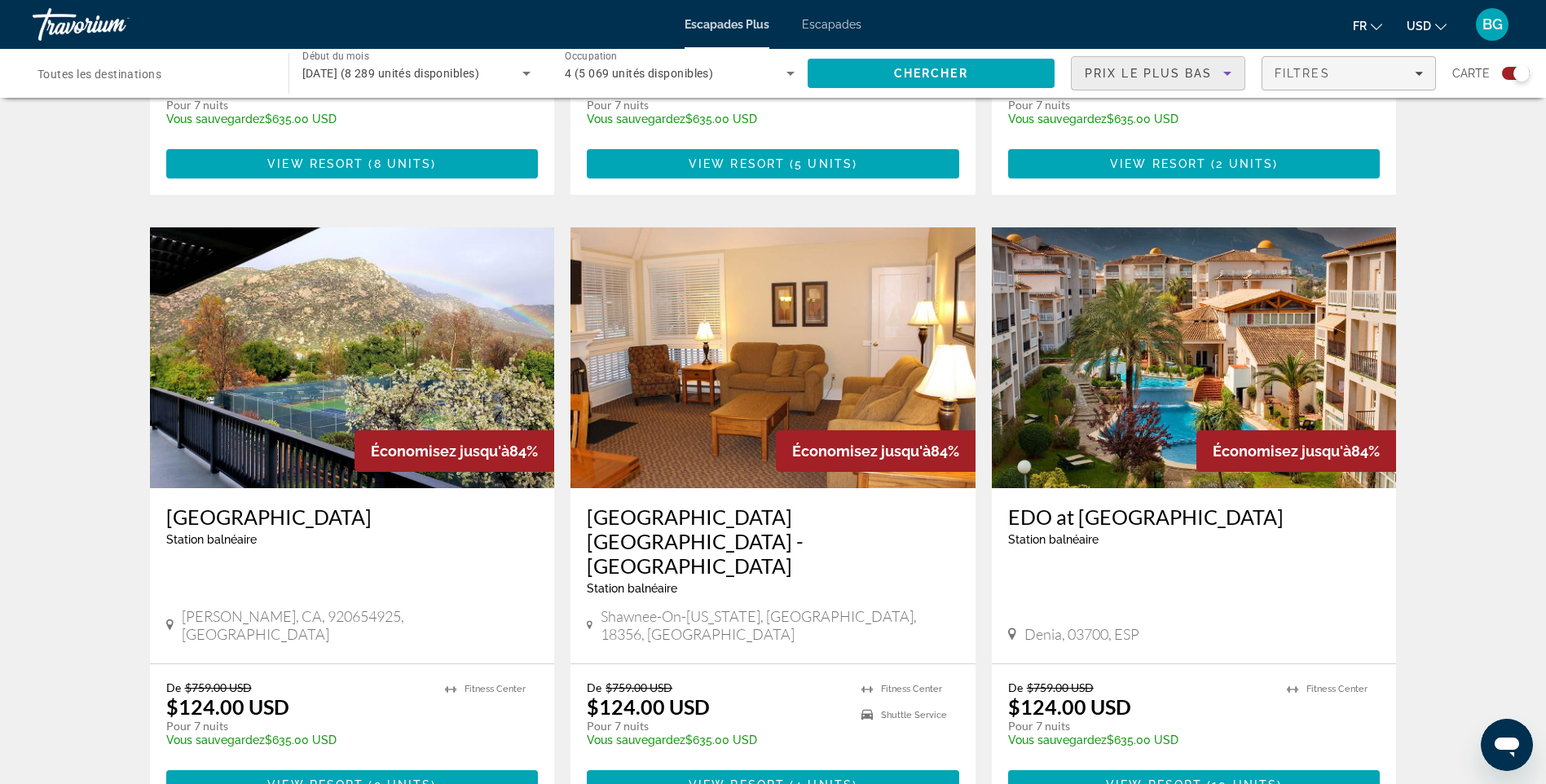
click at [1424, 71] on span "Filtres" at bounding box center [1349, 73] width 173 height 40
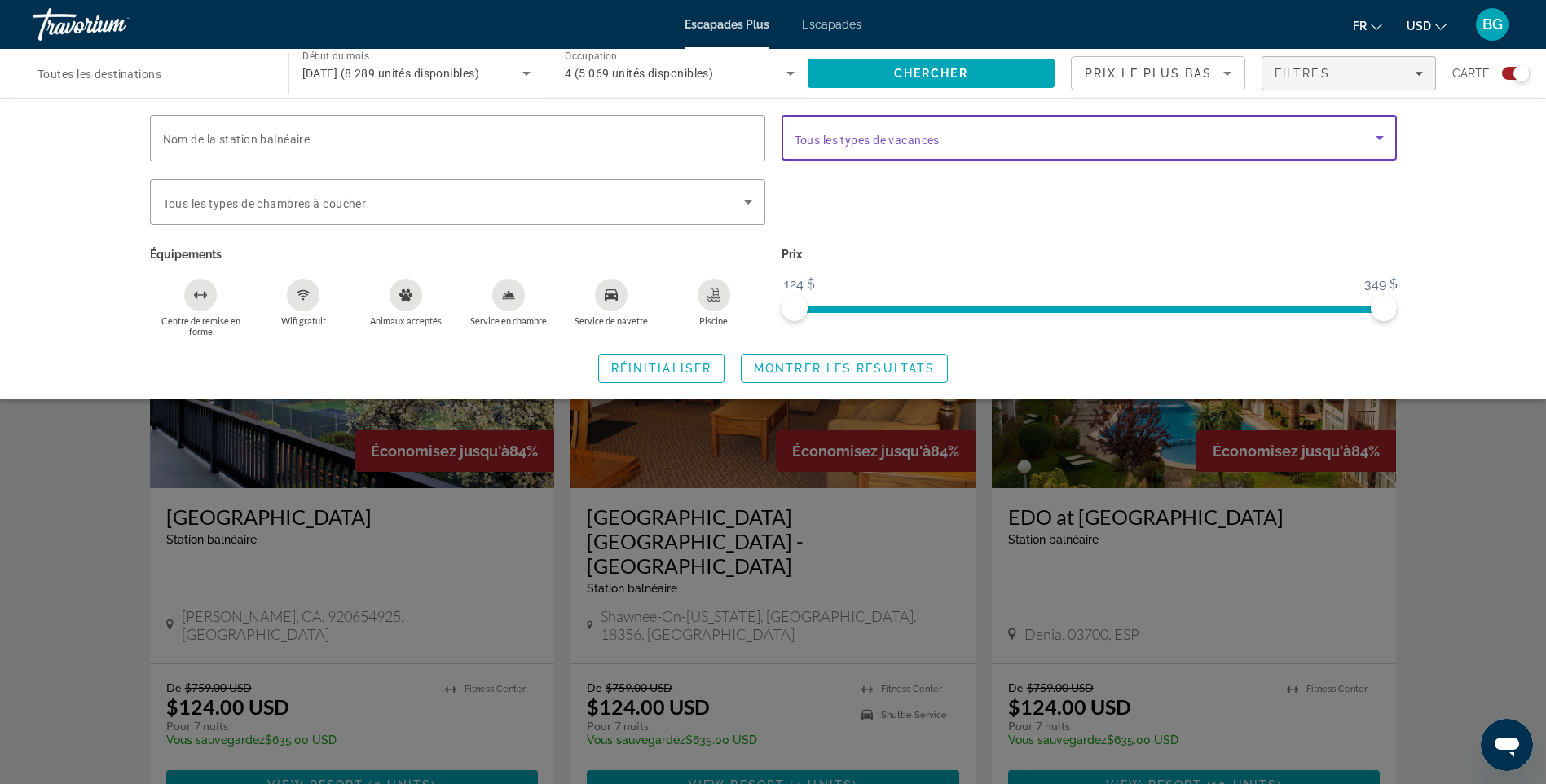
click at [1378, 138] on icon "Widget de recherche" at bounding box center [1379, 138] width 8 height 4
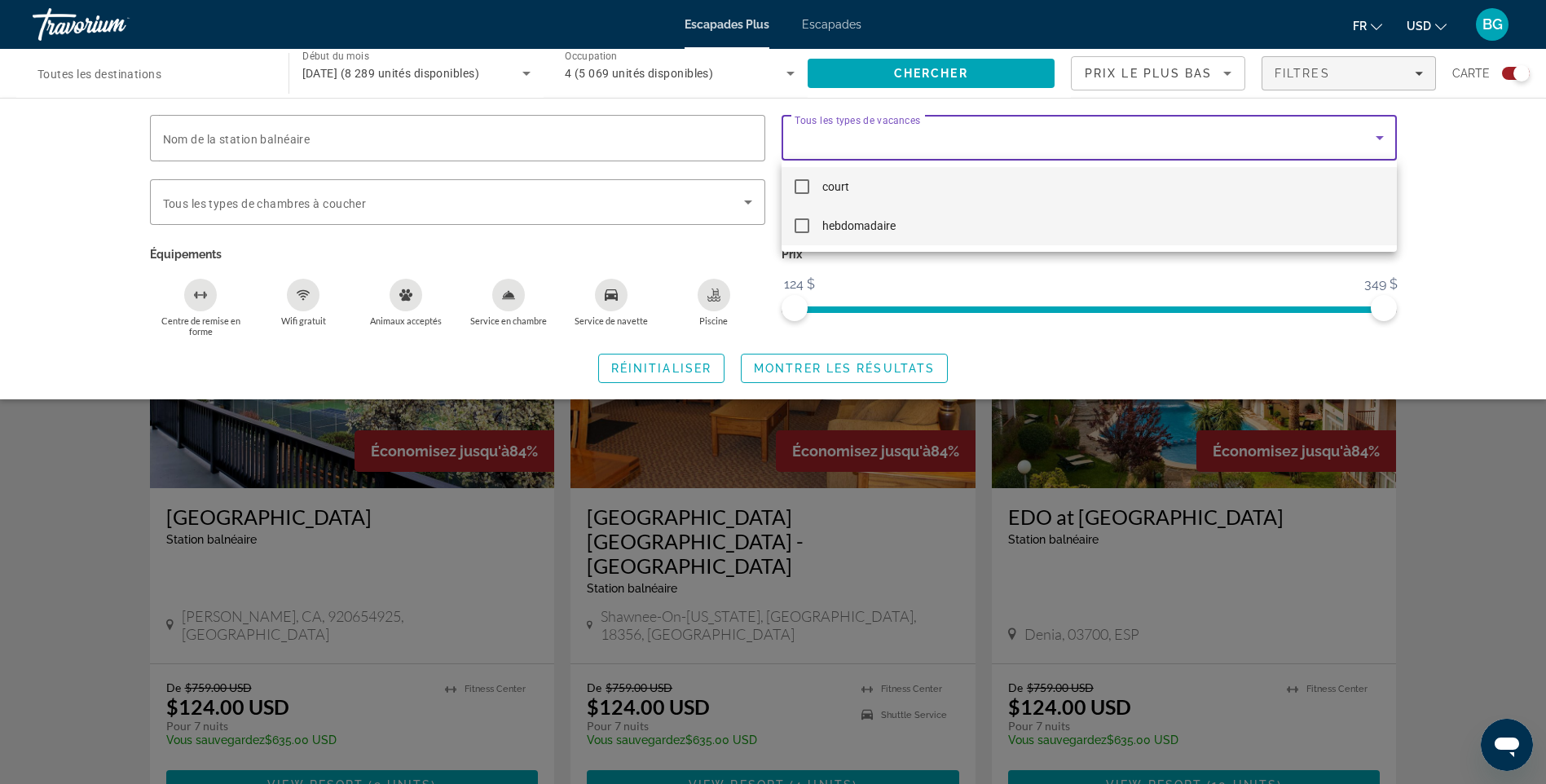
click at [806, 224] on mat-pseudo-checkbox at bounding box center [802, 225] width 15 height 15
click at [745, 202] on div at bounding box center [773, 392] width 1546 height 784
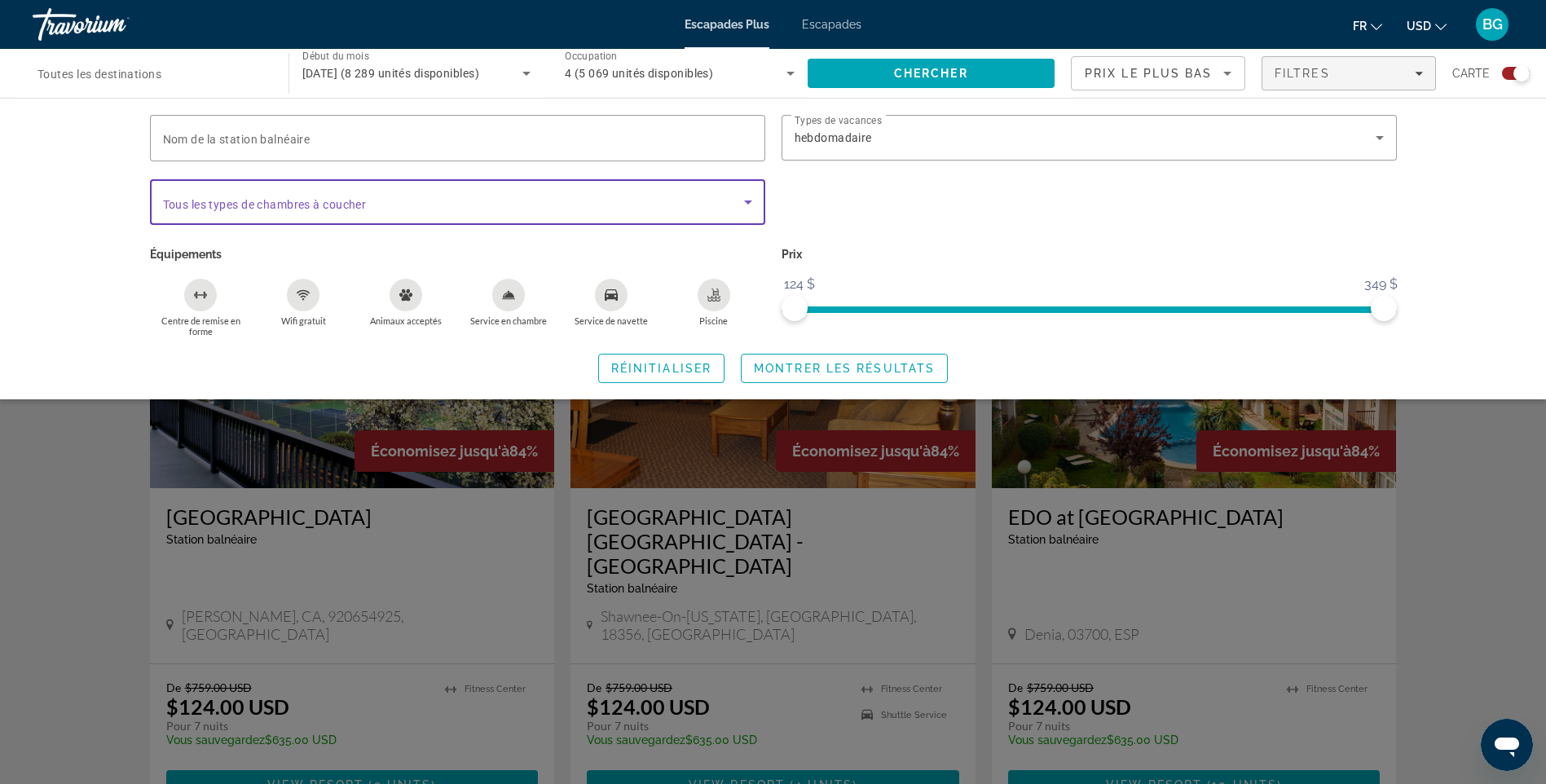
click at [746, 202] on icon "Widget de recherche" at bounding box center [747, 202] width 8 height 4
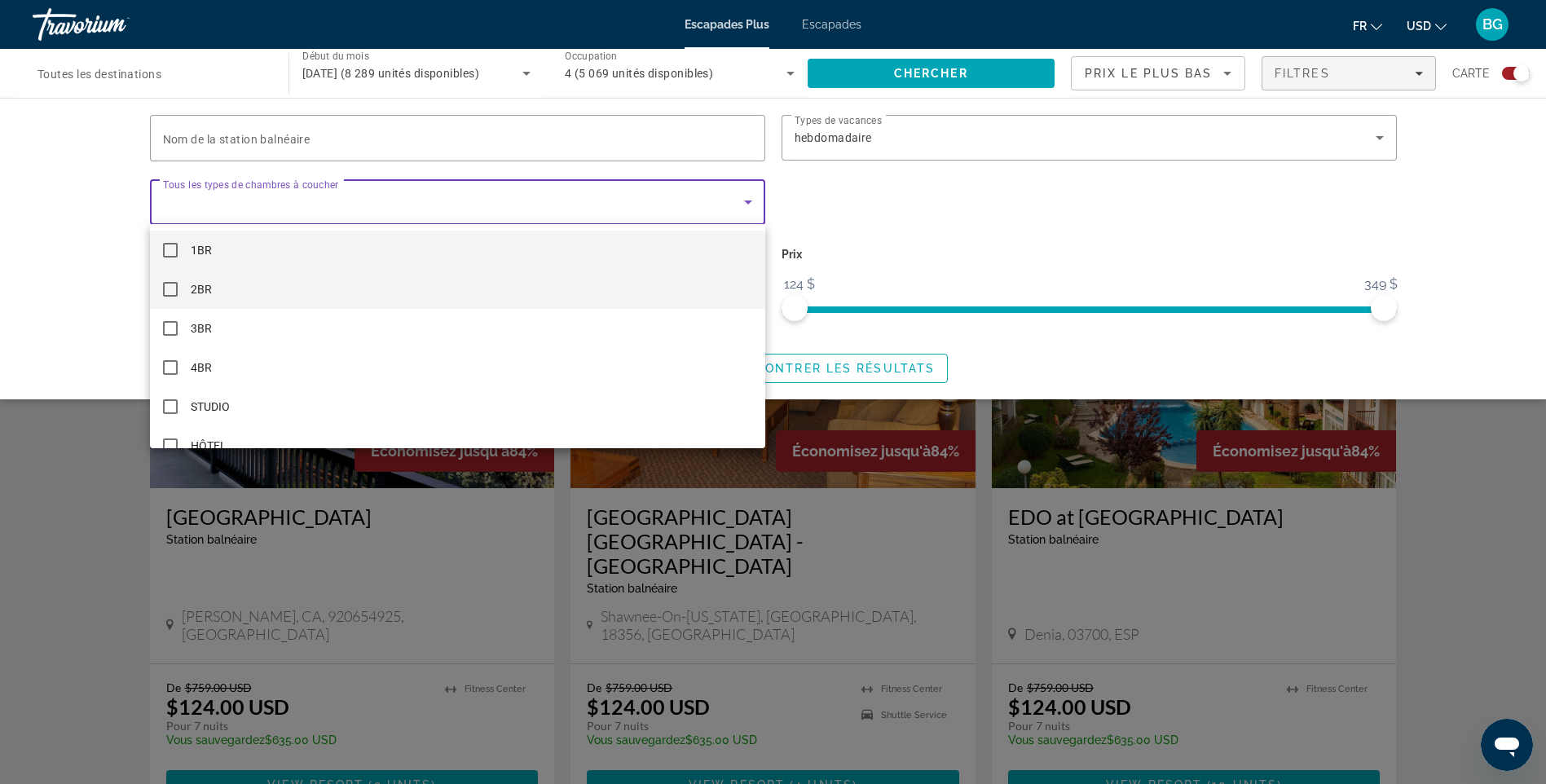
click at [170, 288] on mat-pseudo-checkbox at bounding box center [170, 289] width 15 height 15
click at [41, 165] on div at bounding box center [773, 392] width 1546 height 784
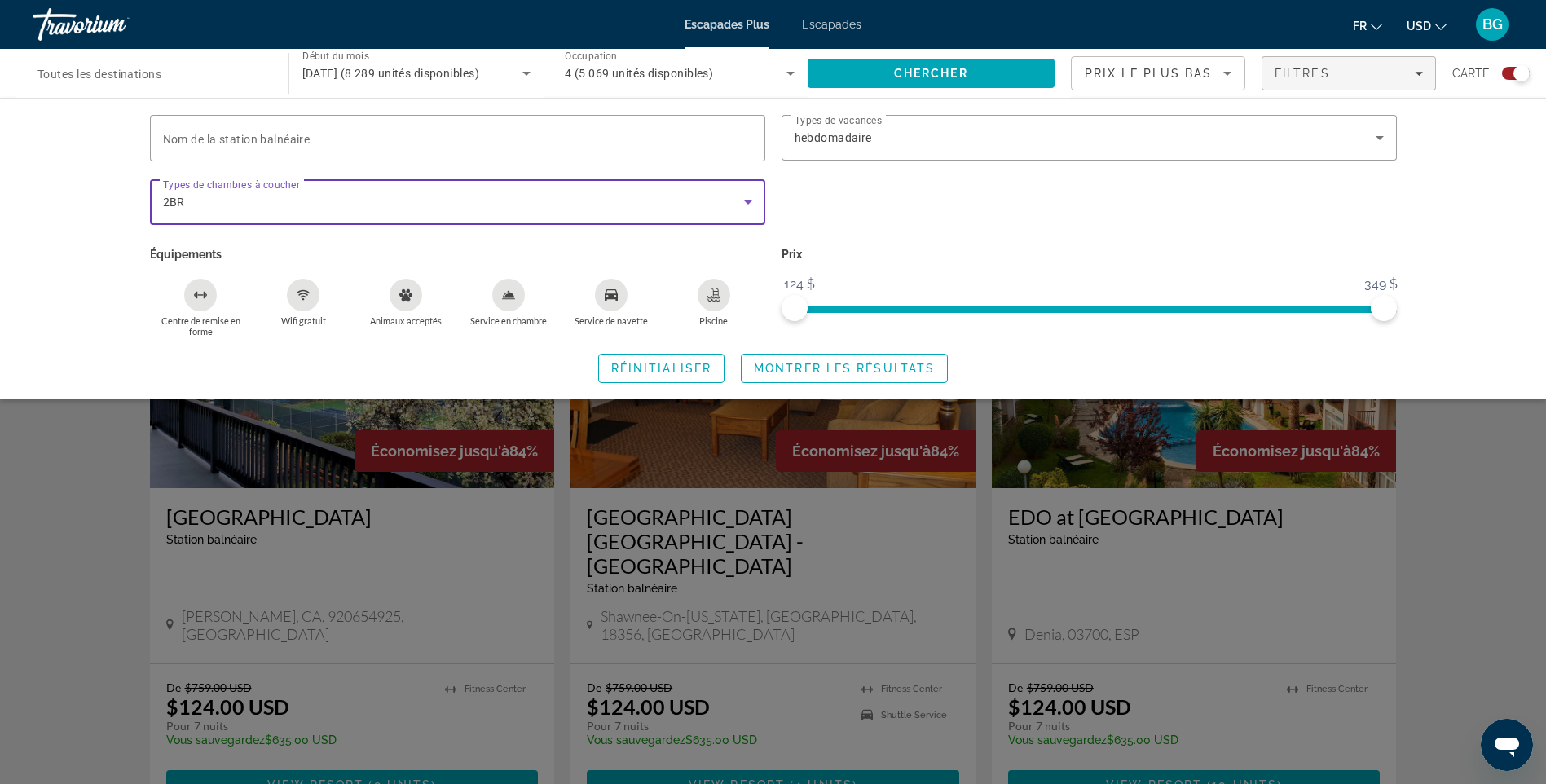
click at [749, 202] on icon "Widget de recherche" at bounding box center [747, 202] width 8 height 4
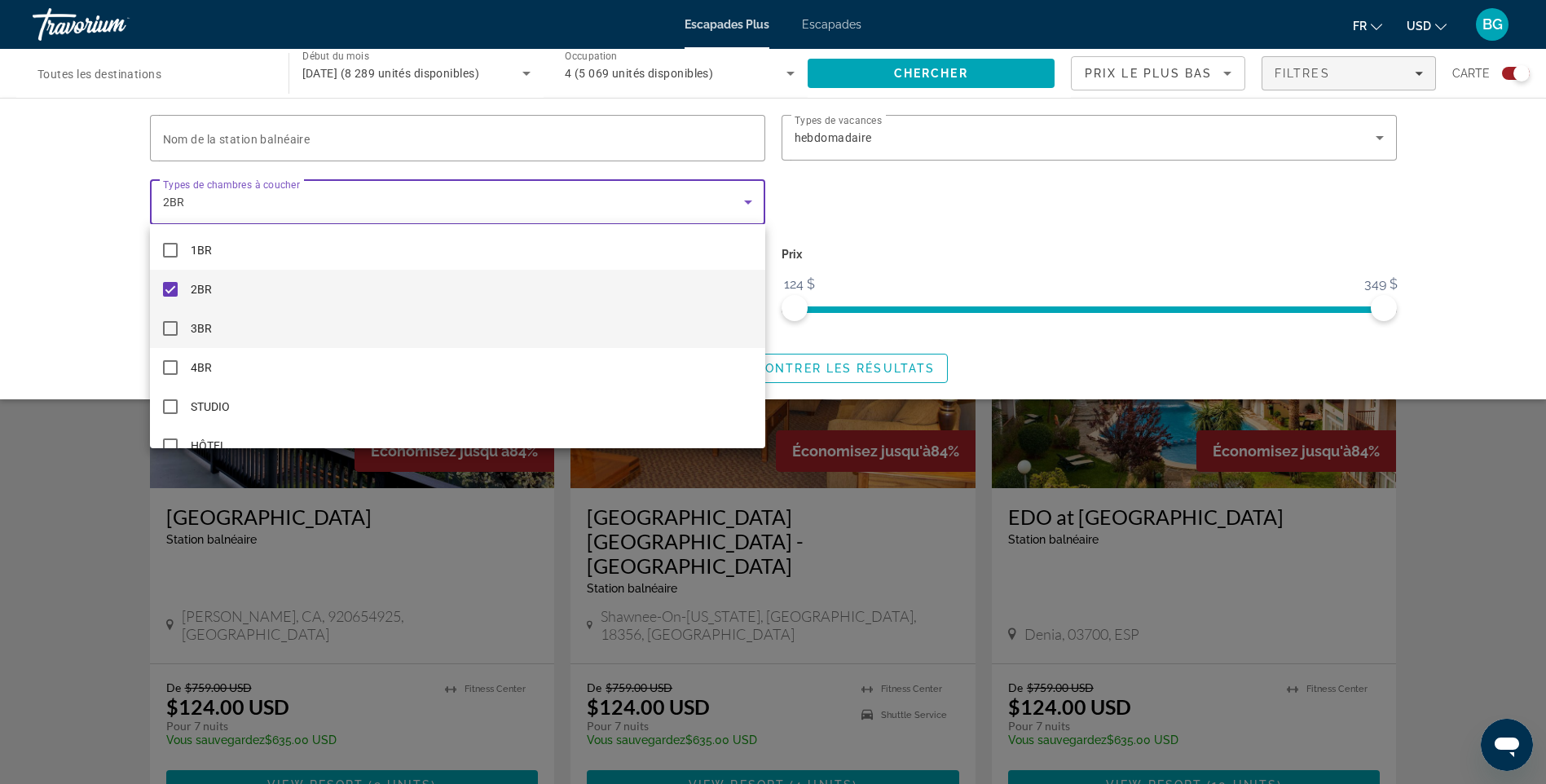
scroll to position [24, 0]
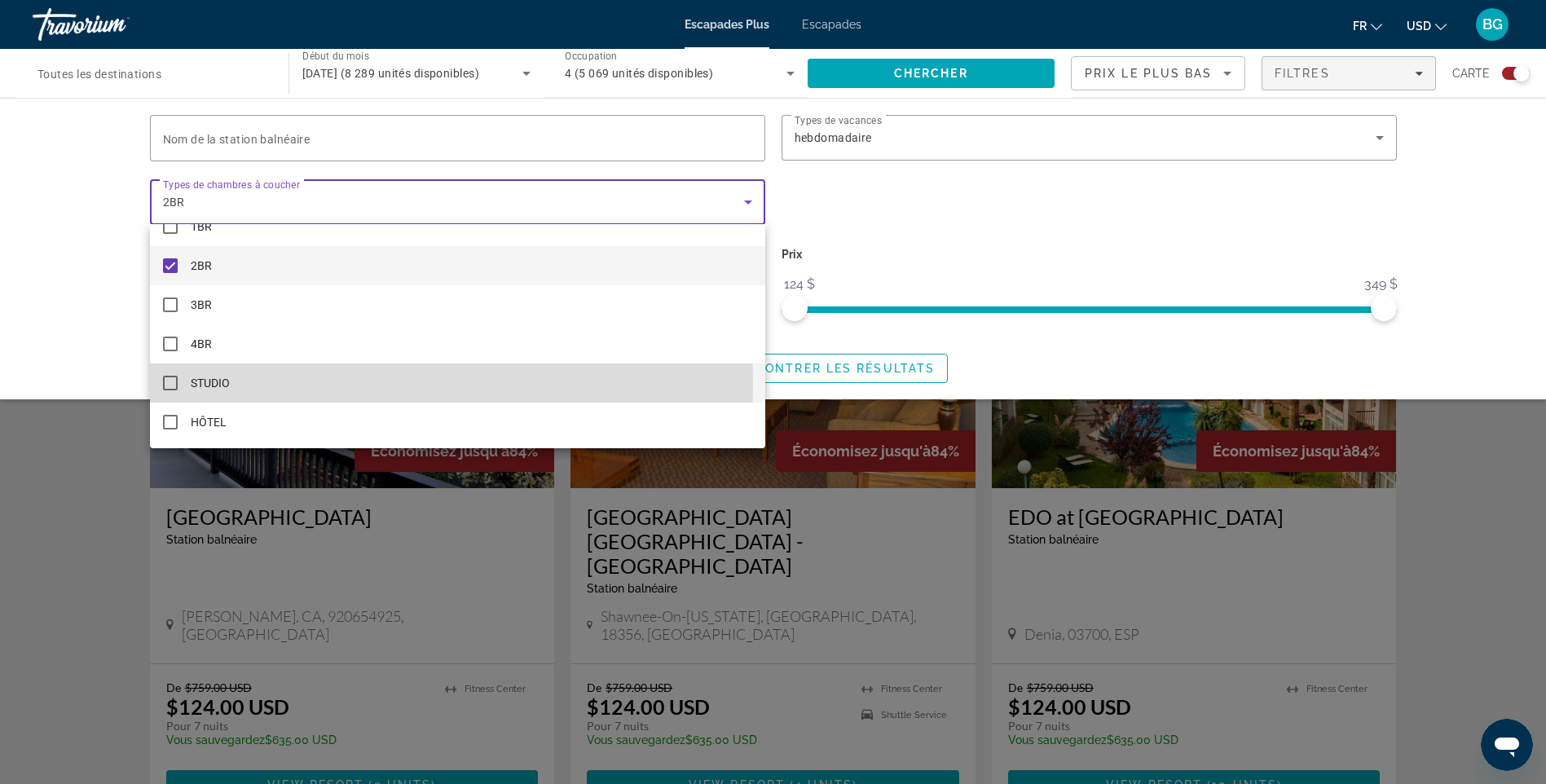
click at [171, 381] on mat-pseudo-checkbox at bounding box center [170, 383] width 15 height 15
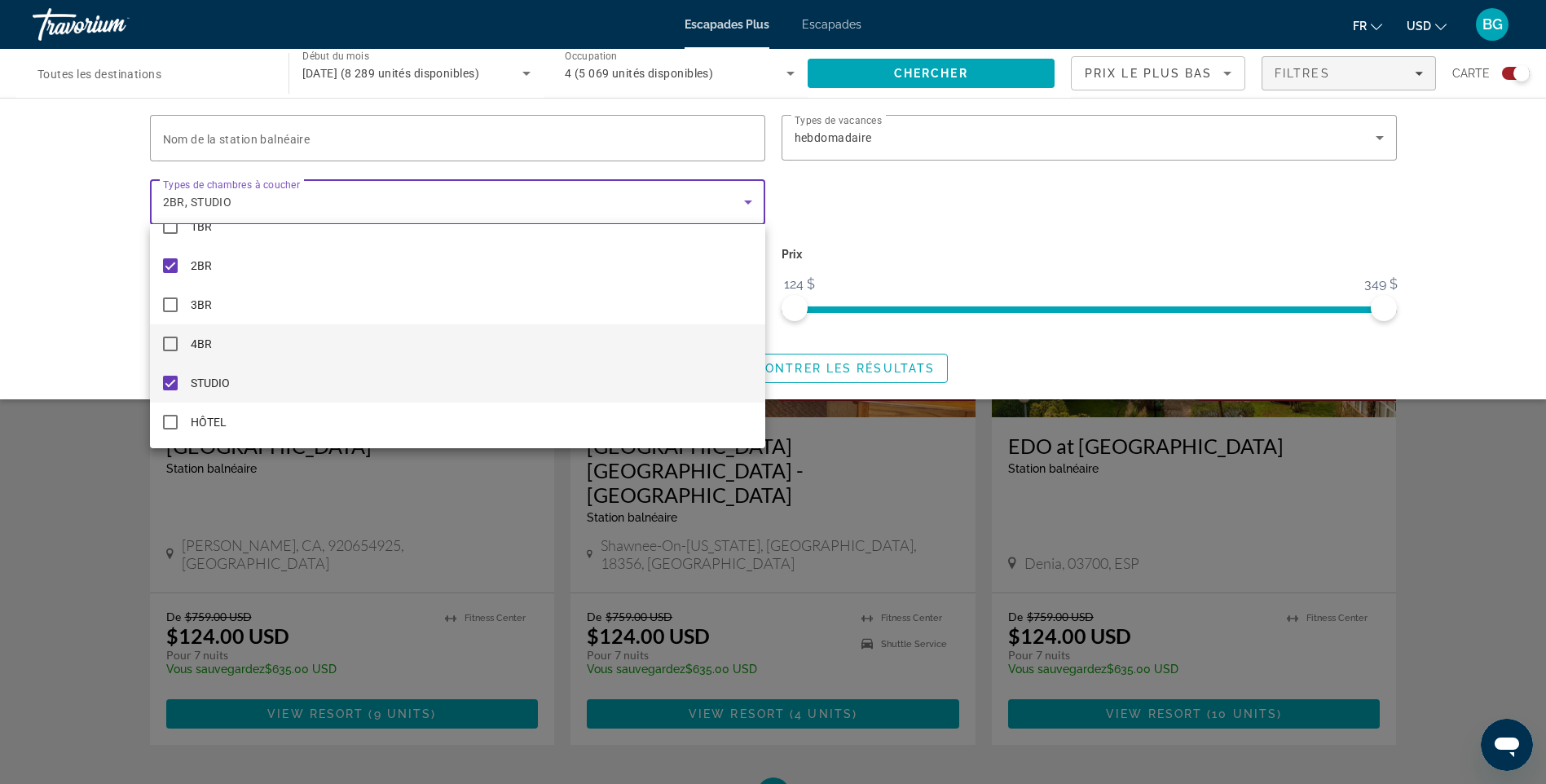
scroll to position [2406, 0]
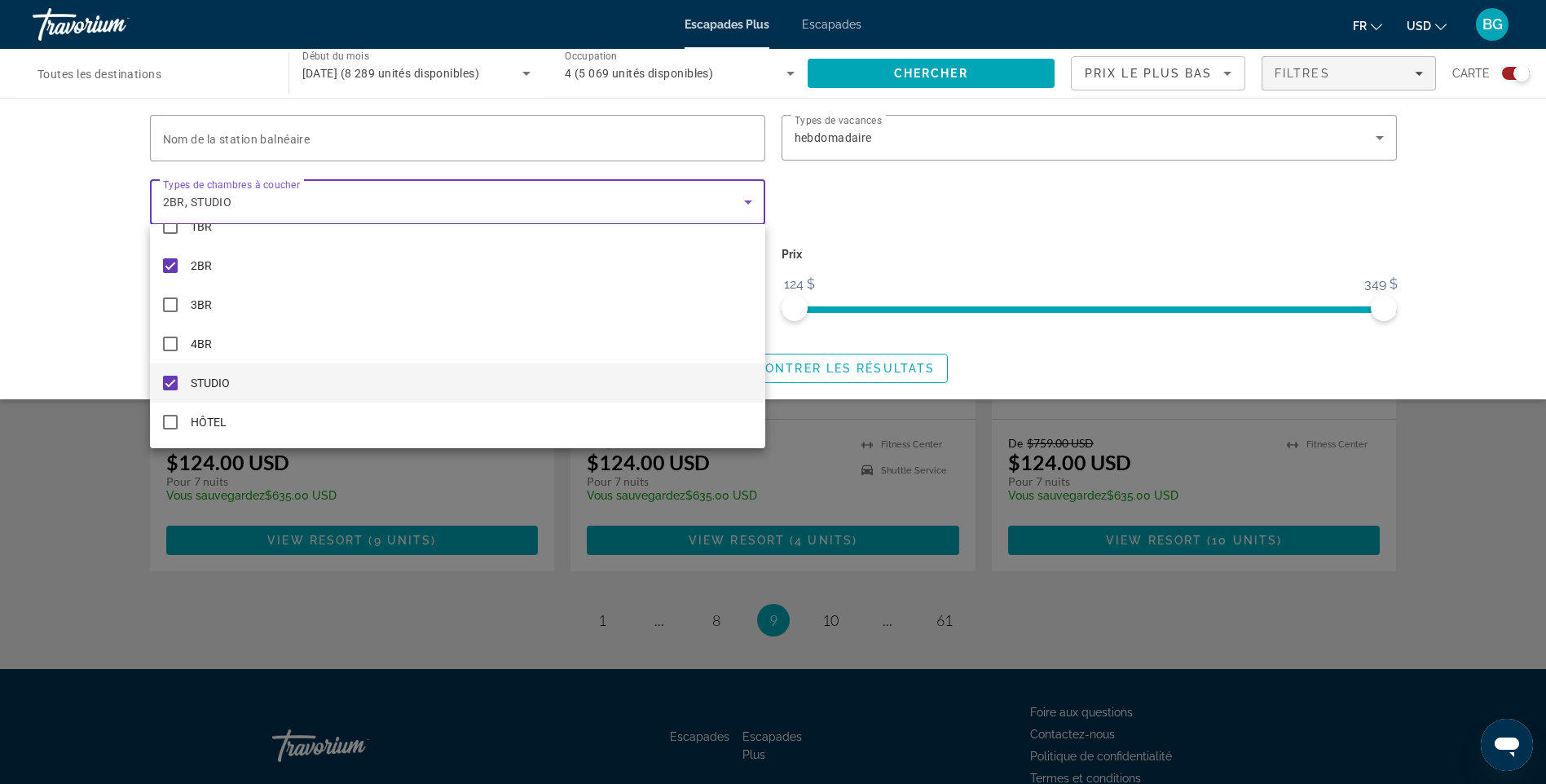
click at [309, 138] on div at bounding box center [773, 392] width 1546 height 784
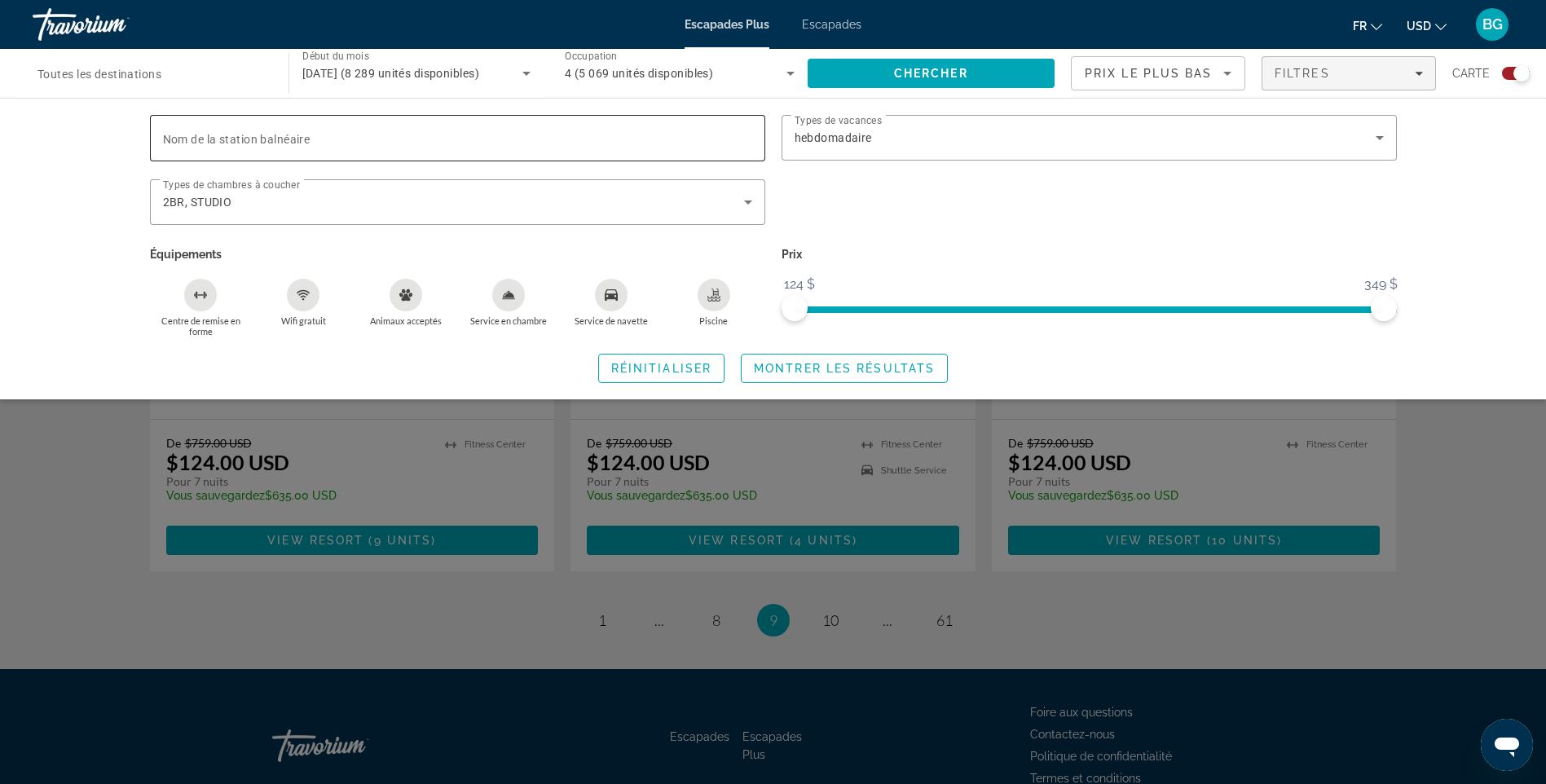
click at [189, 139] on span "Nom de la station balnéaire" at bounding box center [237, 139] width 147 height 13
click at [189, 139] on input "Nom de la station balnéaire" at bounding box center [457, 138] width 589 height 19
type input "*"
type input "********"
click at [528, 73] on icon "Widget de recherche" at bounding box center [526, 74] width 8 height 4
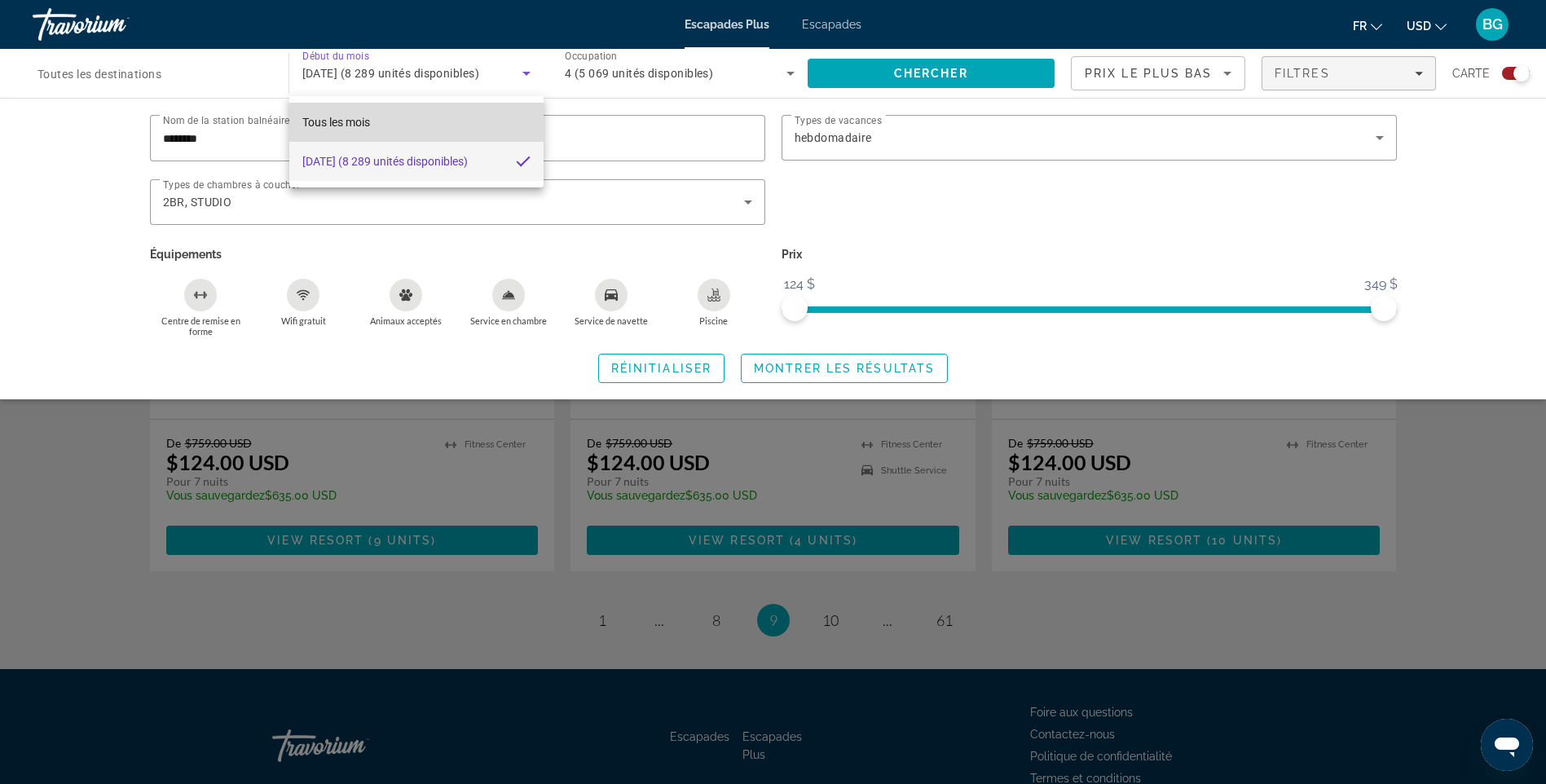
click at [370, 123] on span "Tous les mois" at bounding box center [336, 122] width 67 height 13
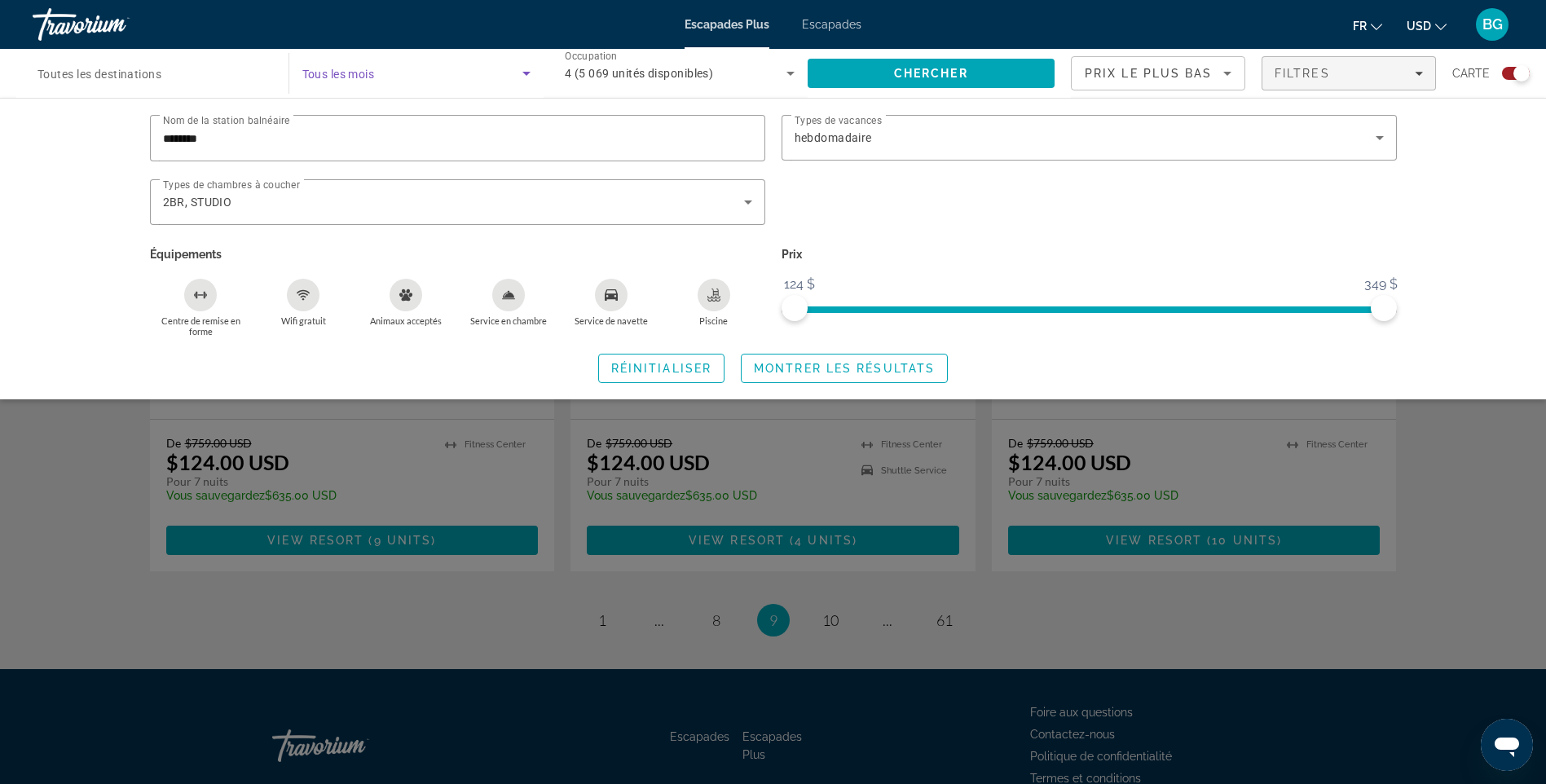
click at [530, 73] on icon "Widget de recherche" at bounding box center [526, 74] width 8 height 4
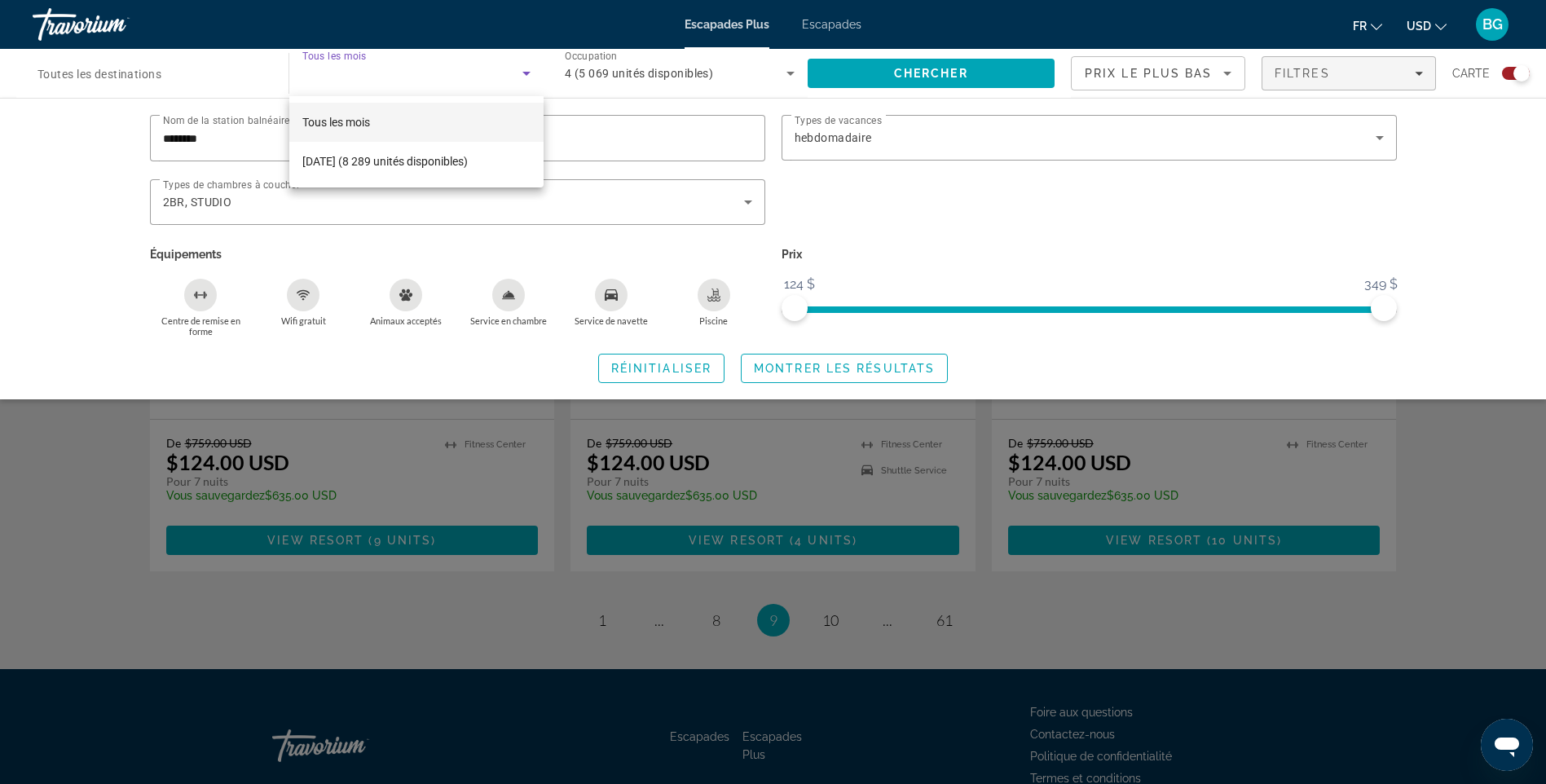
click at [54, 183] on div at bounding box center [773, 392] width 1546 height 784
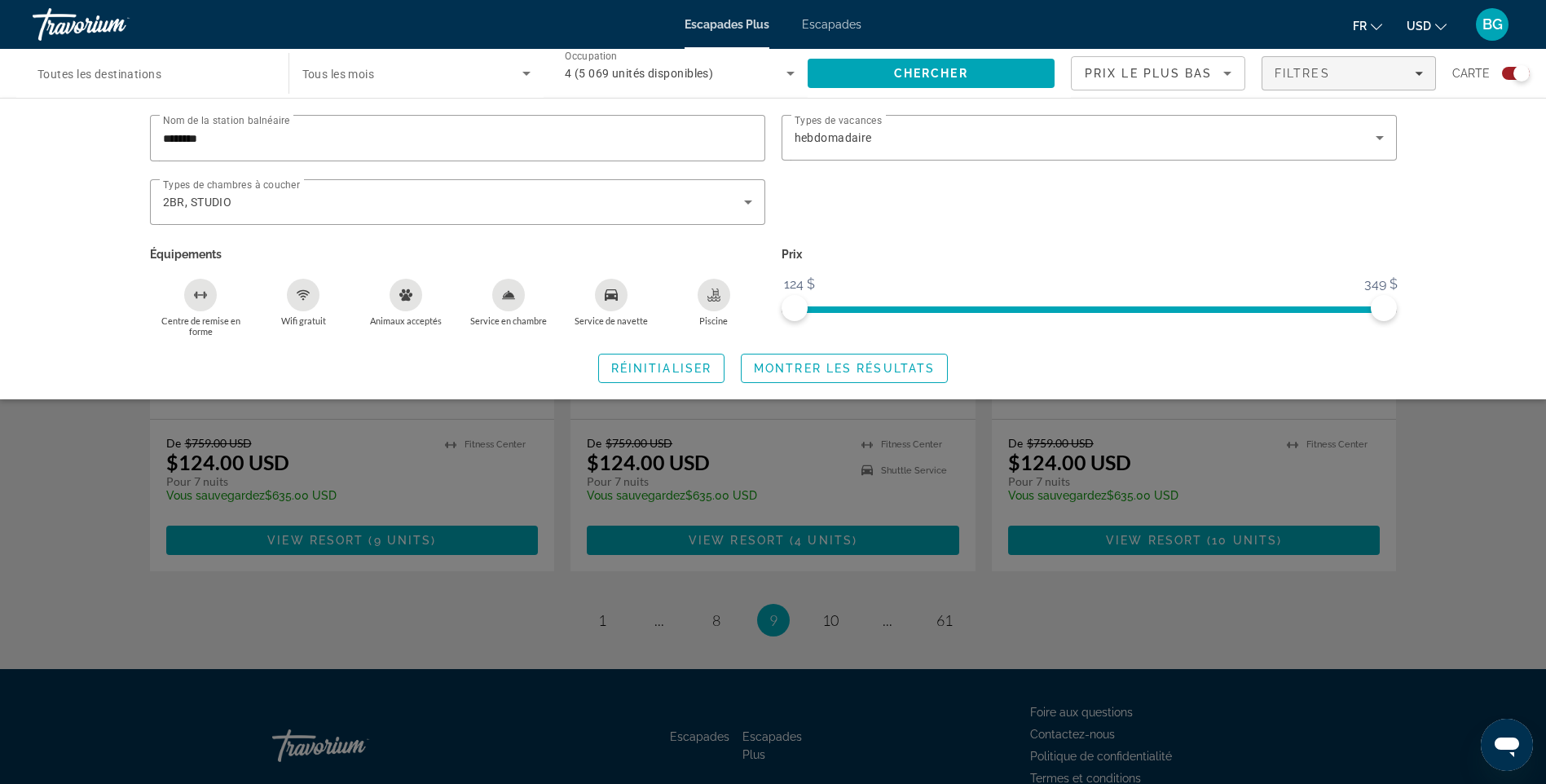
click at [792, 71] on icon "Widget de recherche" at bounding box center [790, 73] width 19 height 19
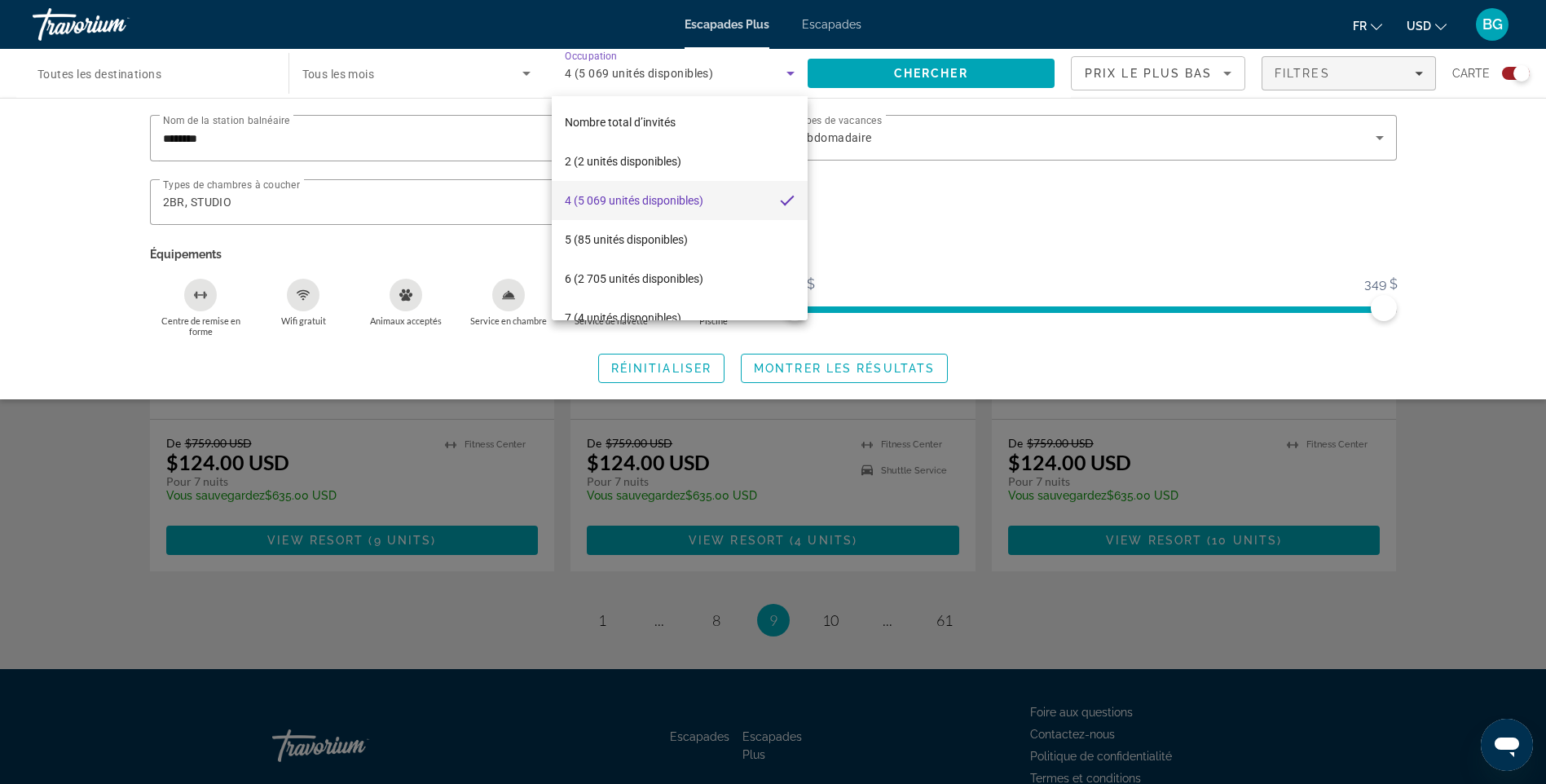
drag, startPoint x: 222, startPoint y: 63, endPoint x: 230, endPoint y: 63, distance: 8.0
click at [224, 63] on div at bounding box center [773, 392] width 1546 height 784
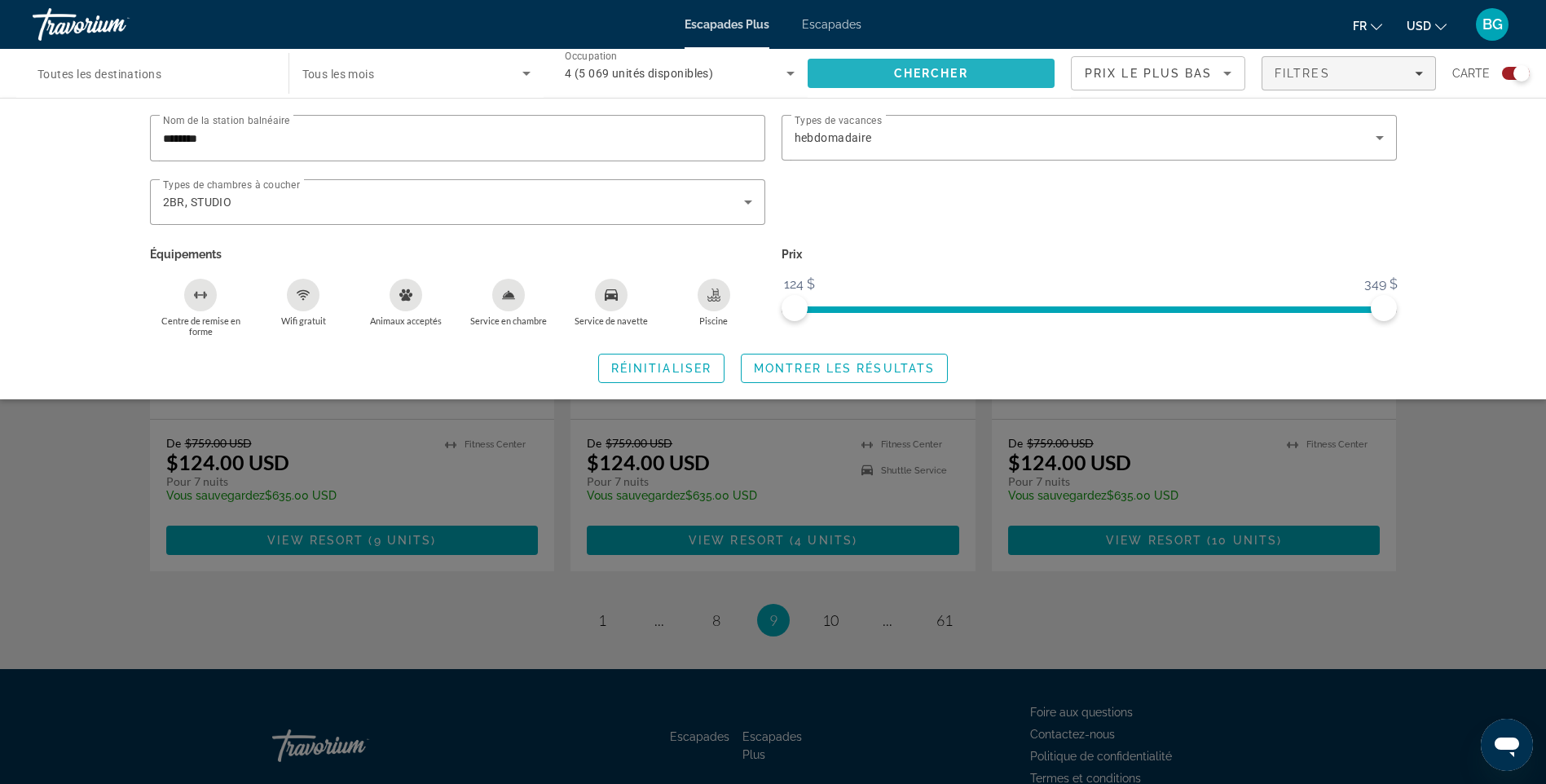
click at [942, 67] on span "Chercher" at bounding box center [930, 74] width 75 height 13
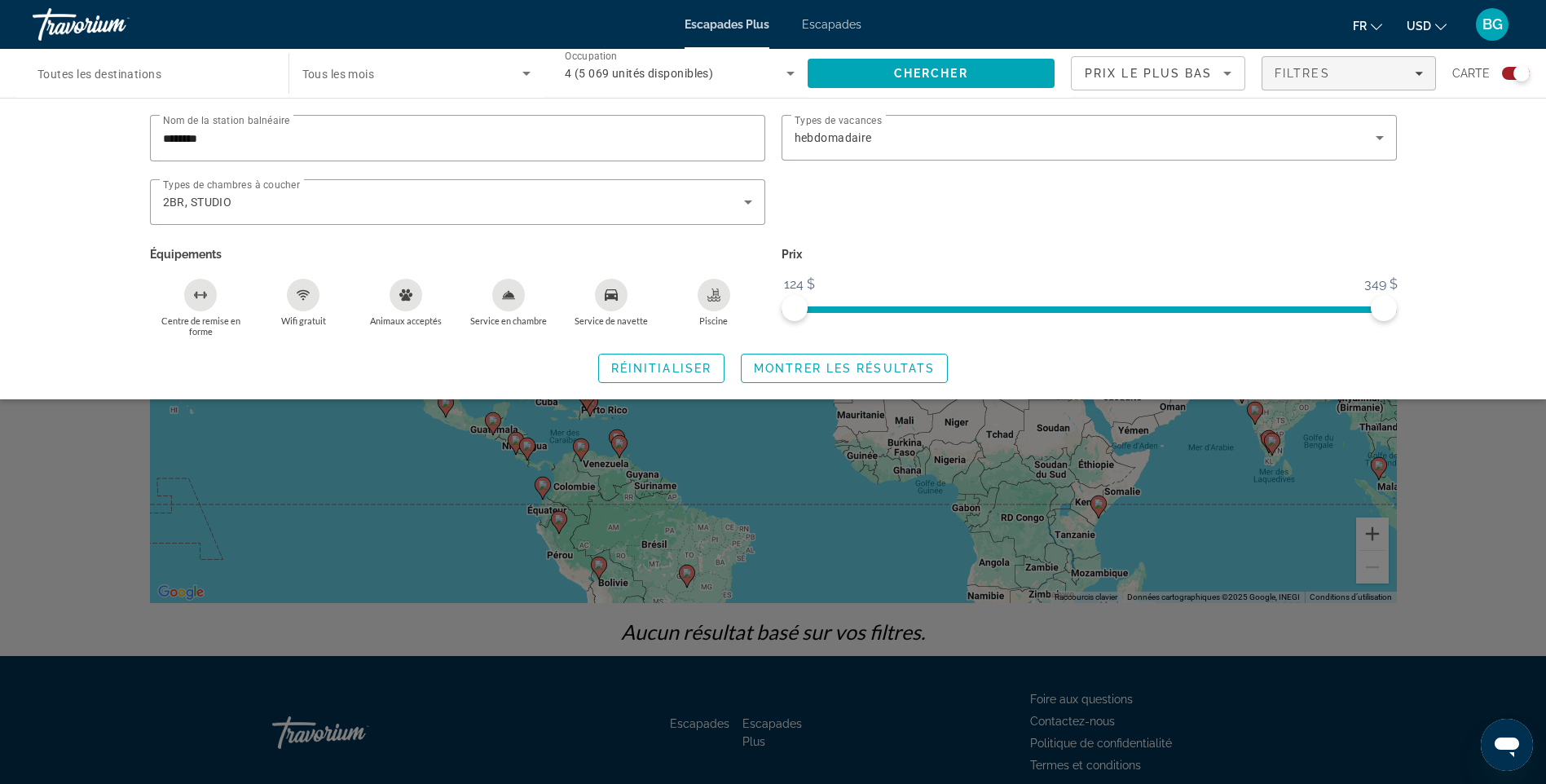
drag, startPoint x: 1524, startPoint y: 74, endPoint x: 1508, endPoint y: 75, distance: 16.0
click at [1508, 75] on div "Widget de recherche" at bounding box center [1516, 74] width 28 height 13
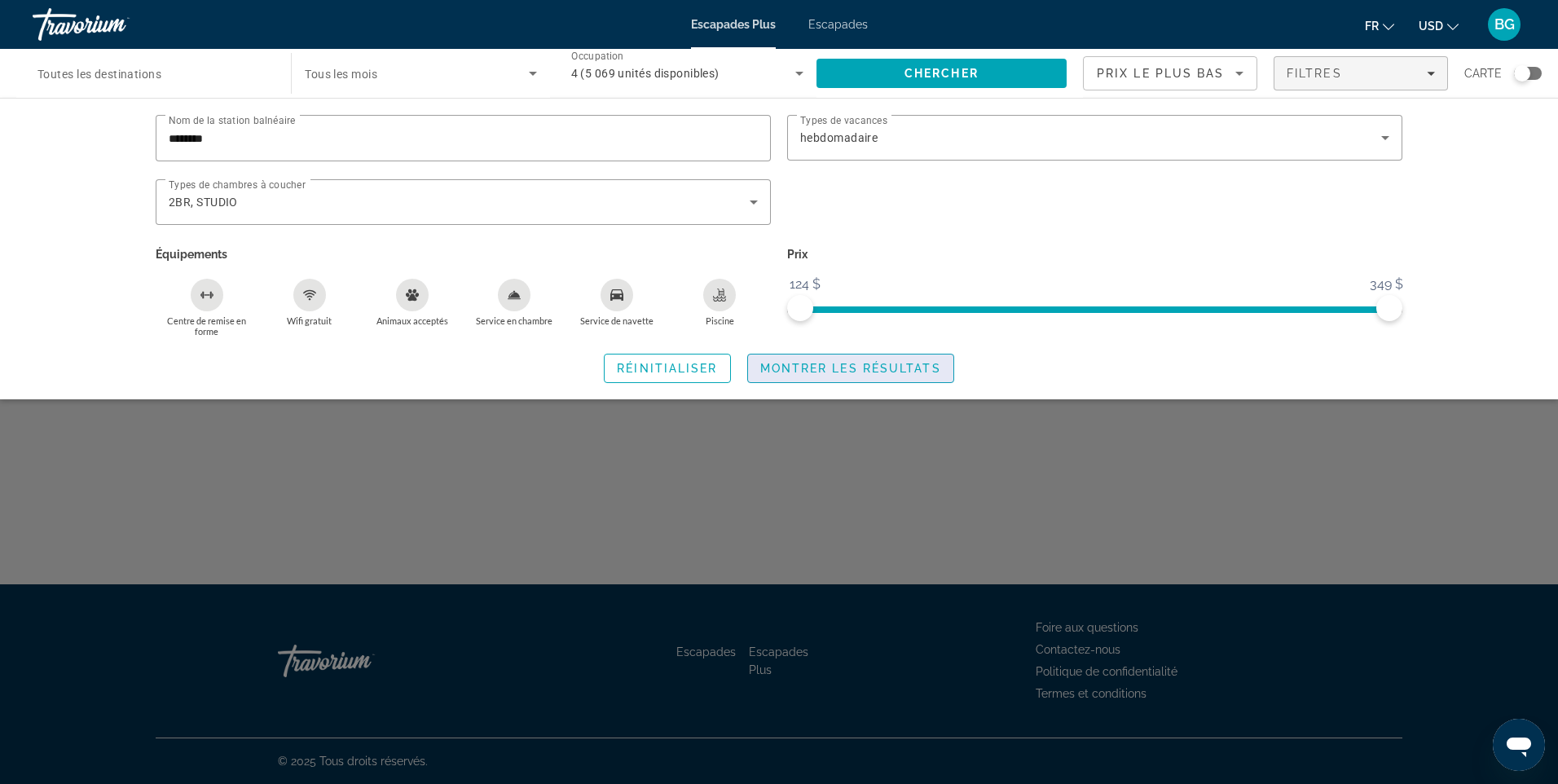
click at [873, 362] on span "Montrer les résultats" at bounding box center [850, 368] width 181 height 13
click at [671, 371] on span "Réinitialiser" at bounding box center [666, 368] width 100 height 13
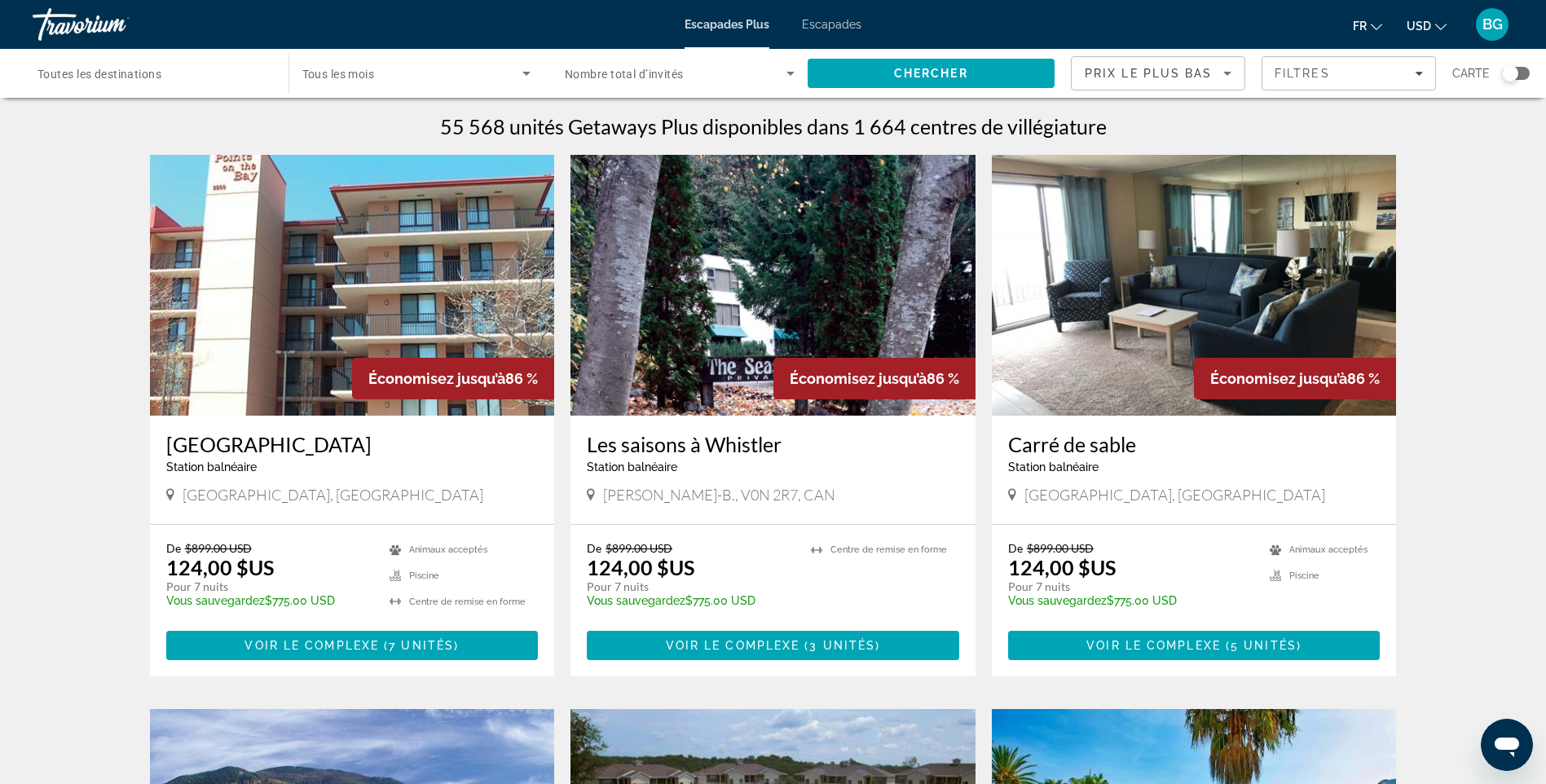
drag, startPoint x: 1509, startPoint y: 75, endPoint x: 1529, endPoint y: 70, distance: 20.6
click at [1529, 70] on div "Widget de recherche" at bounding box center [1516, 74] width 28 height 13
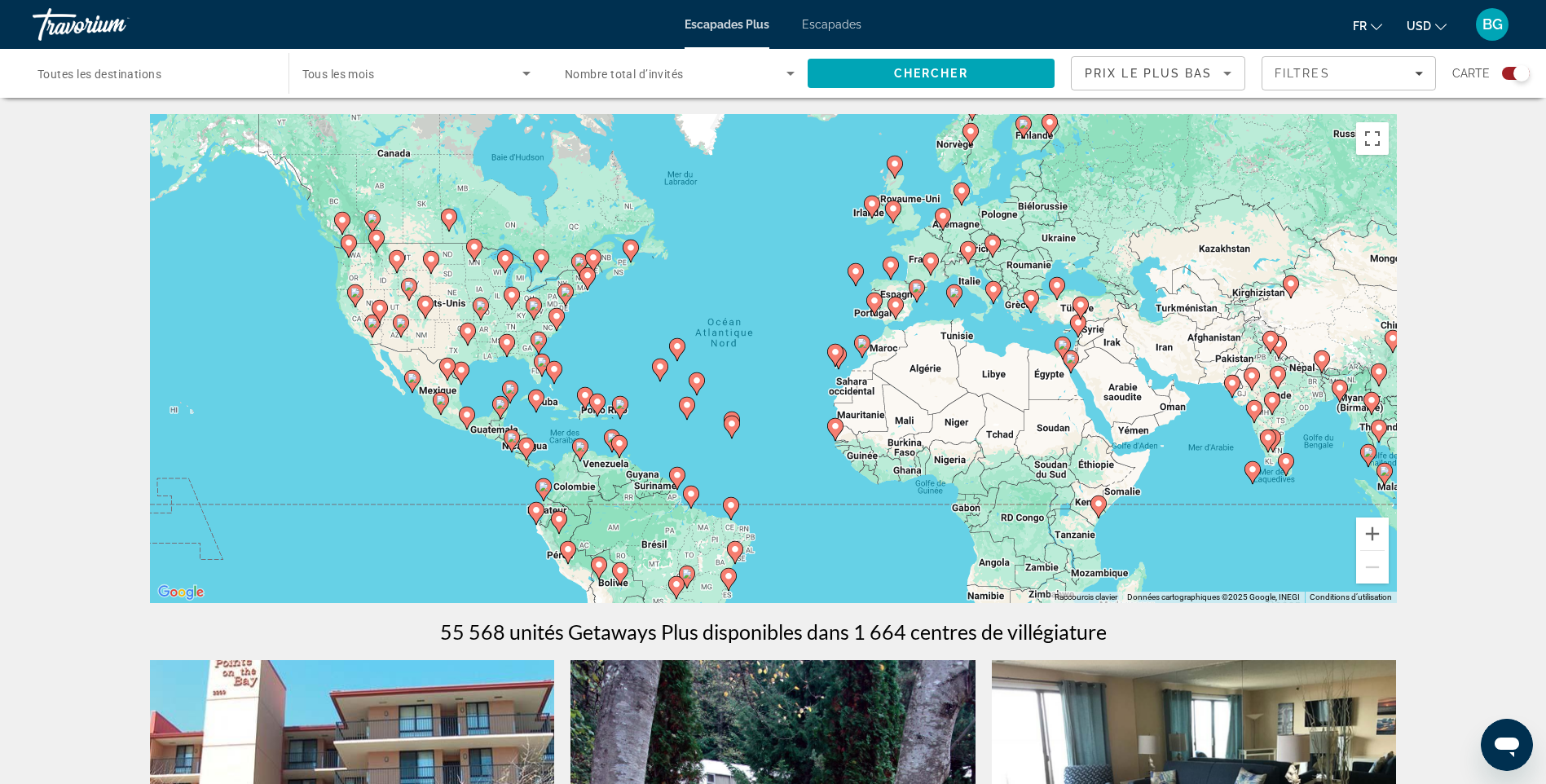
click at [872, 304] on image "Contenu principal" at bounding box center [874, 300] width 10 height 10
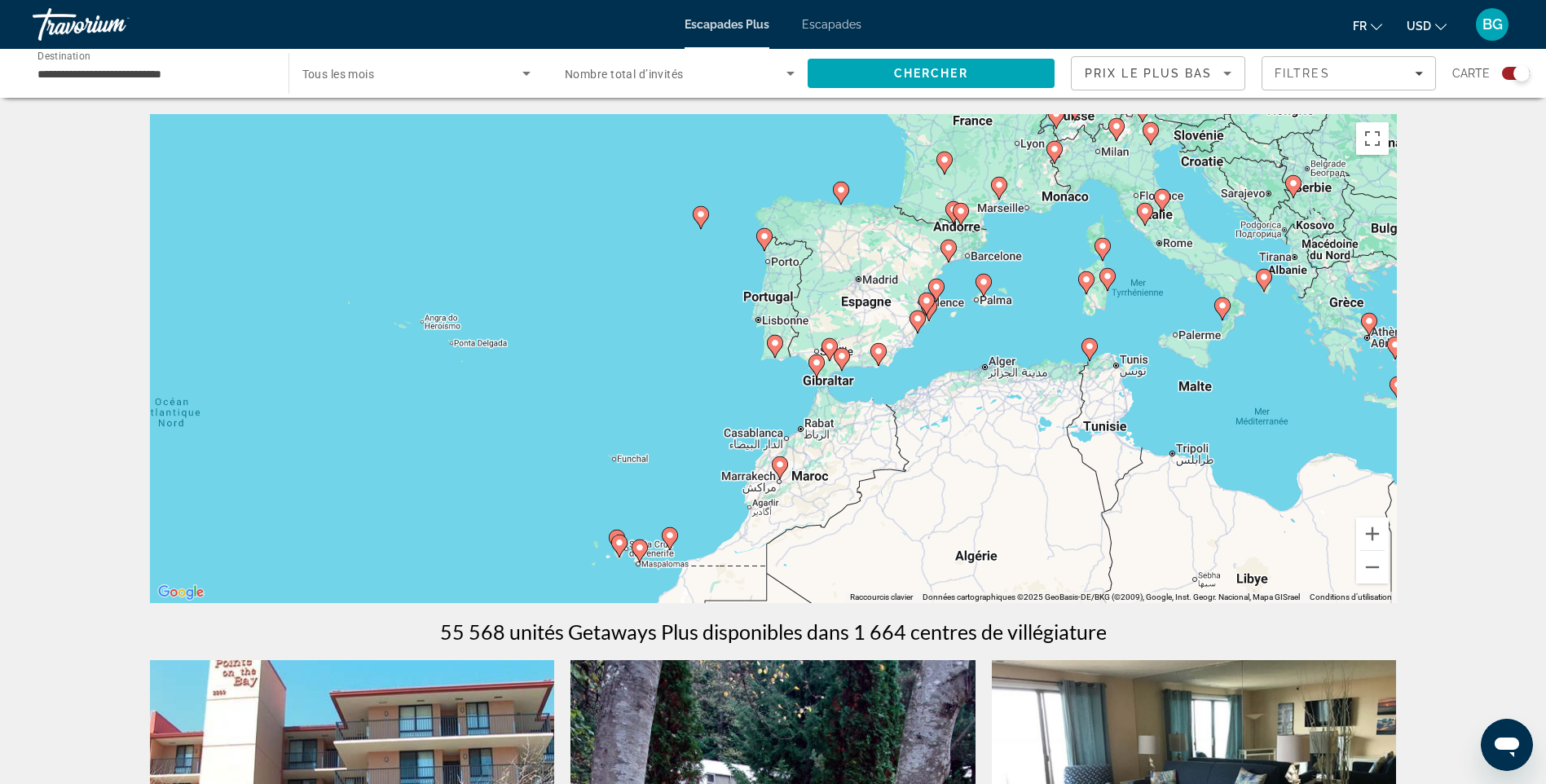
click at [776, 339] on image "Contenu principal" at bounding box center [775, 342] width 10 height 10
type input "**********"
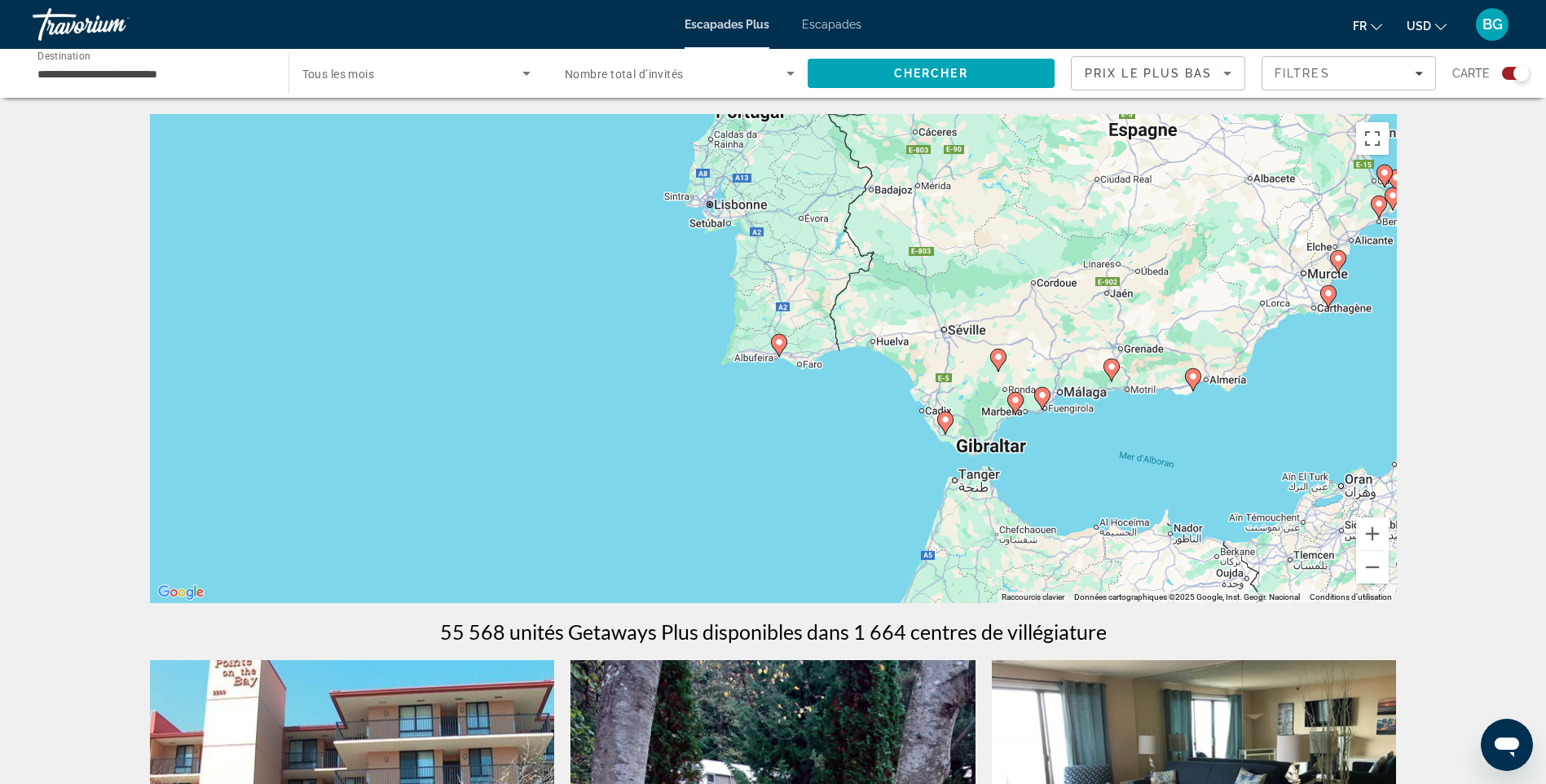
click at [778, 340] on image "Contenu principal" at bounding box center [779, 342] width 10 height 10
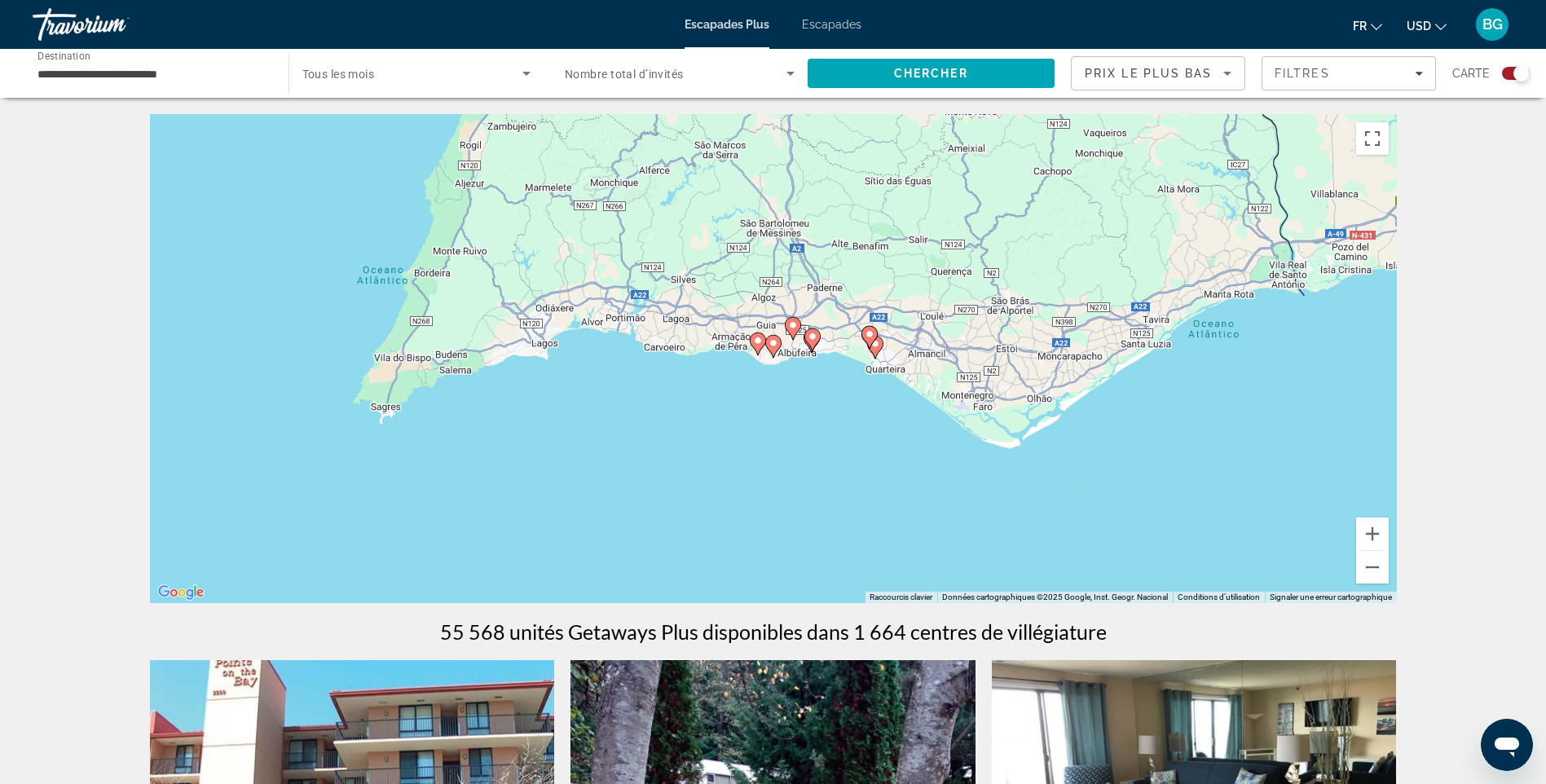
click at [792, 323] on image "Contenu principal" at bounding box center [792, 325] width 10 height 10
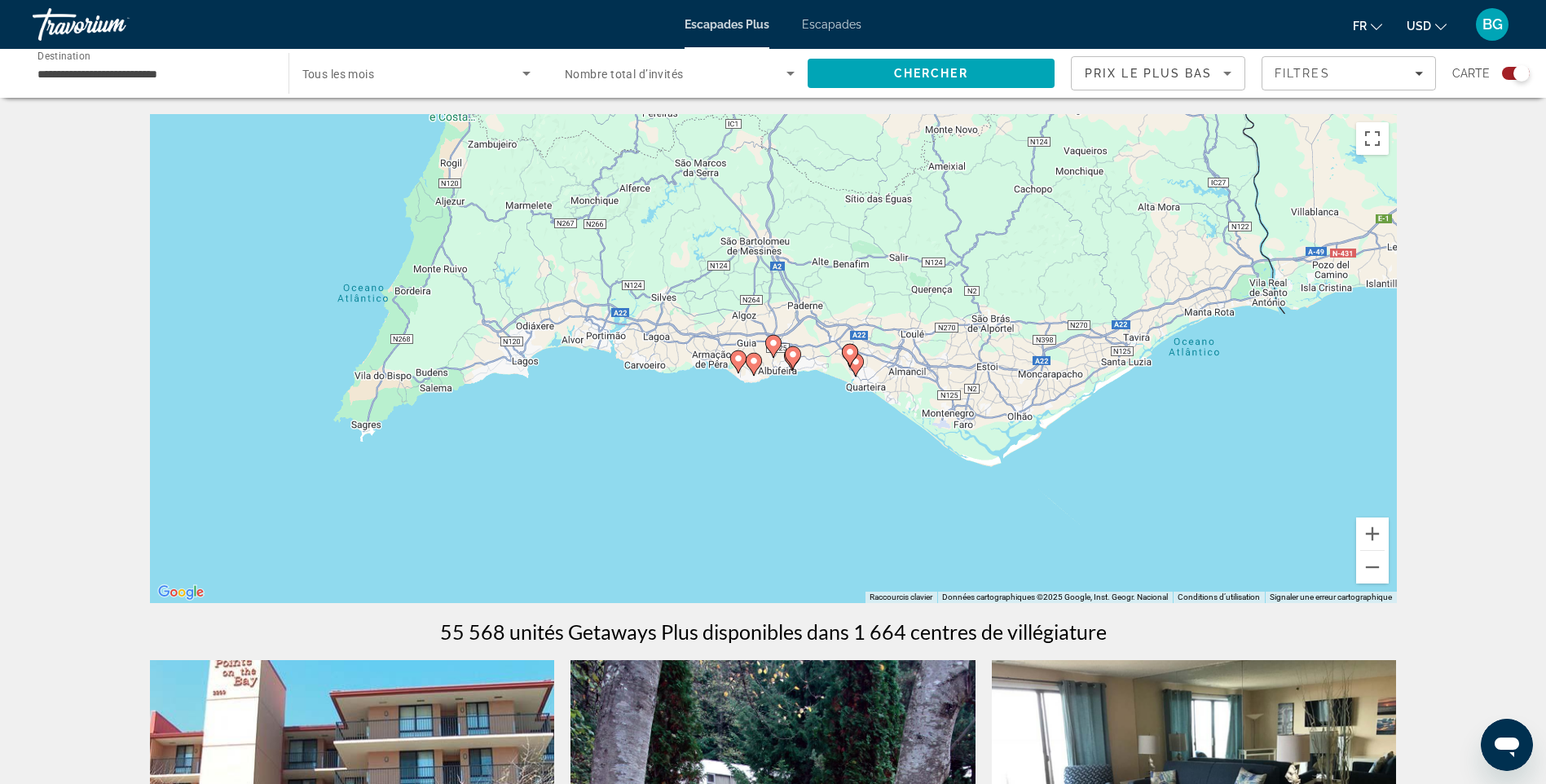
click at [793, 357] on image "Contenu principal" at bounding box center [792, 354] width 10 height 10
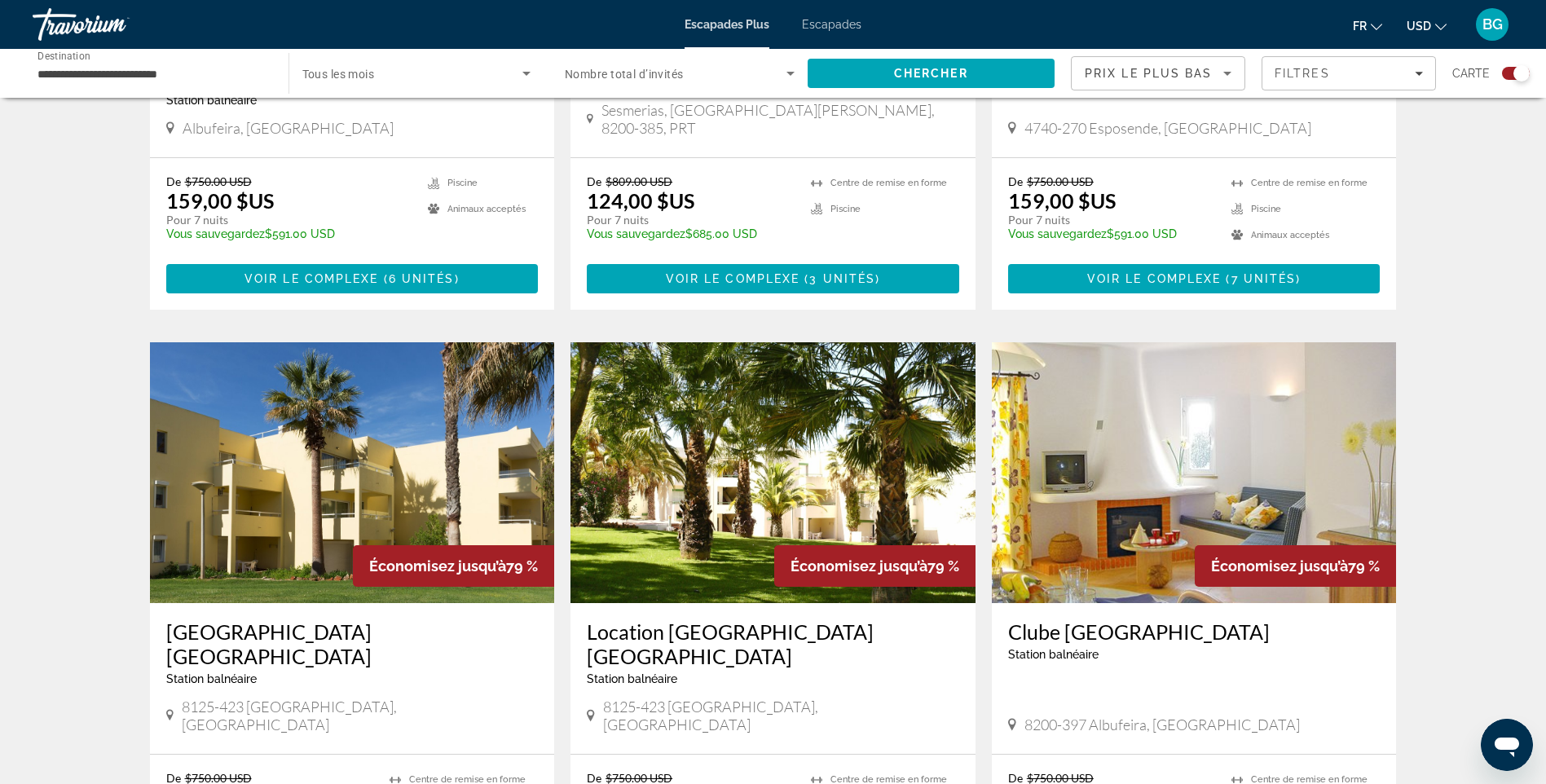
scroll to position [978, 0]
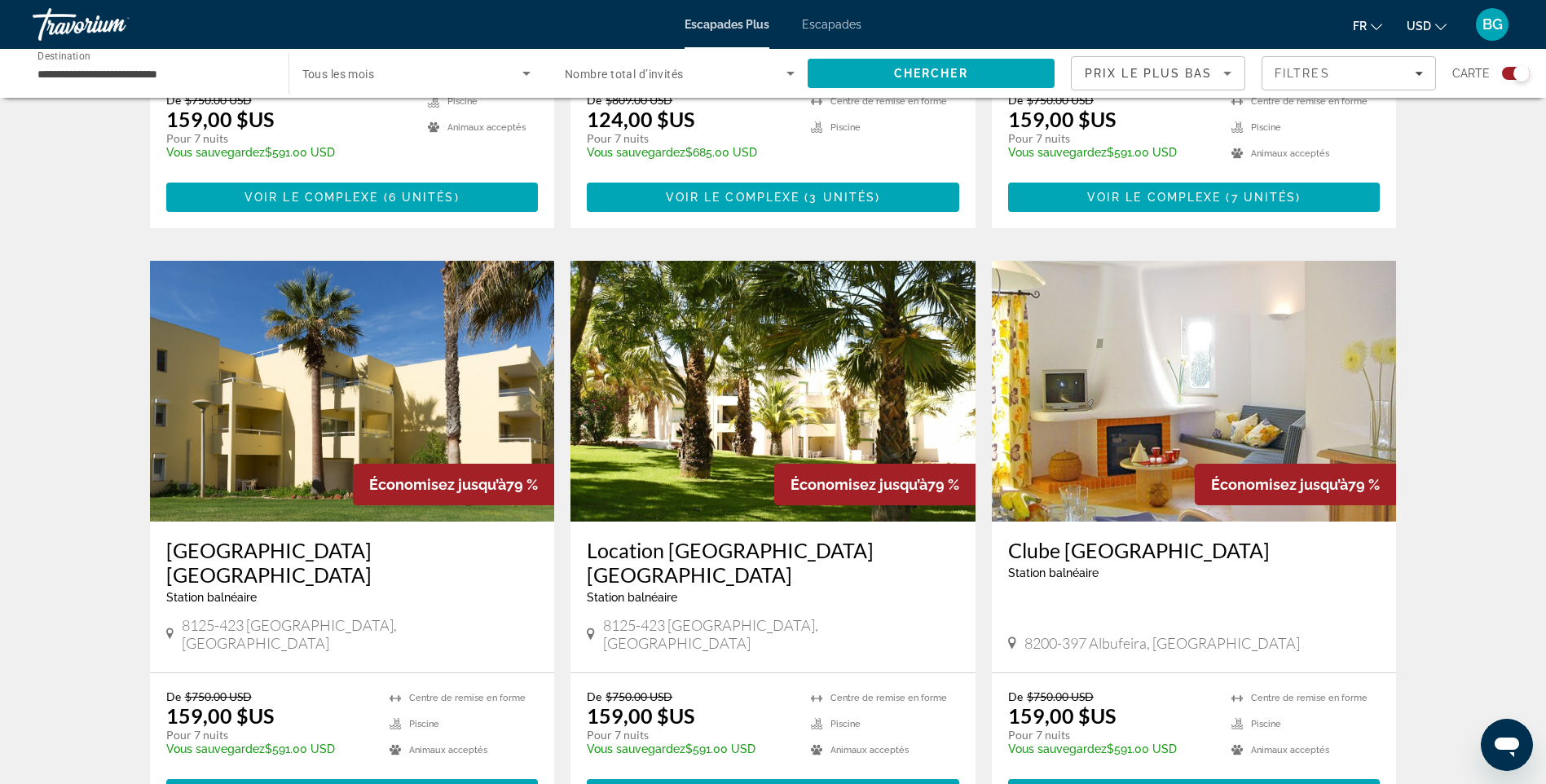
click at [1203, 386] on img "Contenu principal" at bounding box center [1194, 390] width 405 height 260
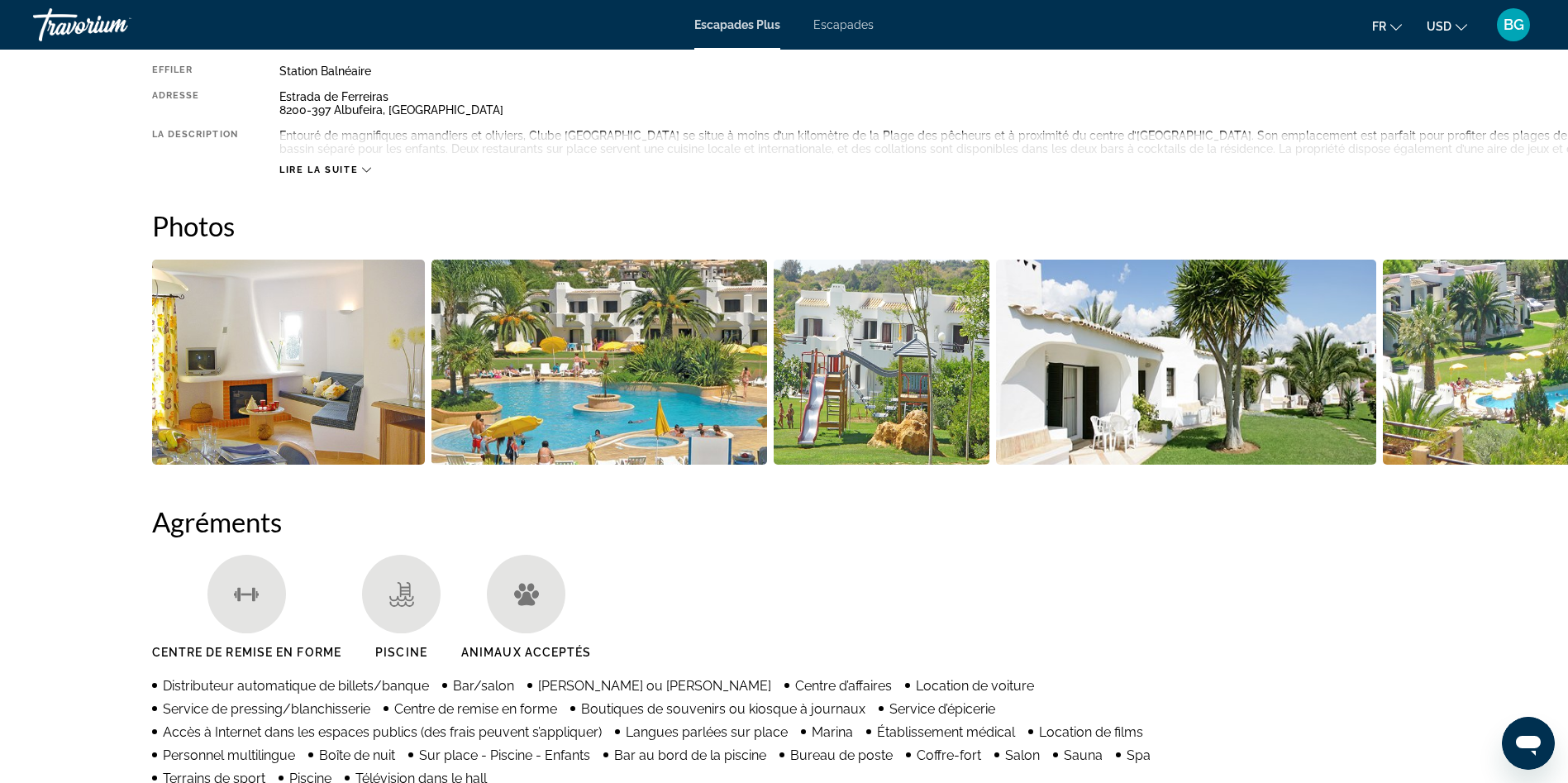
scroll to position [496, 0]
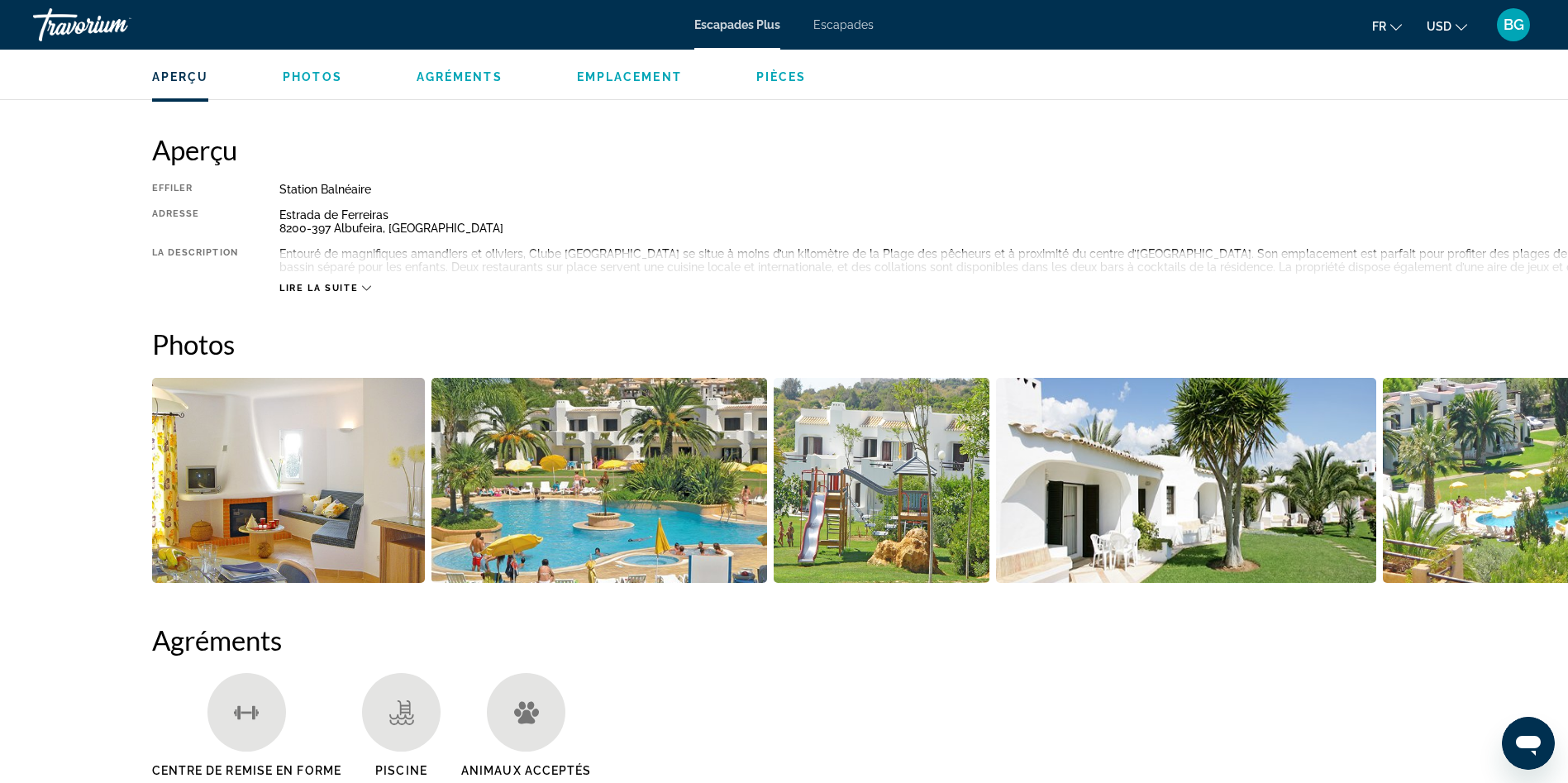
click at [297, 527] on img "Ouvrir le curseur d’image en plein écran" at bounding box center [288, 481] width 273 height 205
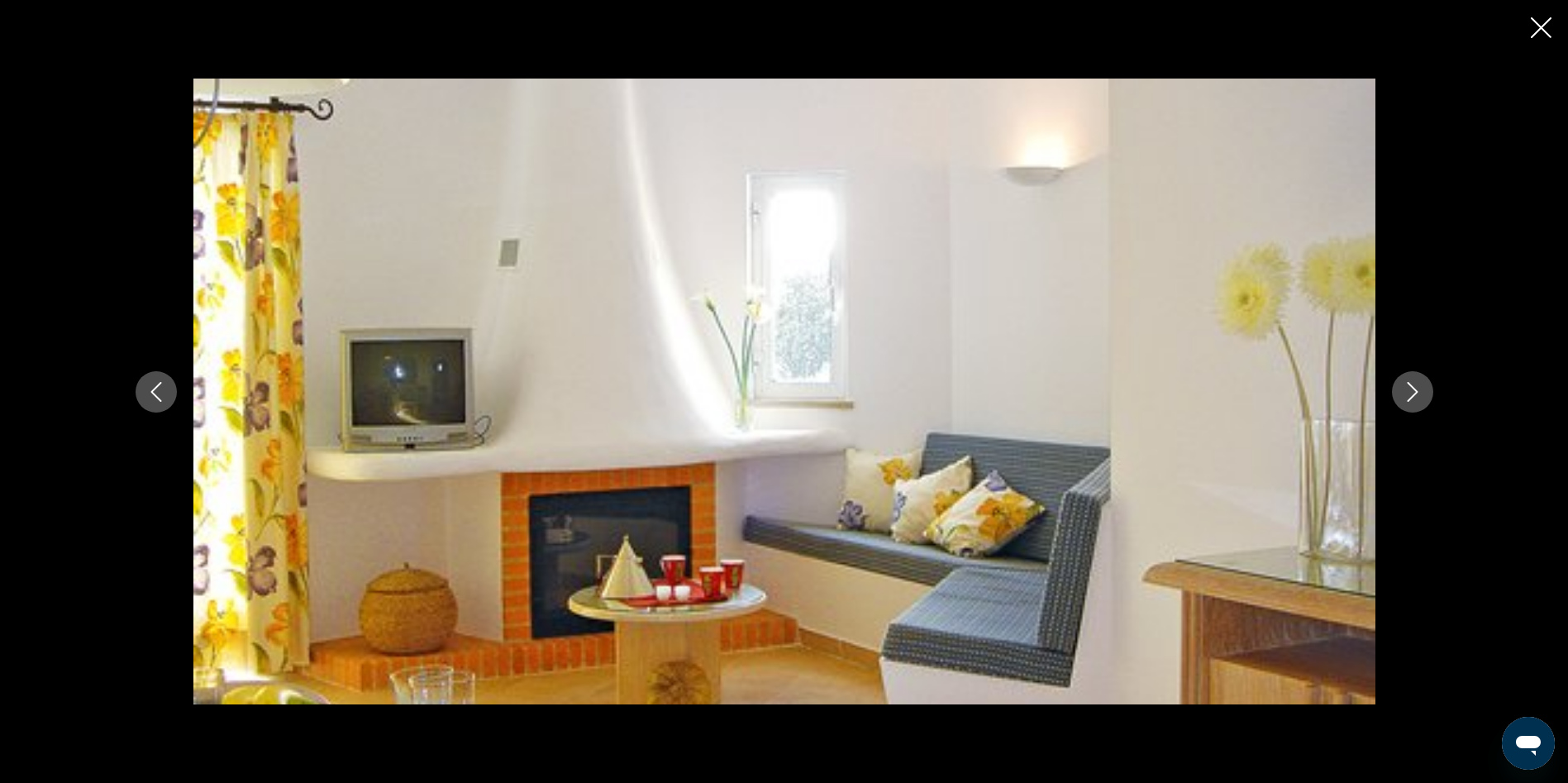
click at [1409, 386] on icon "Image suivante" at bounding box center [1412, 391] width 20 height 20
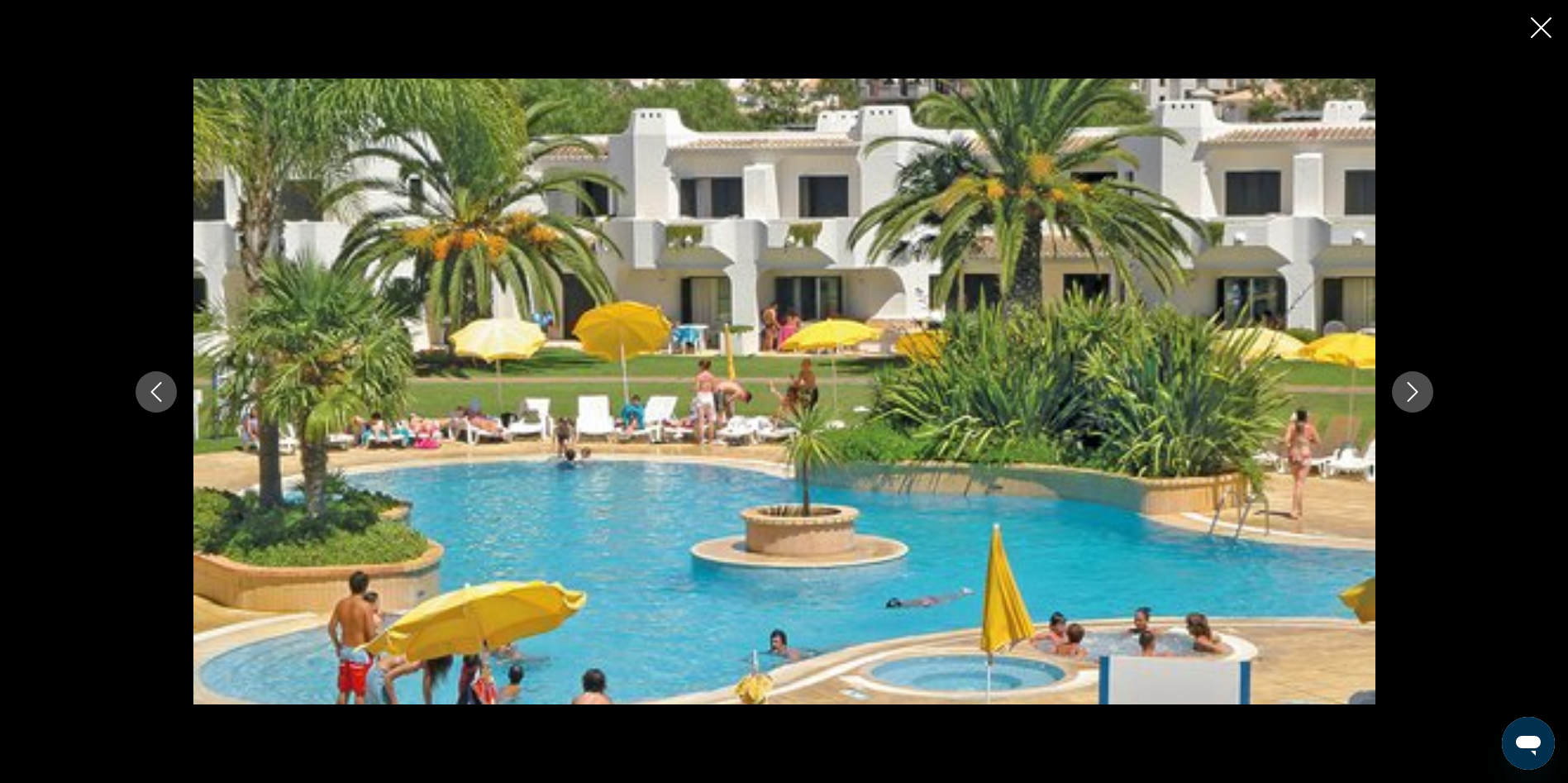
click at [1409, 386] on icon "Image suivante" at bounding box center [1412, 391] width 20 height 20
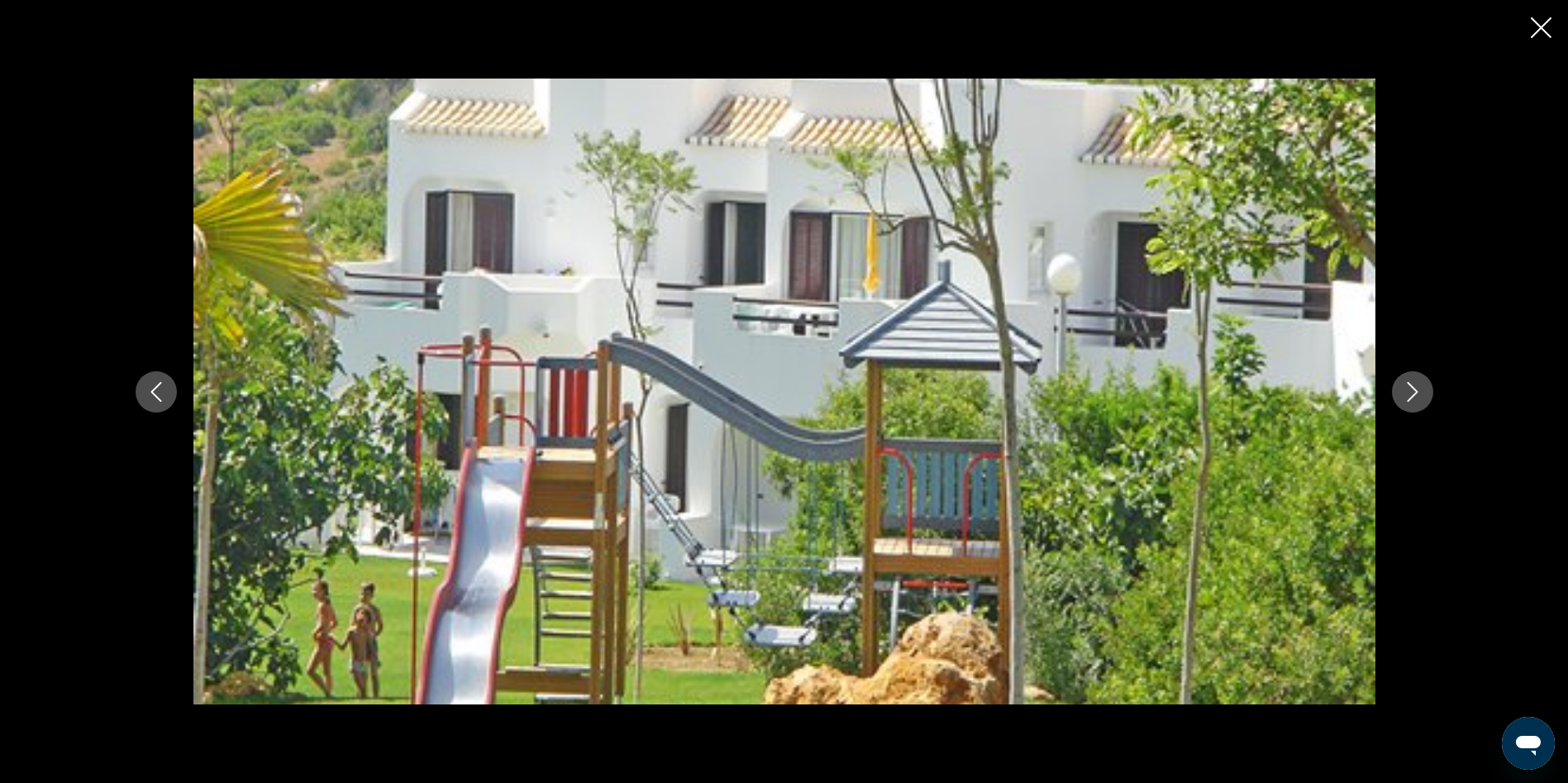
click at [1409, 386] on icon "Image suivante" at bounding box center [1412, 391] width 20 height 20
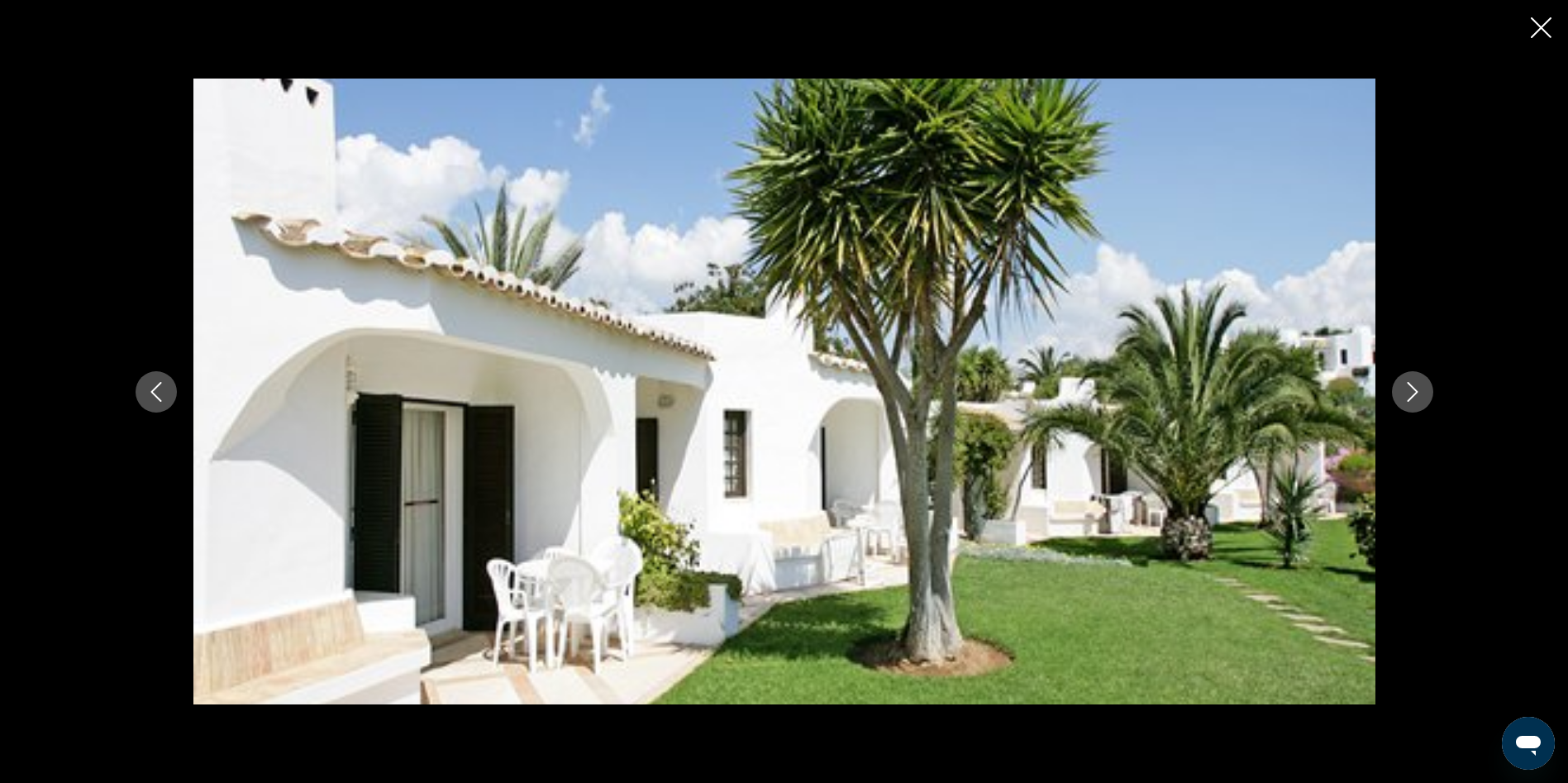
click at [1409, 386] on icon "Image suivante" at bounding box center [1412, 391] width 20 height 20
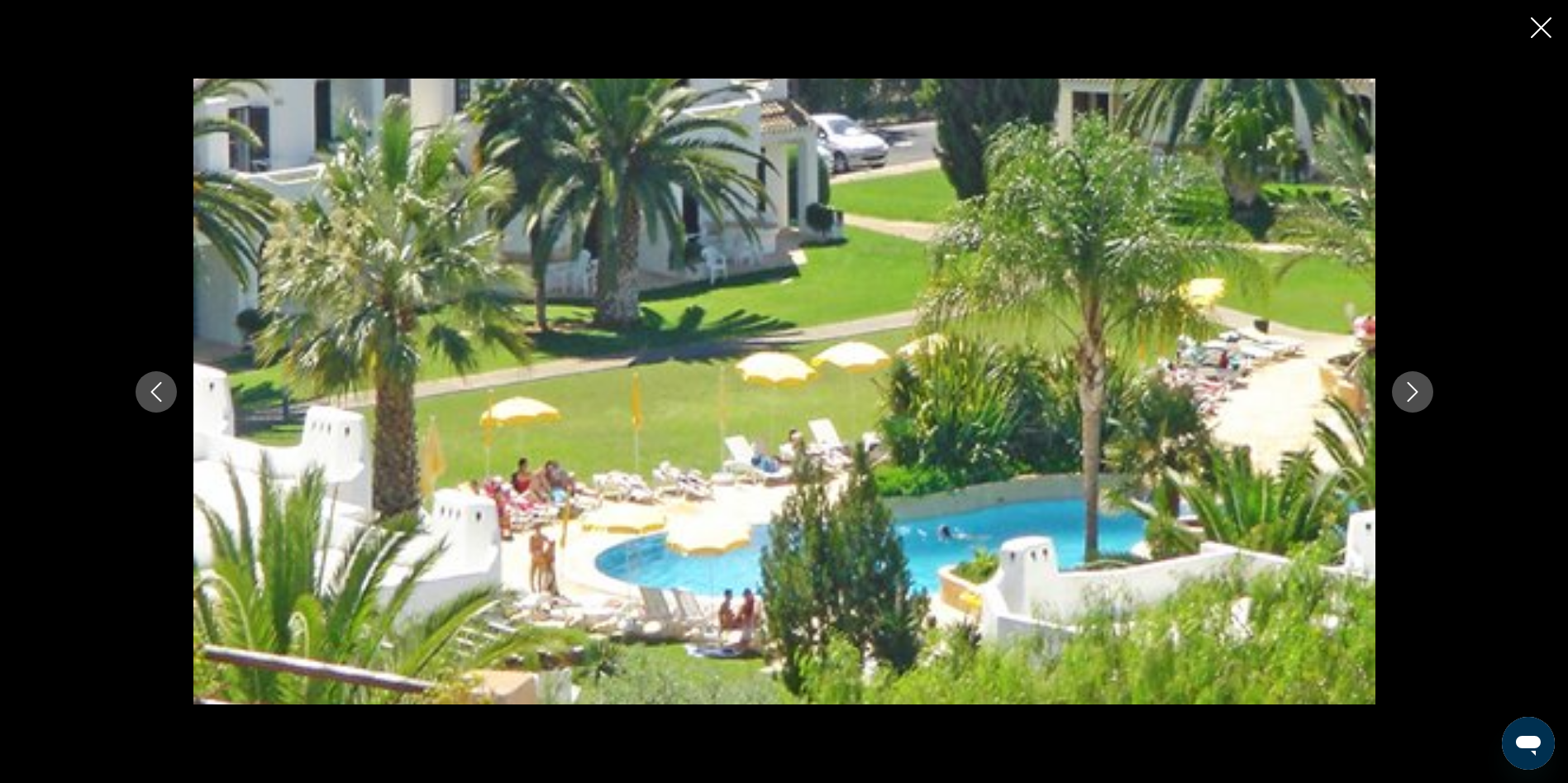
click at [1409, 386] on icon "Image suivante" at bounding box center [1412, 391] width 20 height 20
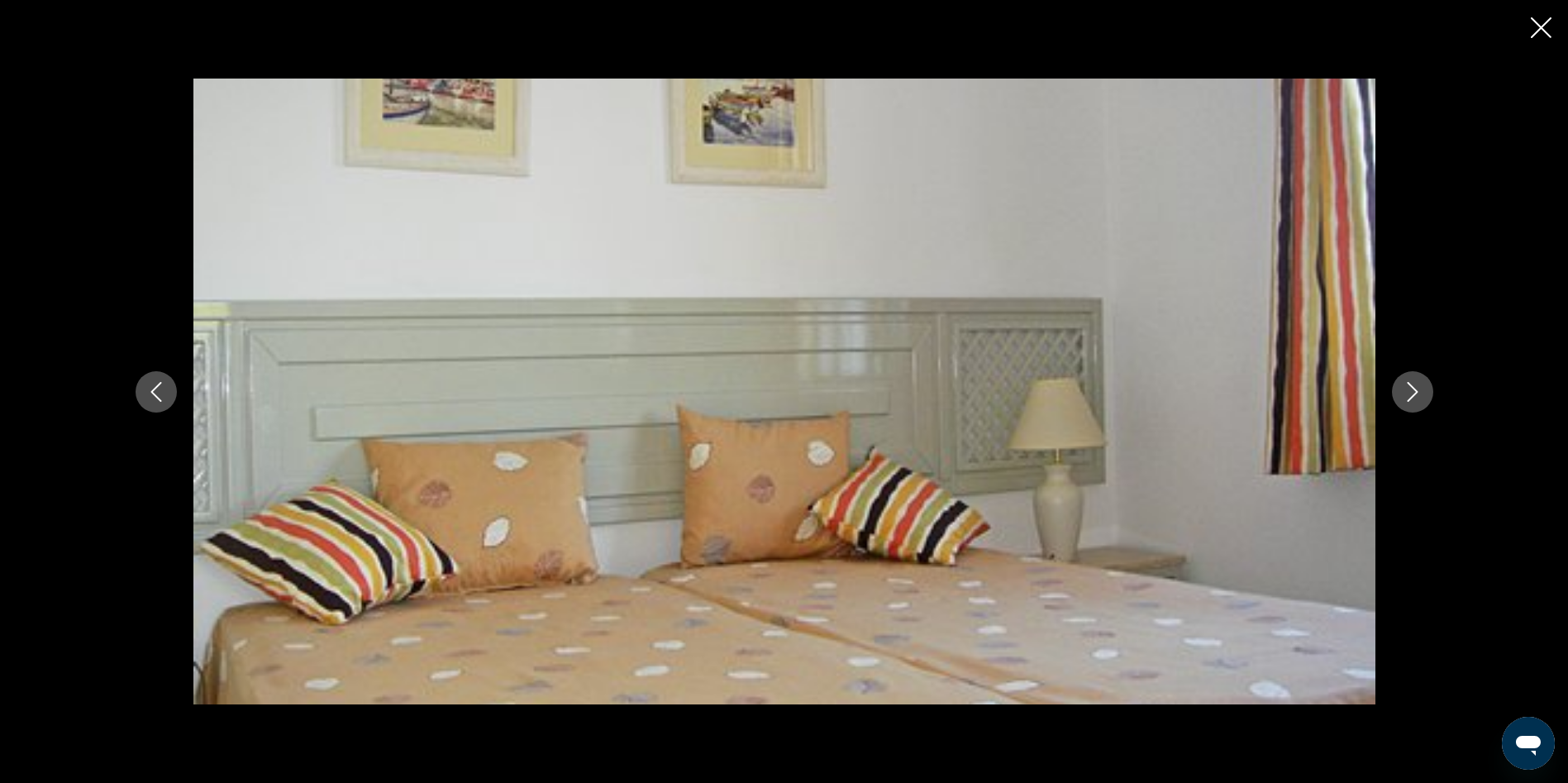
click at [1409, 386] on icon "Image suivante" at bounding box center [1412, 391] width 20 height 20
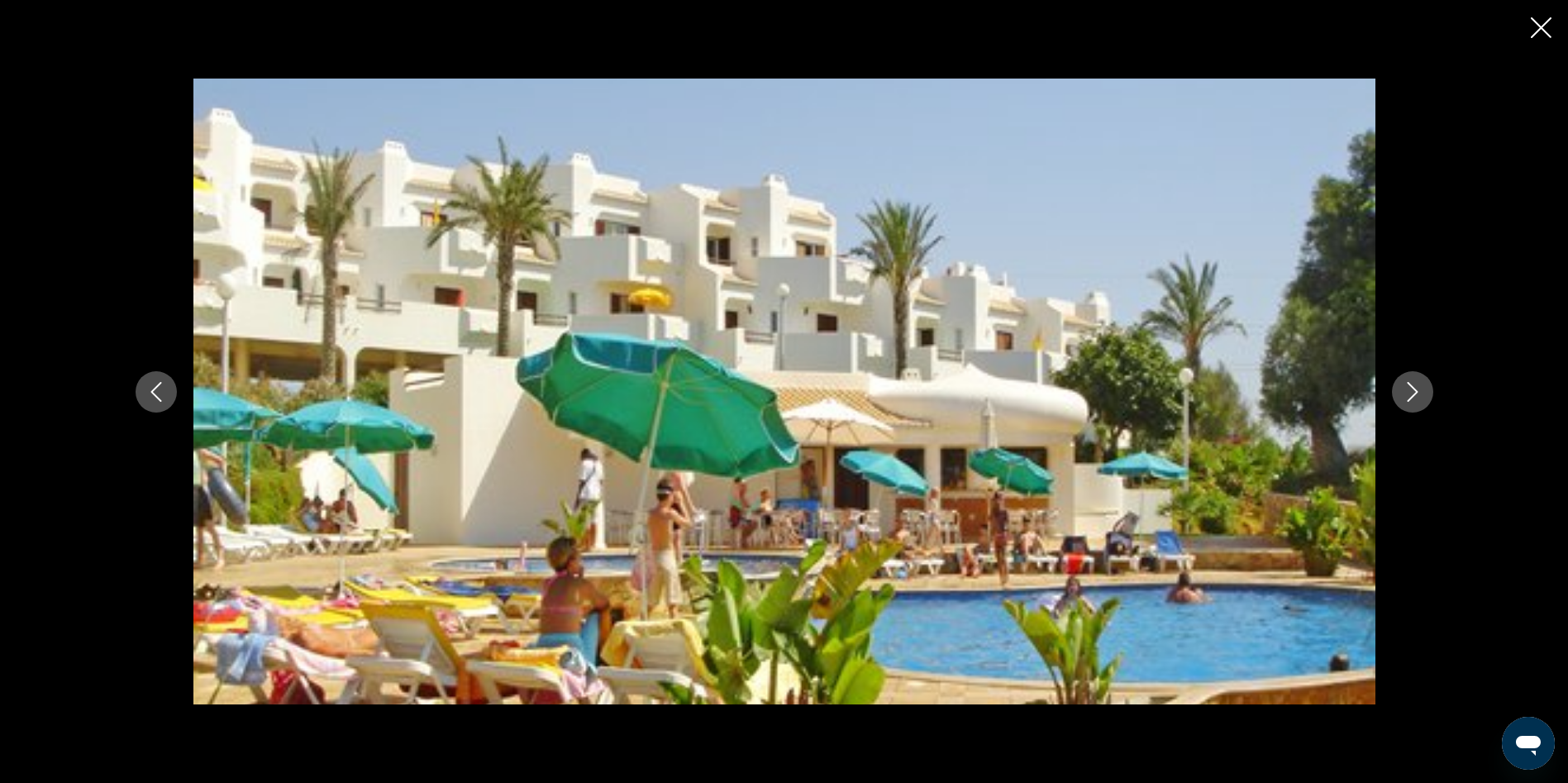
click at [1409, 386] on icon "Image suivante" at bounding box center [1412, 391] width 20 height 20
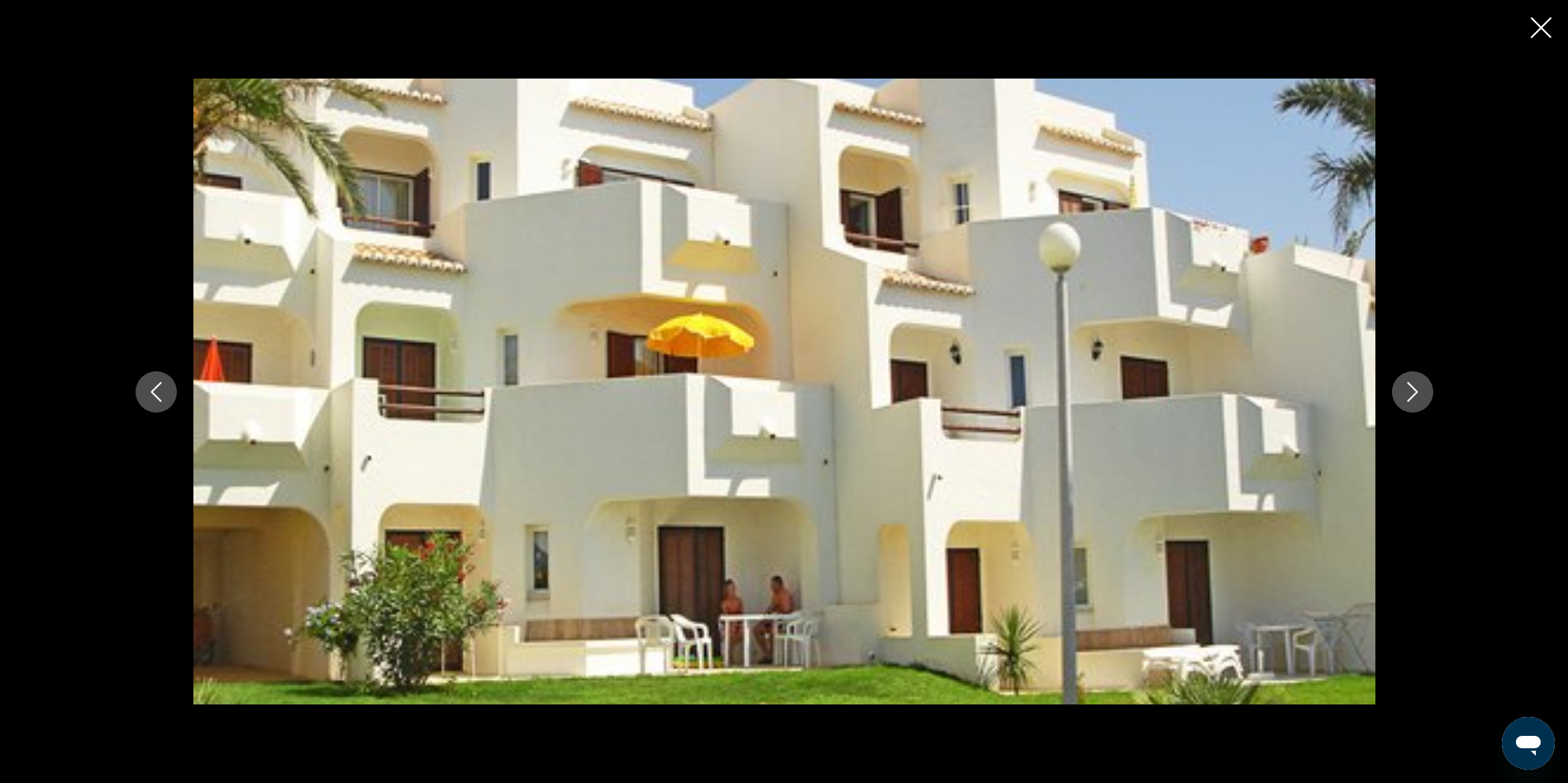
click at [1409, 386] on icon "Image suivante" at bounding box center [1412, 391] width 20 height 20
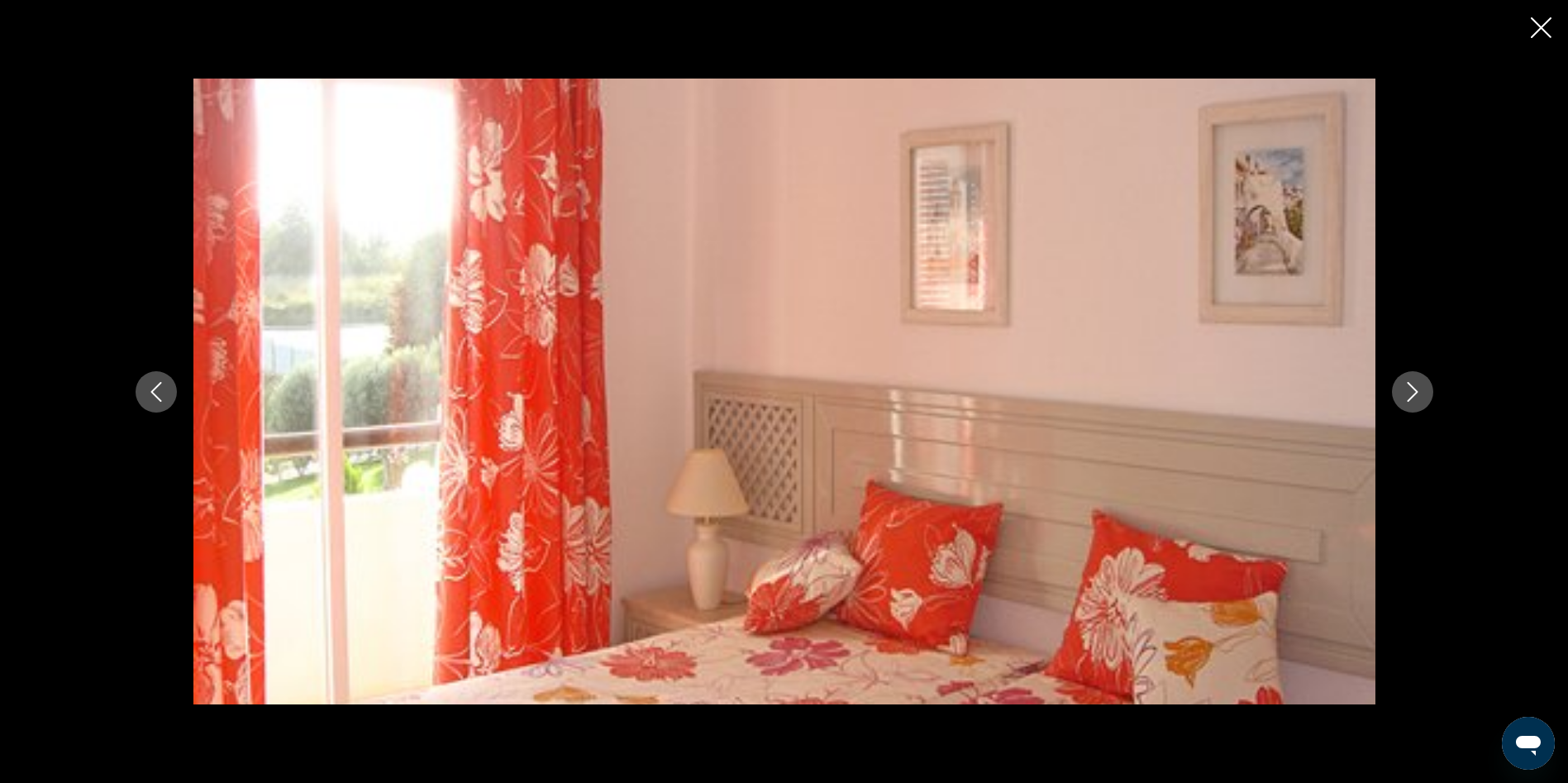
click at [1409, 386] on icon "Image suivante" at bounding box center [1412, 391] width 20 height 20
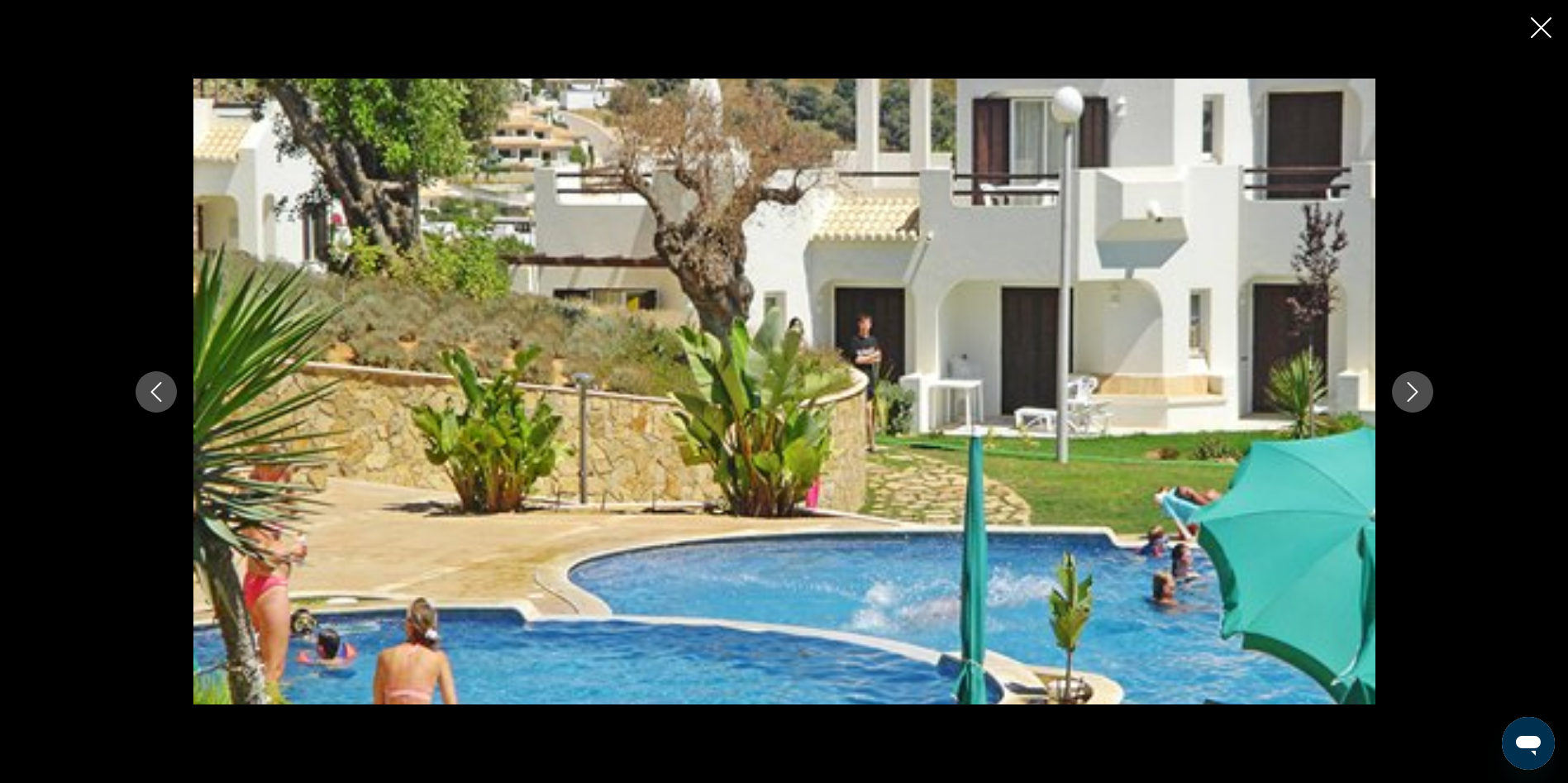
click at [1409, 386] on icon "Image suivante" at bounding box center [1412, 391] width 20 height 20
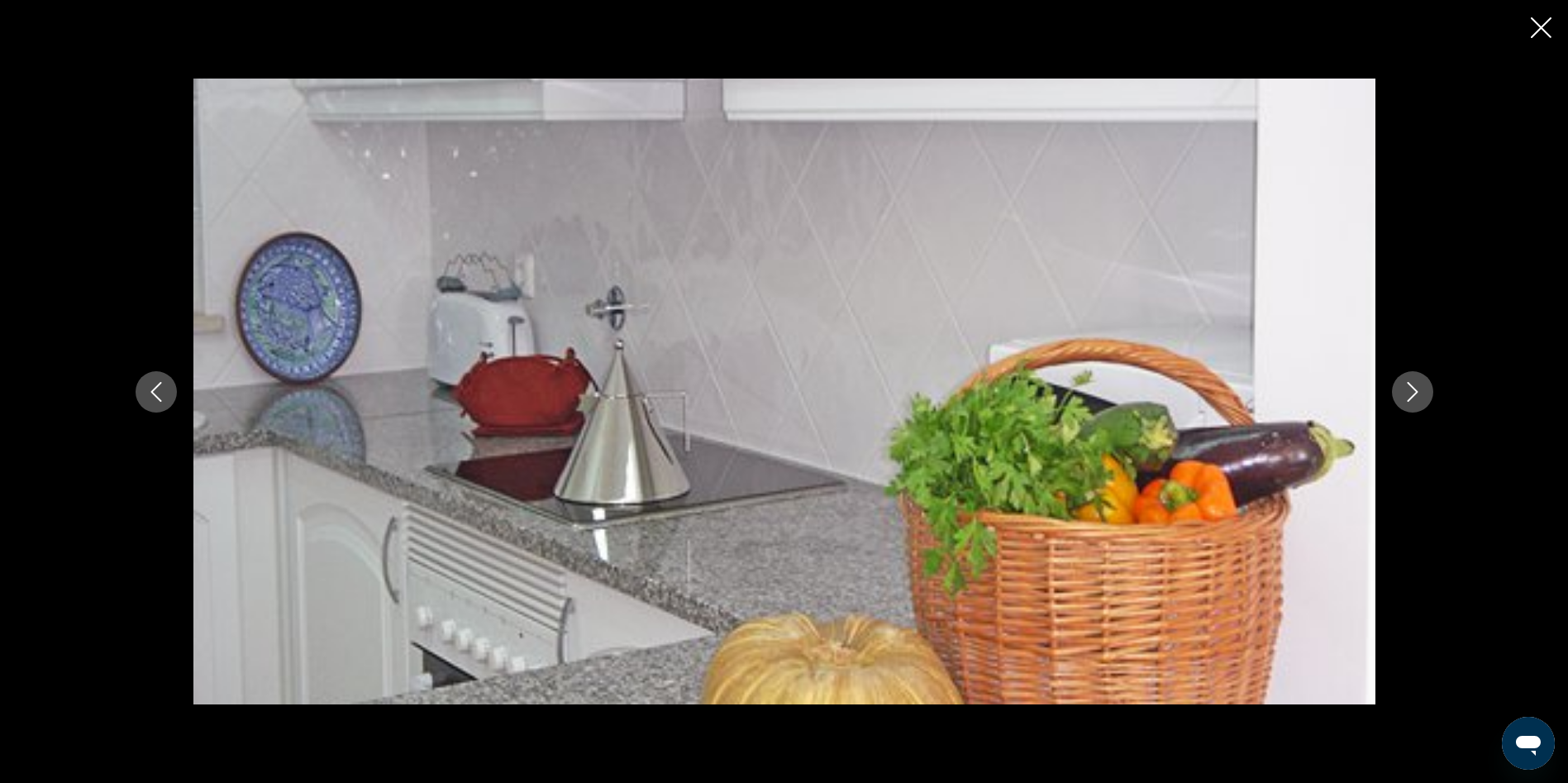
click at [1409, 386] on icon "Image suivante" at bounding box center [1412, 391] width 20 height 20
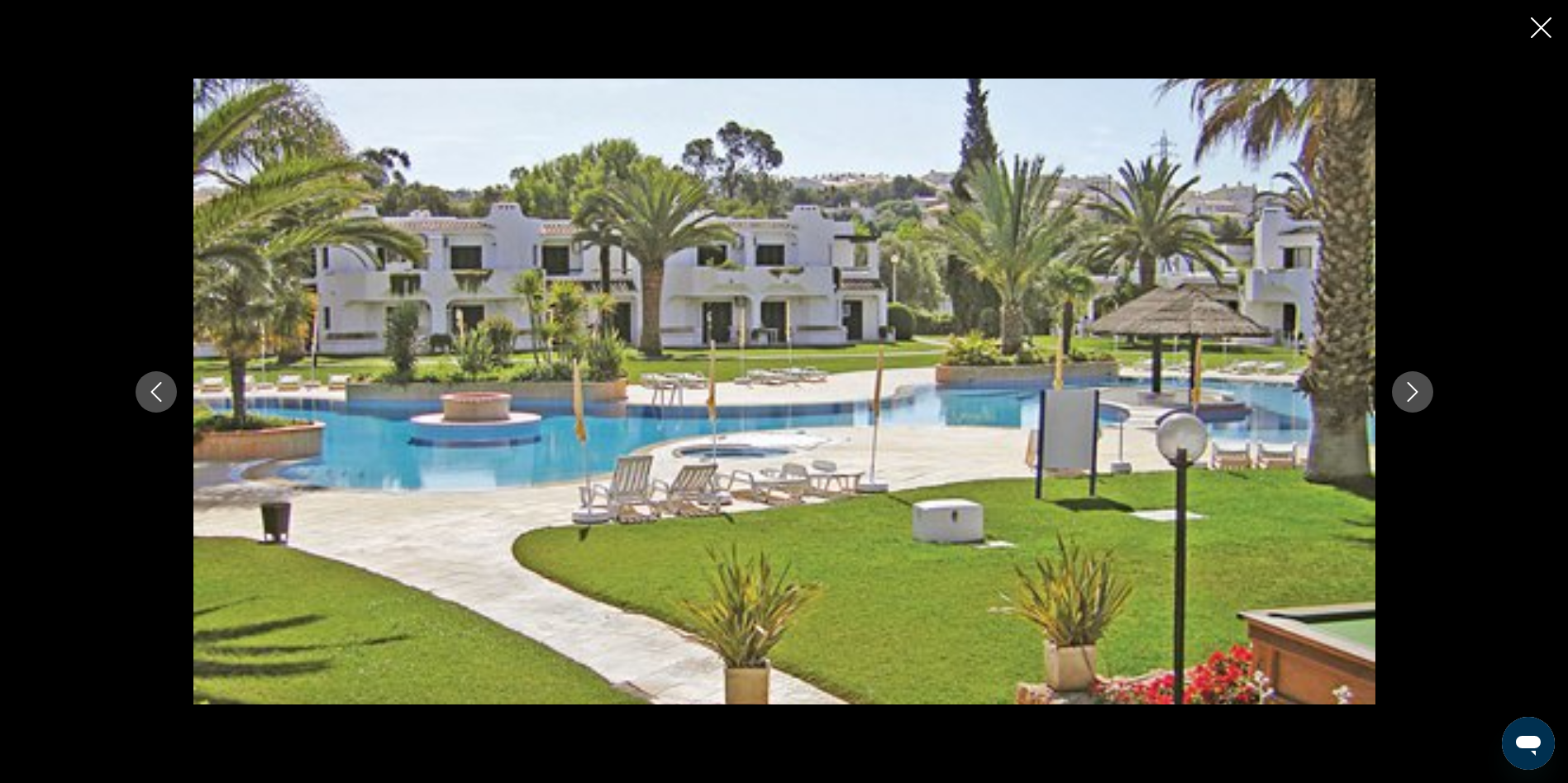
click at [1409, 386] on icon "Image suivante" at bounding box center [1412, 391] width 20 height 20
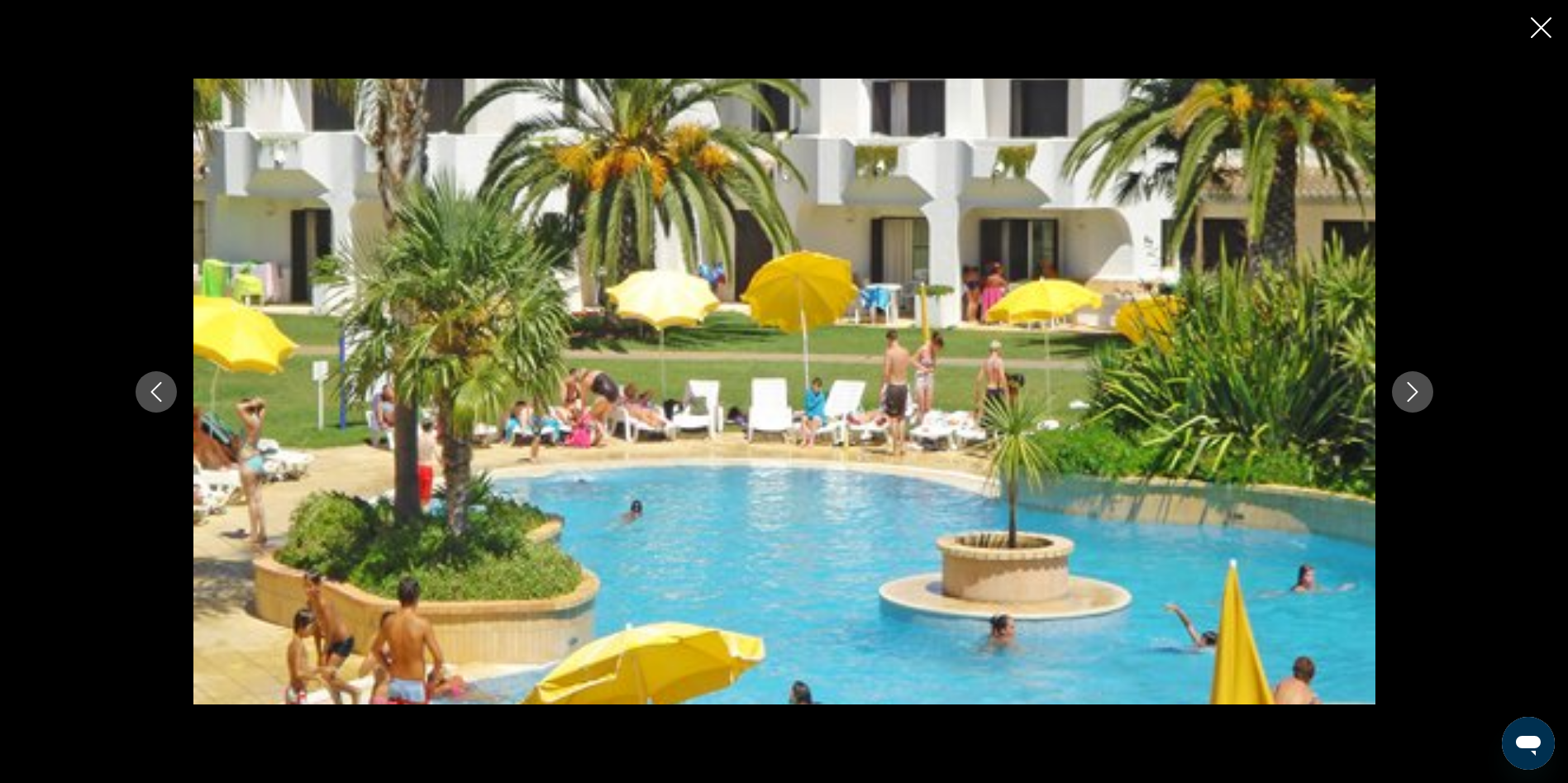
click at [1409, 386] on icon "Image suivante" at bounding box center [1412, 391] width 20 height 20
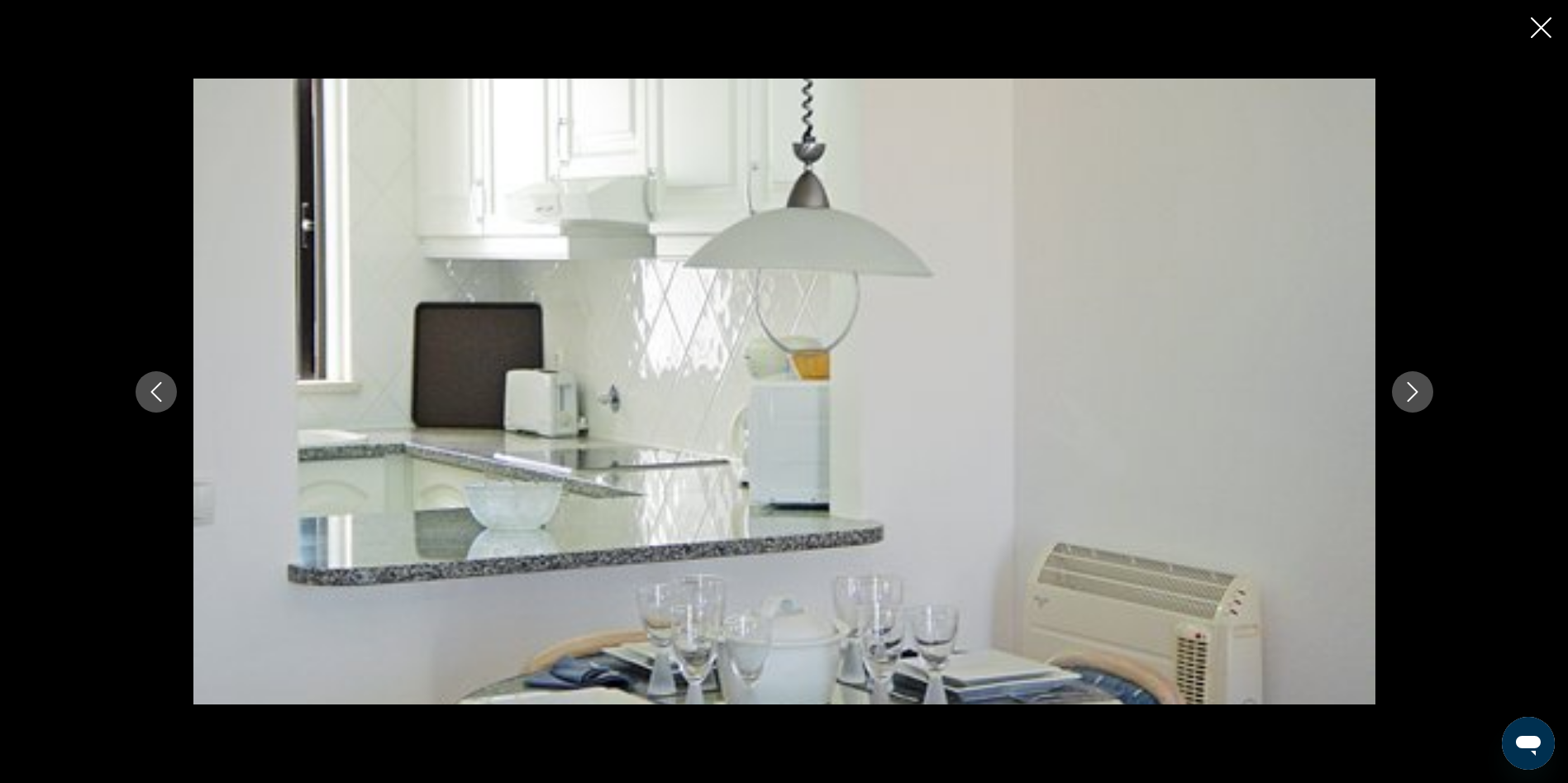
click at [1409, 386] on icon "Image suivante" at bounding box center [1412, 391] width 20 height 20
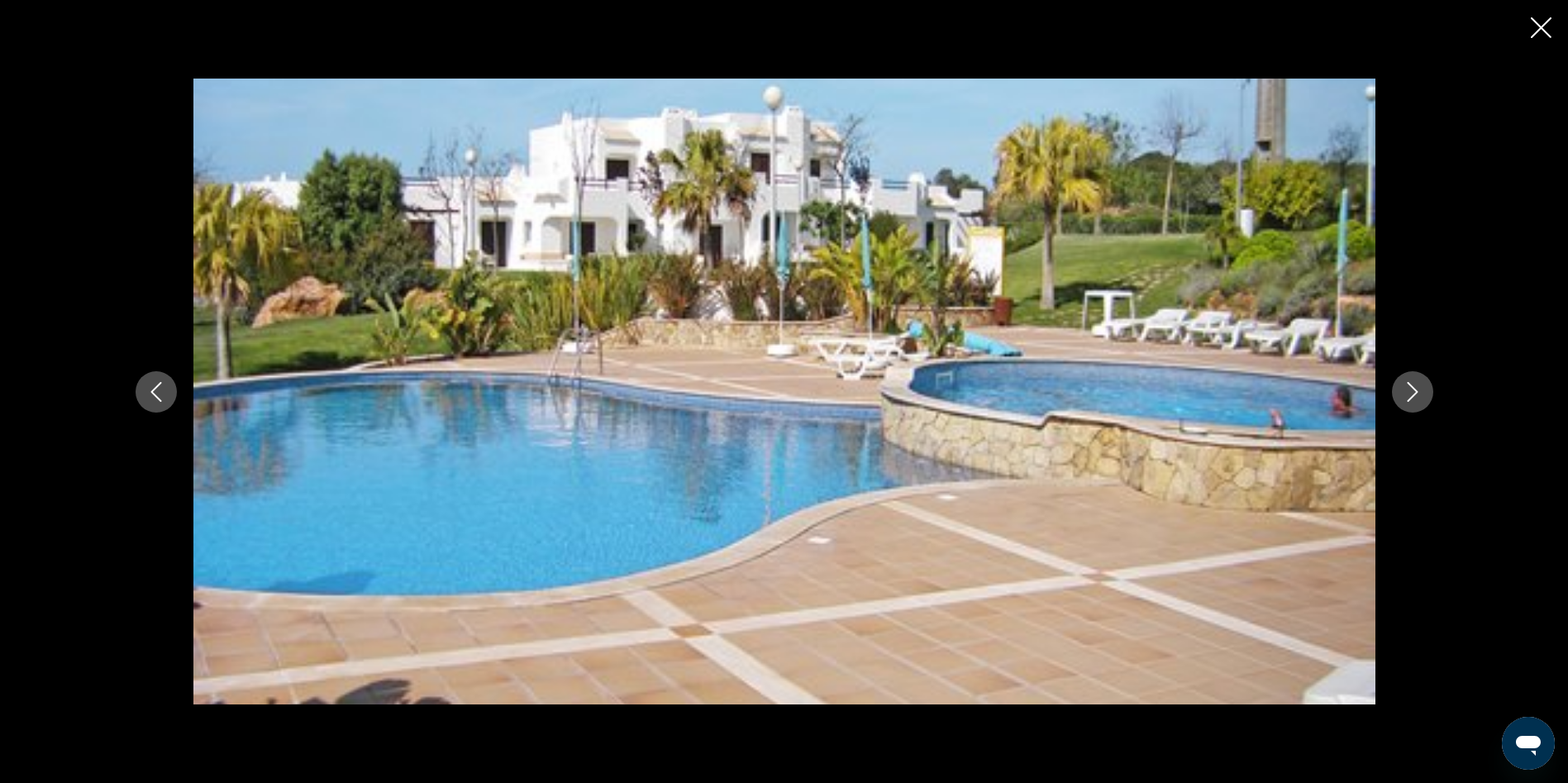
click at [1409, 386] on icon "Image suivante" at bounding box center [1412, 391] width 20 height 20
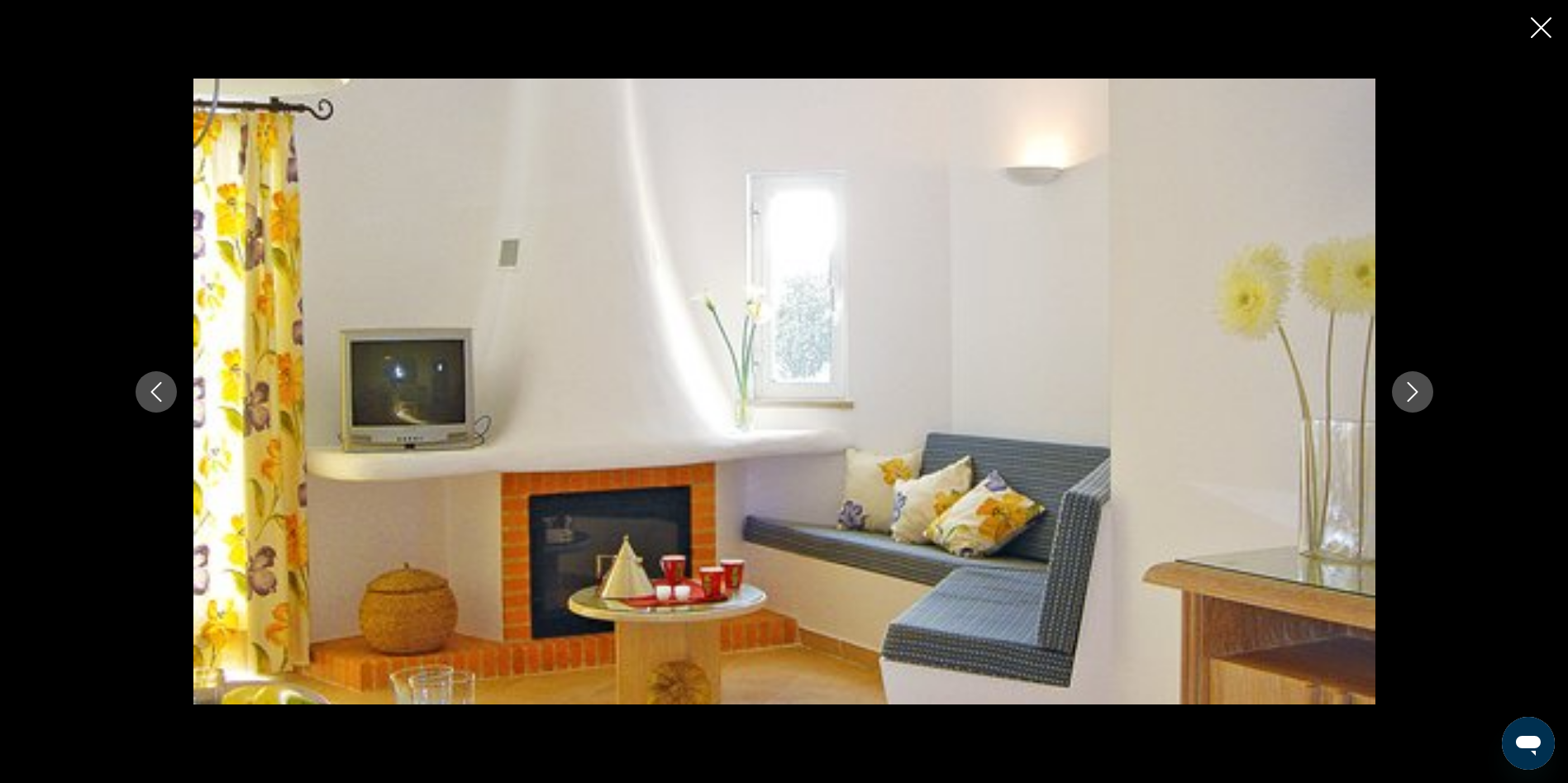
click at [1544, 21] on icon "Fermer le diaporama" at bounding box center [1541, 28] width 21 height 21
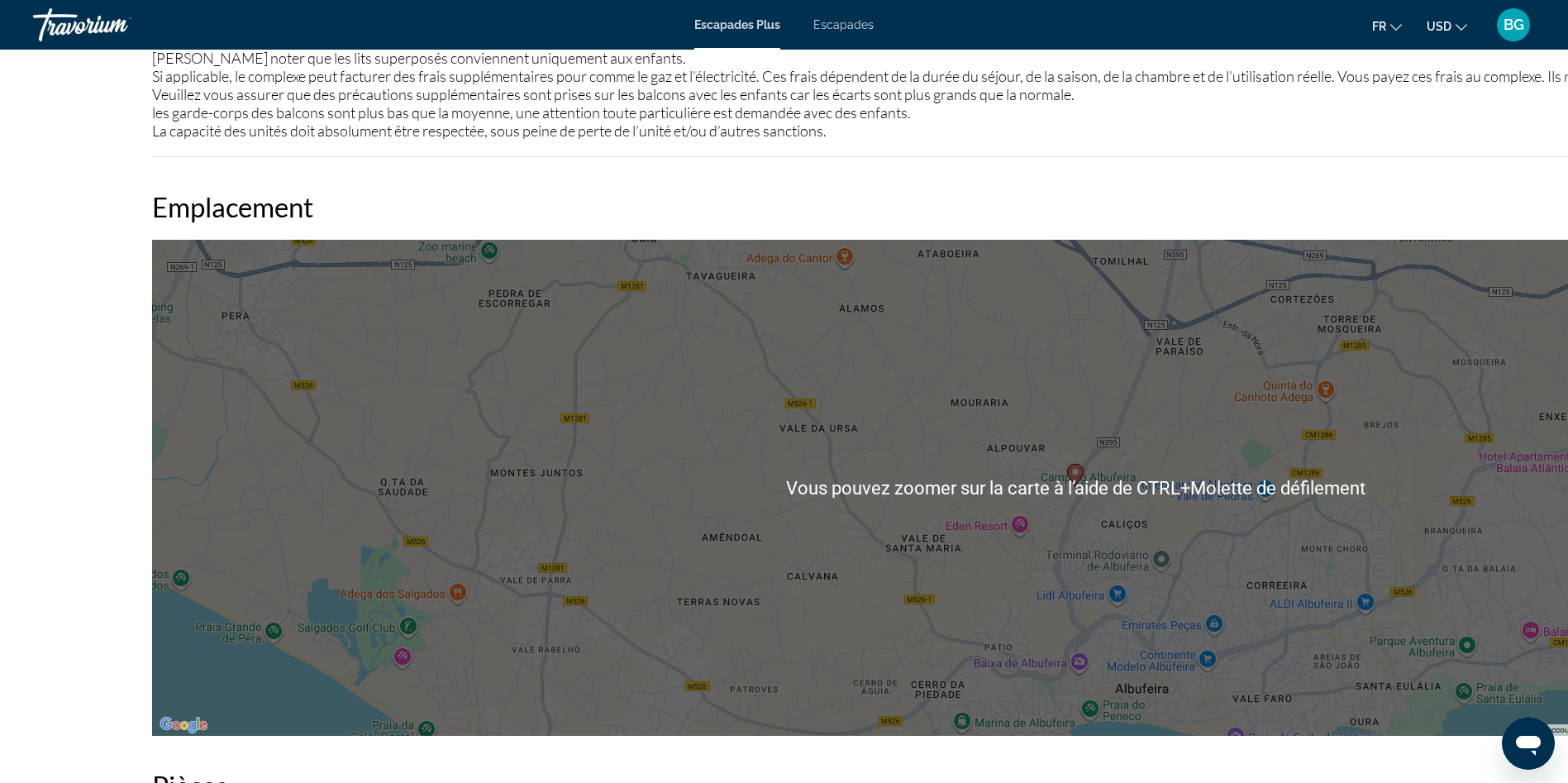
scroll to position [2011, 0]
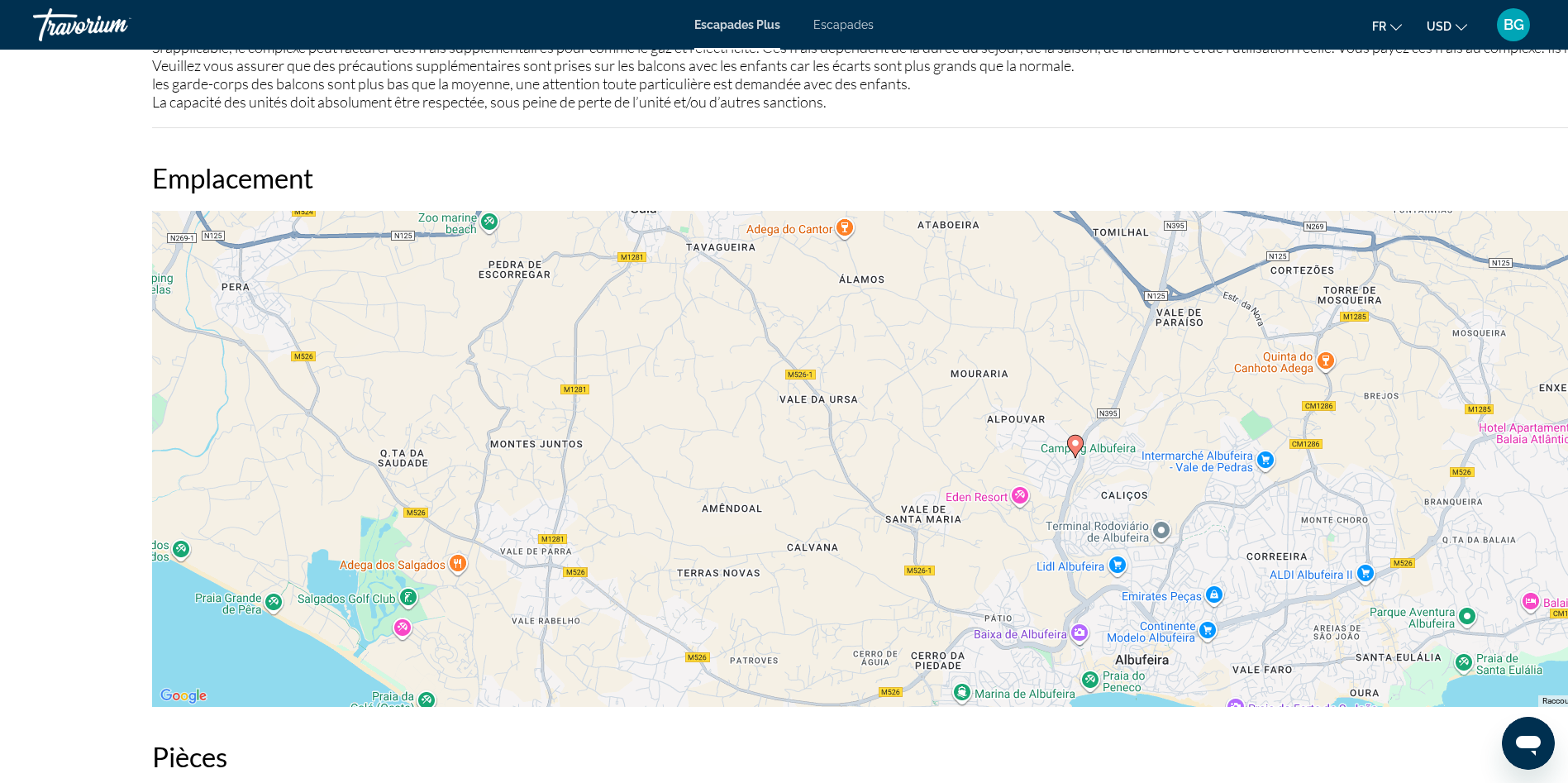
click at [957, 420] on div "Pour activer le glissement avec le clavier, appuyez sur Alt+Entrée. Une fois ce…" at bounding box center [1075, 458] width 1846 height 496
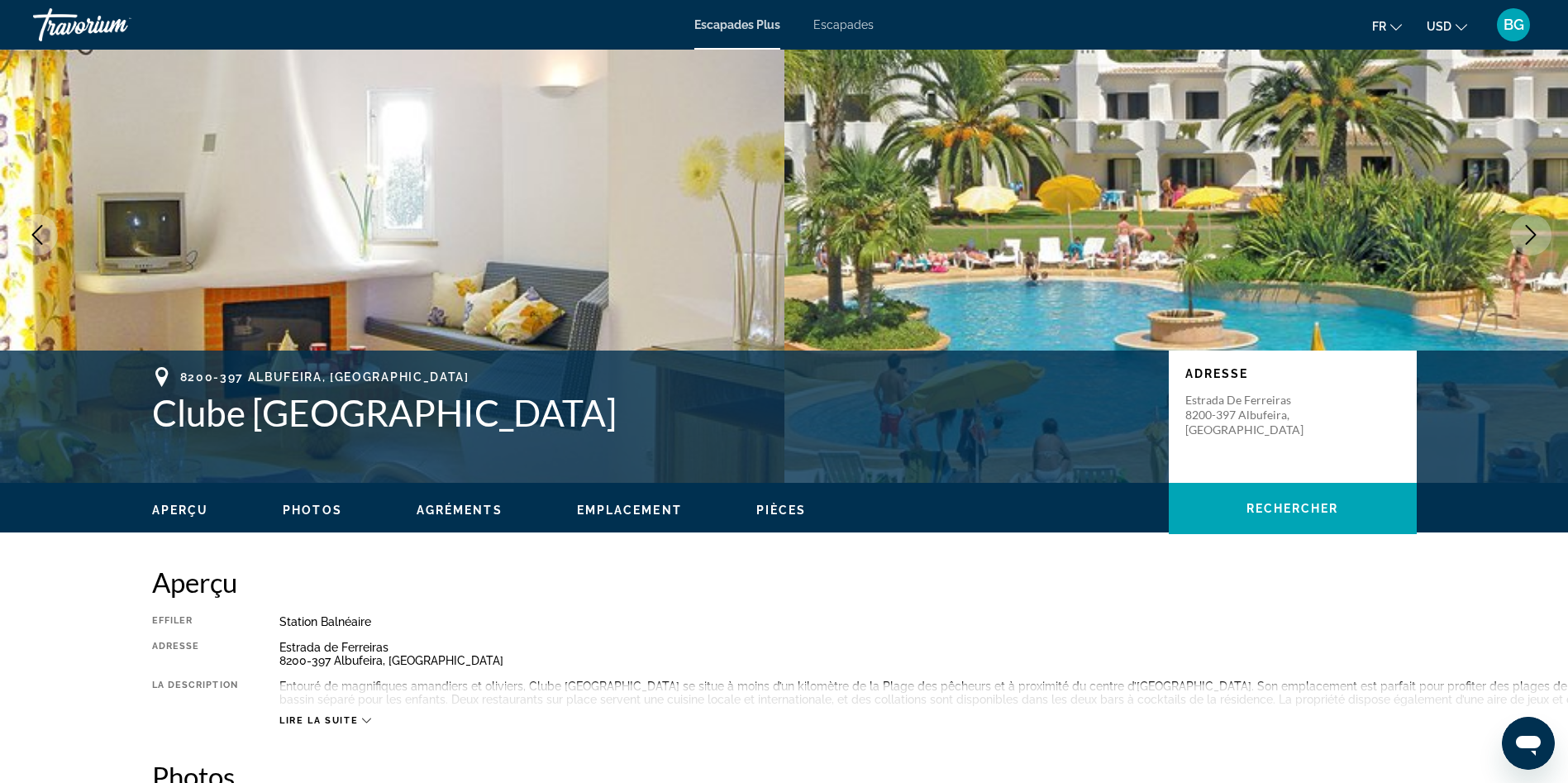
scroll to position [0, 0]
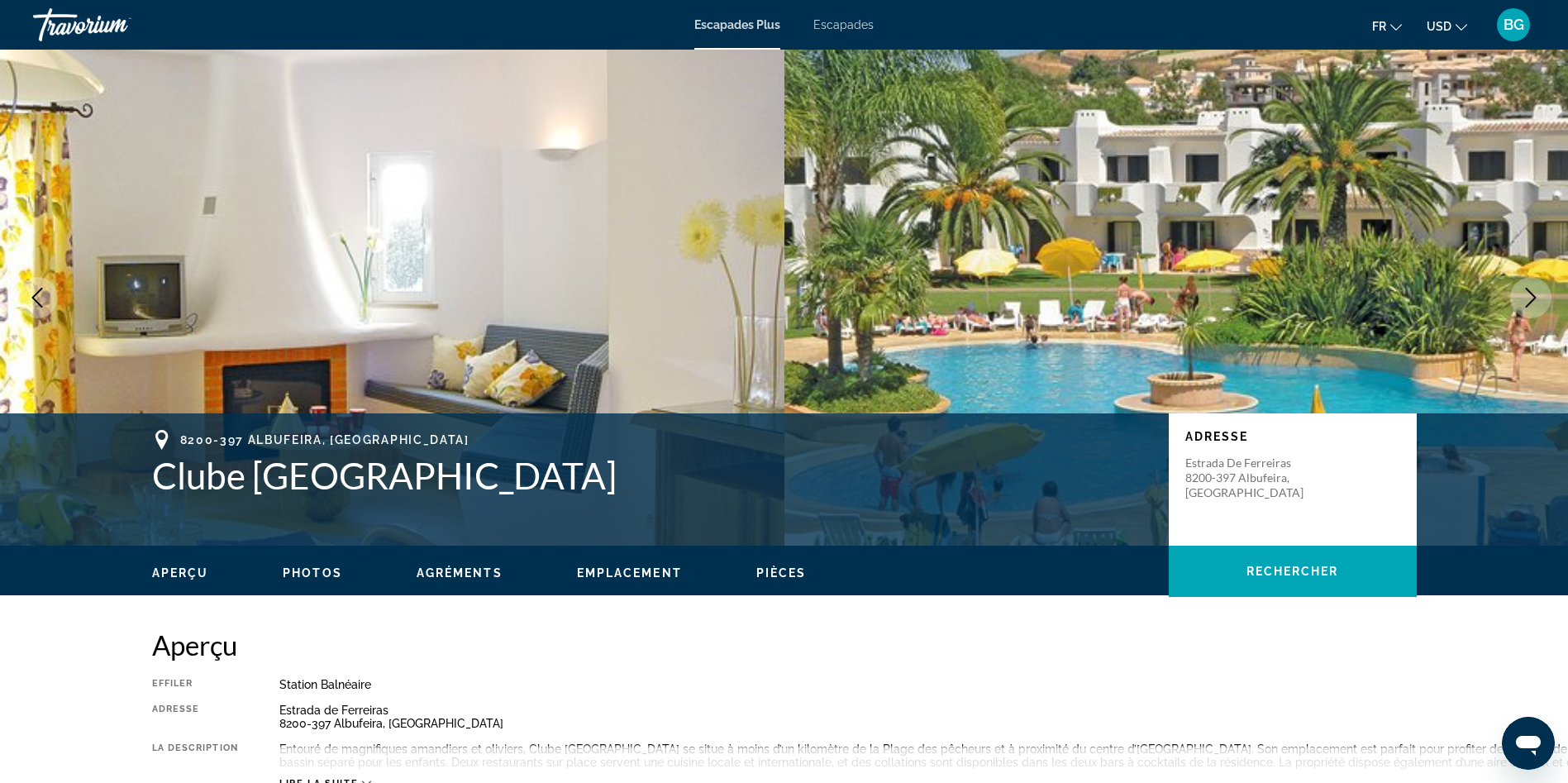
click at [23, 308] on button "Image précédente" at bounding box center [37, 298] width 41 height 41
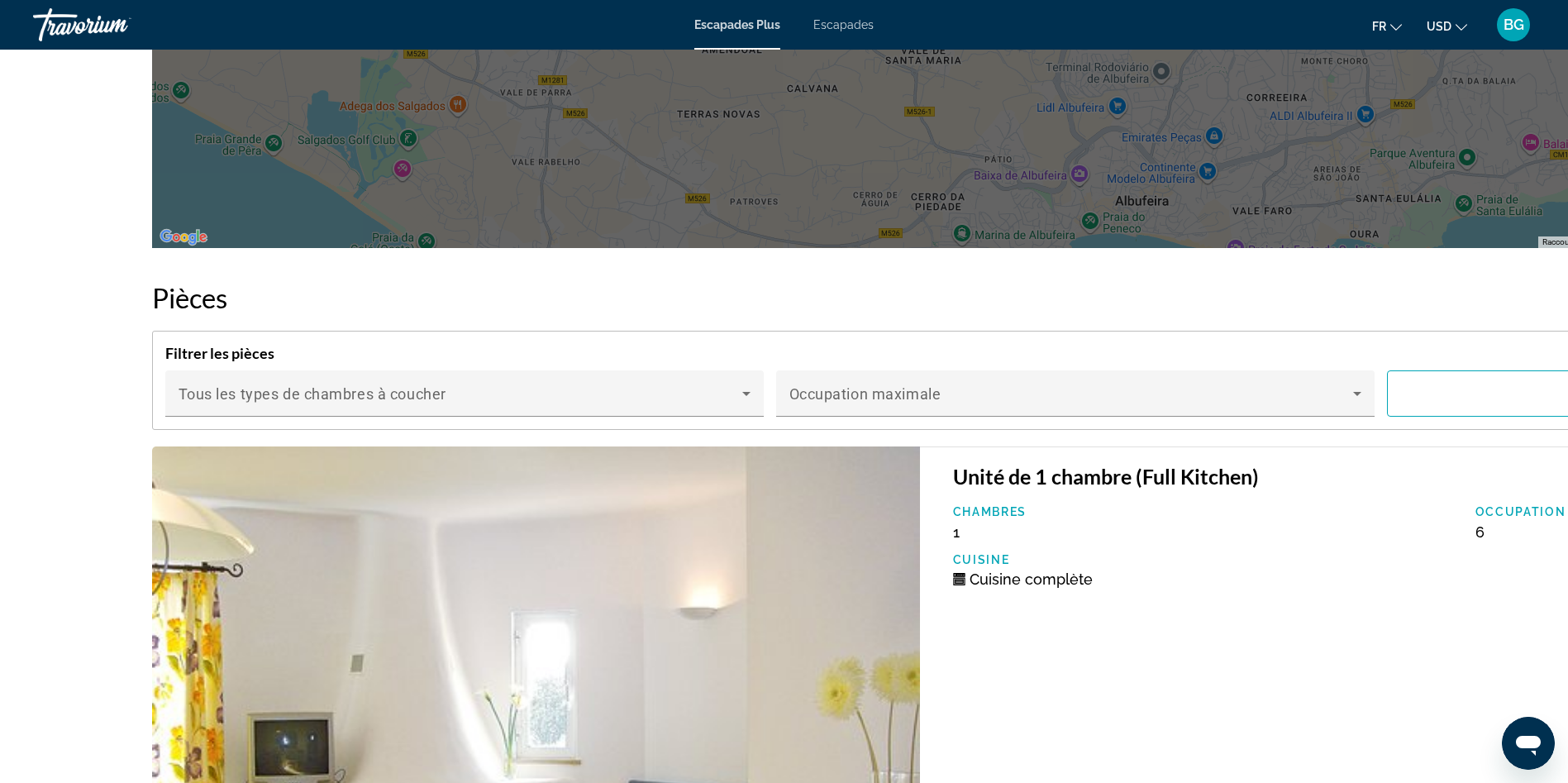
scroll to position [2479, 0]
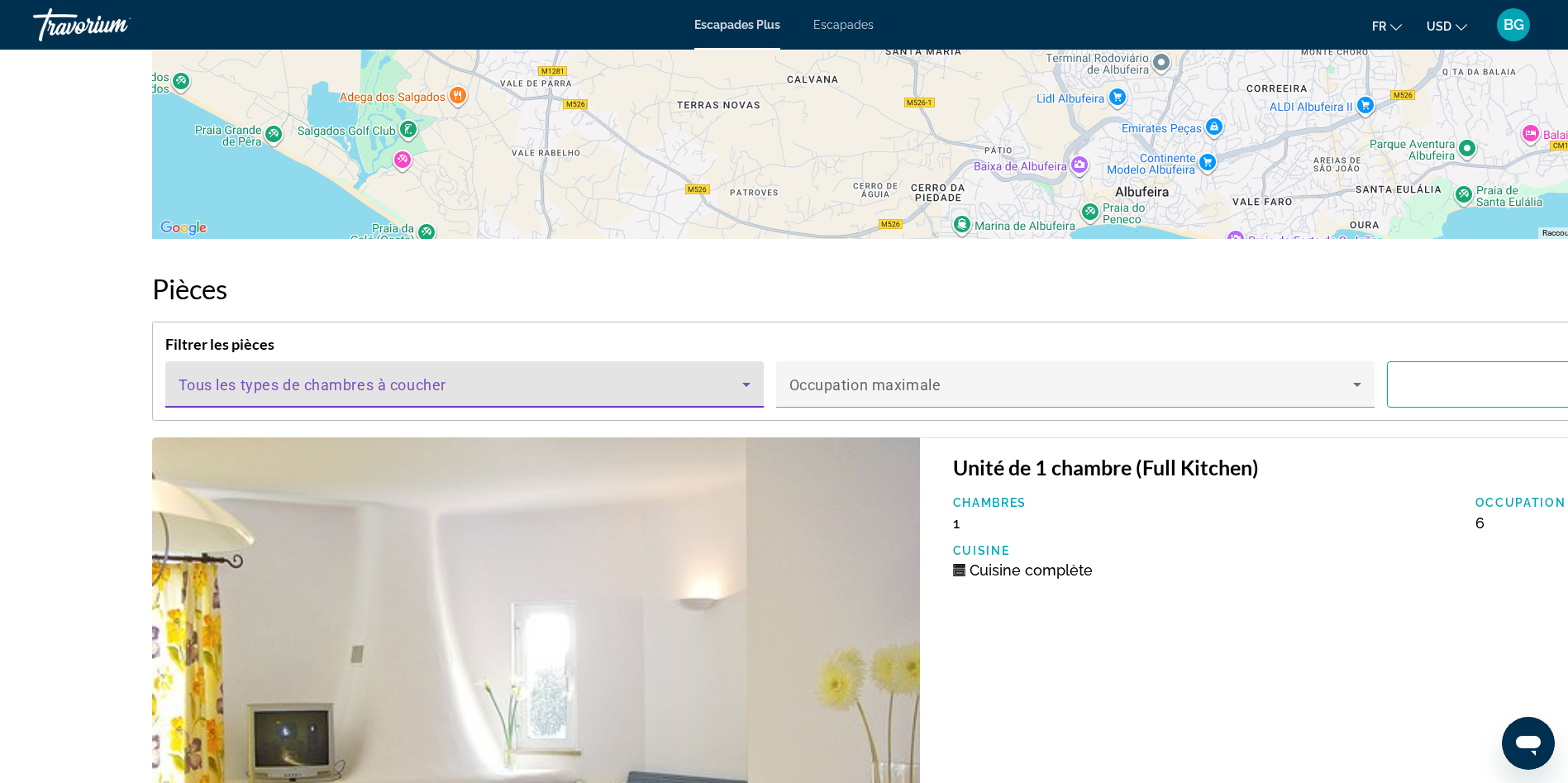
click at [750, 383] on icon "Contenu principal" at bounding box center [746, 385] width 8 height 4
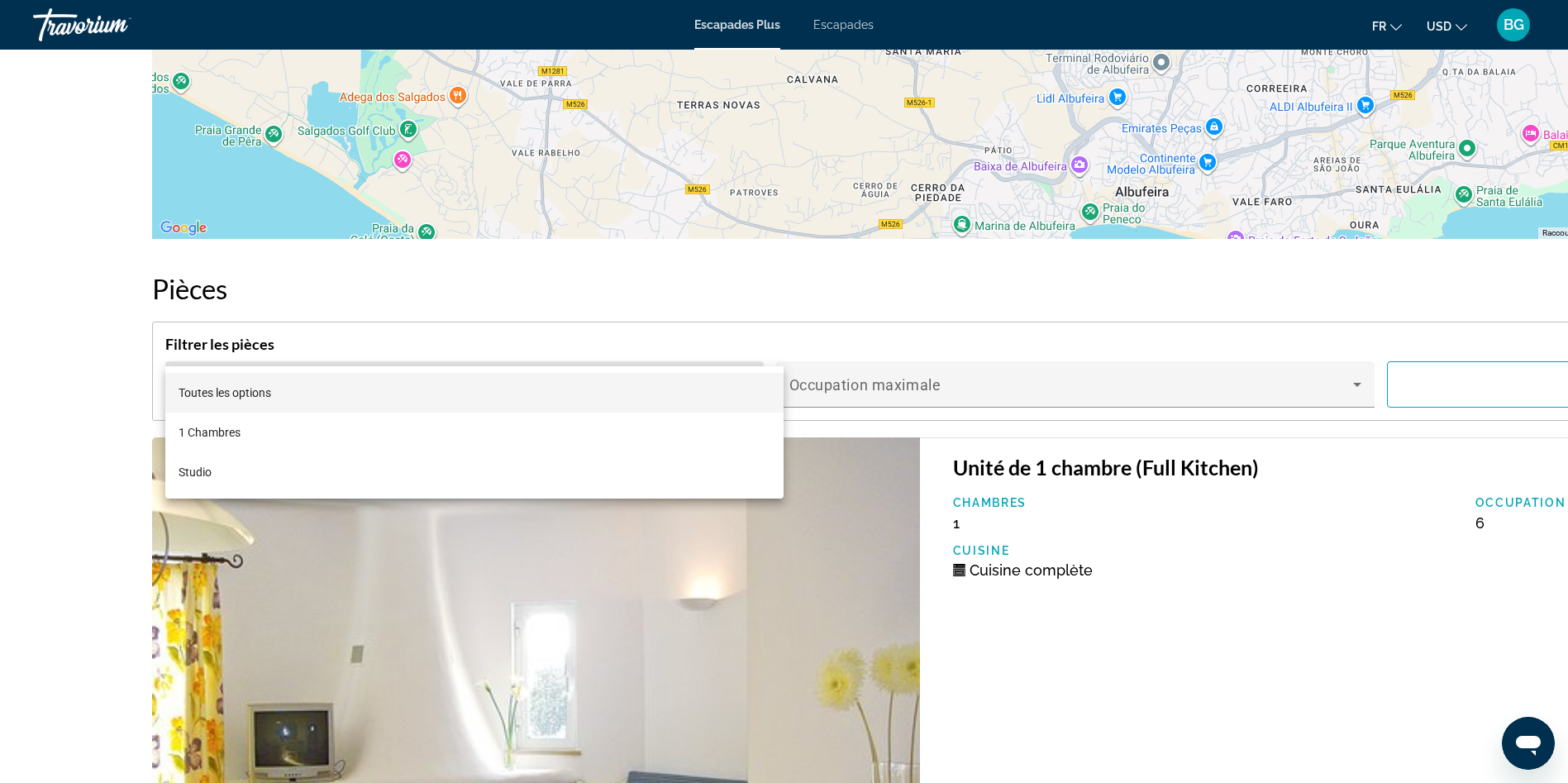
click at [762, 342] on div at bounding box center [784, 391] width 1568 height 783
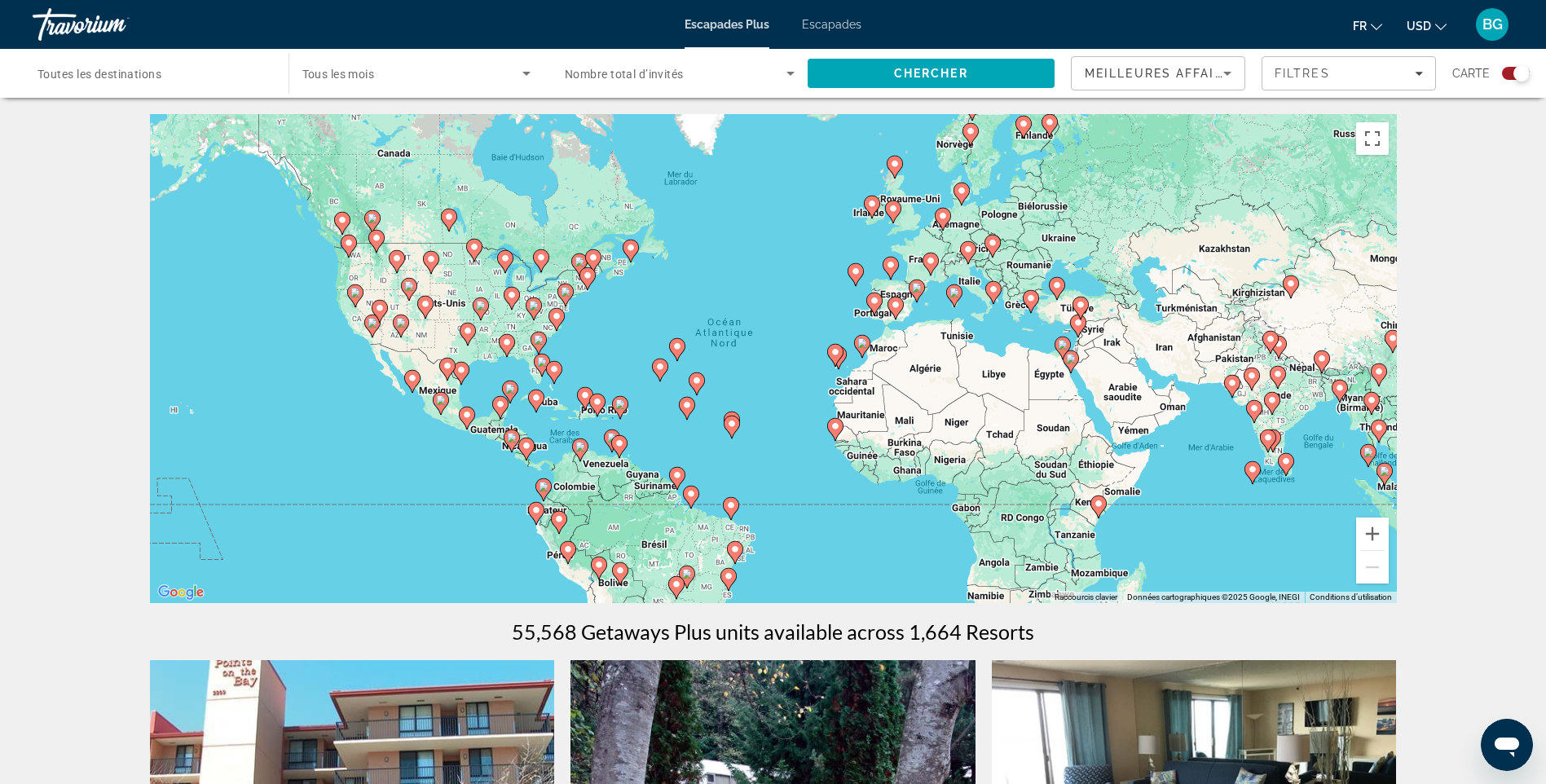
click at [916, 284] on image "Contenu principal" at bounding box center [917, 287] width 10 height 10
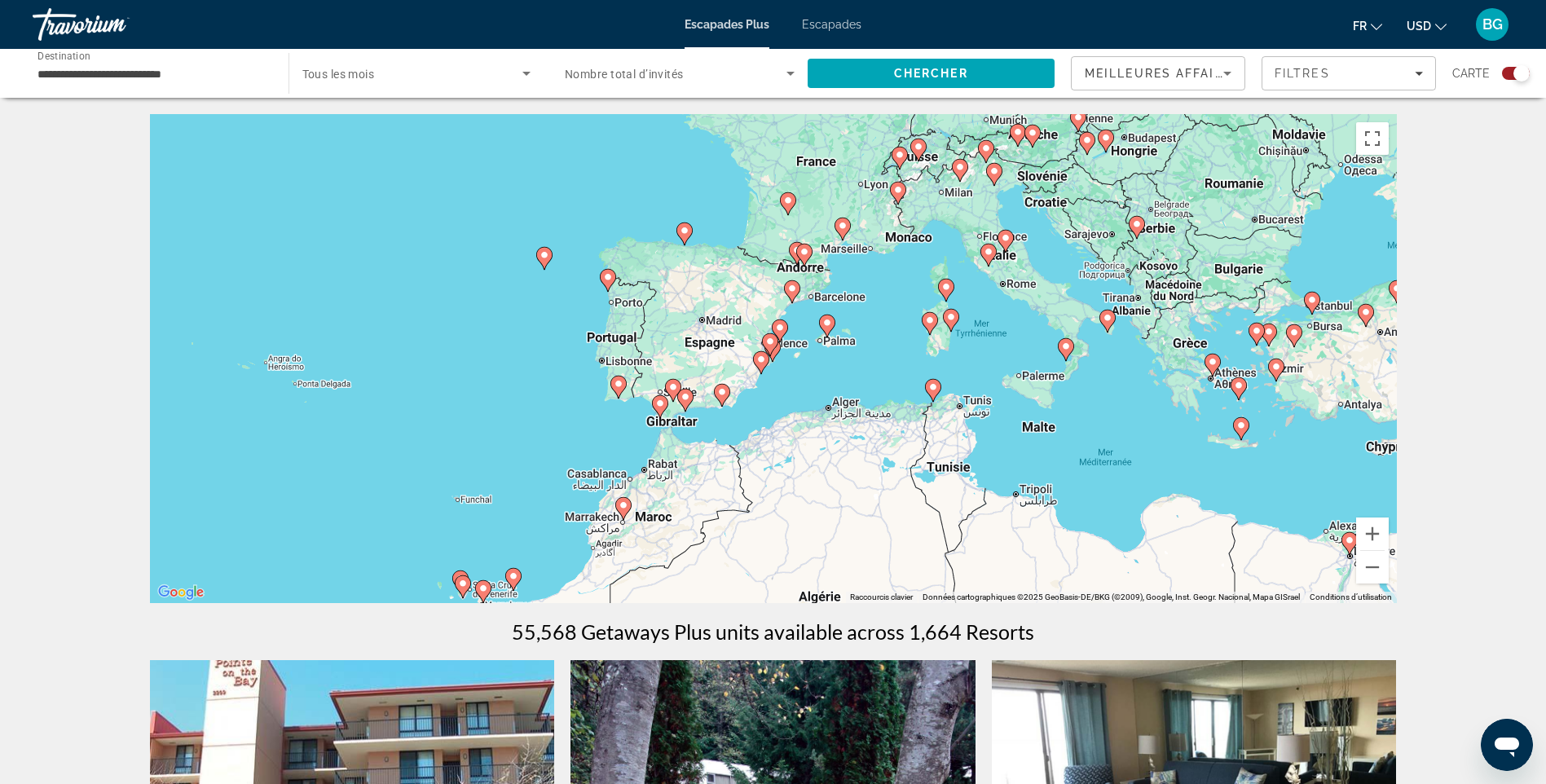
click at [824, 323] on image "Contenu principal" at bounding box center [826, 322] width 10 height 10
type input "**********"
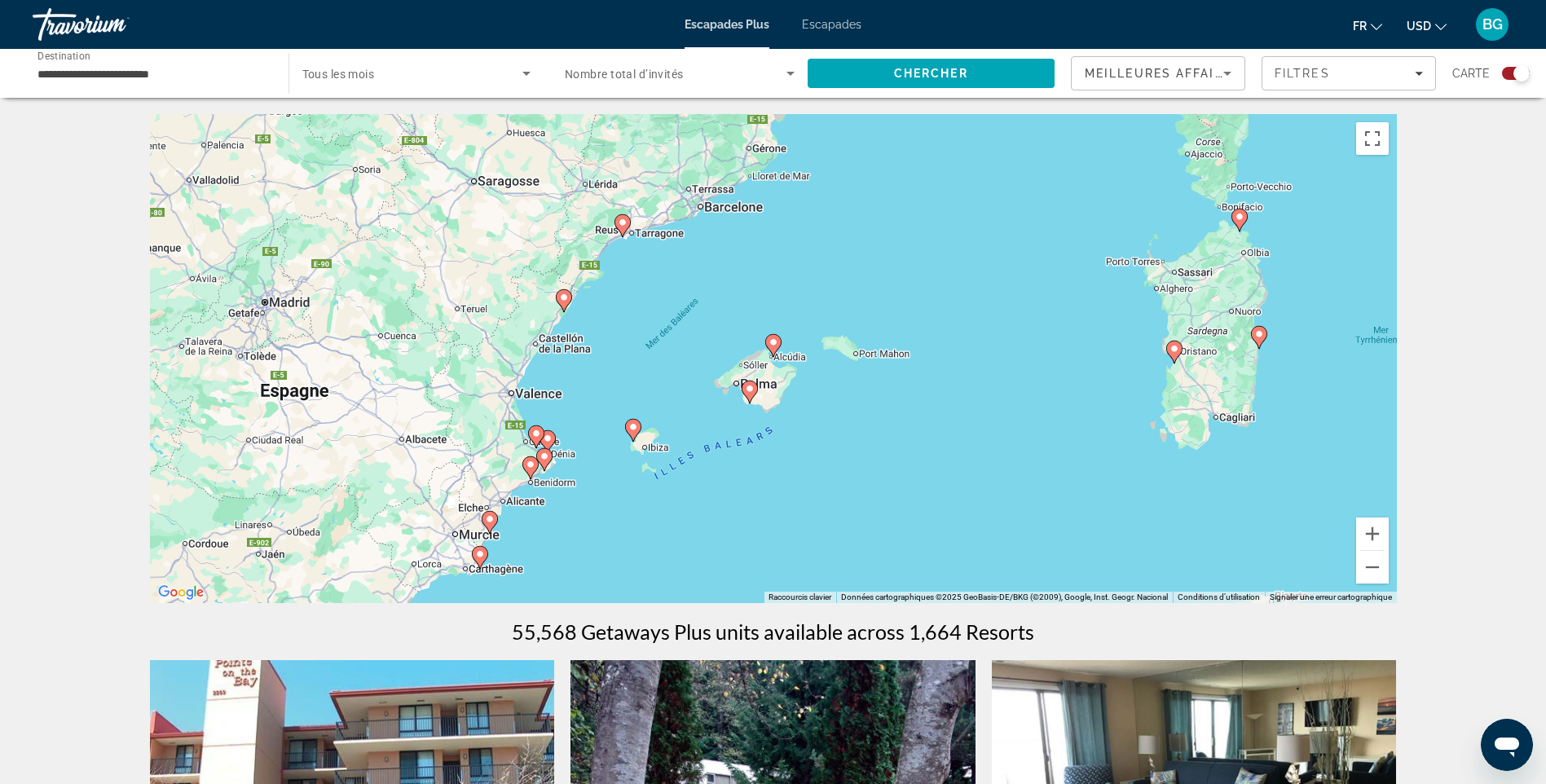
click at [745, 384] on icon "Contenu principal" at bounding box center [749, 391] width 15 height 21
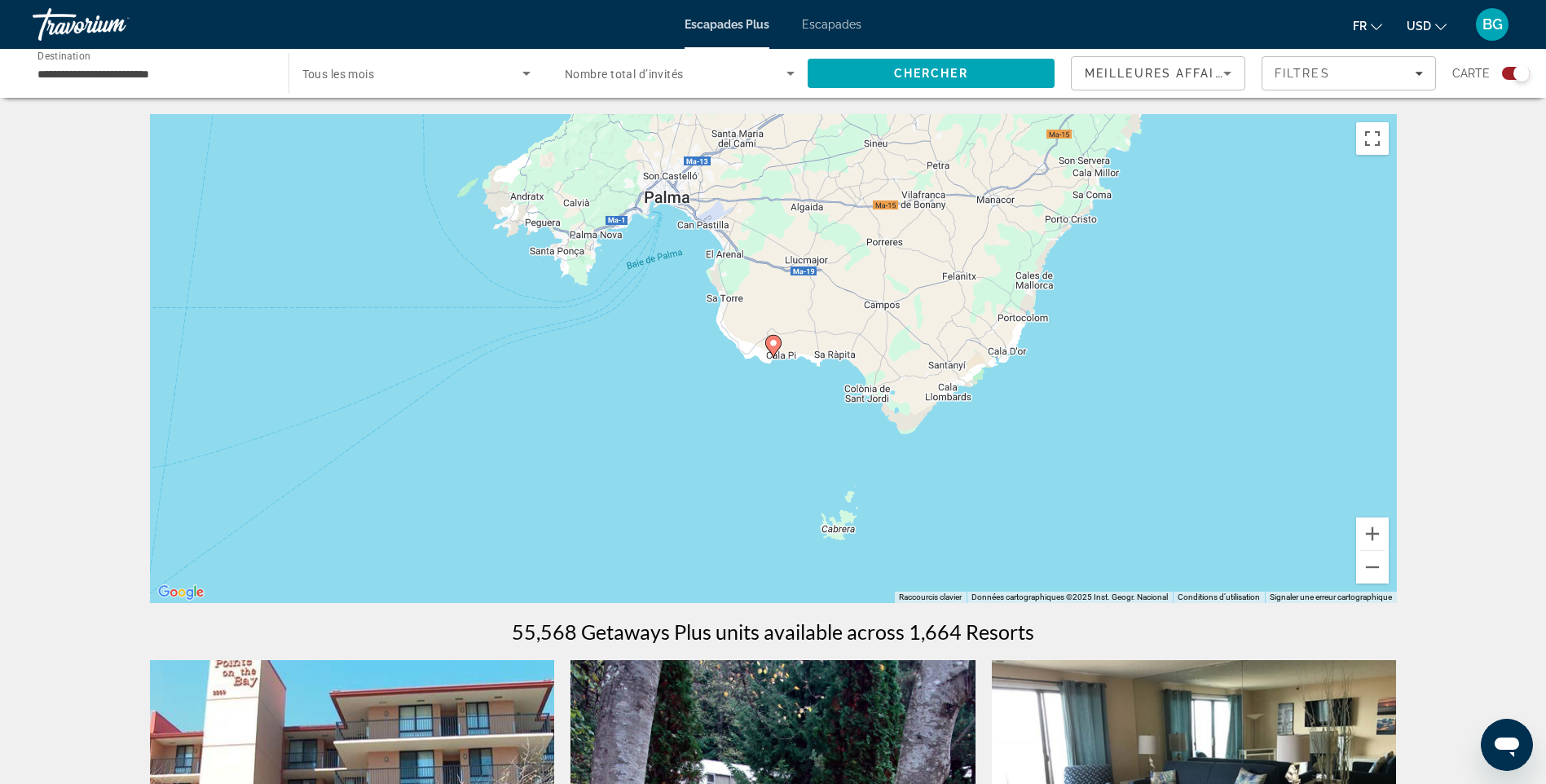
click at [772, 341] on image "Contenu principal" at bounding box center [773, 342] width 10 height 10
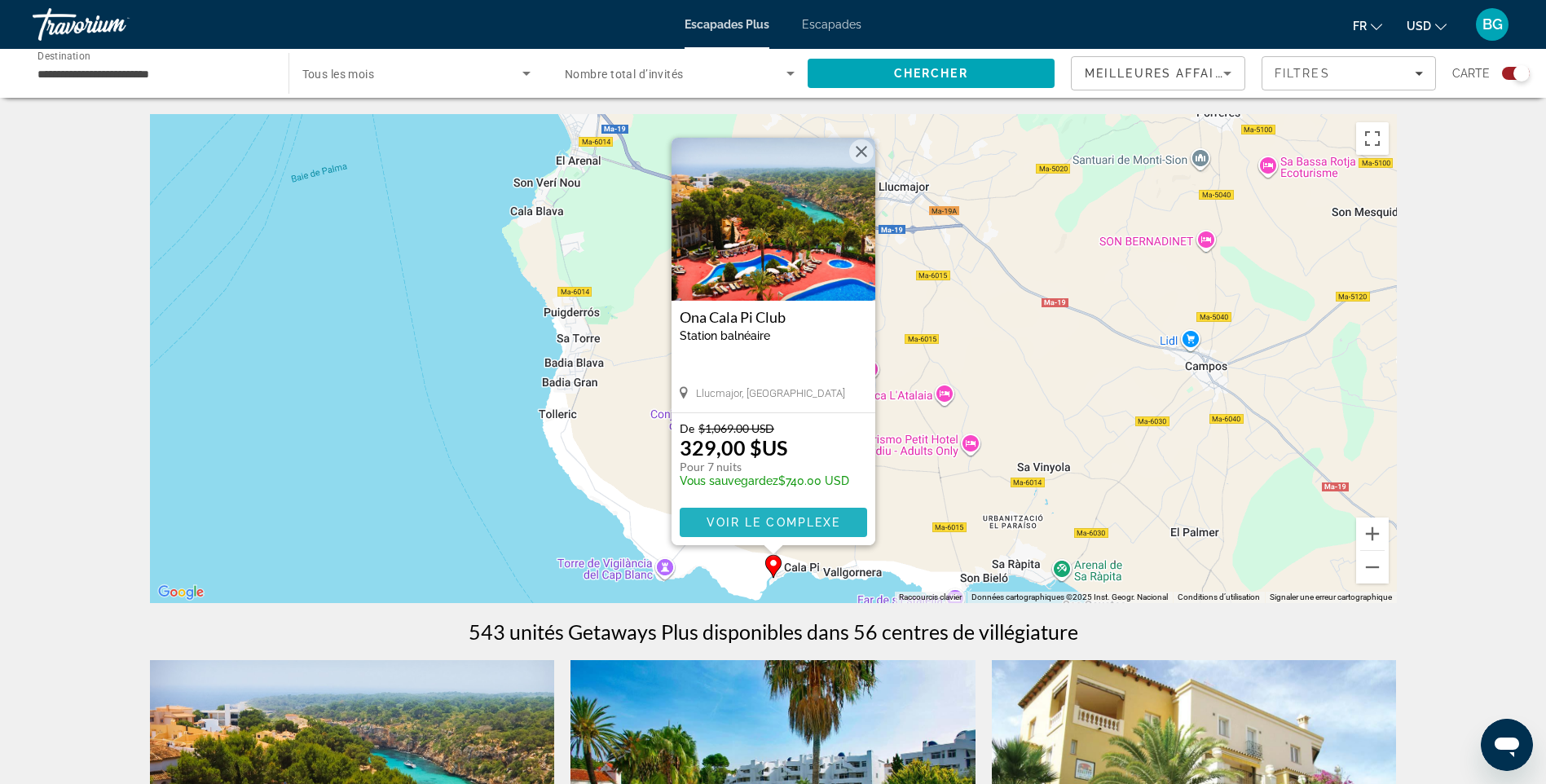
click at [767, 519] on span "Voir le complexe" at bounding box center [773, 523] width 134 height 13
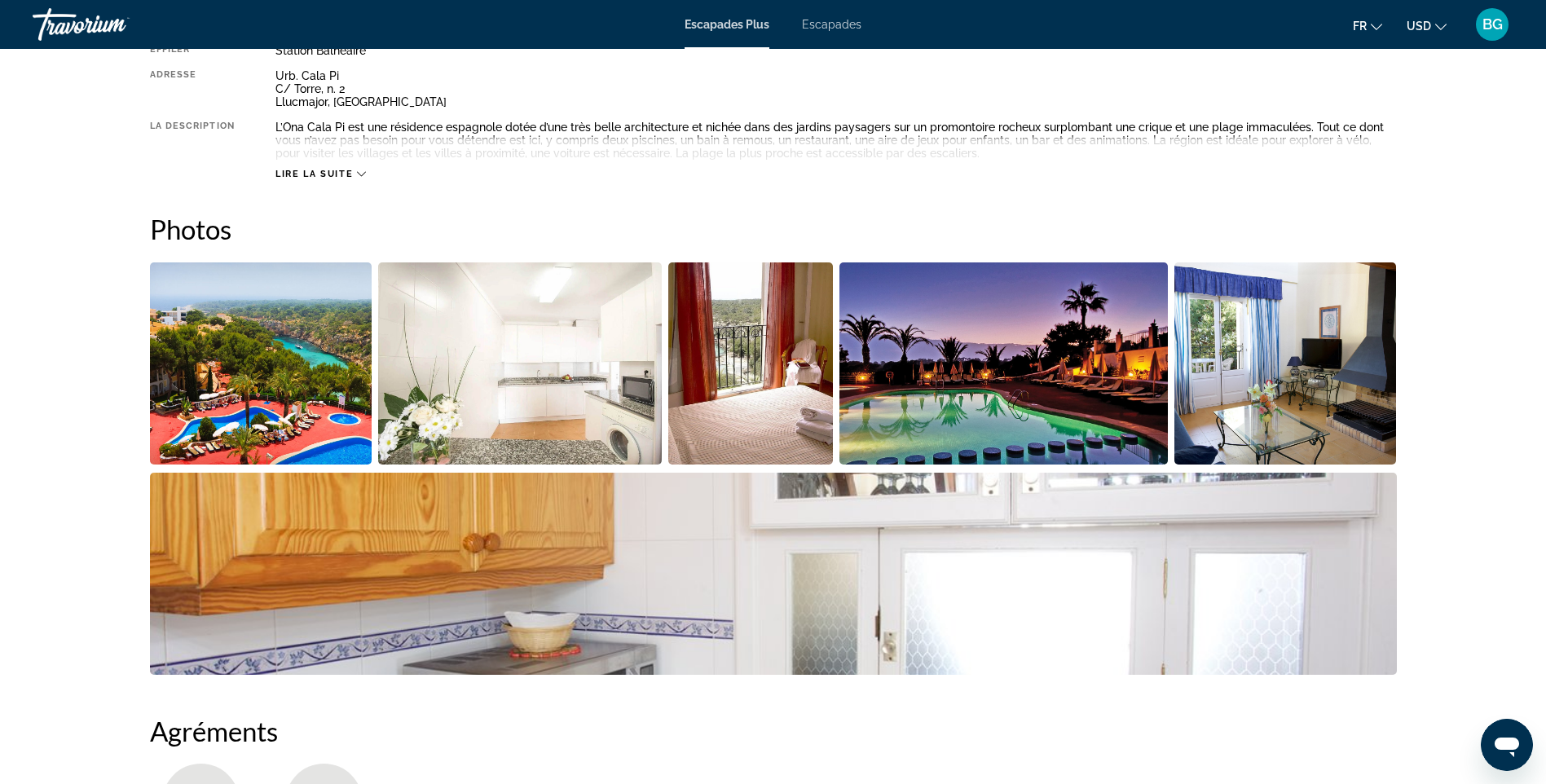
scroll to position [651, 0]
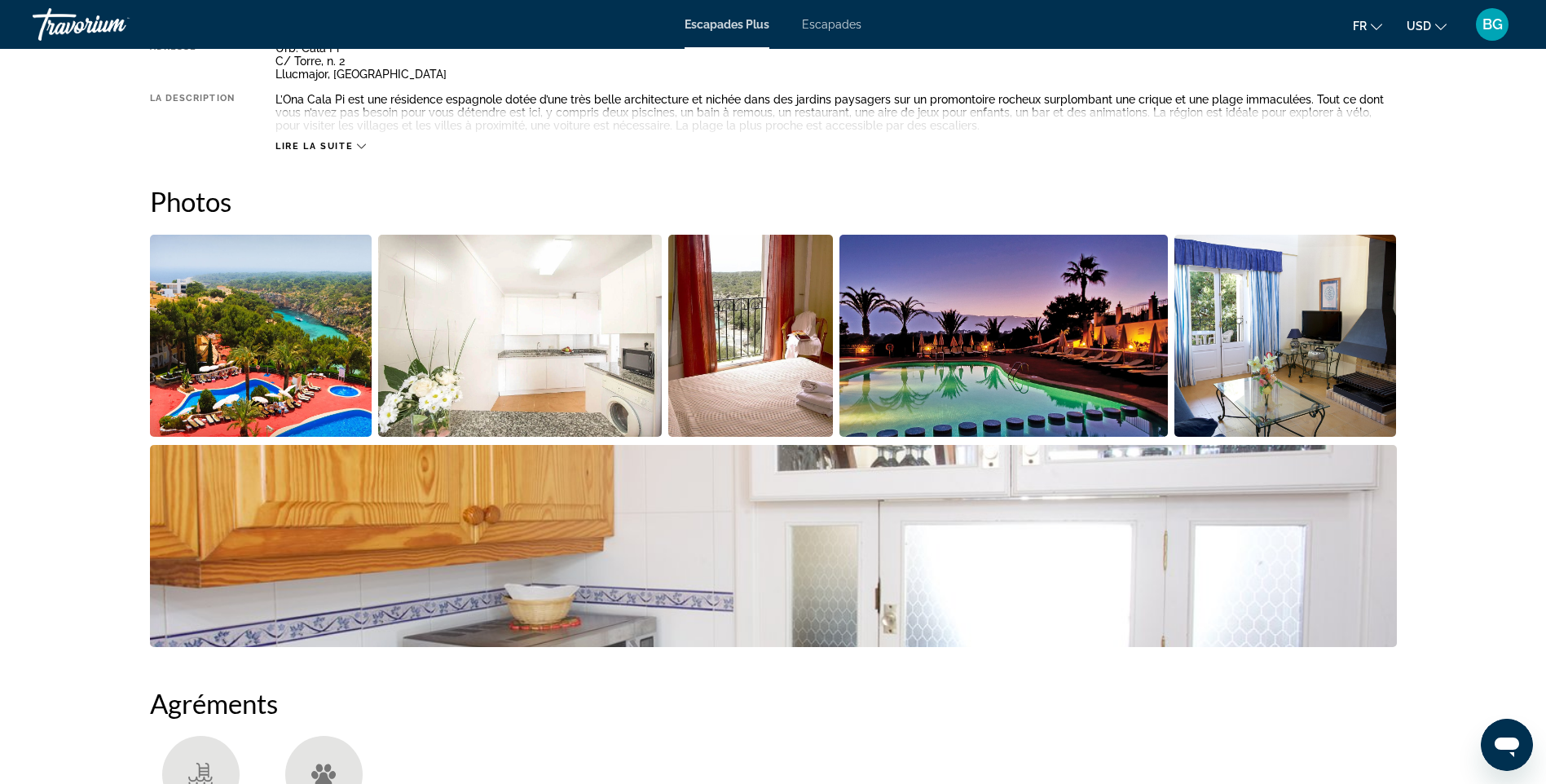
click at [352, 361] on img "Ouvrir le curseur d’image en plein écran" at bounding box center [261, 336] width 223 height 202
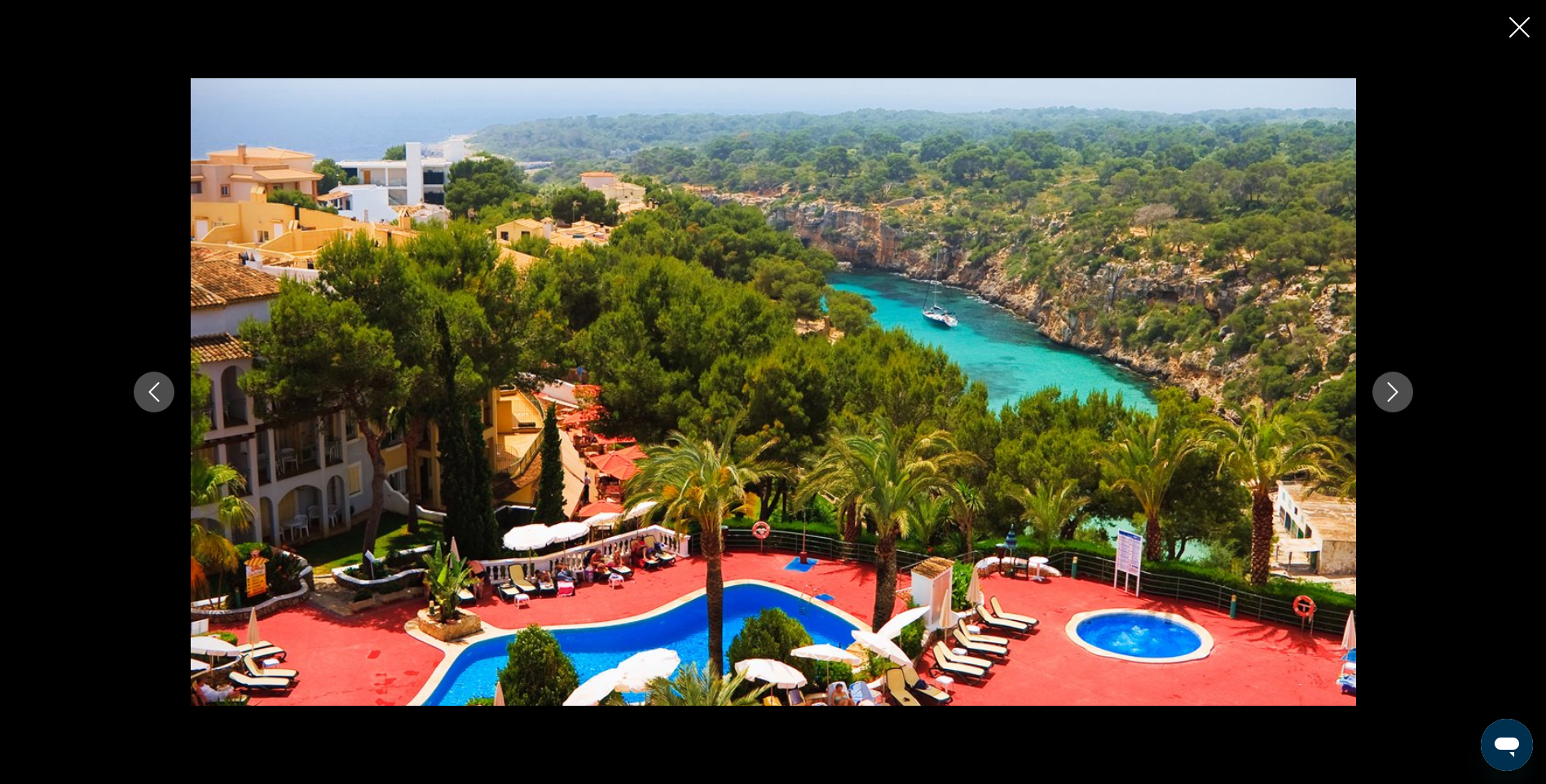
click at [1391, 386] on icon "Image suivante" at bounding box center [1392, 391] width 11 height 19
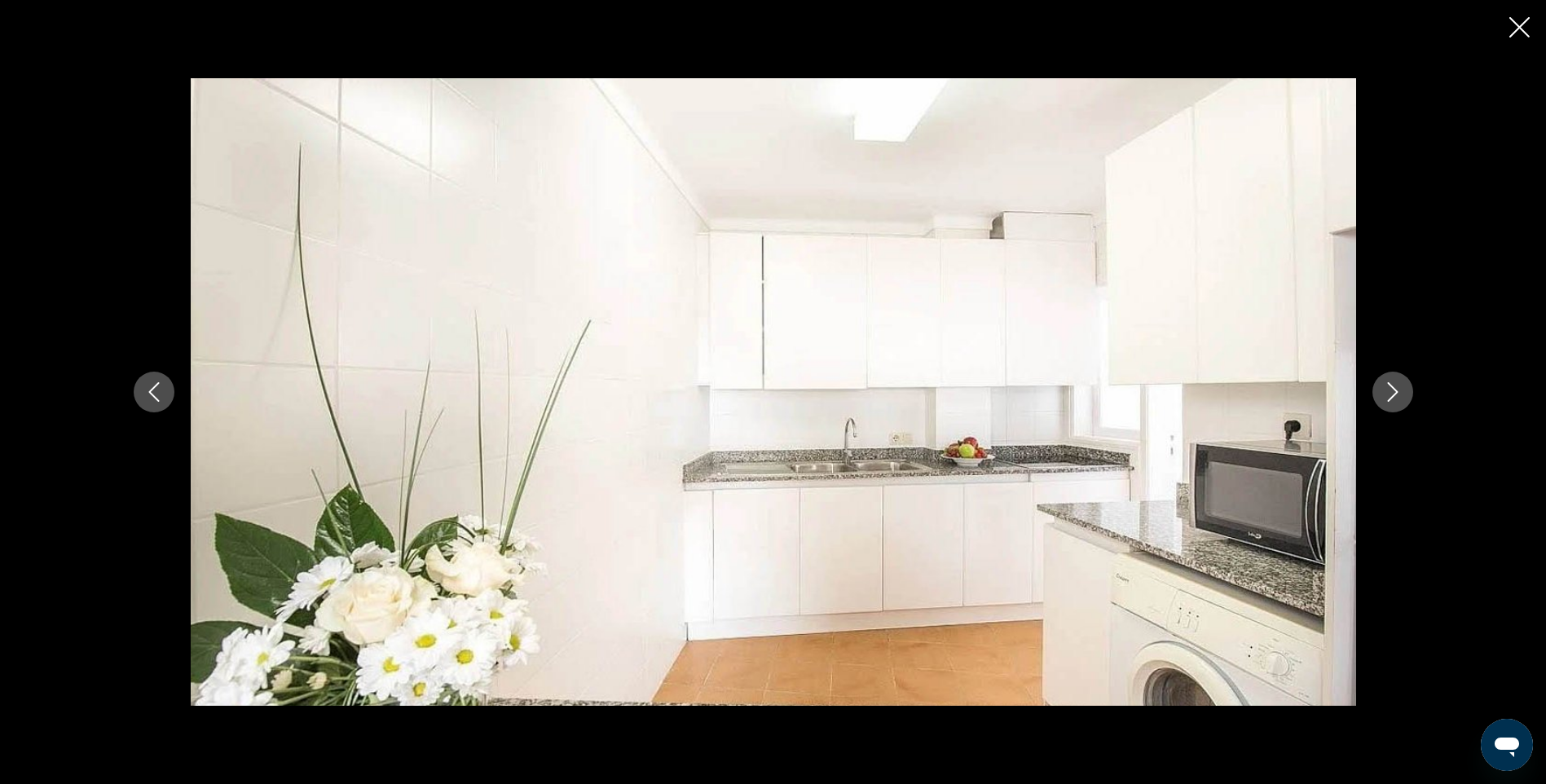
click at [1391, 386] on icon "Image suivante" at bounding box center [1392, 391] width 11 height 19
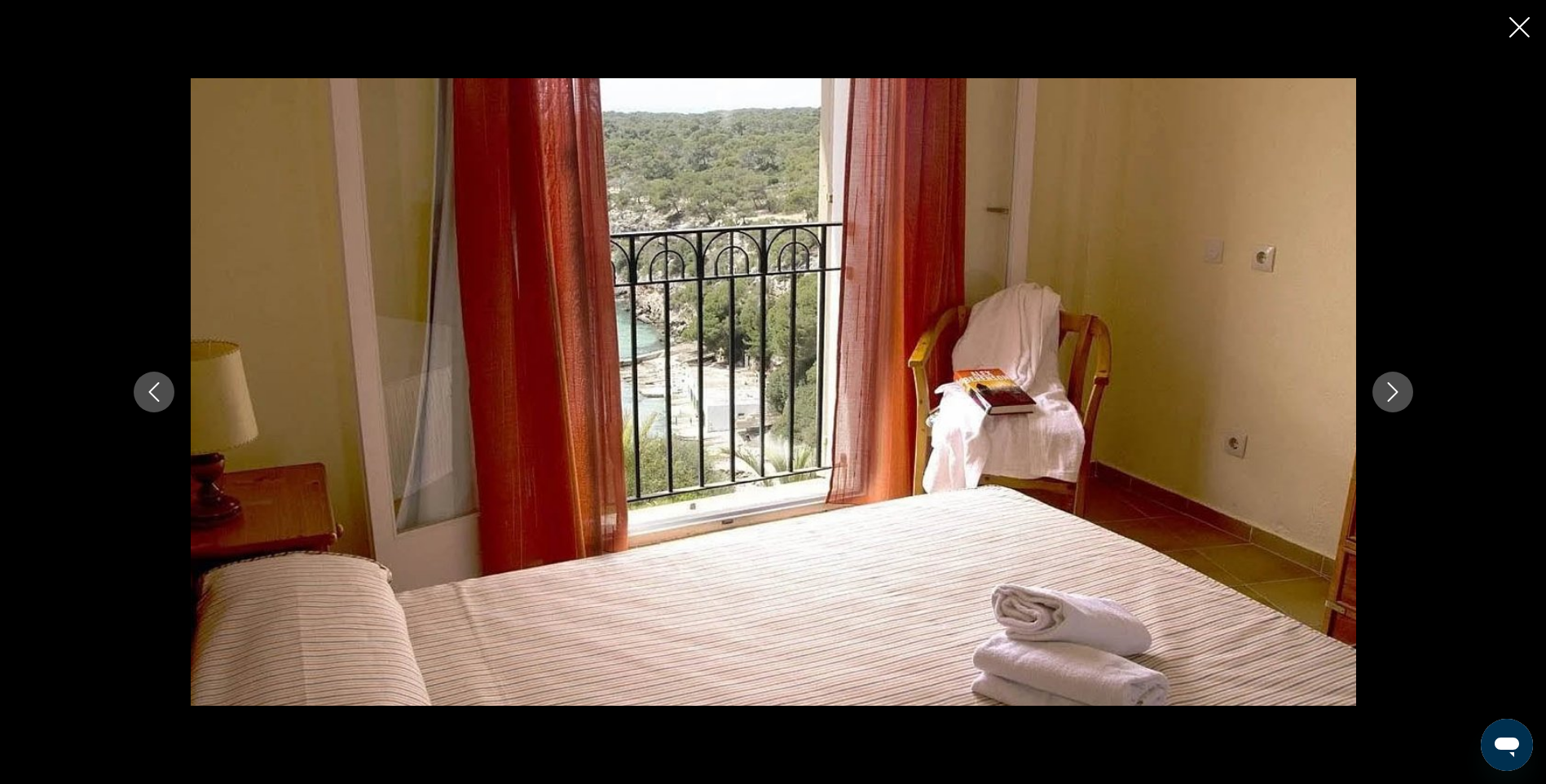
click at [1391, 386] on icon "Image suivante" at bounding box center [1392, 391] width 11 height 19
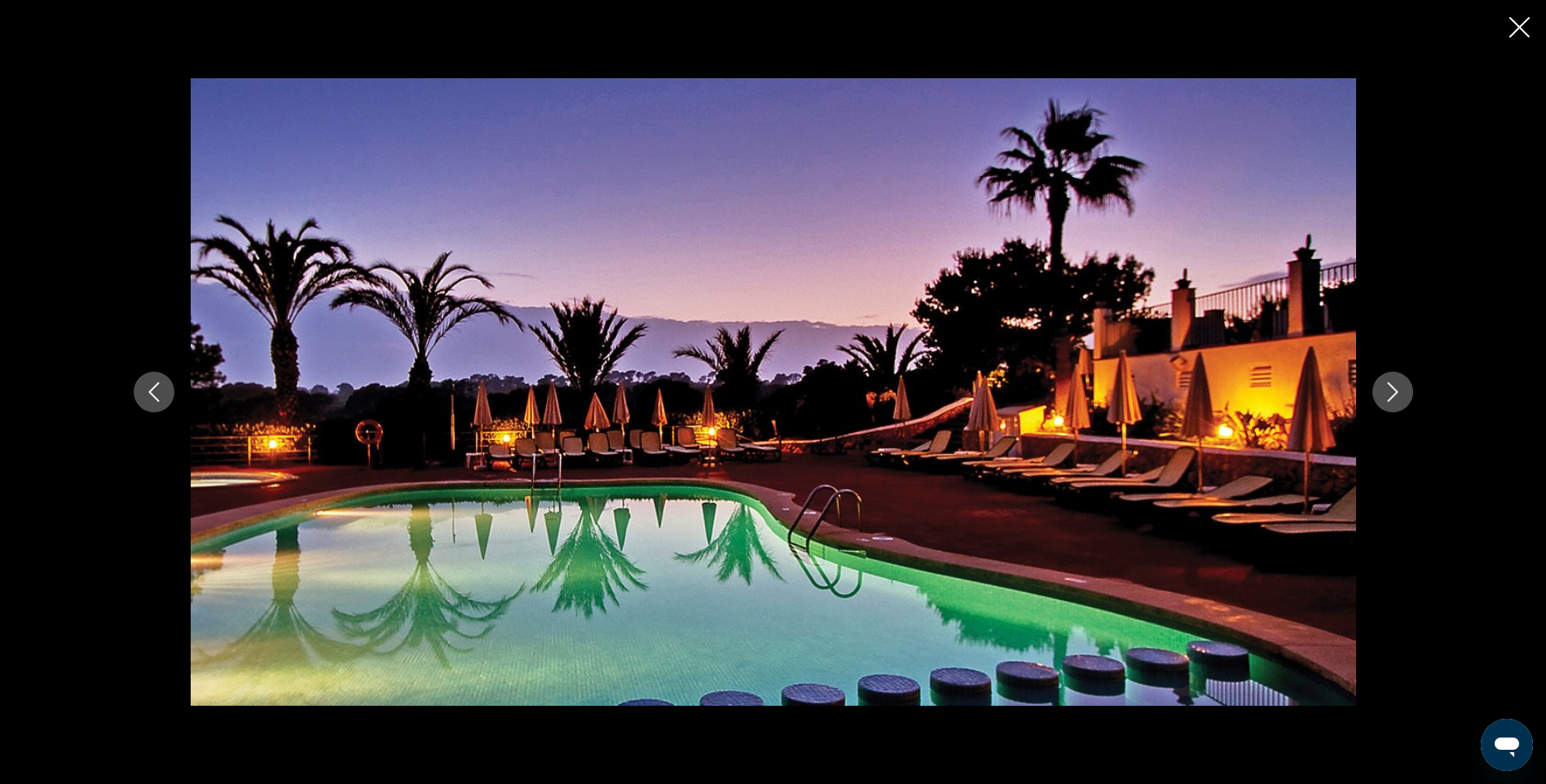
click at [1391, 386] on icon "Image suivante" at bounding box center [1392, 391] width 11 height 19
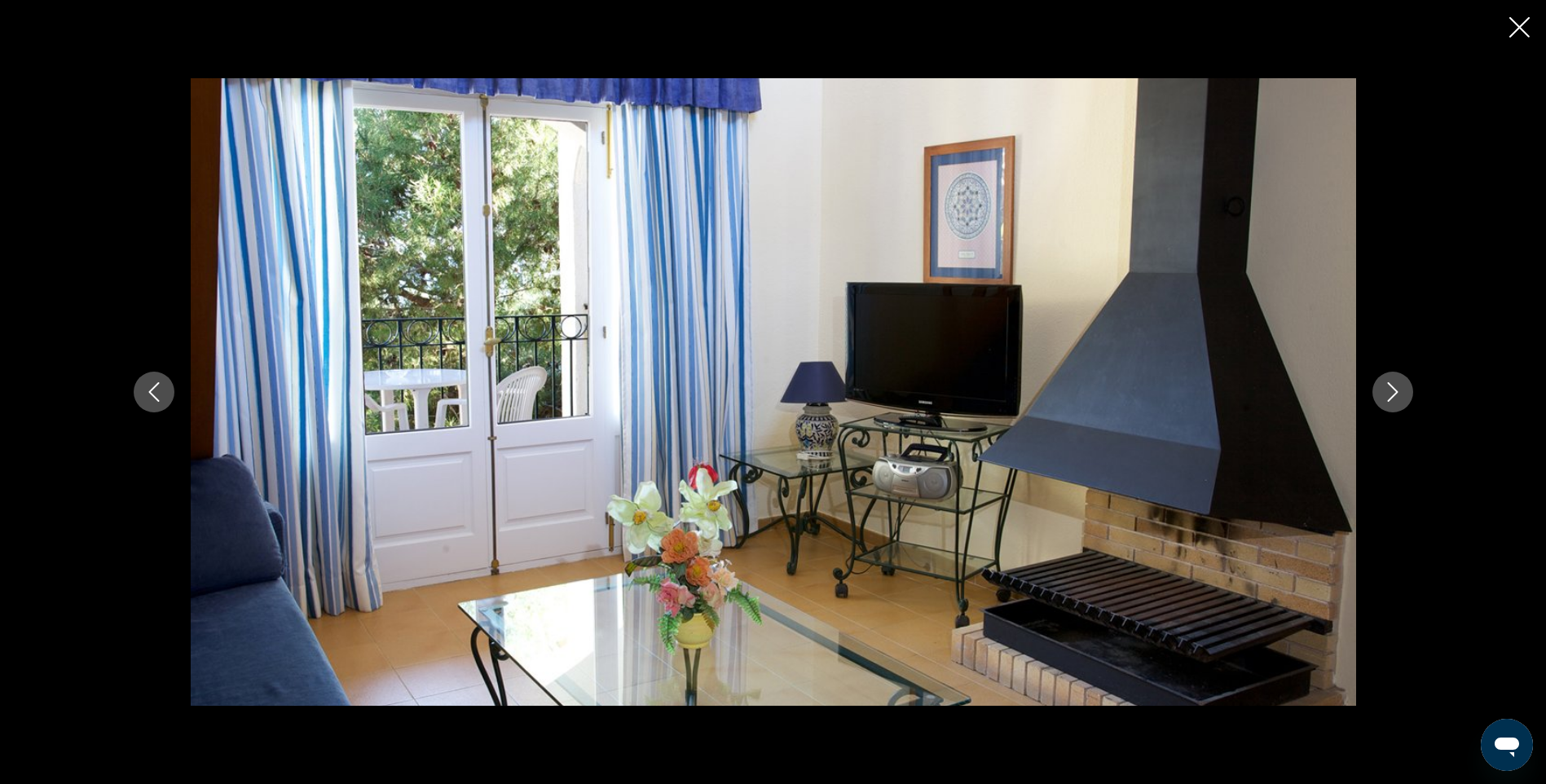
click at [1391, 386] on icon "Image suivante" at bounding box center [1392, 391] width 11 height 19
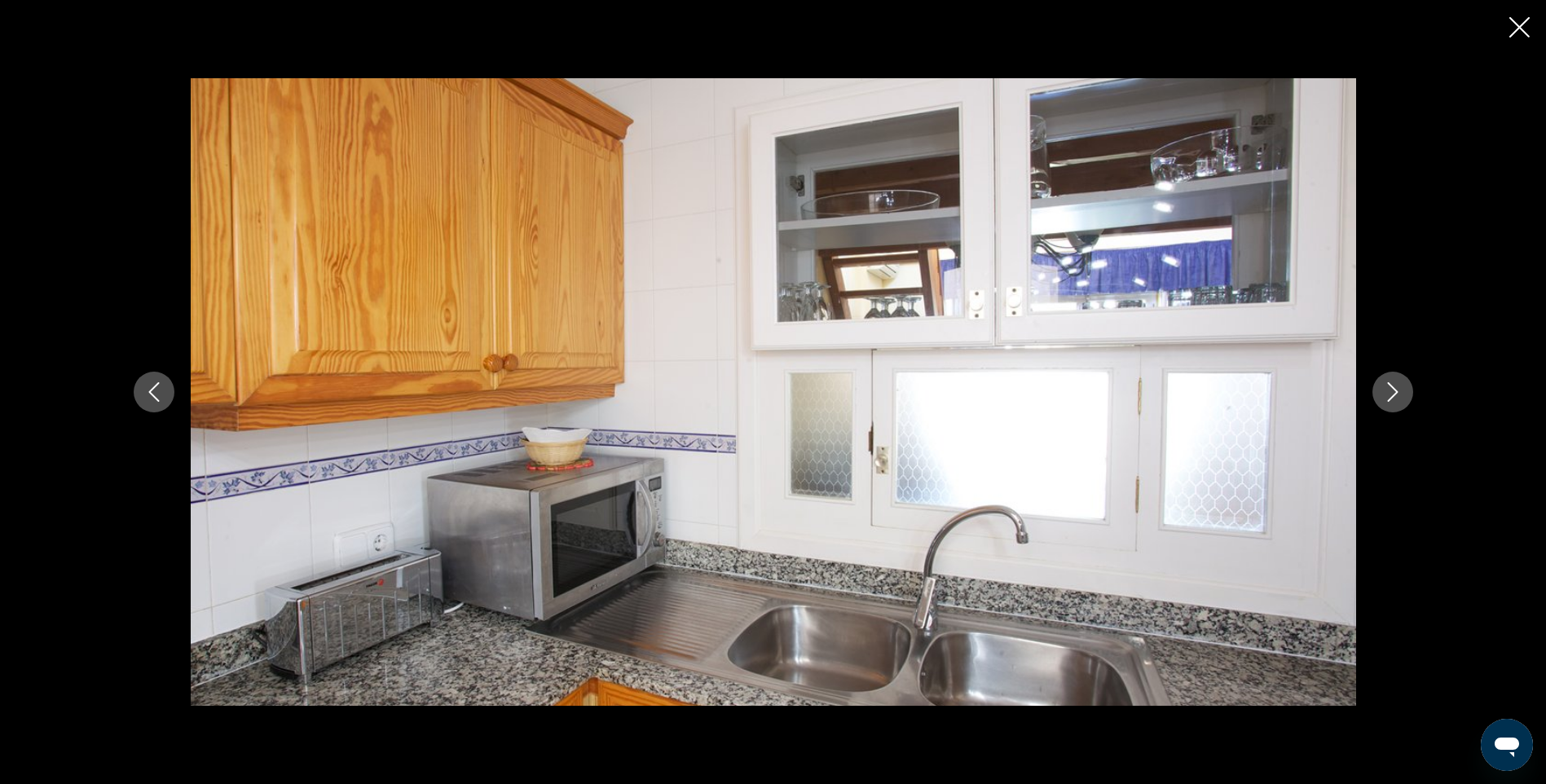
click at [1391, 386] on icon "Image suivante" at bounding box center [1392, 391] width 11 height 19
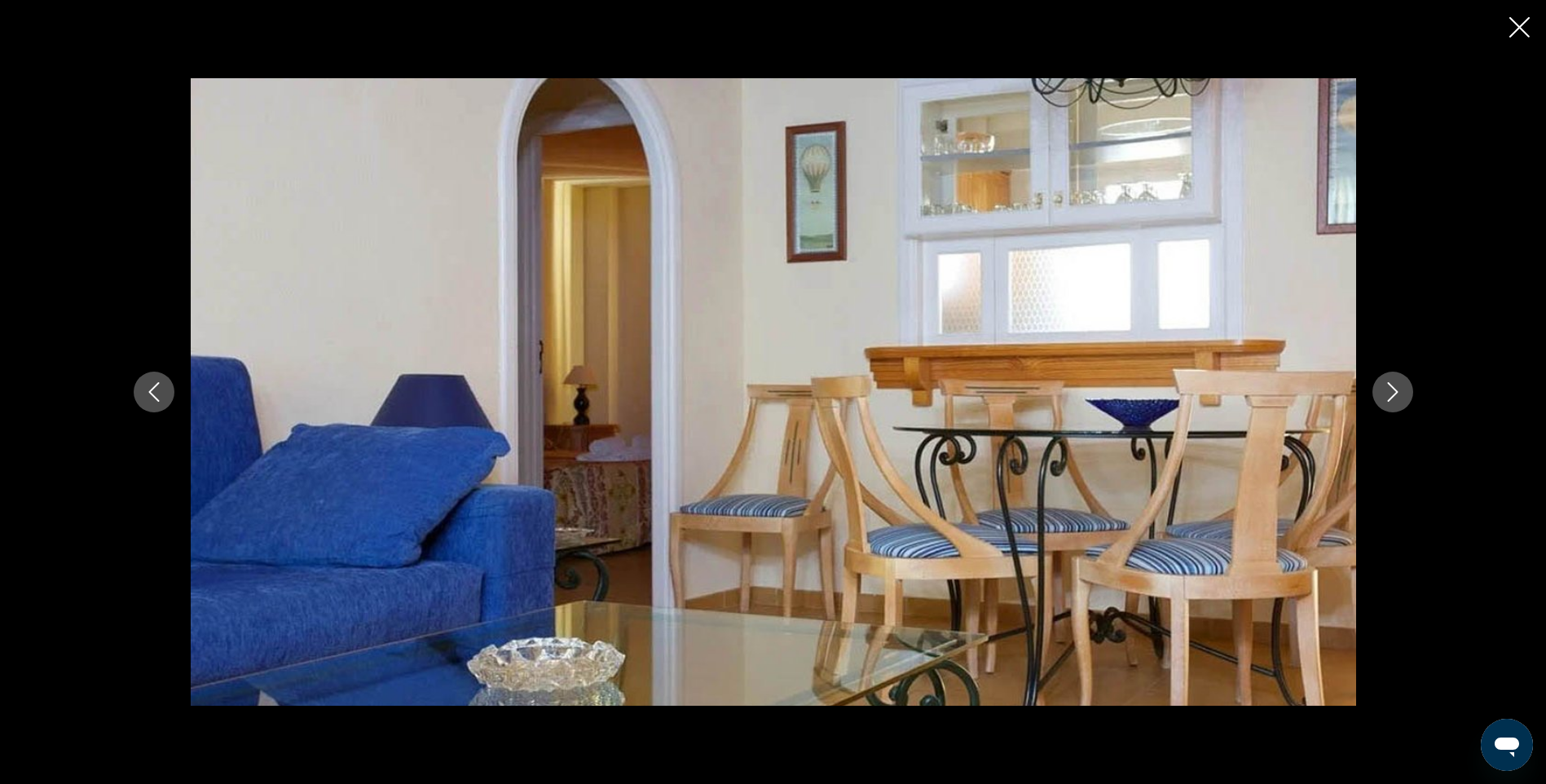
click at [1391, 386] on icon "Image suivante" at bounding box center [1392, 391] width 11 height 19
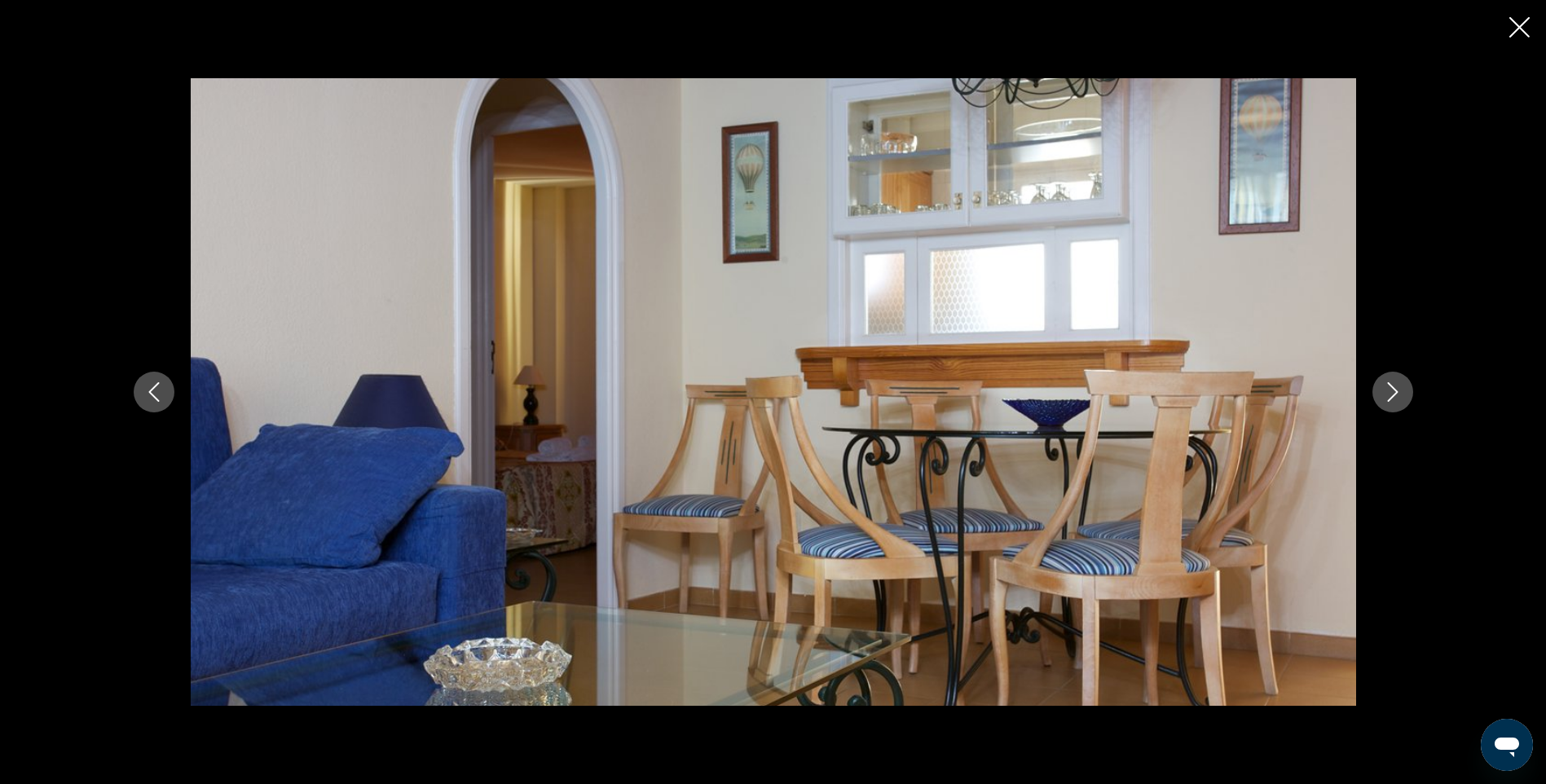
click at [1391, 386] on icon "Image suivante" at bounding box center [1392, 391] width 11 height 19
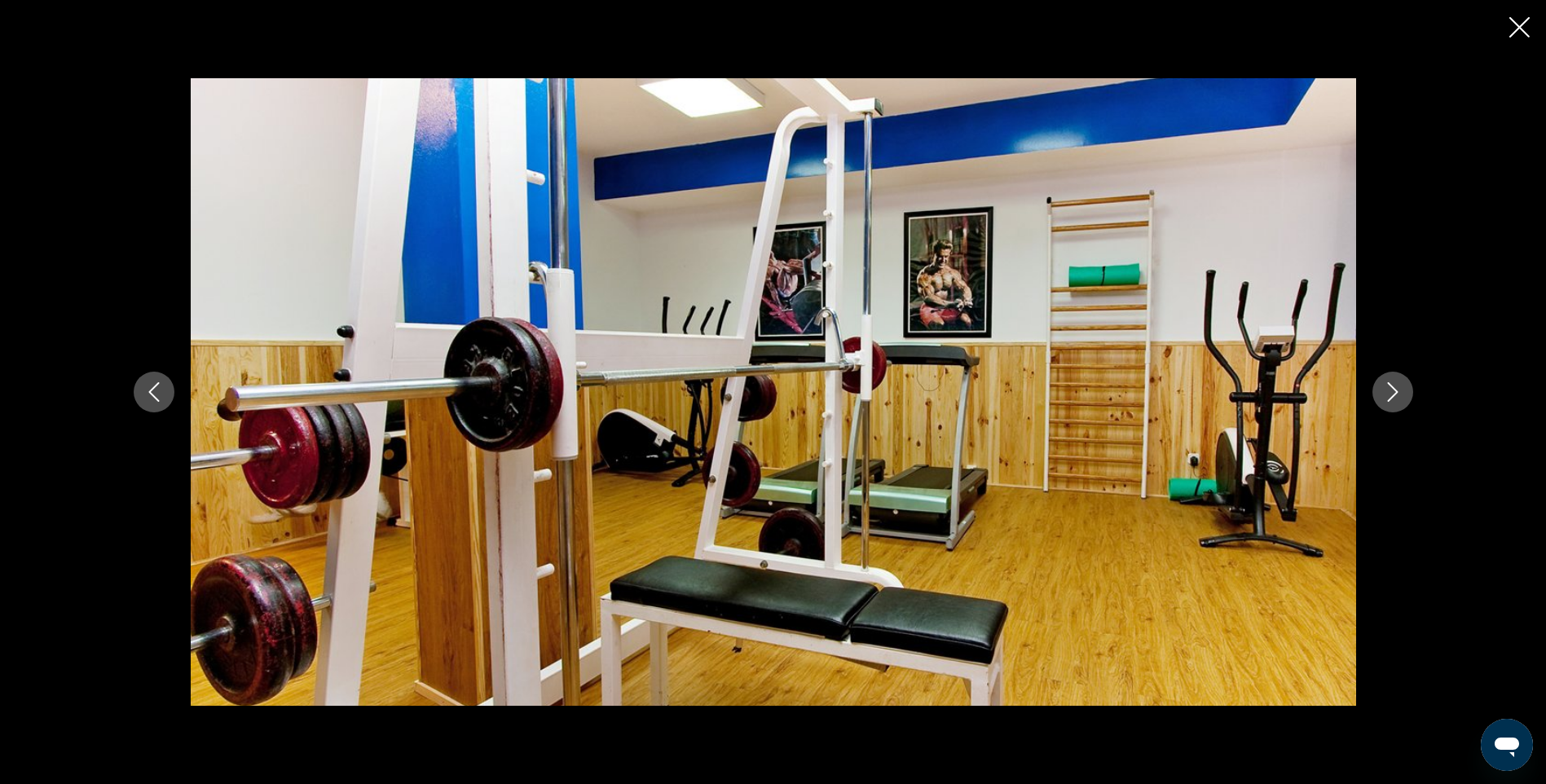
click at [1391, 386] on icon "Image suivante" at bounding box center [1392, 391] width 11 height 19
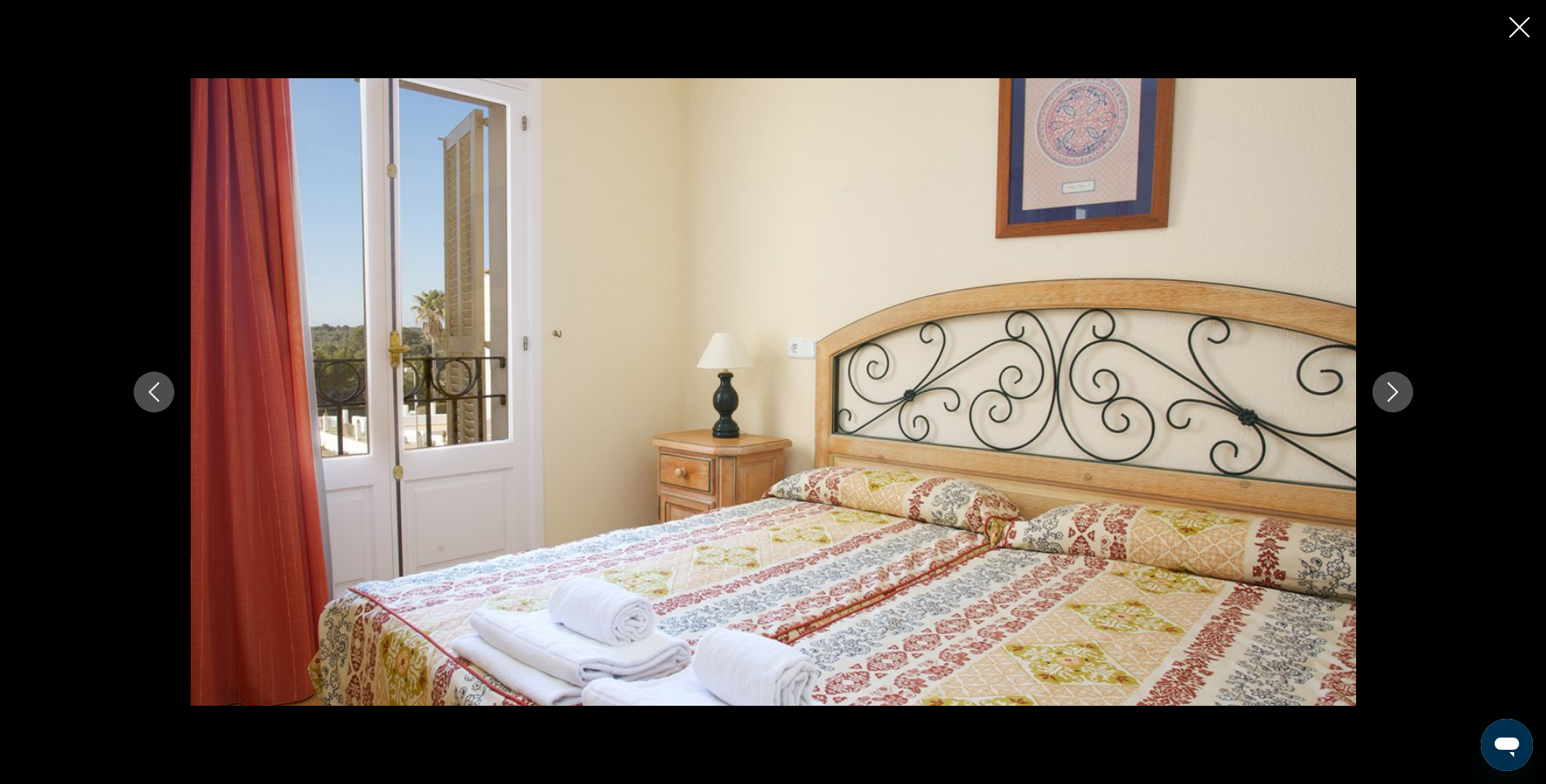
click at [1390, 386] on icon "Image suivante" at bounding box center [1392, 391] width 19 height 19
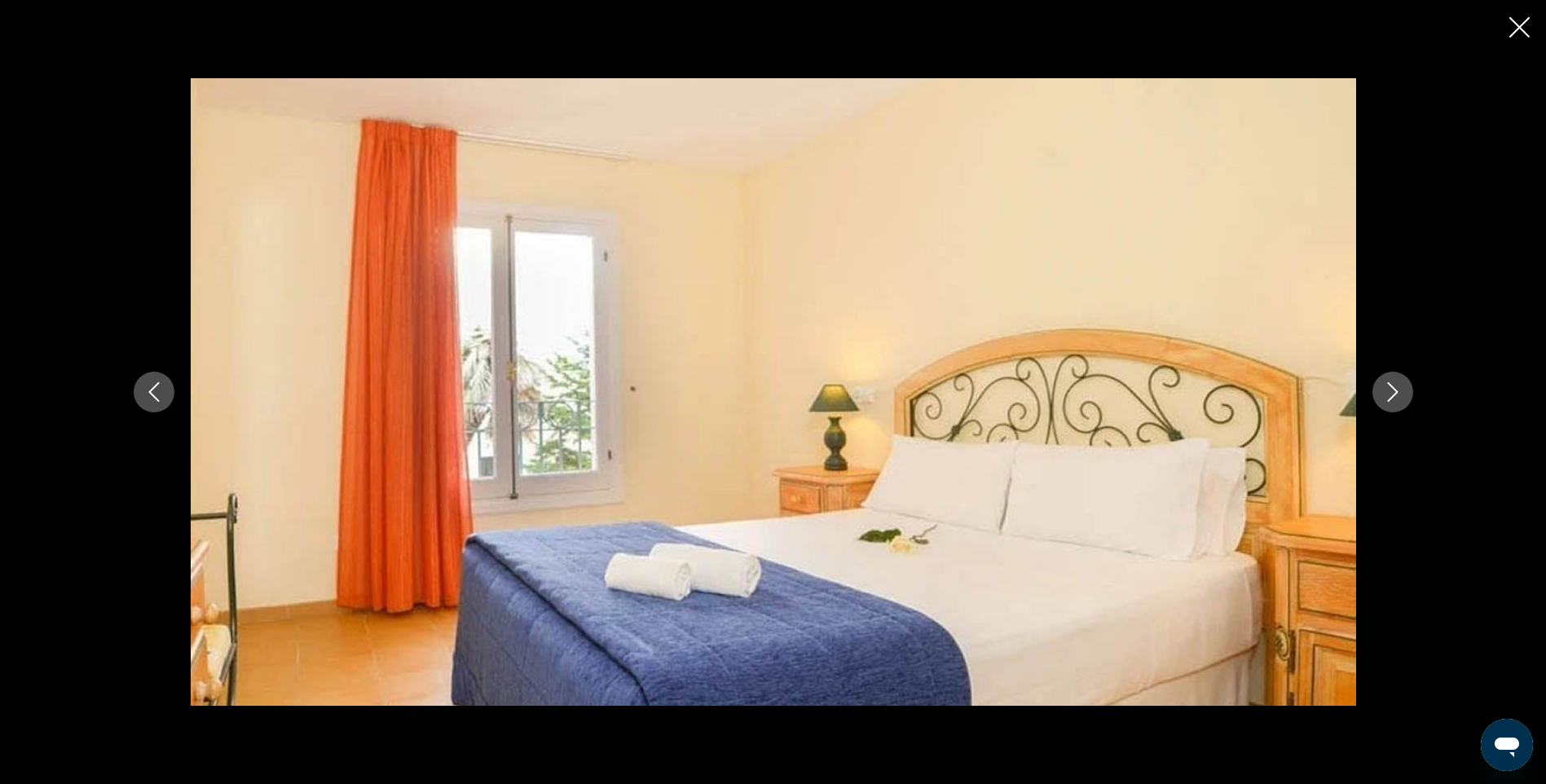
click at [1390, 386] on icon "Image suivante" at bounding box center [1392, 391] width 19 height 19
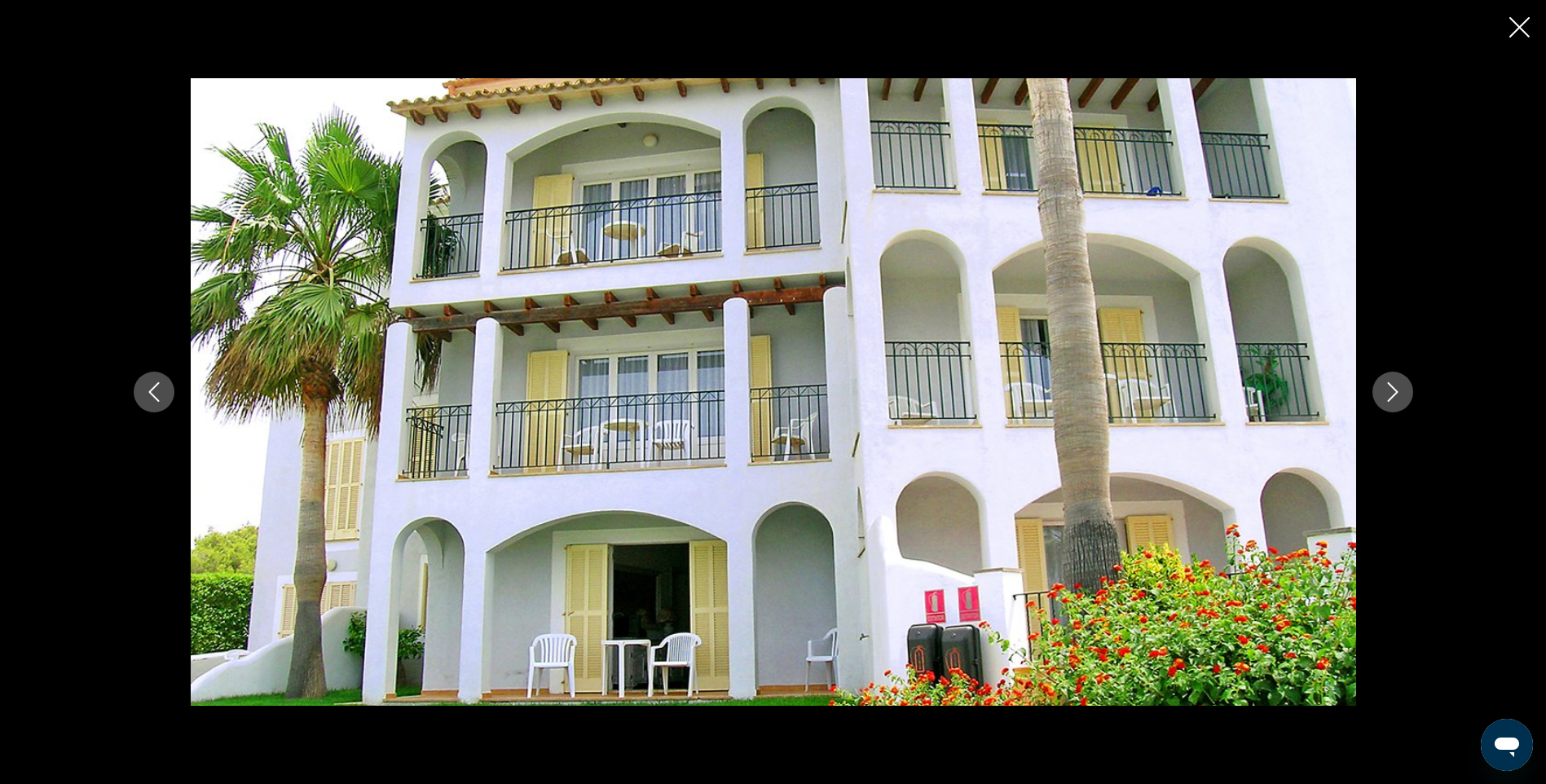
click at [1390, 386] on icon "Image suivante" at bounding box center [1392, 391] width 19 height 19
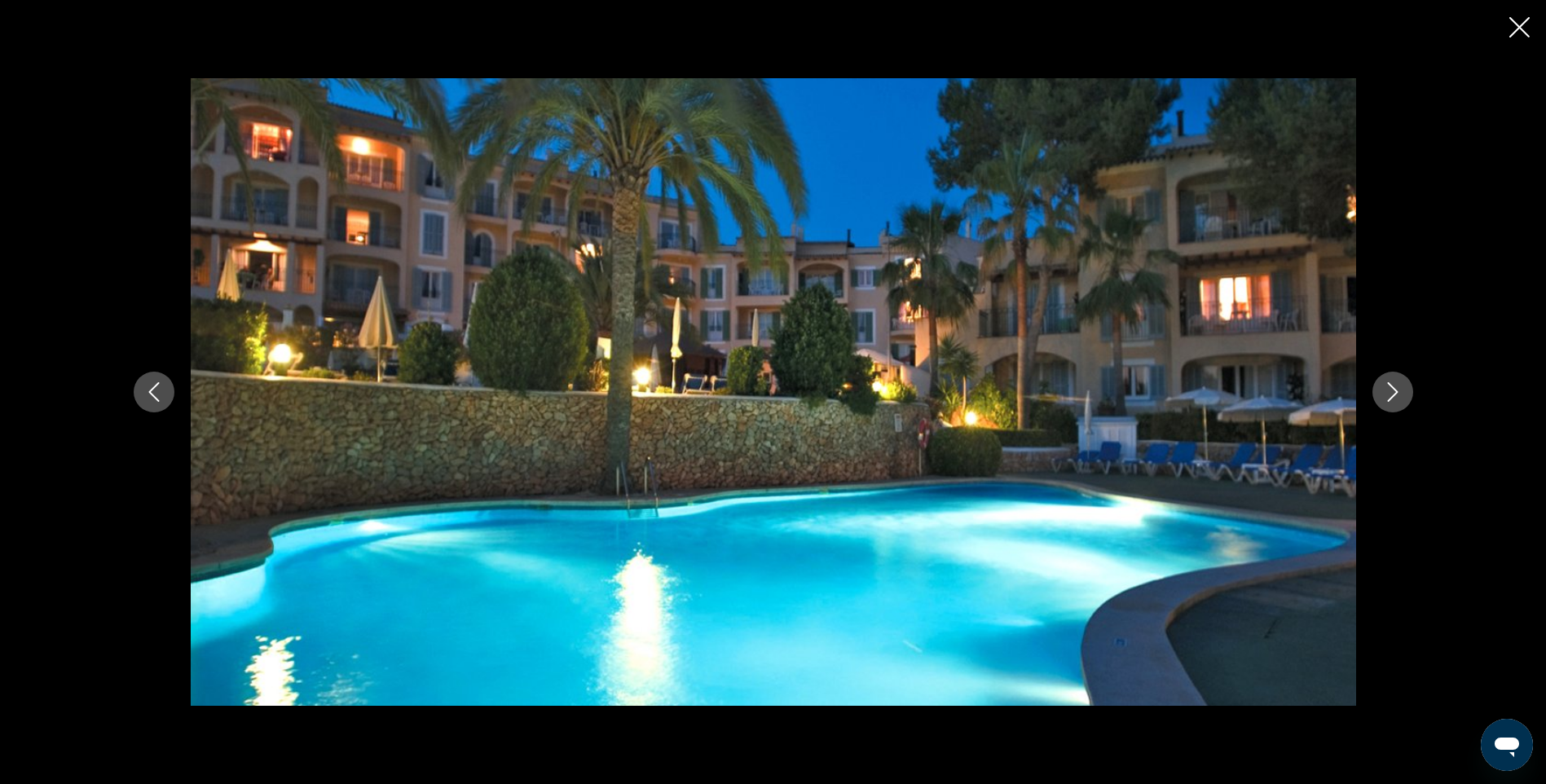
click at [1390, 386] on icon "Image suivante" at bounding box center [1392, 391] width 19 height 19
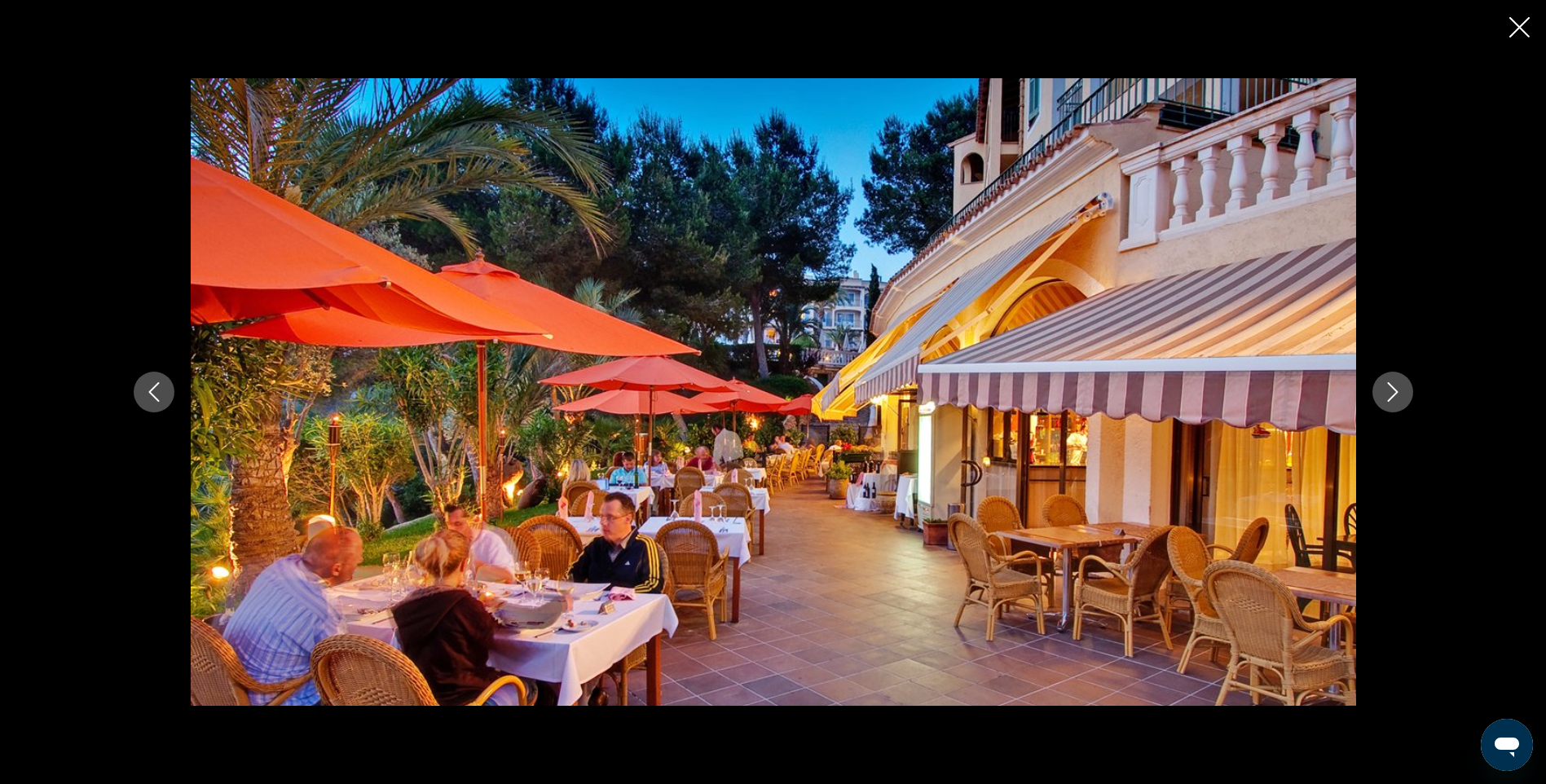
click at [1390, 386] on icon "Image suivante" at bounding box center [1392, 391] width 19 height 19
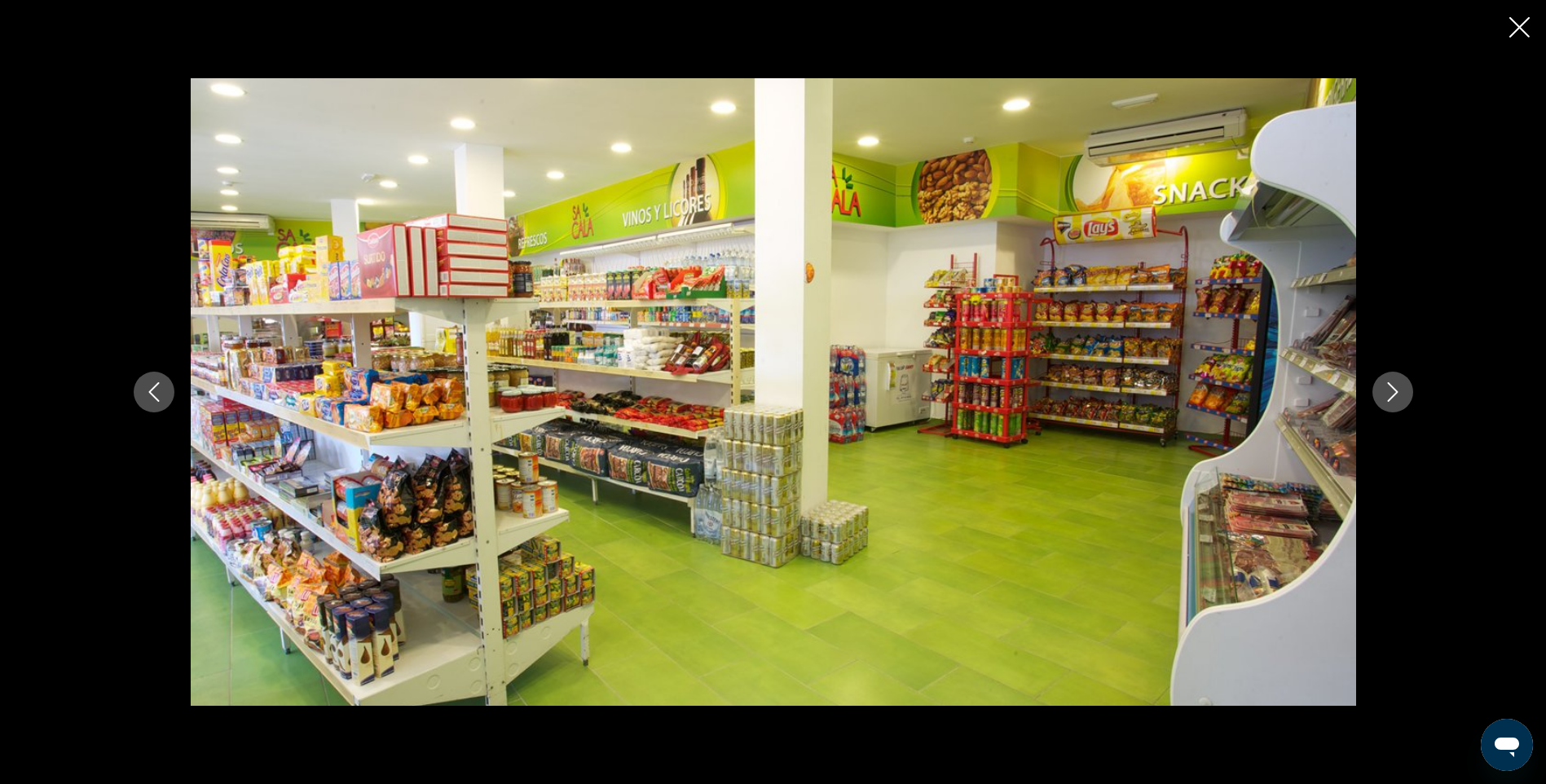
click at [1390, 386] on icon "Image suivante" at bounding box center [1392, 391] width 19 height 19
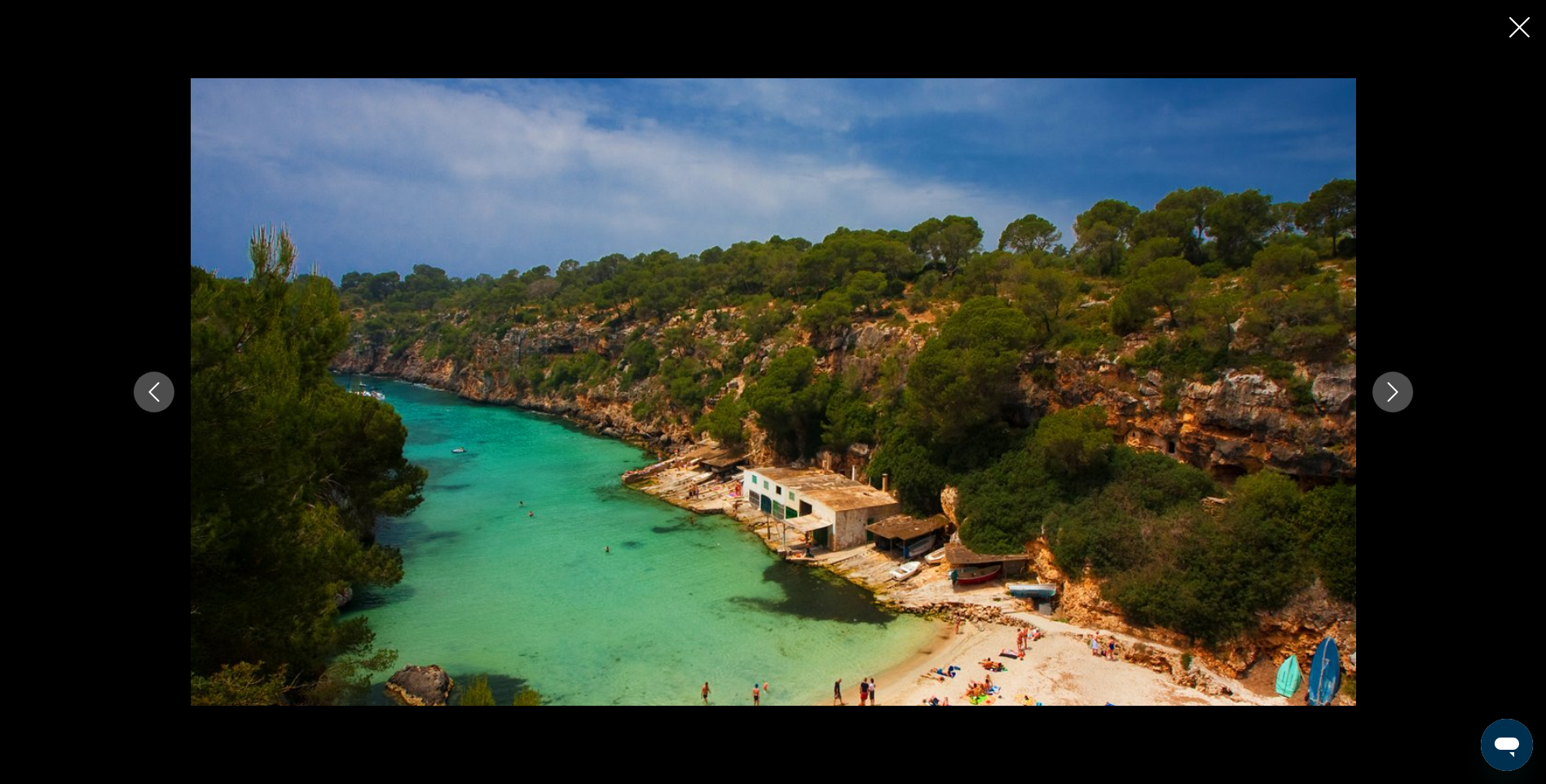
click at [1390, 386] on icon "Image suivante" at bounding box center [1392, 391] width 19 height 19
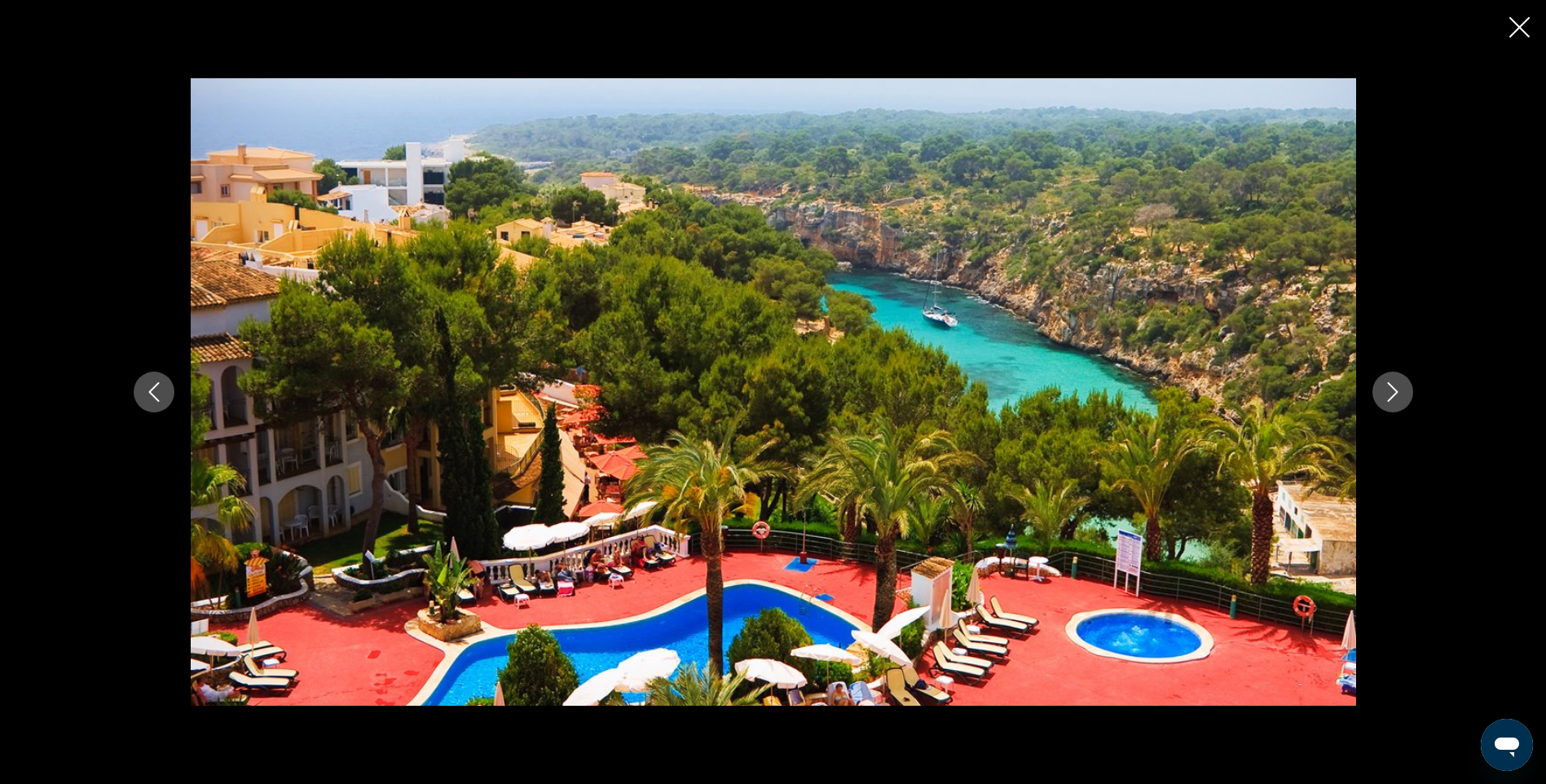
click at [1390, 386] on icon "Image suivante" at bounding box center [1392, 391] width 19 height 19
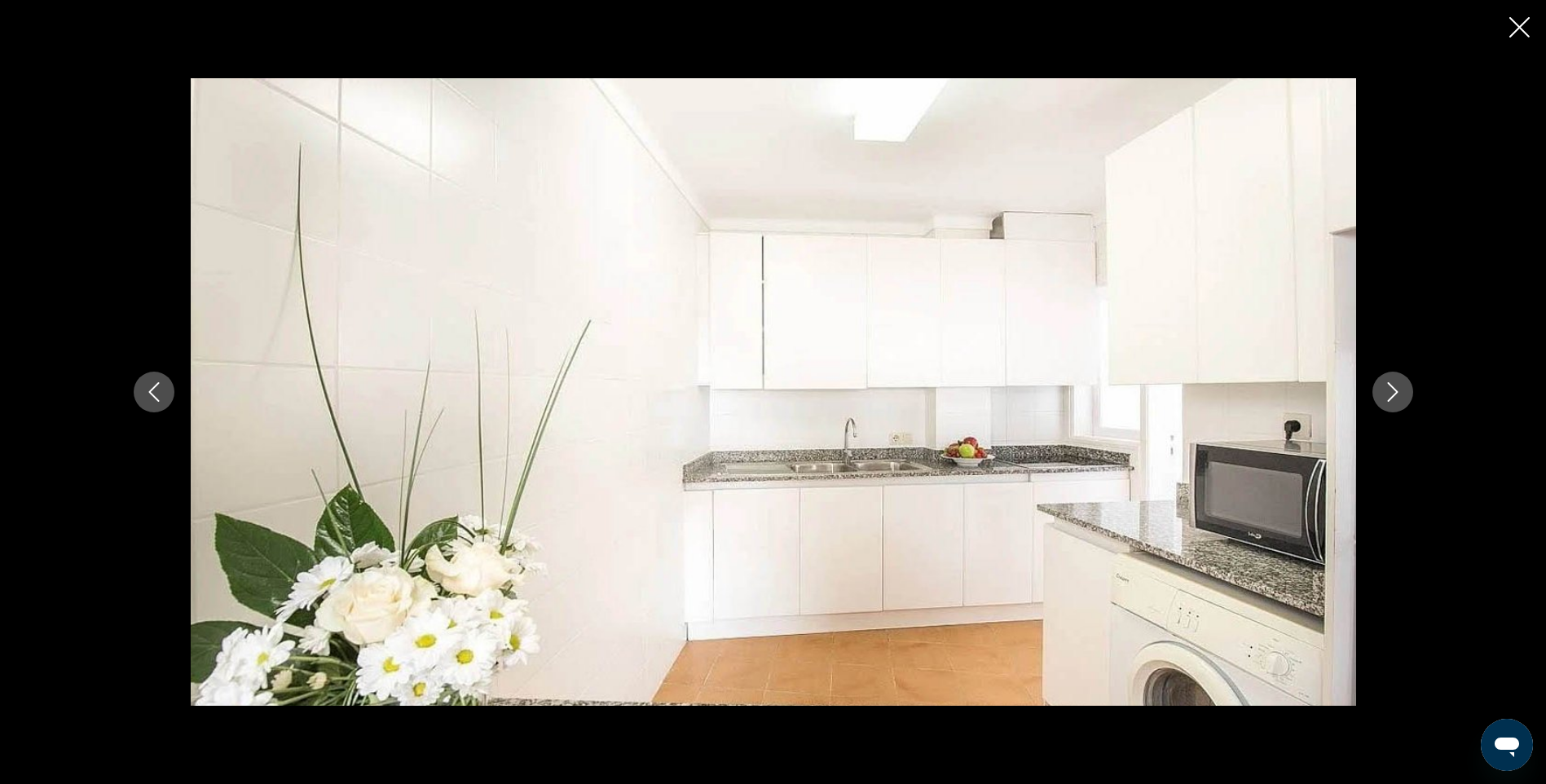
click at [1390, 386] on icon "Image suivante" at bounding box center [1392, 391] width 19 height 19
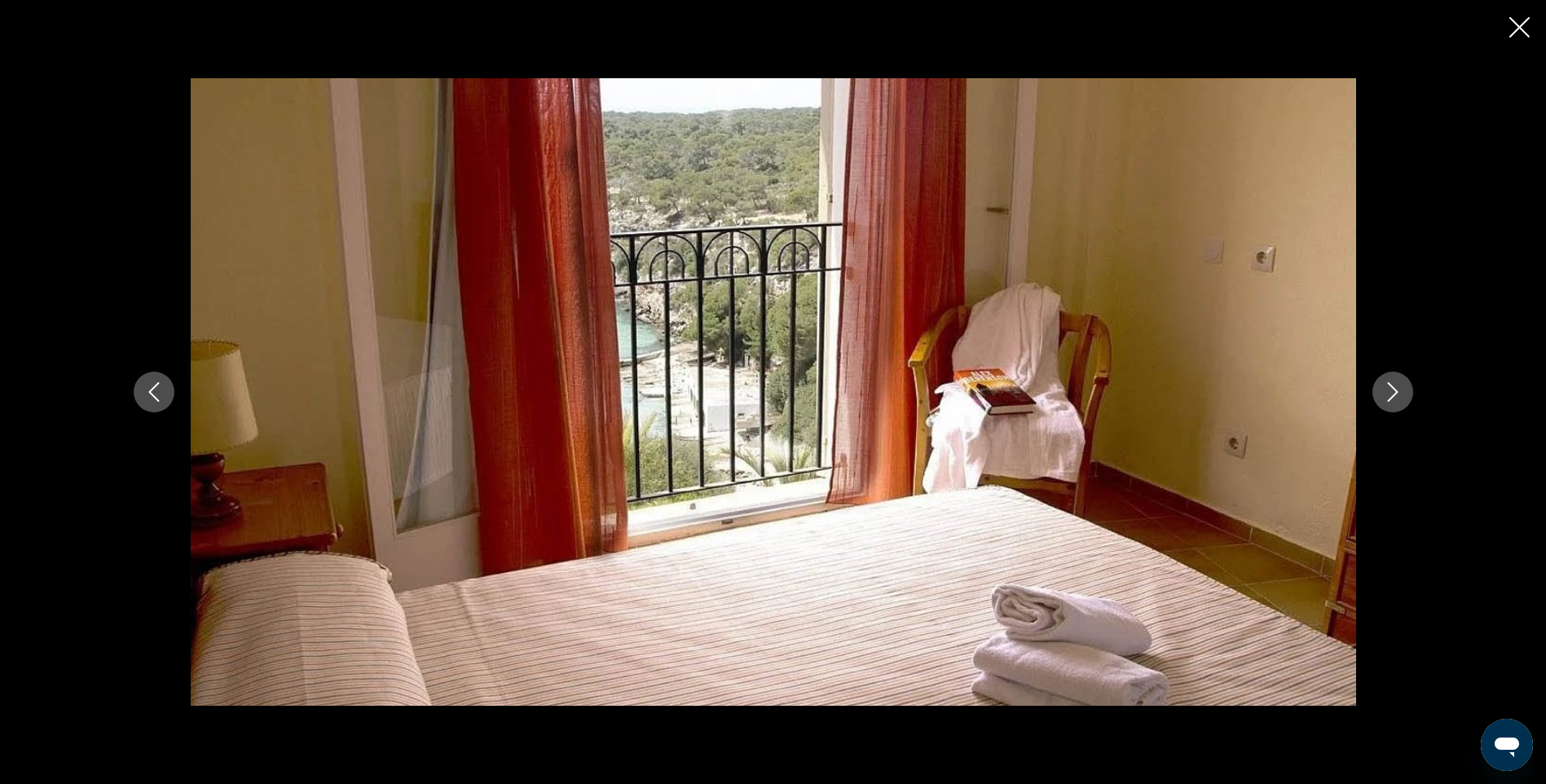
click at [1519, 24] on icon "Fermer le diaporama" at bounding box center [1519, 28] width 20 height 20
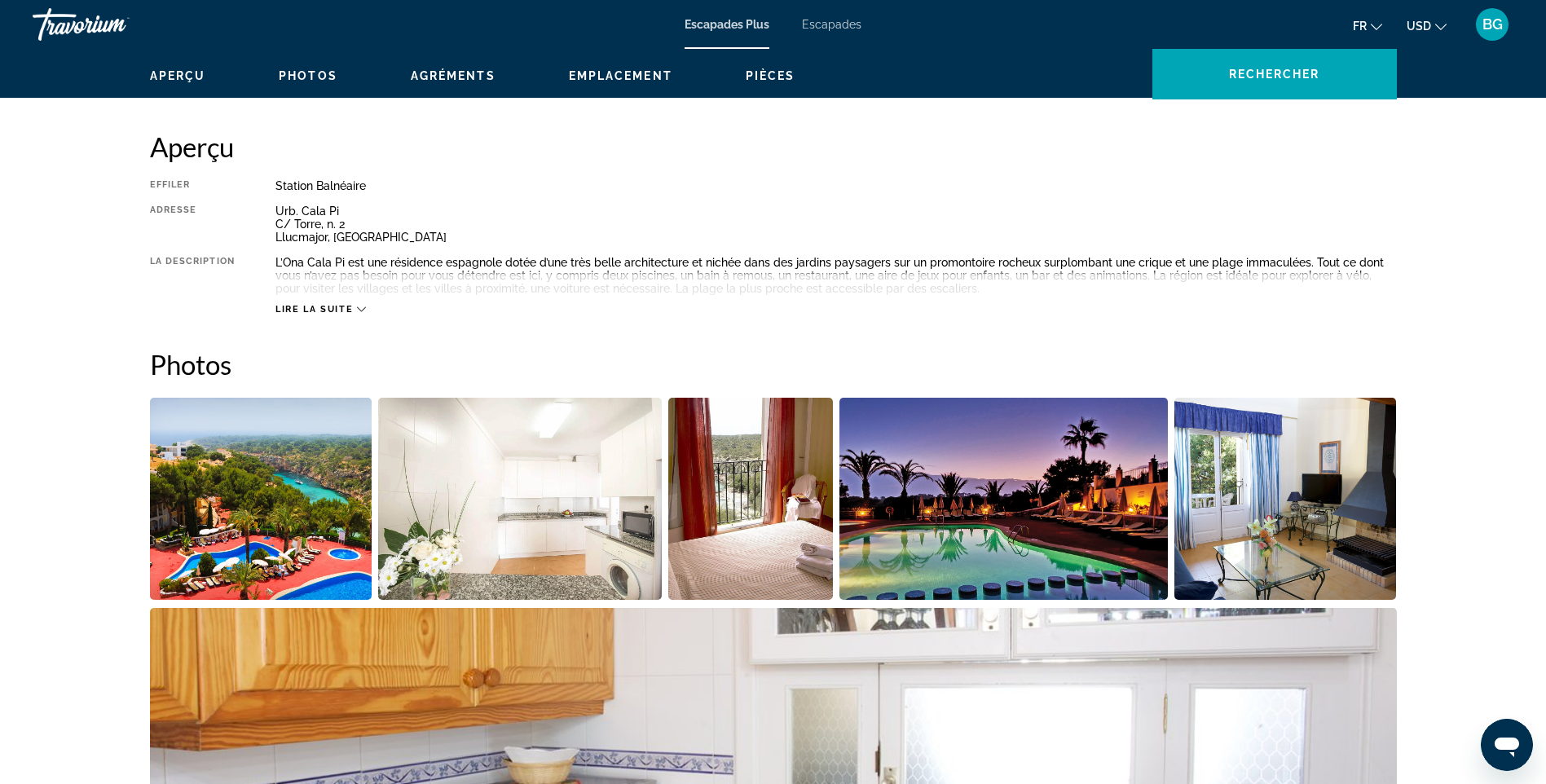
scroll to position [571, 0]
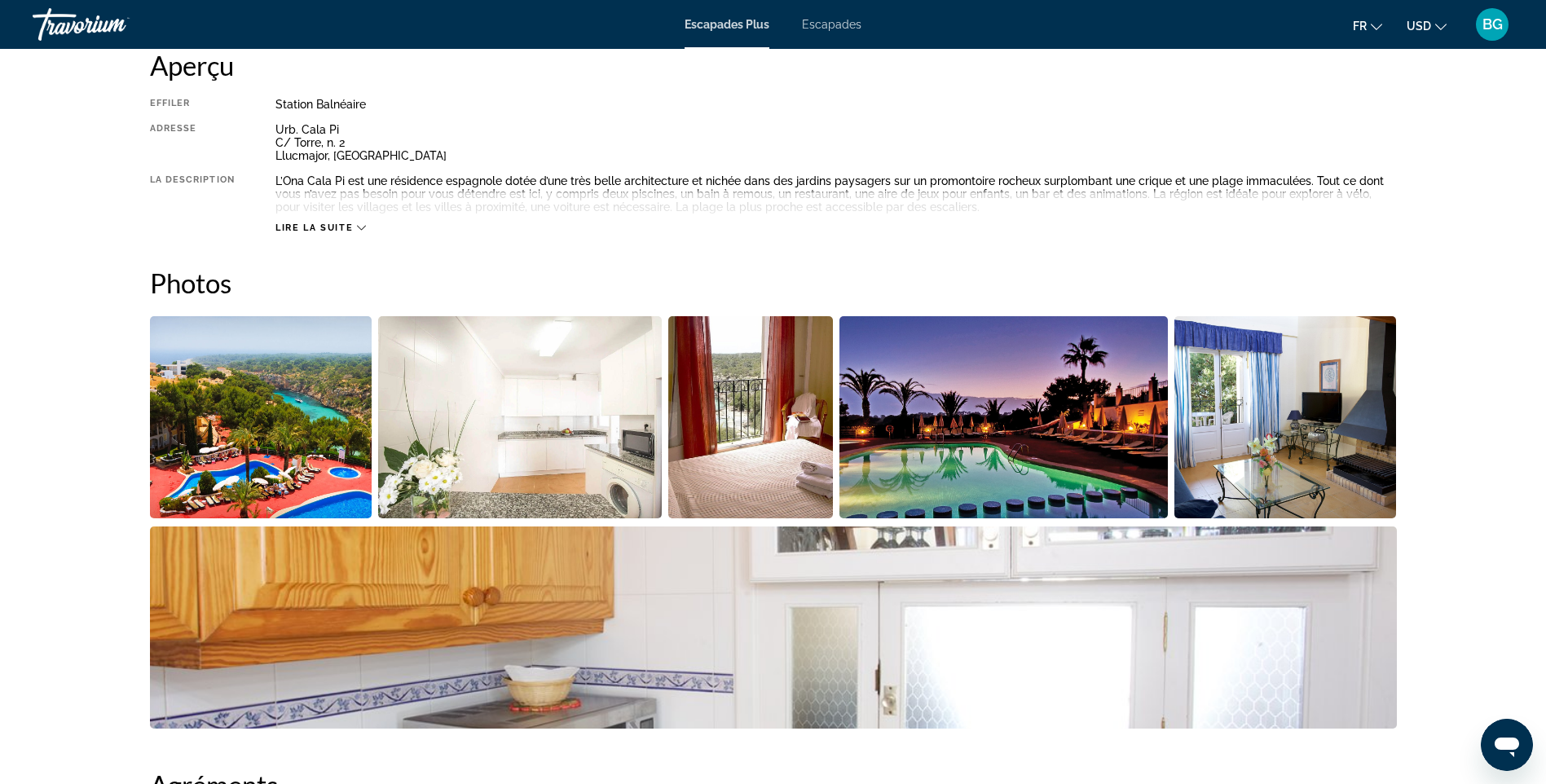
click at [361, 229] on icon "Contenu principal" at bounding box center [362, 227] width 9 height 5
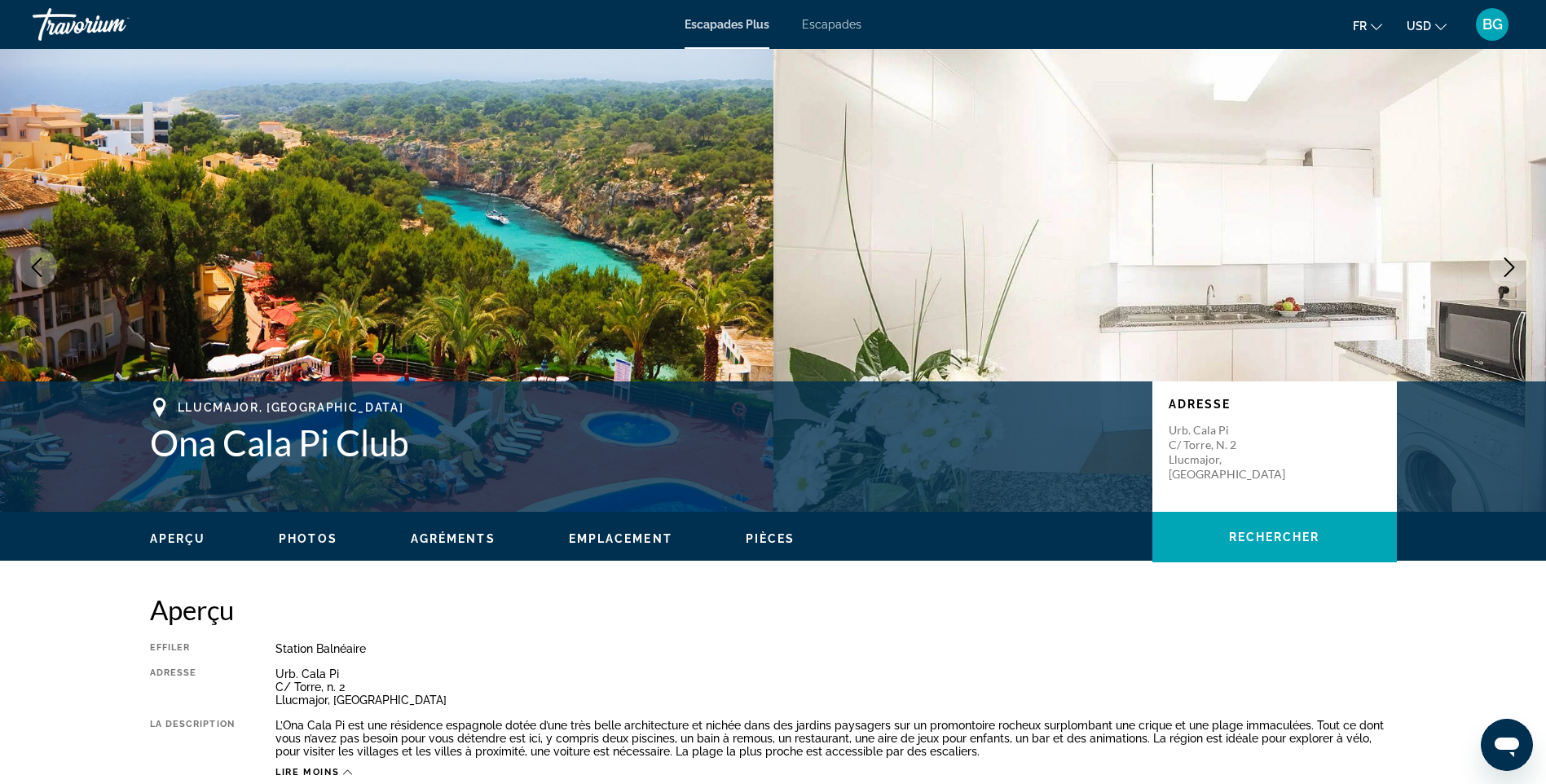
scroll to position [0, 0]
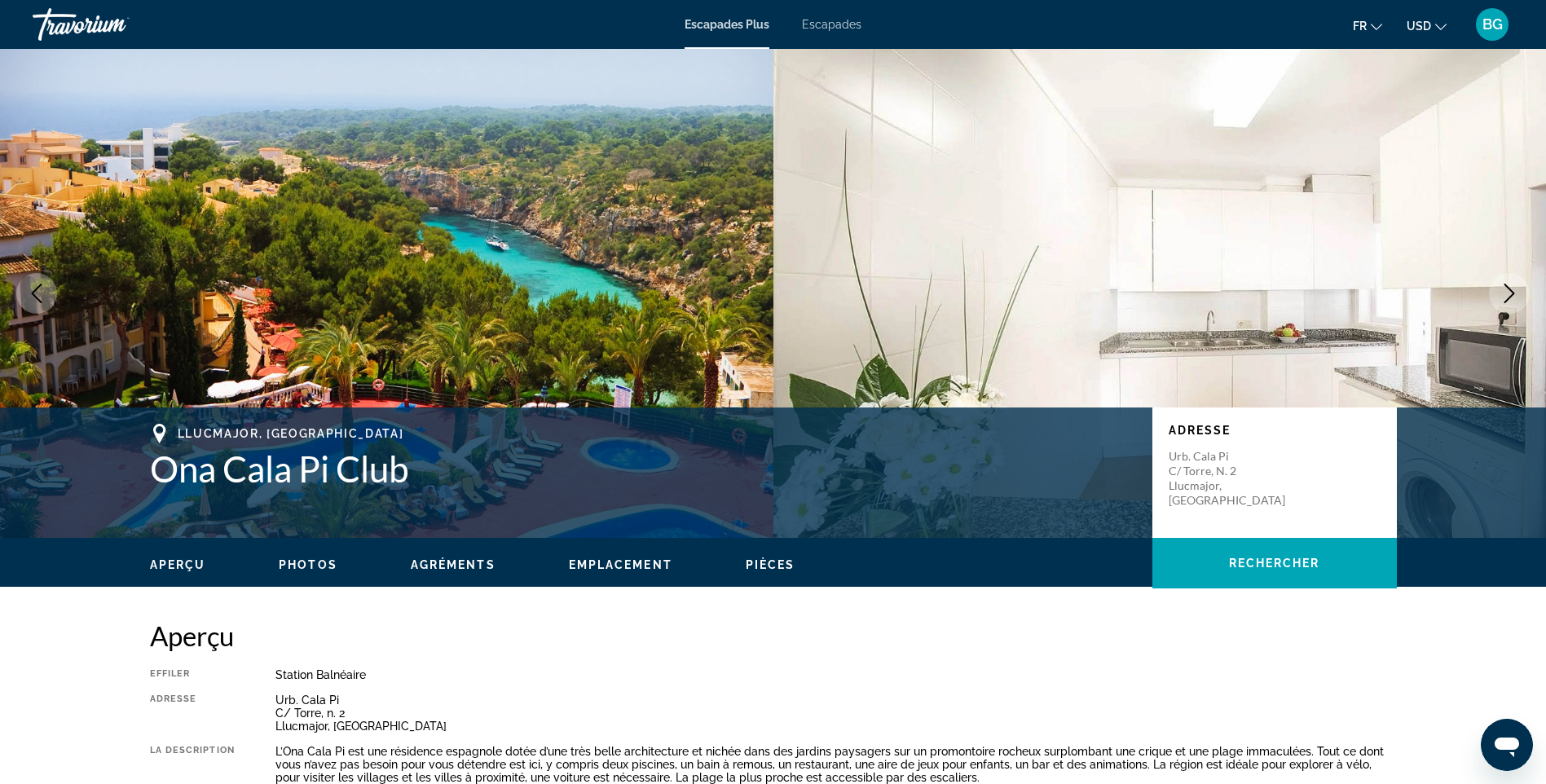
drag, startPoint x: 0, startPoint y: 1, endPoint x: 84, endPoint y: 179, distance: 196.8
click at [84, 179] on img "Contenu principal" at bounding box center [386, 293] width 773 height 489
